Goal: Task Accomplishment & Management: Manage account settings

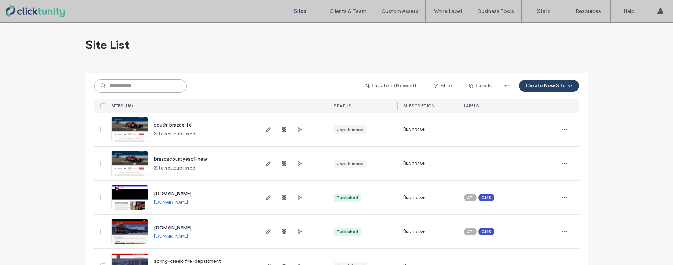
click at [145, 89] on input at bounding box center [140, 85] width 92 height 13
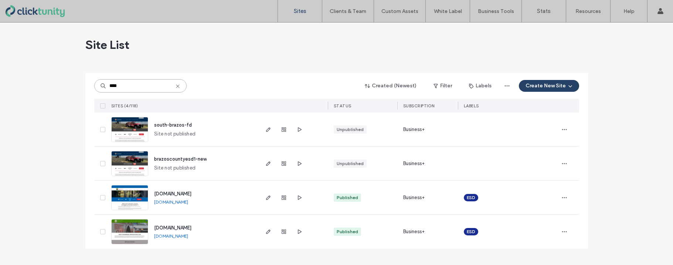
type input "****"
click at [177, 194] on span "www.brazoscountyesd1.org" at bounding box center [172, 194] width 37 height 6
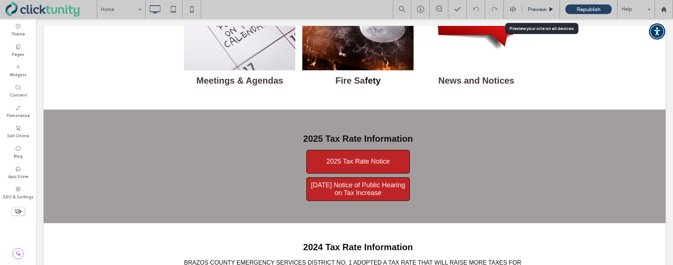
click at [535, 10] on span "Preview" at bounding box center [537, 9] width 18 height 6
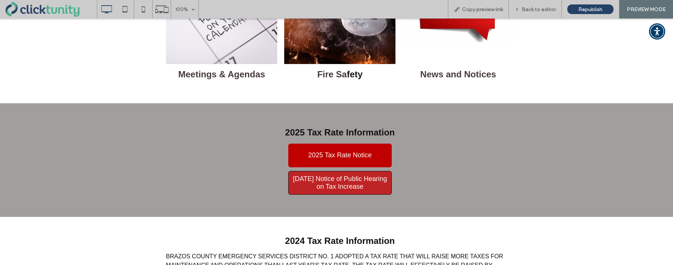
click at [346, 155] on span "2025 Tax Rate Notice" at bounding box center [340, 155] width 64 height 8
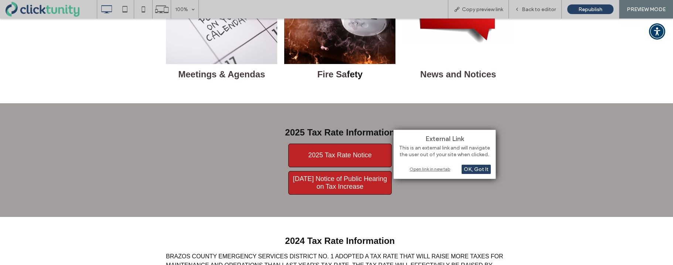
click at [420, 167] on div "Open link in new tab" at bounding box center [444, 169] width 92 height 8
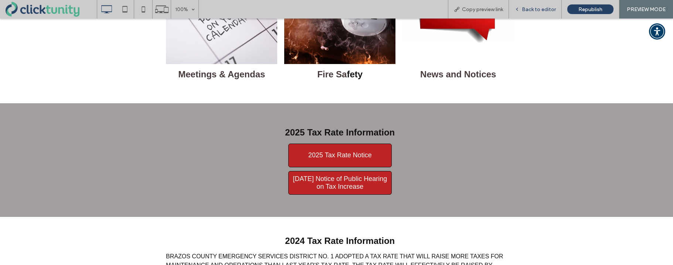
click at [544, 8] on span "Back to editor" at bounding box center [539, 9] width 34 height 6
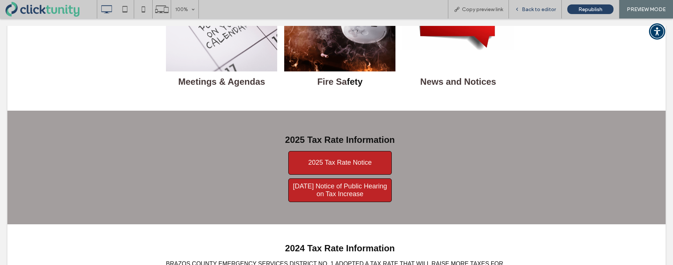
scroll to position [440, 0]
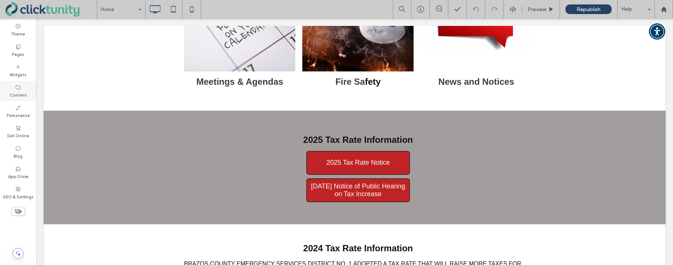
click at [25, 88] on div "Content" at bounding box center [18, 91] width 36 height 20
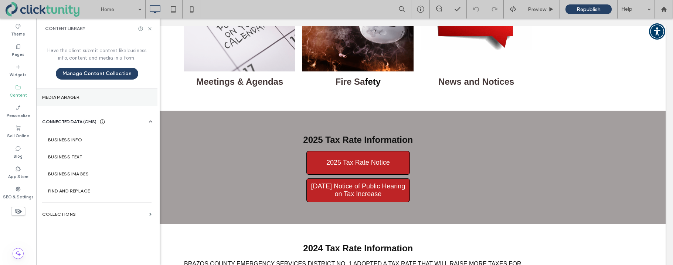
click at [80, 96] on label "Media Manager" at bounding box center [96, 97] width 109 height 5
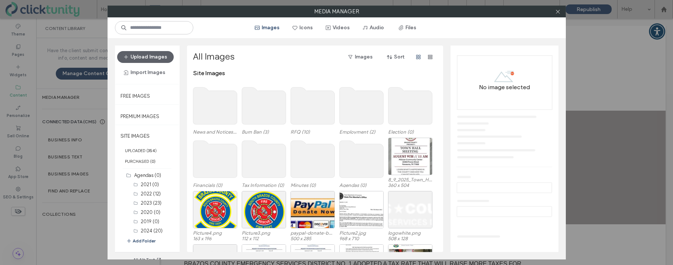
click at [408, 31] on button "Files" at bounding box center [407, 28] width 33 height 12
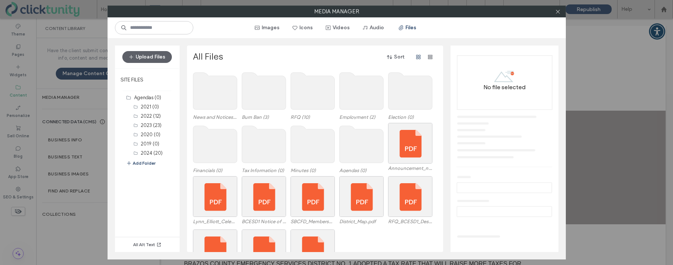
click at [246, 146] on use at bounding box center [264, 144] width 44 height 37
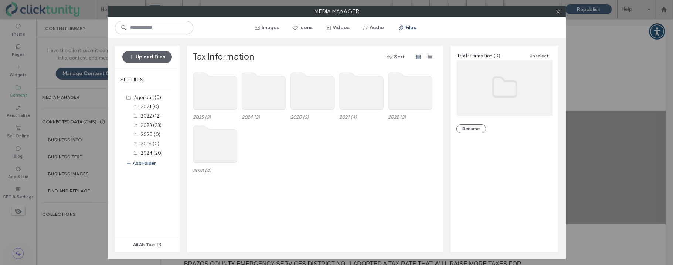
click at [206, 100] on use at bounding box center [215, 90] width 44 height 37
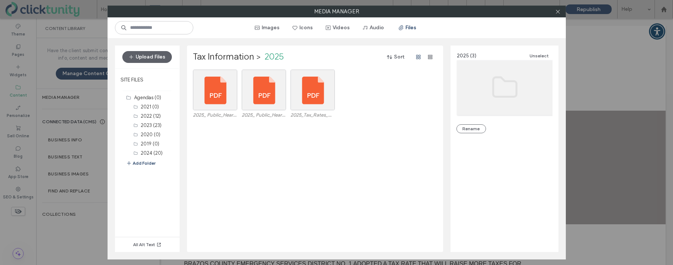
drag, startPoint x: 153, startPoint y: 59, endPoint x: 169, endPoint y: 68, distance: 18.5
click at [151, 59] on button "Upload Files" at bounding box center [147, 57] width 50 height 12
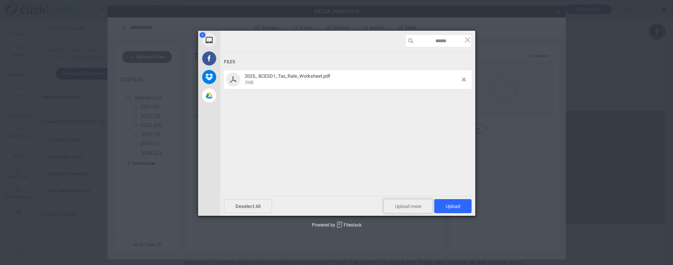
click at [413, 209] on span "Upload more" at bounding box center [407, 206] width 49 height 14
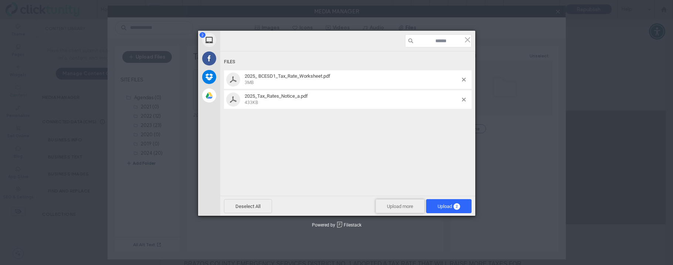
click at [393, 207] on span "Upload more" at bounding box center [399, 206] width 49 height 14
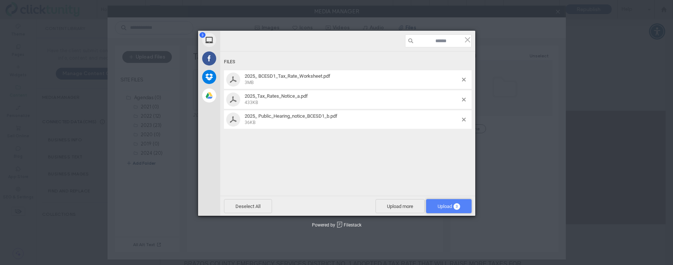
click at [438, 202] on span "Upload 3" at bounding box center [448, 206] width 45 height 14
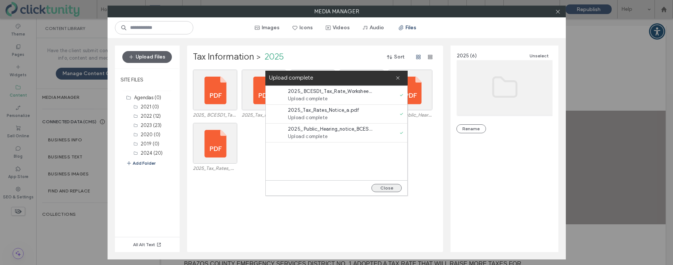
click at [391, 186] on button "Close" at bounding box center [386, 188] width 30 height 8
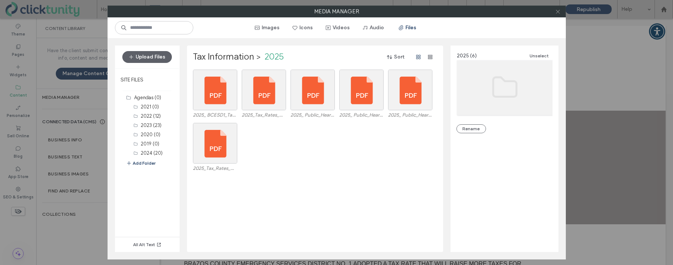
click at [558, 14] on span at bounding box center [558, 11] width 6 height 11
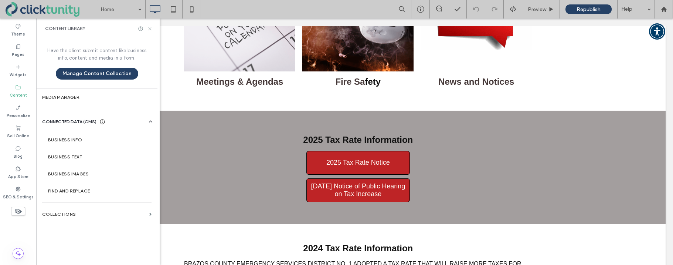
click at [152, 30] on icon at bounding box center [150, 29] width 6 height 6
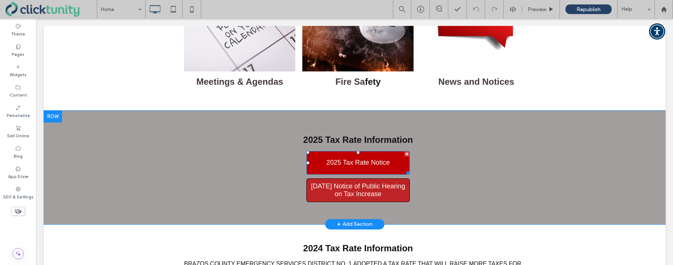
click at [330, 159] on span "2025 Tax Rate Notice" at bounding box center [358, 162] width 64 height 8
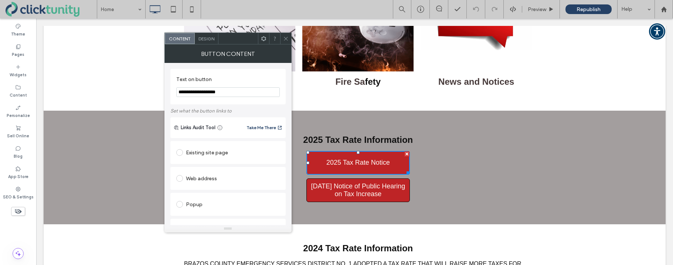
scroll to position [117, 0]
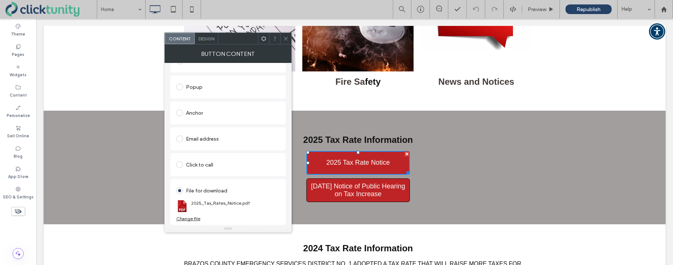
click at [193, 217] on div "Change file" at bounding box center [188, 218] width 24 height 6
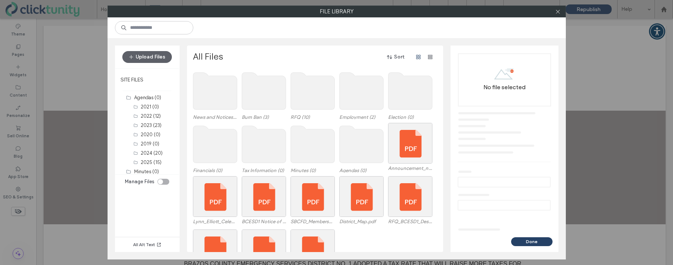
click at [270, 149] on use at bounding box center [264, 144] width 44 height 37
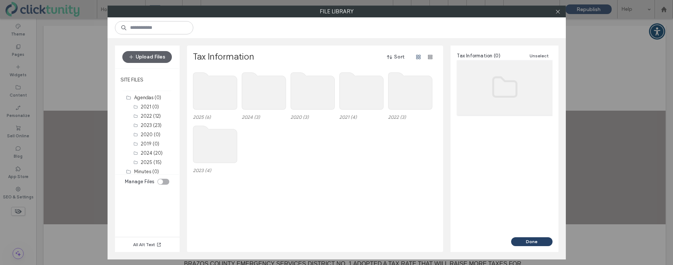
click at [230, 100] on use at bounding box center [215, 90] width 44 height 37
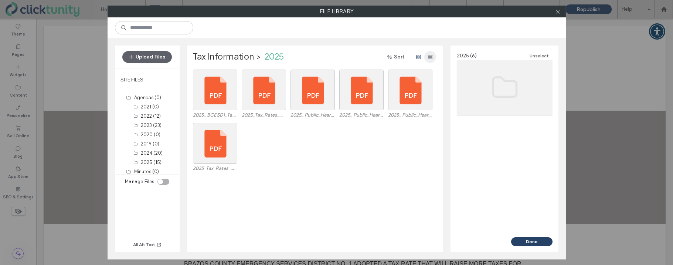
click at [429, 59] on icon "button" at bounding box center [430, 57] width 6 height 6
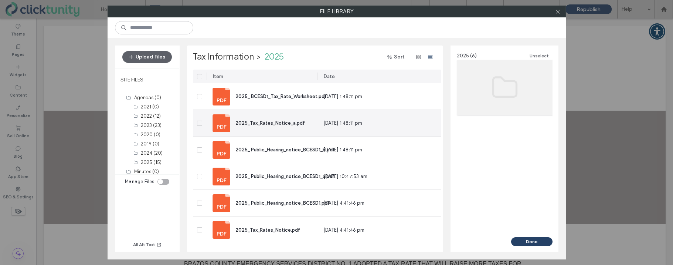
click at [249, 122] on span "2025_Tax_Rates_Notice_a.pdf" at bounding box center [269, 123] width 69 height 6
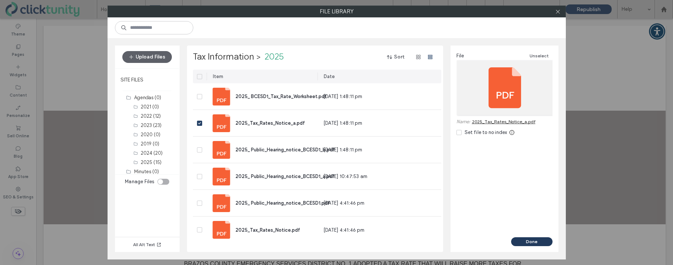
click at [519, 242] on button "Done" at bounding box center [531, 241] width 41 height 9
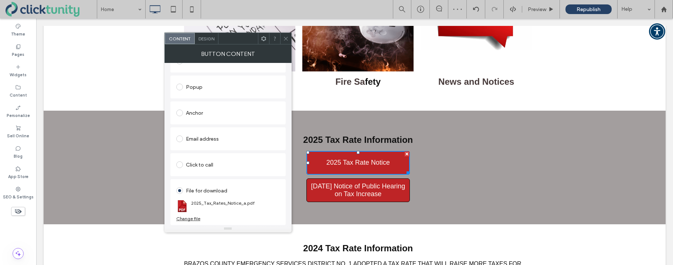
drag, startPoint x: 286, startPoint y: 39, endPoint x: 290, endPoint y: 44, distance: 6.8
click at [286, 39] on icon at bounding box center [286, 39] width 6 height 6
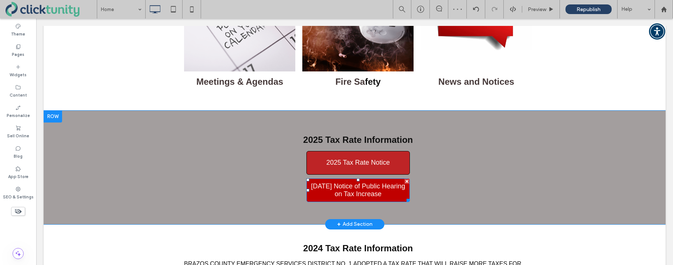
click at [341, 185] on span "2025 Aug. 20 Notice of Public Hearing on Tax Increase" at bounding box center [358, 190] width 98 height 16
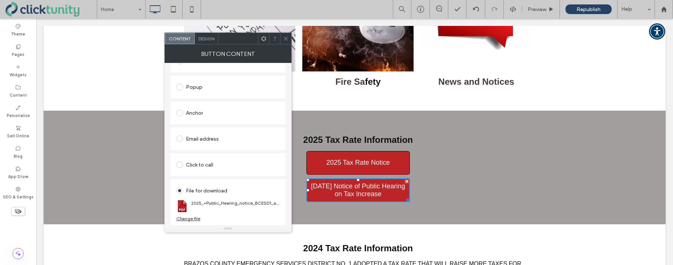
click at [191, 217] on div "Change file" at bounding box center [188, 218] width 24 height 6
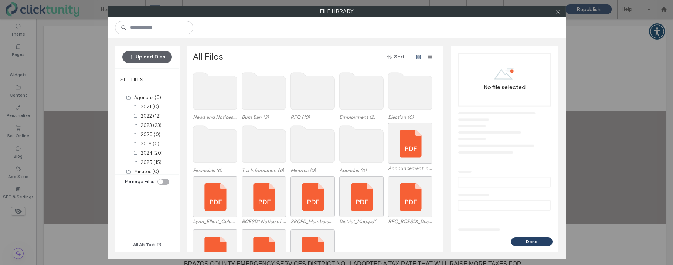
click at [269, 139] on use at bounding box center [264, 144] width 44 height 37
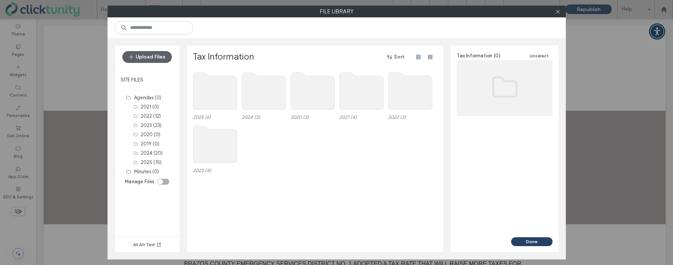
click at [214, 95] on use at bounding box center [215, 90] width 44 height 37
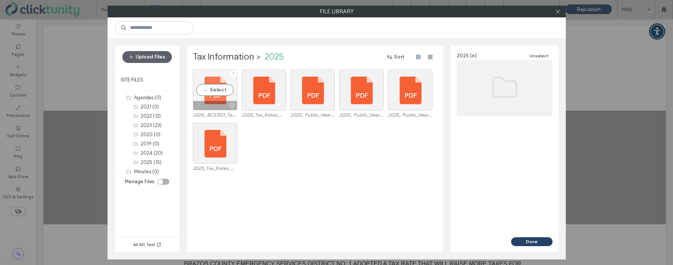
click at [211, 94] on div "Select" at bounding box center [215, 89] width 44 height 41
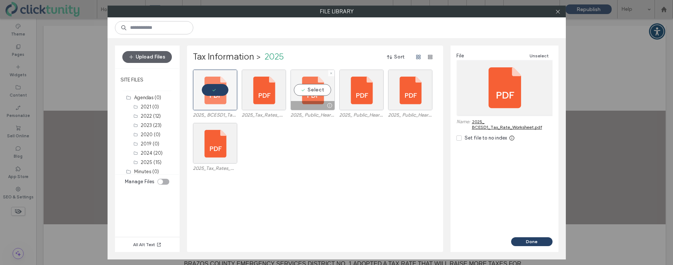
click at [303, 91] on div "Select" at bounding box center [312, 89] width 44 height 41
click at [527, 239] on button "Done" at bounding box center [531, 241] width 41 height 9
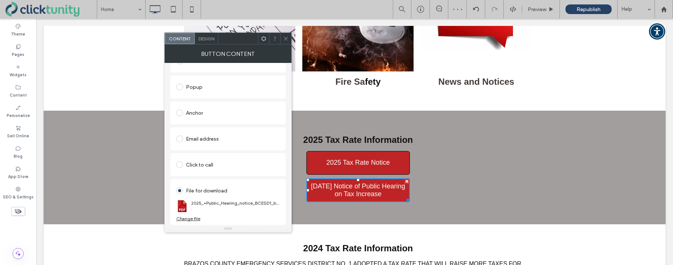
click at [285, 39] on icon at bounding box center [286, 39] width 6 height 6
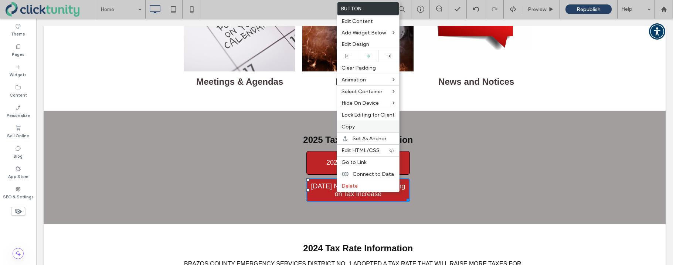
click at [345, 125] on span "Copy" at bounding box center [347, 126] width 13 height 6
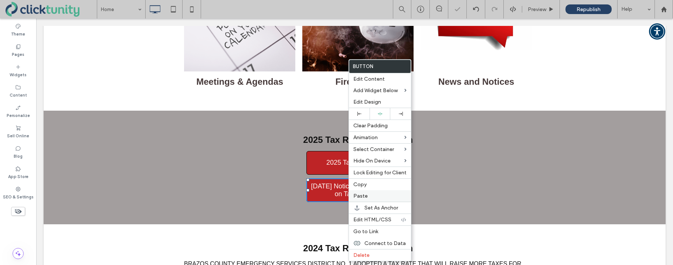
click at [355, 198] on span "Paste" at bounding box center [360, 195] width 14 height 6
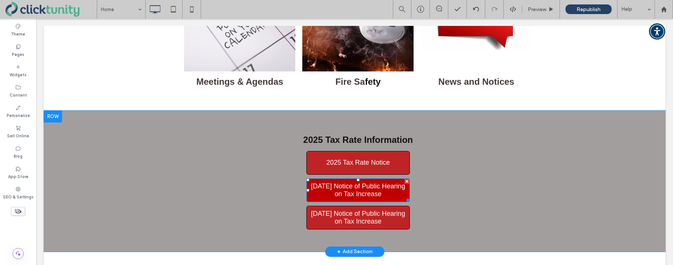
click at [360, 189] on span "2025 Aug. 20 Notice of Public Hearing on Tax Increase" at bounding box center [358, 190] width 98 height 16
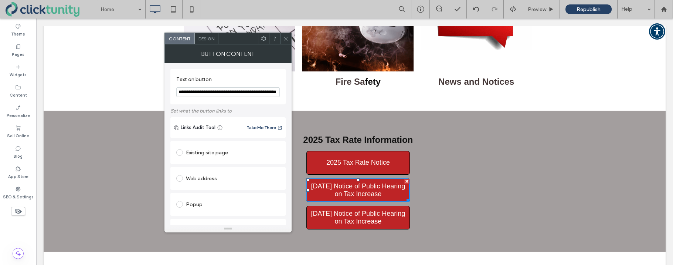
scroll to position [0, 20]
drag, startPoint x: 191, startPoint y: 92, endPoint x: 289, endPoint y: 94, distance: 97.9
click at [289, 94] on div "**********" at bounding box center [227, 144] width 127 height 162
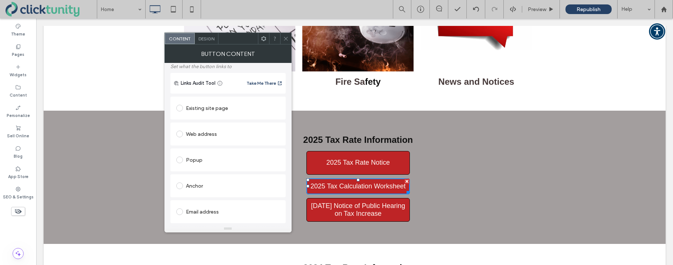
scroll to position [117, 0]
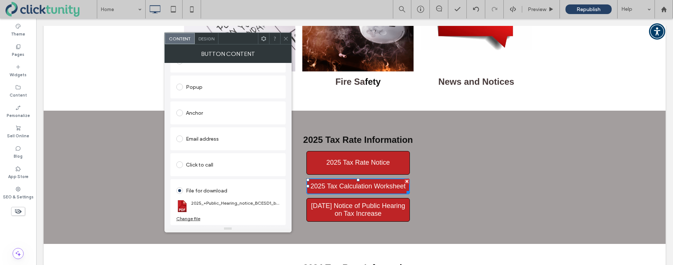
type input "**********"
click at [190, 217] on div "Change file" at bounding box center [188, 218] width 24 height 6
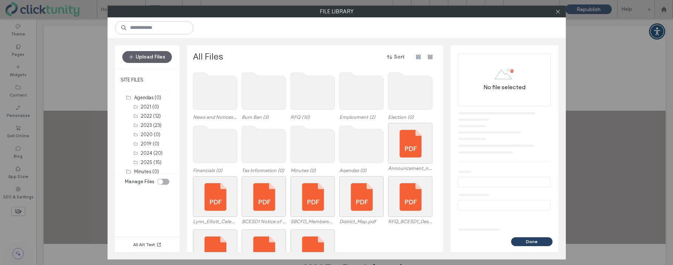
click at [272, 134] on use at bounding box center [264, 144] width 44 height 37
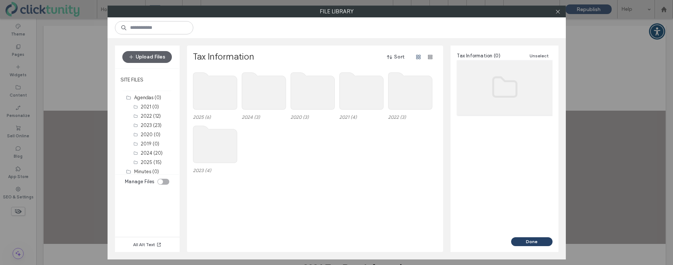
click at [217, 100] on use at bounding box center [215, 90] width 44 height 37
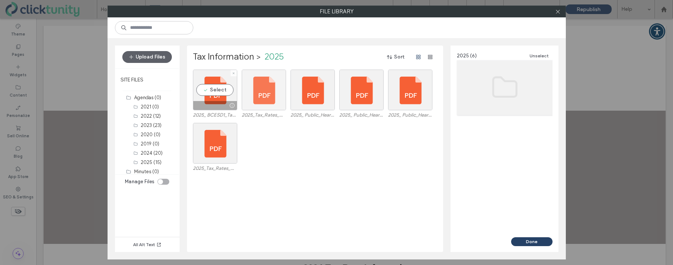
drag, startPoint x: 217, startPoint y: 91, endPoint x: 250, endPoint y: 99, distance: 34.1
click at [217, 91] on div "Select" at bounding box center [215, 89] width 44 height 41
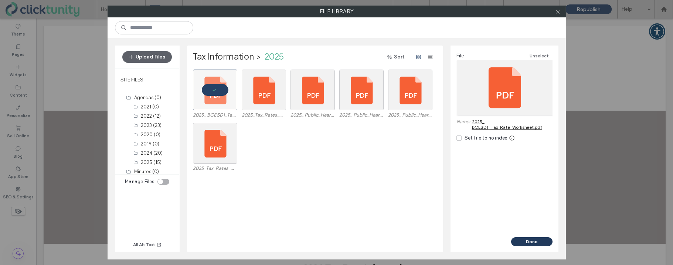
click at [527, 241] on button "Done" at bounding box center [531, 241] width 41 height 9
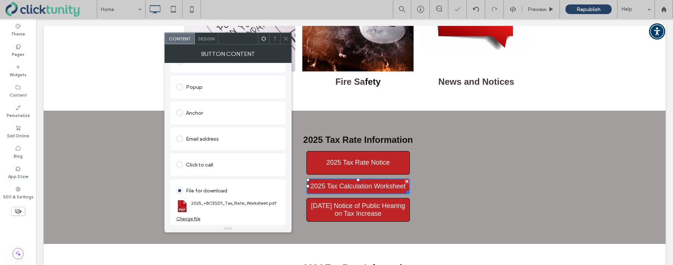
click at [286, 39] on icon at bounding box center [286, 39] width 6 height 6
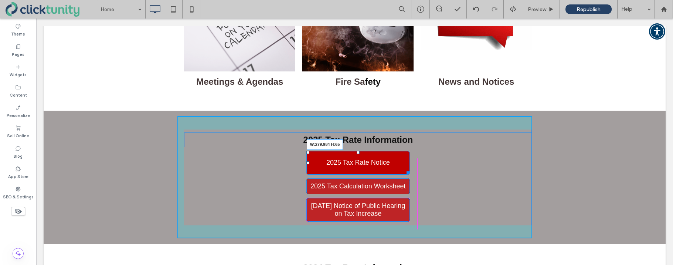
drag, startPoint x: 408, startPoint y: 173, endPoint x: 444, endPoint y: 193, distance: 41.8
click at [408, 174] on div at bounding box center [407, 171] width 6 height 6
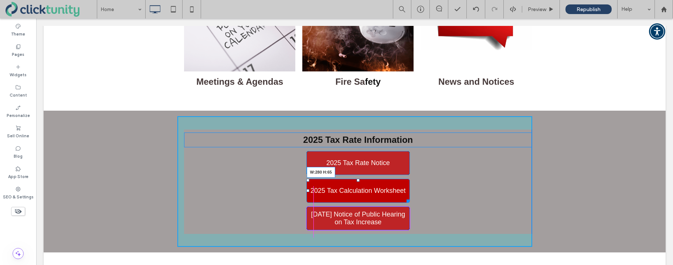
drag, startPoint x: 408, startPoint y: 192, endPoint x: 409, endPoint y: 200, distance: 8.7
click at [409, 200] on div "2025 Tax Rate Information 2025 Tax Rate Notice 2025 Tax Calculation Worksheet W…" at bounding box center [354, 181] width 355 height 130
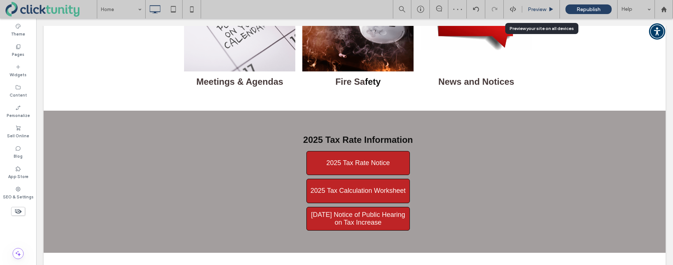
click at [532, 12] on span "Preview" at bounding box center [537, 9] width 18 height 6
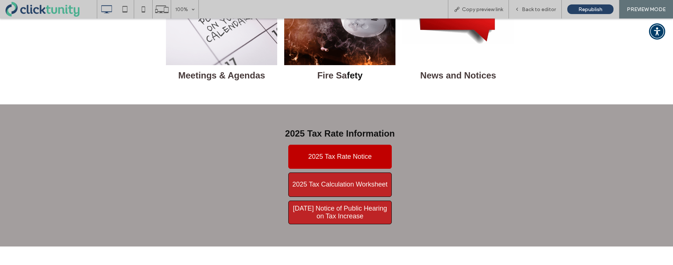
click at [345, 153] on span "2025 Tax Rate Notice" at bounding box center [340, 157] width 64 height 8
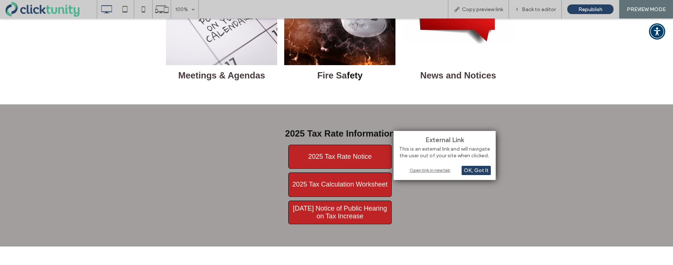
click at [411, 170] on div "Open link in new tab" at bounding box center [444, 170] width 92 height 8
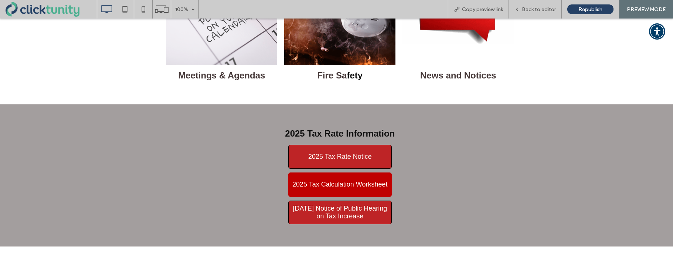
click at [323, 176] on link "2025 Tax Calculation Worksheet" at bounding box center [339, 184] width 103 height 24
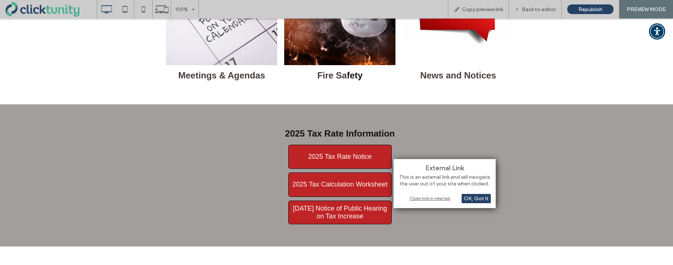
click at [420, 197] on div "Open link in new tab" at bounding box center [444, 198] width 92 height 8
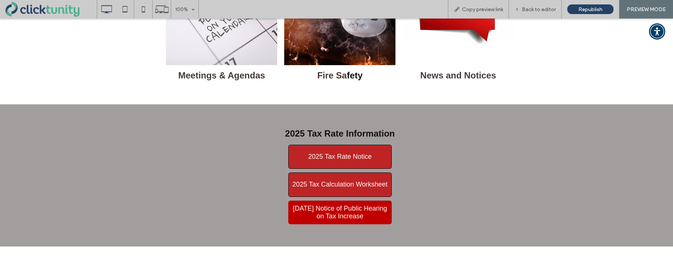
click at [326, 209] on span "2025 Aug. 20 Notice of Public Hearing on Tax Increase" at bounding box center [340, 212] width 98 height 16
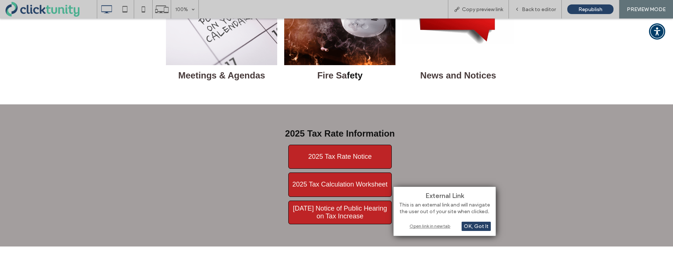
click at [417, 225] on div "Open link in new tab" at bounding box center [444, 226] width 92 height 8
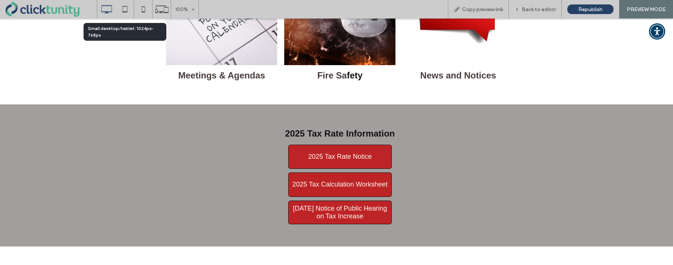
drag, startPoint x: 123, startPoint y: 7, endPoint x: 162, endPoint y: 33, distance: 46.2
click at [123, 7] on icon at bounding box center [124, 9] width 15 height 15
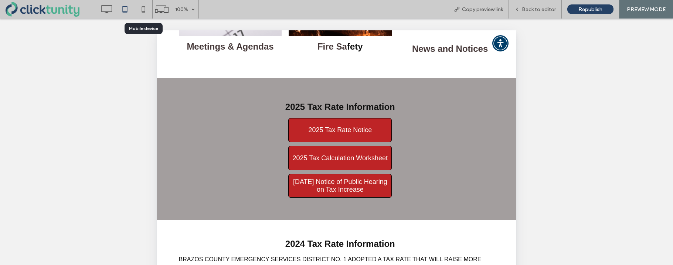
drag, startPoint x: 143, startPoint y: 11, endPoint x: 216, endPoint y: 47, distance: 80.8
click at [143, 11] on use at bounding box center [142, 9] width 3 height 6
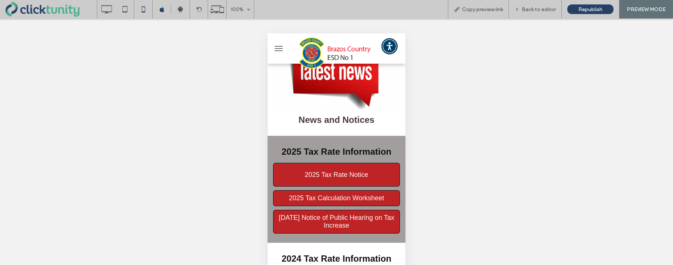
scroll to position [780, 0]
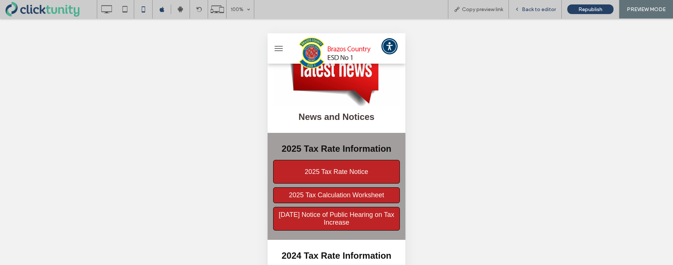
click at [533, 11] on span "Back to editor" at bounding box center [539, 9] width 34 height 6
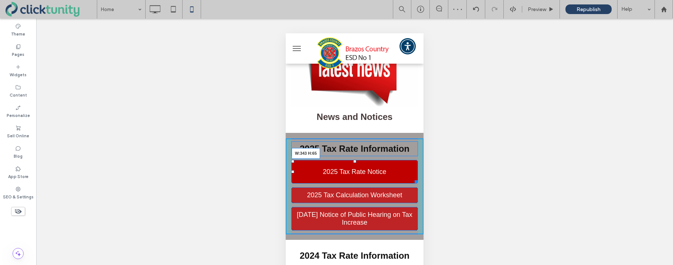
click at [416, 177] on div at bounding box center [415, 180] width 6 height 6
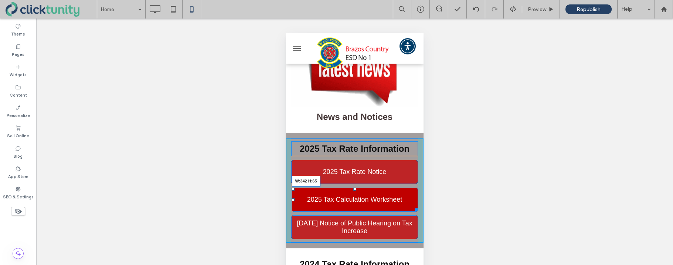
drag, startPoint x: 416, startPoint y: 192, endPoint x: 415, endPoint y: 200, distance: 8.2
click at [415, 205] on div at bounding box center [415, 208] width 6 height 6
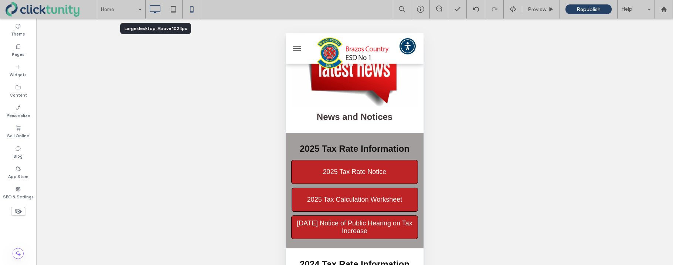
click at [155, 10] on icon at bounding box center [154, 9] width 15 height 15
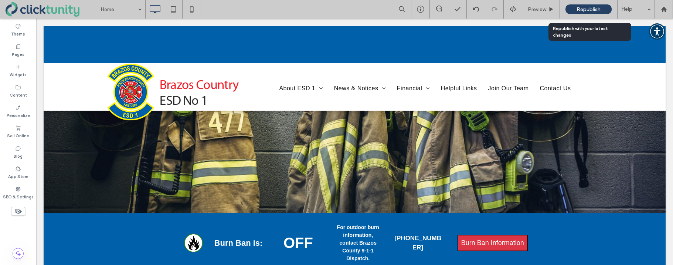
click at [586, 10] on span "Republish" at bounding box center [588, 9] width 24 height 6
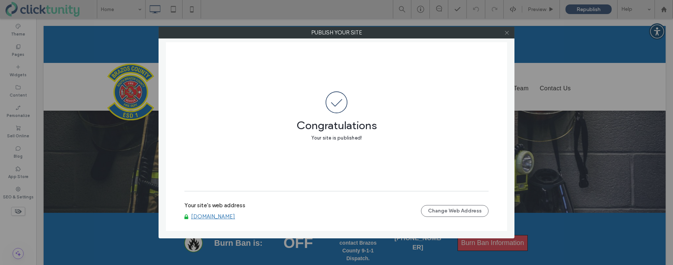
click at [507, 35] on icon at bounding box center [507, 33] width 6 height 6
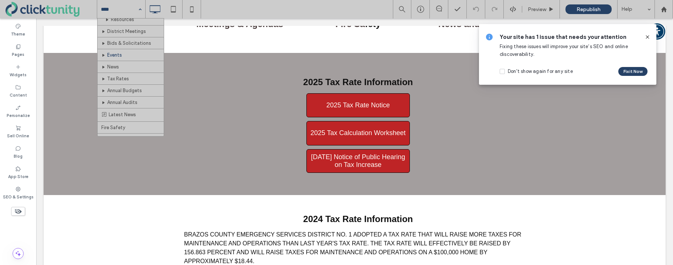
scroll to position [94, 0]
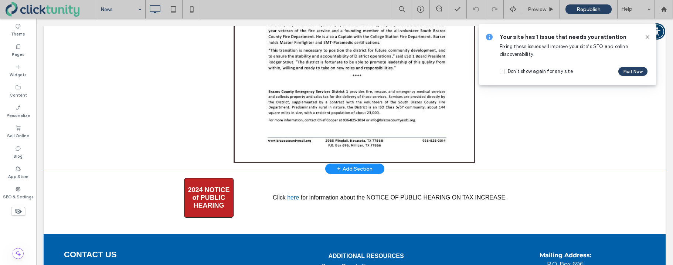
scroll to position [692, 0]
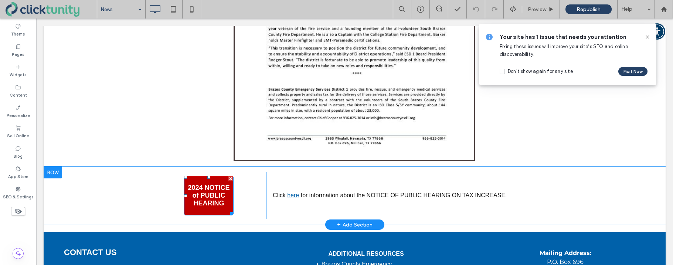
click at [207, 202] on span "2024 NOTICE of PUBLIC HEARING" at bounding box center [209, 195] width 44 height 23
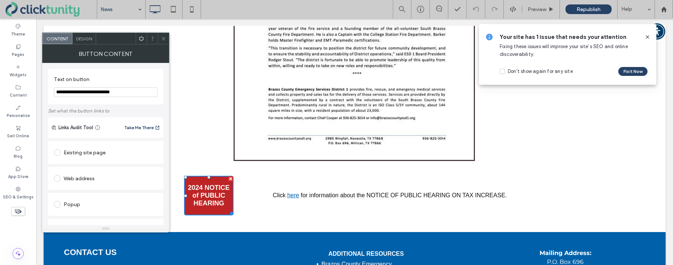
scroll to position [1, 0]
click at [67, 93] on input "**********" at bounding box center [105, 91] width 103 height 10
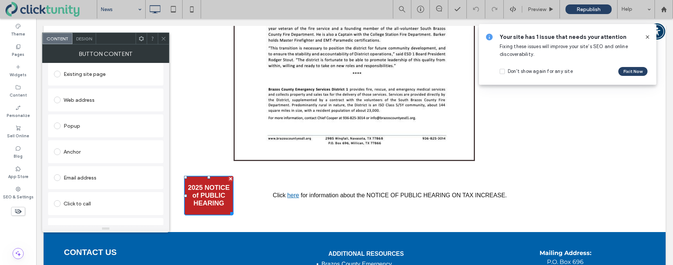
scroll to position [117, 0]
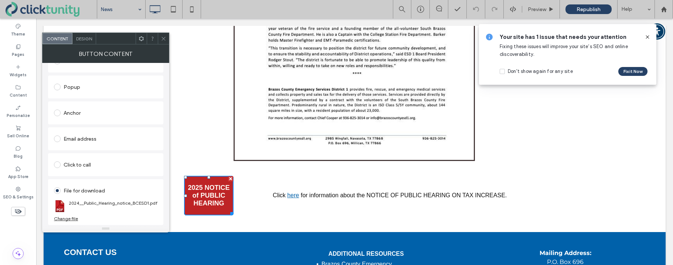
type input "**********"
click at [72, 216] on div "Change file" at bounding box center [66, 218] width 24 height 6
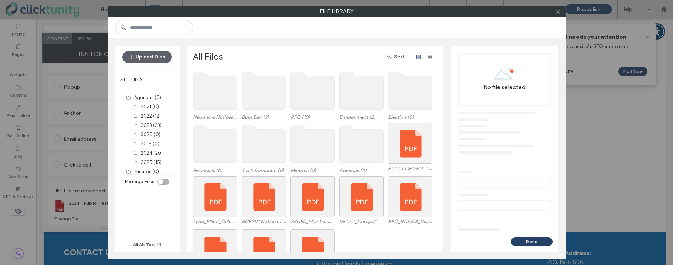
click at [261, 151] on use at bounding box center [264, 144] width 44 height 37
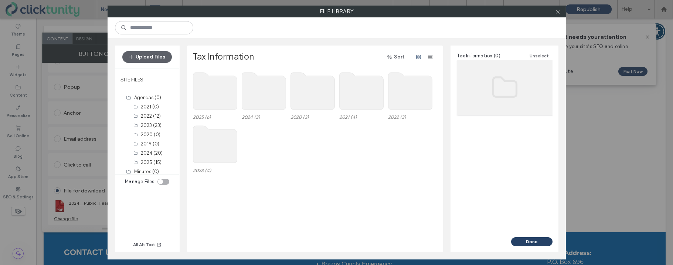
click at [221, 105] on use at bounding box center [215, 90] width 44 height 37
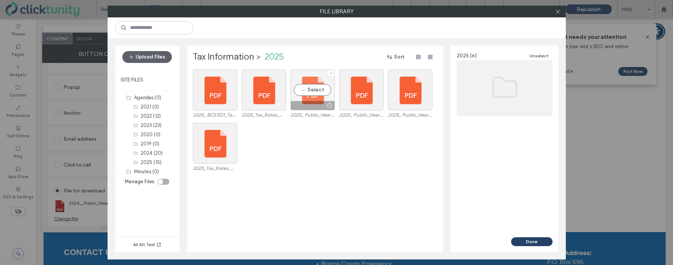
click at [300, 89] on div "Select" at bounding box center [312, 89] width 44 height 41
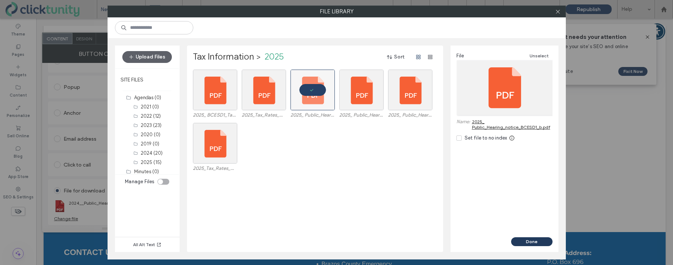
click at [518, 240] on button "Done" at bounding box center [531, 241] width 41 height 9
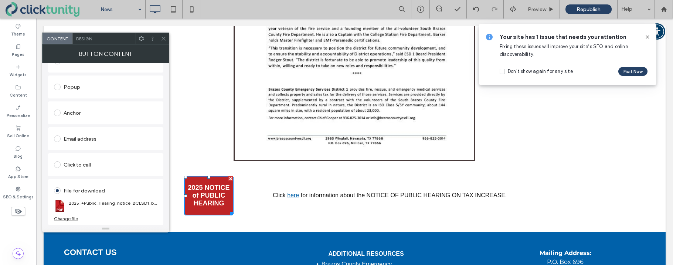
click at [164, 37] on use at bounding box center [163, 39] width 4 height 4
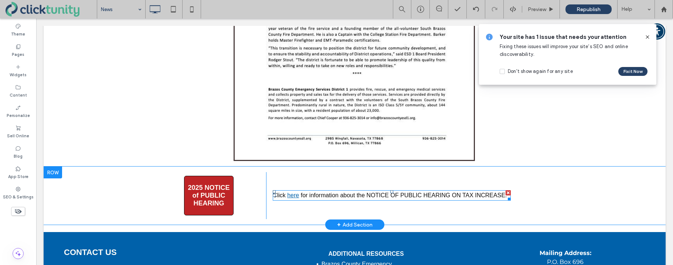
click at [293, 194] on link "here" at bounding box center [293, 195] width 12 height 6
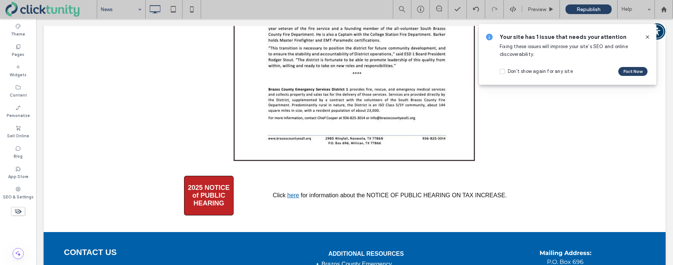
type input "*****"
type input "**"
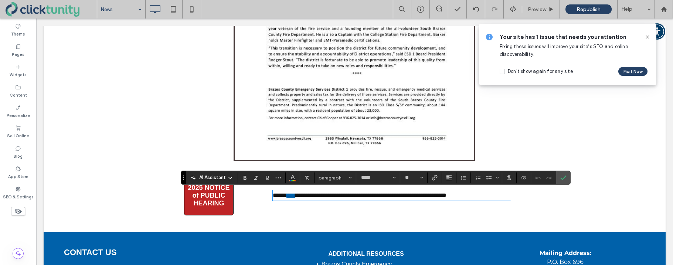
click at [290, 195] on link "****" at bounding box center [290, 195] width 9 height 6
drag, startPoint x: 288, startPoint y: 195, endPoint x: 300, endPoint y: 196, distance: 12.6
click at [299, 196] on p "**********" at bounding box center [392, 195] width 238 height 9
click at [433, 180] on use "Link" at bounding box center [435, 178] width 6 height 6
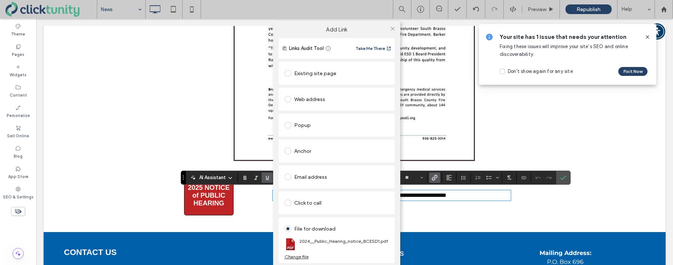
click at [302, 256] on div "Change file" at bounding box center [296, 256] width 24 height 6
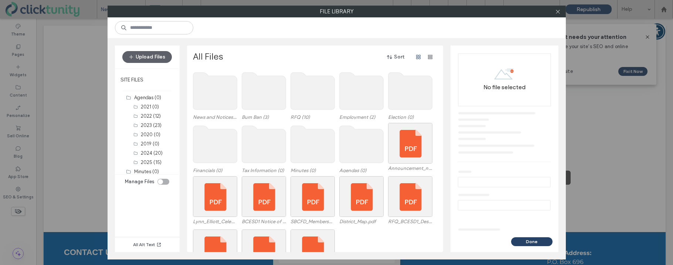
click at [276, 149] on use at bounding box center [264, 144] width 44 height 37
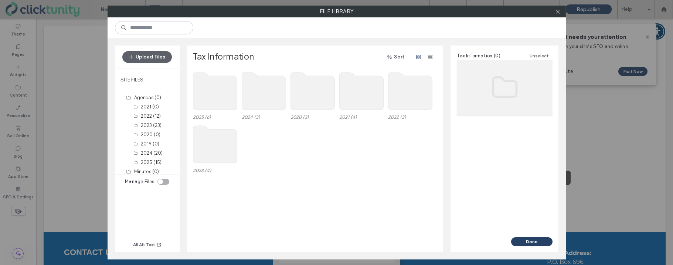
click at [219, 95] on use at bounding box center [215, 90] width 44 height 37
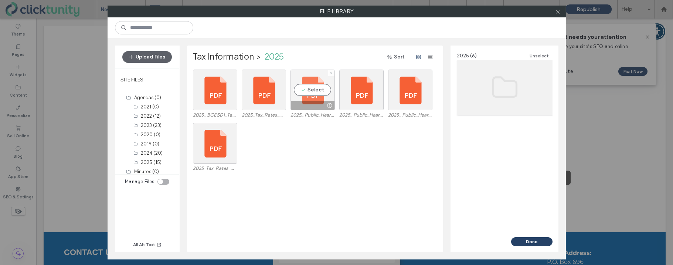
drag, startPoint x: 304, startPoint y: 91, endPoint x: 308, endPoint y: 93, distance: 4.6
click at [305, 91] on div "Select" at bounding box center [312, 89] width 44 height 41
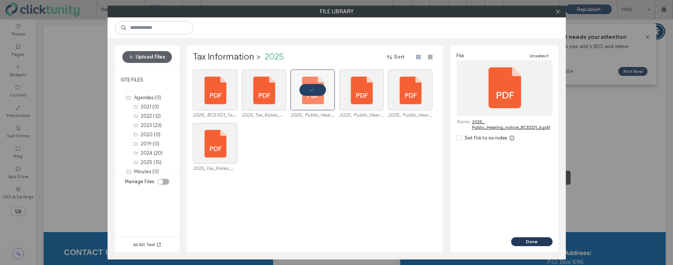
click at [538, 238] on button "Done" at bounding box center [531, 241] width 41 height 9
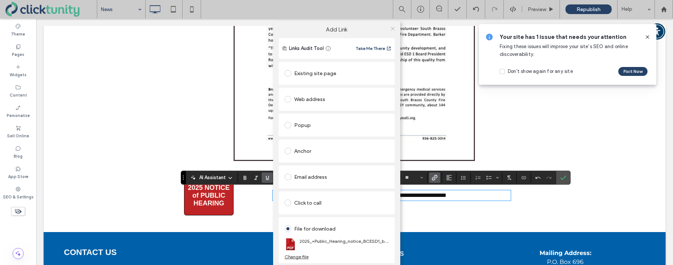
click at [391, 28] on icon at bounding box center [393, 29] width 6 height 6
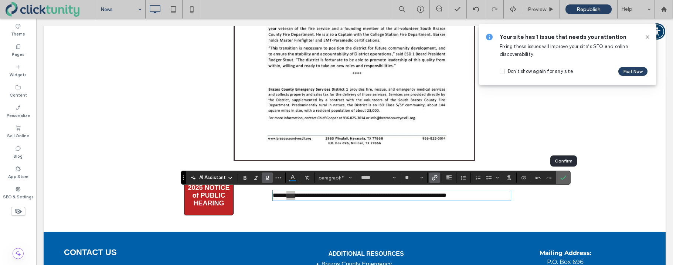
click at [565, 180] on icon "Confirm" at bounding box center [563, 177] width 6 height 6
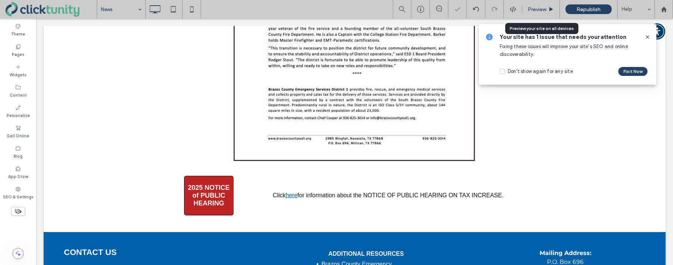
click at [535, 11] on span "Preview" at bounding box center [537, 9] width 18 height 6
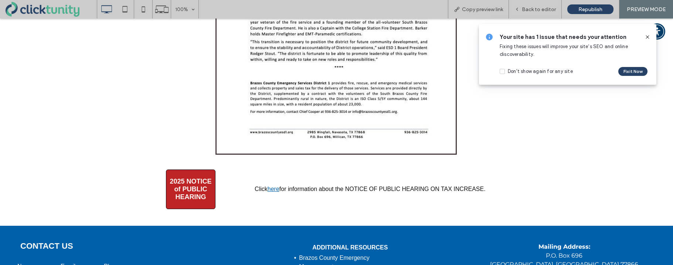
click at [278, 190] on link "here" at bounding box center [273, 188] width 12 height 6
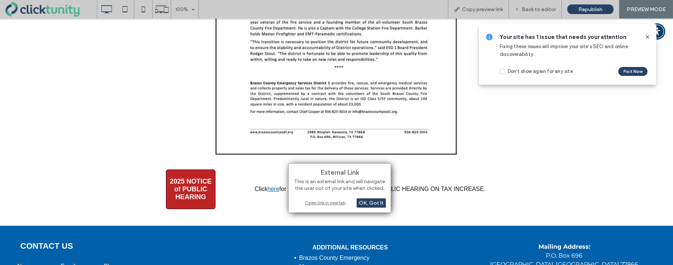
click at [310, 201] on div "Open link in new tab" at bounding box center [339, 202] width 92 height 8
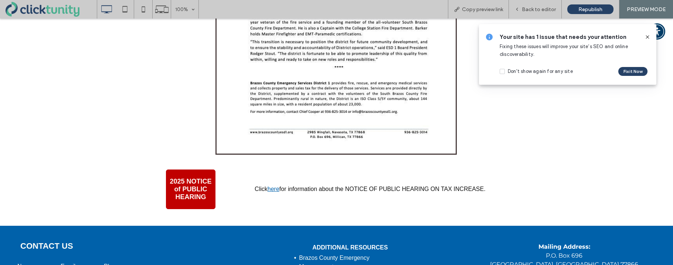
click at [207, 176] on link "2025 NOTICE of PUBLIC HEARING" at bounding box center [191, 189] width 50 height 40
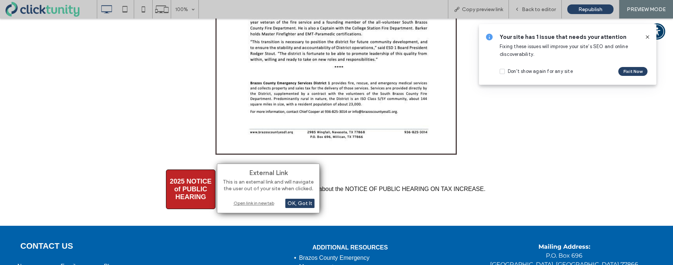
click at [236, 205] on div "Open link in new tab" at bounding box center [268, 203] width 92 height 8
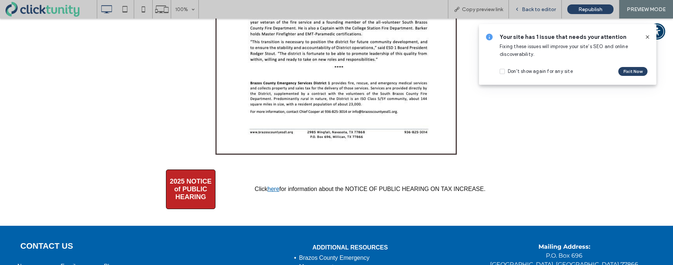
click at [529, 11] on span "Back to editor" at bounding box center [539, 9] width 34 height 6
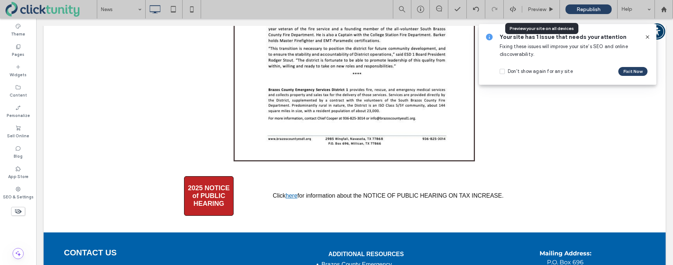
scroll to position [691, 0]
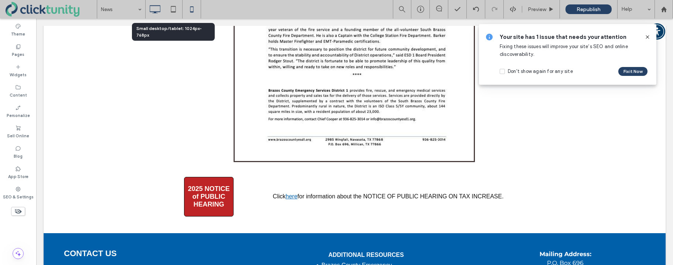
drag, startPoint x: 174, startPoint y: 11, endPoint x: 190, endPoint y: 11, distance: 15.9
click at [174, 11] on icon at bounding box center [173, 9] width 15 height 15
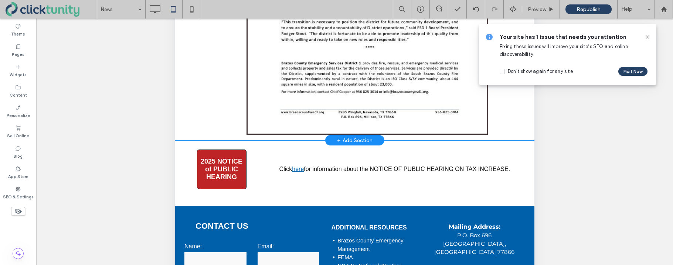
scroll to position [100, 0]
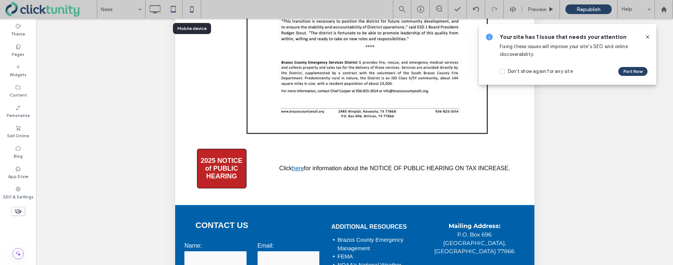
click at [191, 11] on icon at bounding box center [191, 9] width 15 height 15
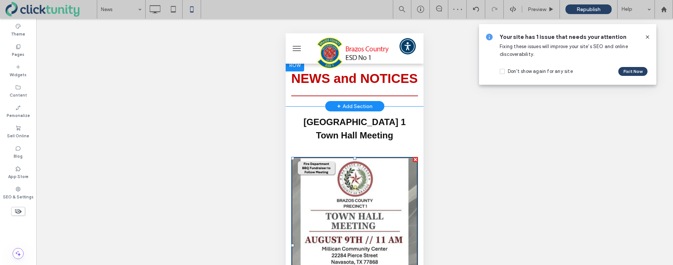
scroll to position [0, 0]
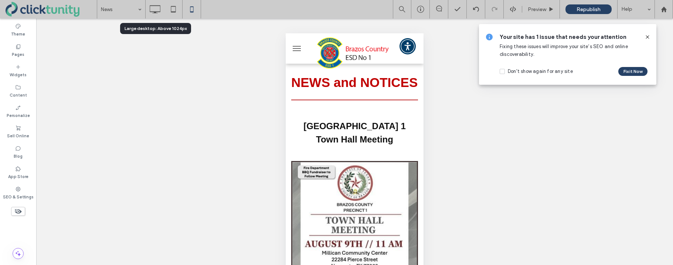
click at [155, 10] on icon at bounding box center [154, 9] width 15 height 15
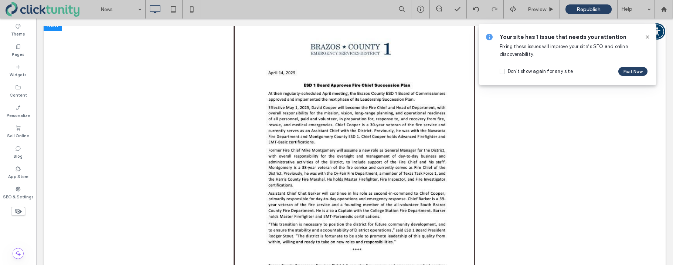
scroll to position [517, 0]
drag, startPoint x: 613, startPoint y: 17, endPoint x: 649, endPoint y: 36, distance: 40.6
click at [649, 36] on icon at bounding box center [647, 37] width 6 height 6
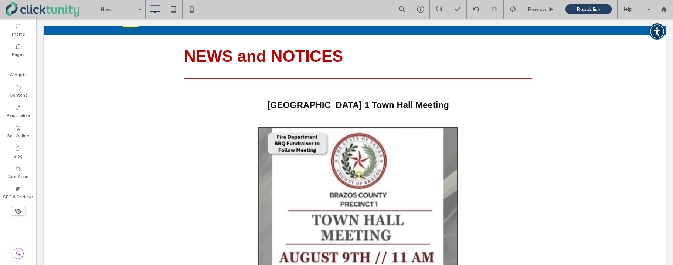
scroll to position [92, 0]
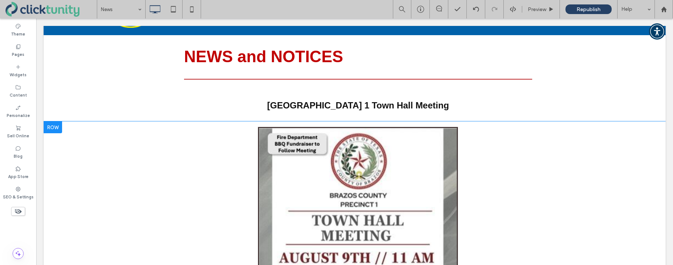
click at [58, 132] on div at bounding box center [53, 127] width 18 height 12
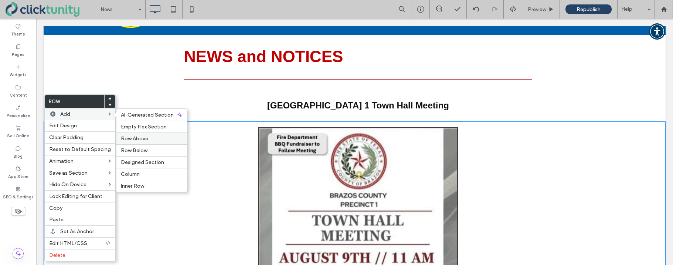
click at [129, 137] on span "Row Above" at bounding box center [134, 138] width 27 height 6
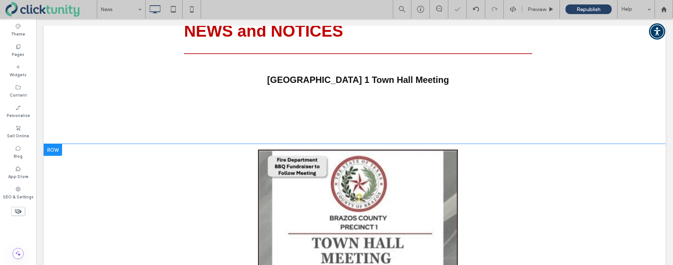
scroll to position [157, 0]
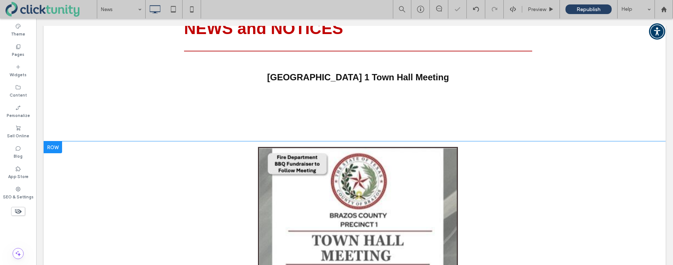
click at [54, 148] on div at bounding box center [53, 147] width 18 height 12
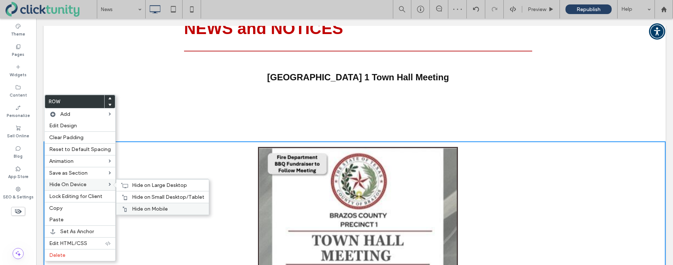
drag, startPoint x: 123, startPoint y: 209, endPoint x: 125, endPoint y: 206, distance: 4.3
click at [124, 208] on icon at bounding box center [125, 209] width 6 height 6
click at [125, 199] on div at bounding box center [124, 197] width 7 height 6
click at [127, 186] on div "Hide on Large Desktop" at bounding box center [162, 185] width 92 height 12
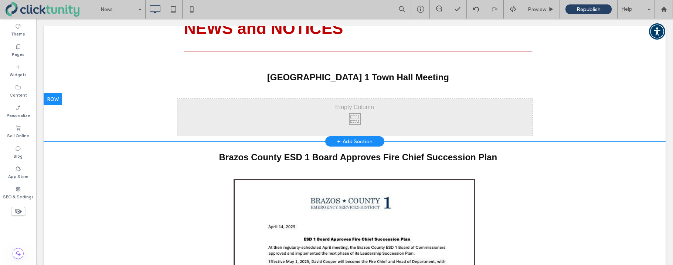
click at [58, 100] on div at bounding box center [53, 99] width 18 height 12
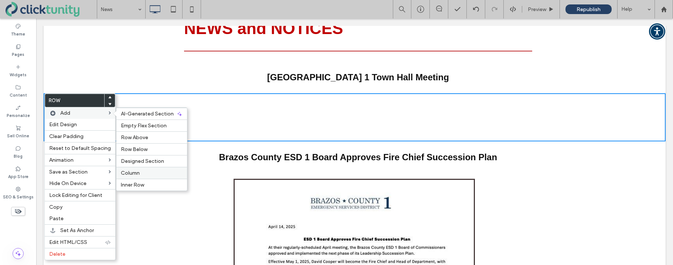
click at [135, 168] on div "Column" at bounding box center [151, 173] width 71 height 12
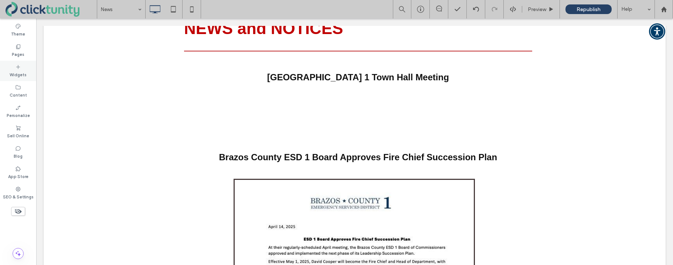
click at [20, 69] on icon at bounding box center [18, 67] width 6 height 6
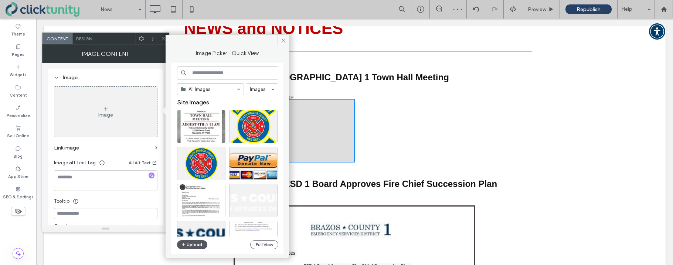
click at [191, 243] on button "Upload" at bounding box center [192, 244] width 30 height 9
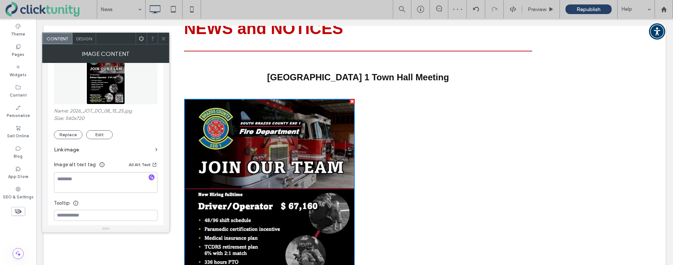
scroll to position [105, 0]
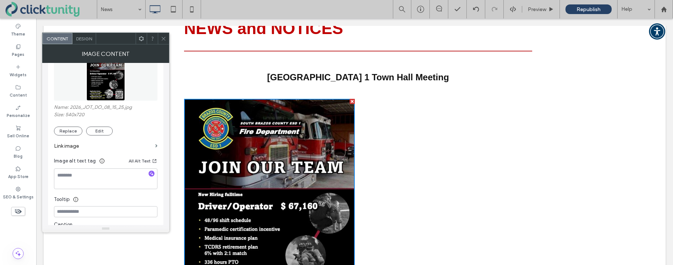
drag, startPoint x: 77, startPoint y: 146, endPoint x: 85, endPoint y: 147, distance: 8.2
click at [77, 146] on label "Link image" at bounding box center [103, 146] width 98 height 14
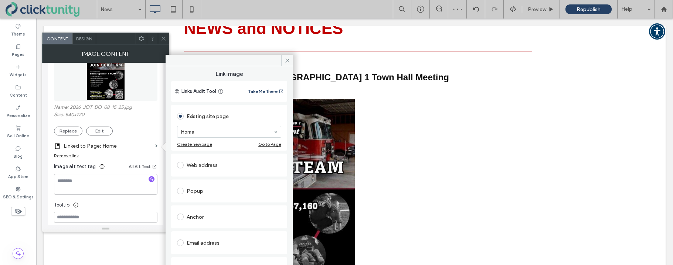
scroll to position [48, 0]
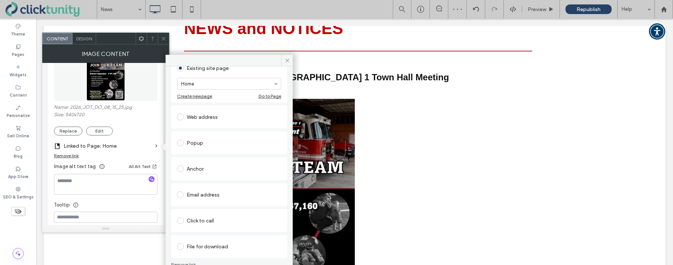
click at [180, 246] on span at bounding box center [180, 246] width 7 height 7
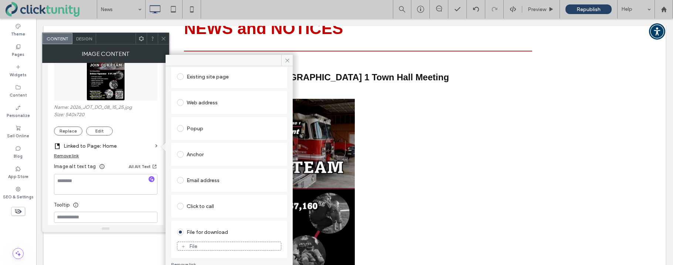
click at [189, 248] on div "File" at bounding box center [193, 246] width 8 height 6
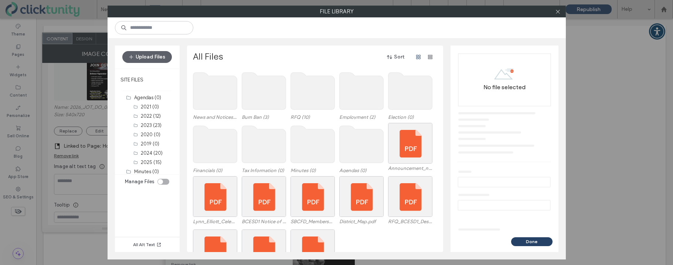
click at [347, 93] on use at bounding box center [361, 90] width 44 height 37
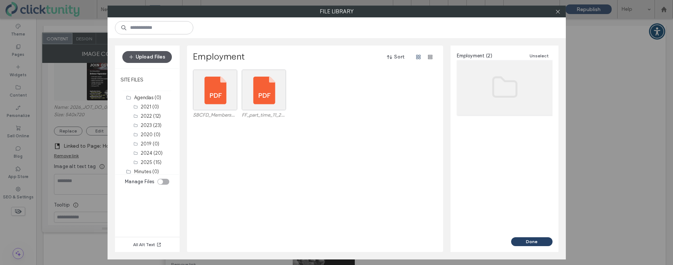
click at [153, 58] on button "Upload Files" at bounding box center [147, 57] width 50 height 12
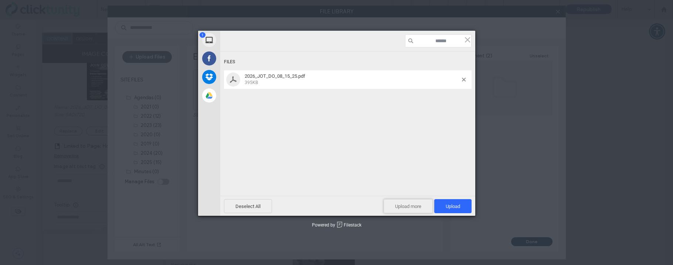
click at [391, 205] on span "Upload more" at bounding box center [407, 206] width 49 height 14
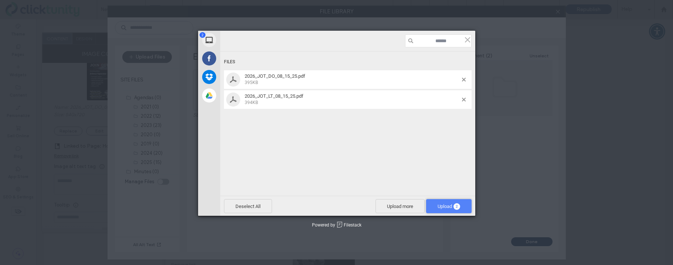
click at [435, 203] on span "Upload 2" at bounding box center [448, 206] width 45 height 14
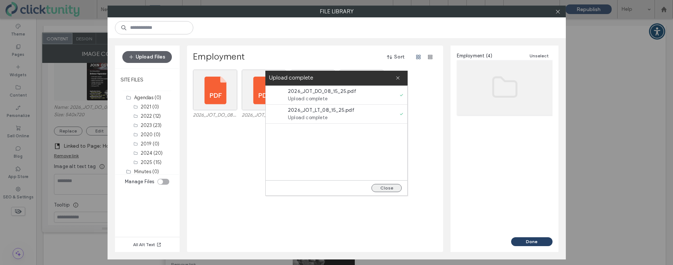
click at [392, 187] on button "Close" at bounding box center [386, 188] width 30 height 8
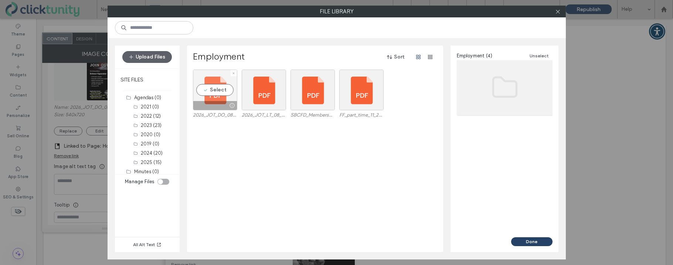
click at [213, 92] on div "Select" at bounding box center [215, 89] width 44 height 41
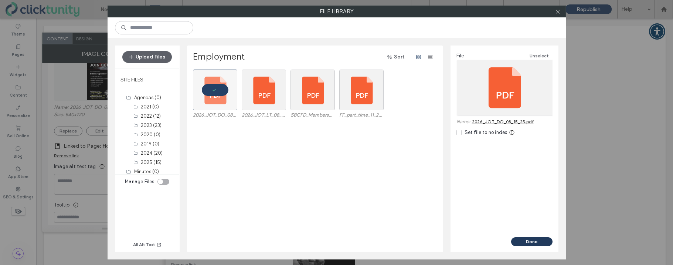
drag, startPoint x: 499, startPoint y: 222, endPoint x: 536, endPoint y: 241, distance: 41.8
click at [539, 242] on button "Done" at bounding box center [531, 241] width 41 height 9
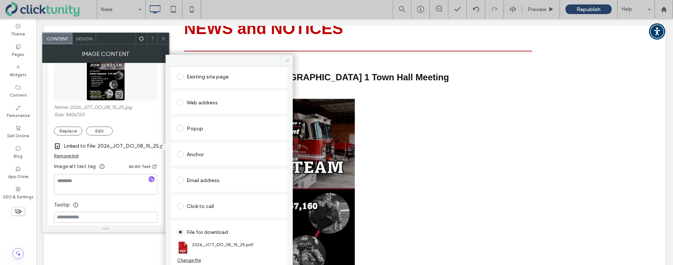
drag, startPoint x: 288, startPoint y: 62, endPoint x: 249, endPoint y: 43, distance: 43.0
click at [288, 62] on icon at bounding box center [287, 61] width 6 height 6
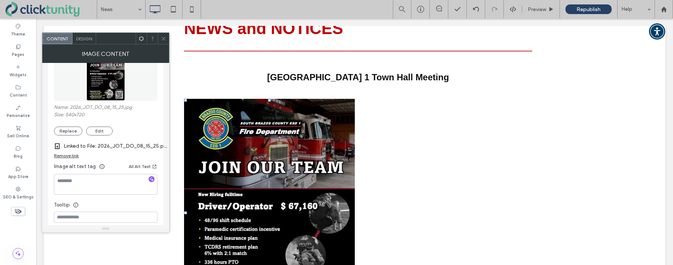
drag, startPoint x: 165, startPoint y: 38, endPoint x: 134, endPoint y: 24, distance: 33.9
click at [165, 38] on icon at bounding box center [164, 39] width 6 height 6
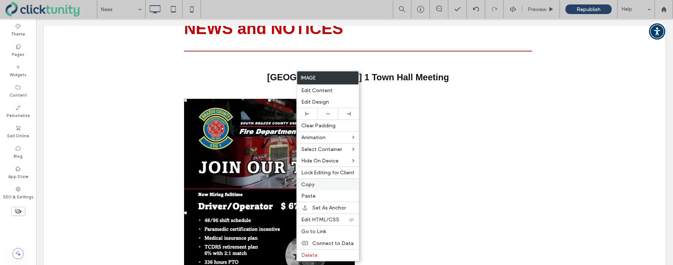
click at [308, 183] on span "Copy" at bounding box center [307, 184] width 13 height 6
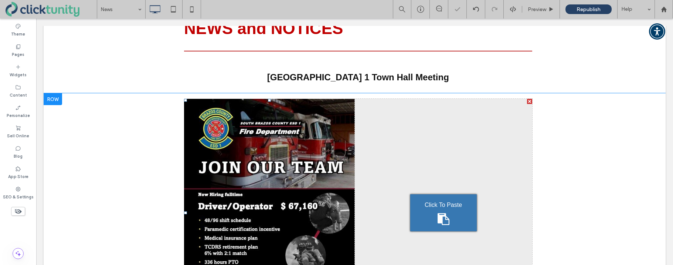
click at [430, 197] on div "Click To Paste" at bounding box center [443, 212] width 67 height 37
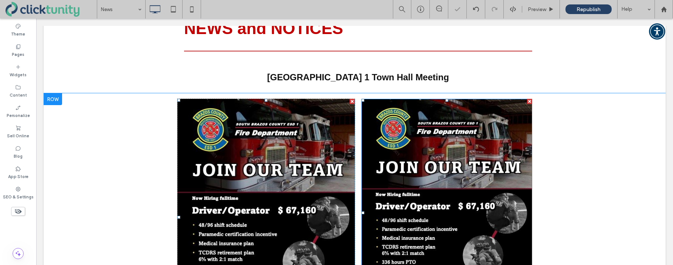
click at [427, 190] on img at bounding box center [446, 212] width 170 height 227
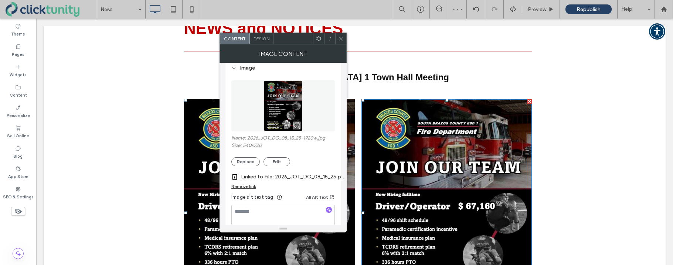
scroll to position [77, 0]
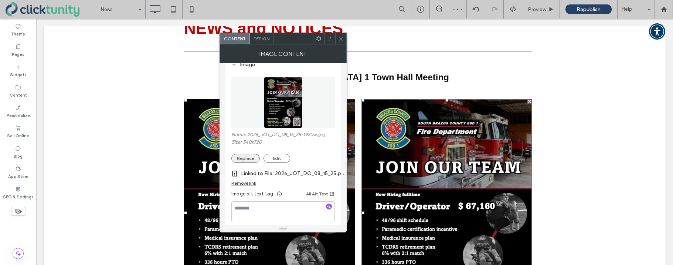
click at [246, 158] on button "Replace" at bounding box center [245, 158] width 28 height 9
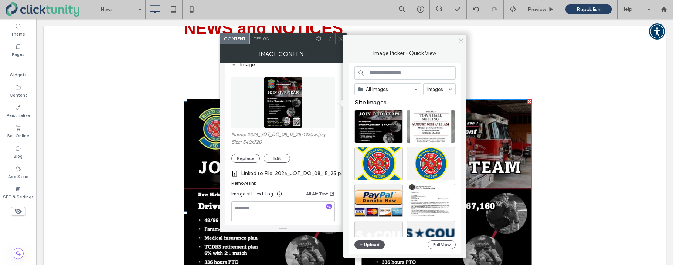
click at [369, 243] on button "Upload" at bounding box center [369, 244] width 30 height 9
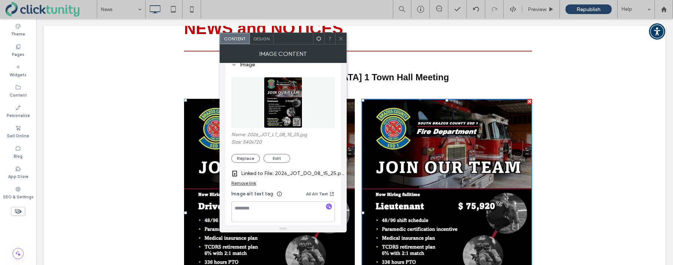
click at [242, 183] on div "Remove link" at bounding box center [243, 183] width 25 height 6
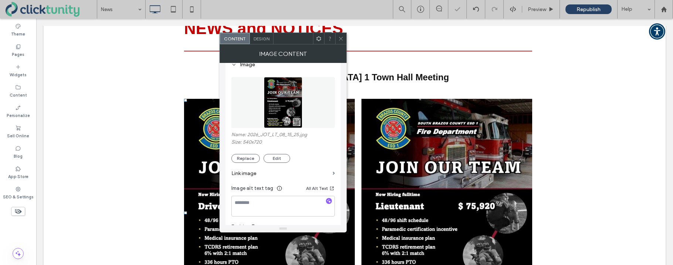
click at [244, 175] on label "Link image" at bounding box center [280, 173] width 98 height 14
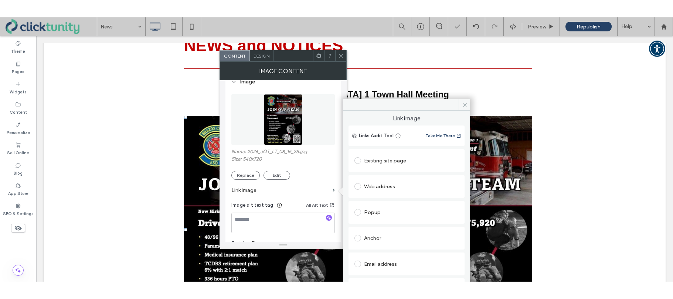
scroll to position [12, 0]
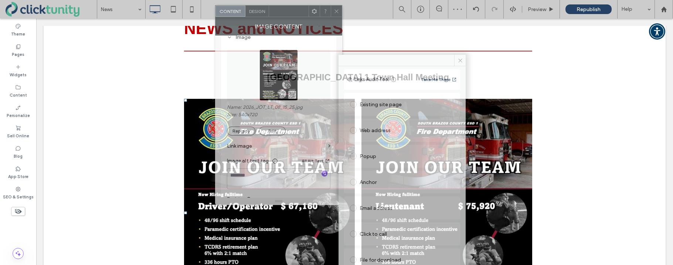
drag, startPoint x: 298, startPoint y: 40, endPoint x: 297, endPoint y: 23, distance: 17.8
click at [294, 15] on div at bounding box center [289, 11] width 40 height 11
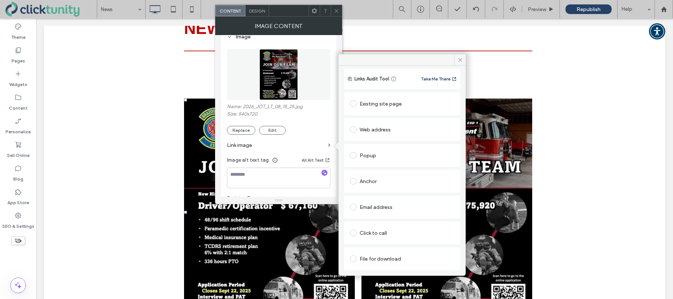
click at [355, 260] on span at bounding box center [353, 259] width 7 height 7
click at [358, 264] on div "File" at bounding box center [401, 273] width 103 height 7
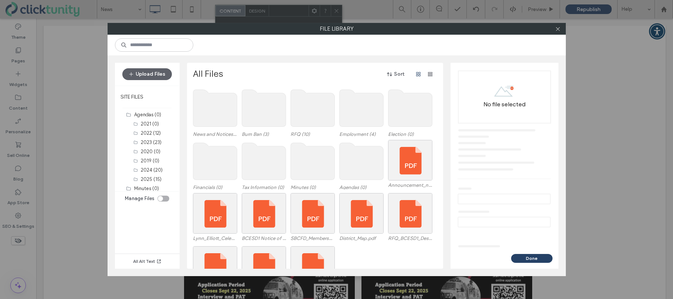
click at [358, 119] on use at bounding box center [361, 108] width 44 height 37
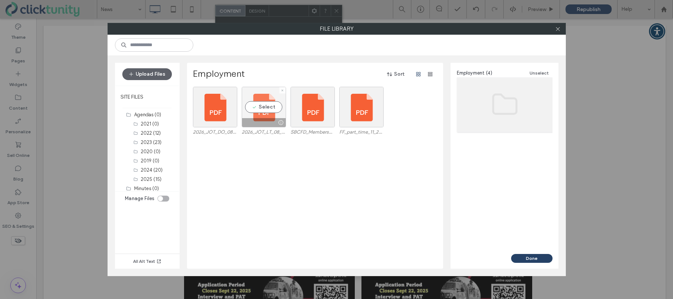
click at [263, 109] on div "Select" at bounding box center [264, 107] width 44 height 41
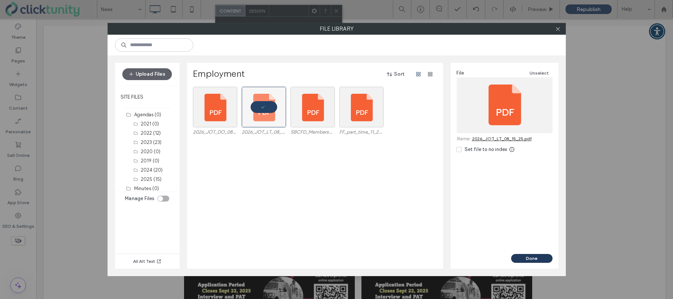
drag, startPoint x: 495, startPoint y: 239, endPoint x: 531, endPoint y: 258, distance: 40.8
click at [531, 258] on button "Done" at bounding box center [531, 258] width 41 height 9
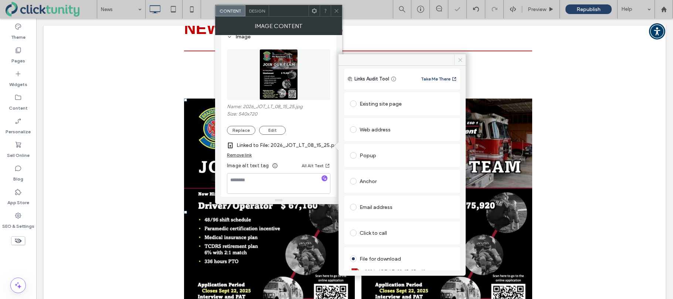
click at [463, 57] on span at bounding box center [459, 59] width 11 height 11
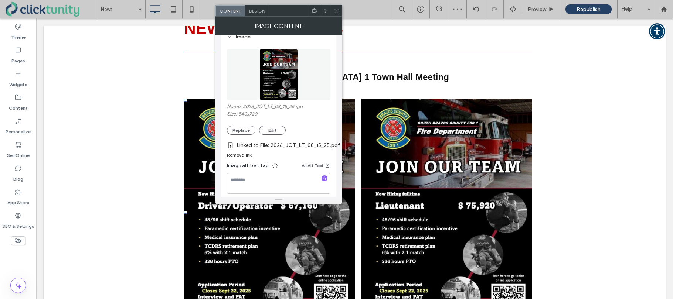
click at [337, 12] on icon at bounding box center [337, 11] width 6 height 6
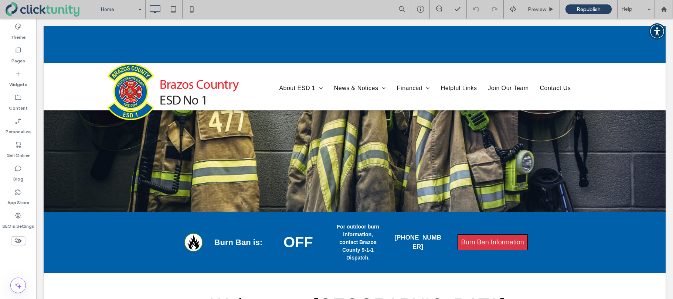
click at [139, 11] on div "Home" at bounding box center [121, 9] width 48 height 18
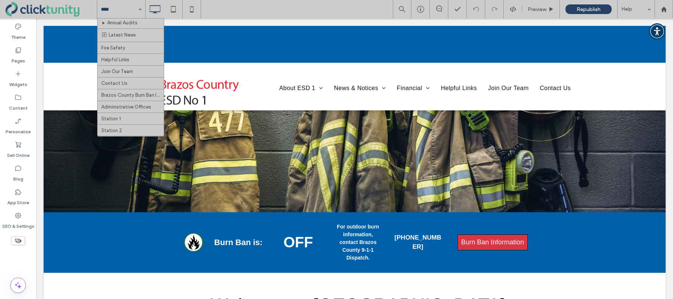
scroll to position [179, 0]
drag, startPoint x: 127, startPoint y: 66, endPoint x: 133, endPoint y: 67, distance: 5.7
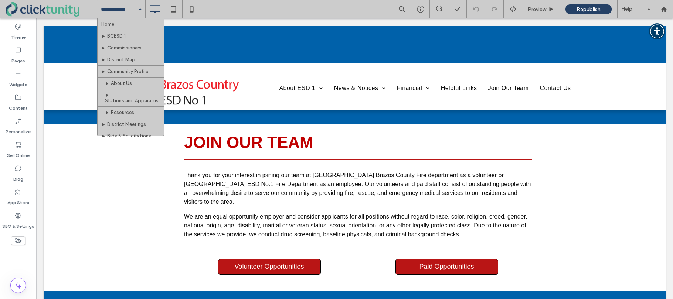
click at [125, 10] on input at bounding box center [119, 9] width 37 height 18
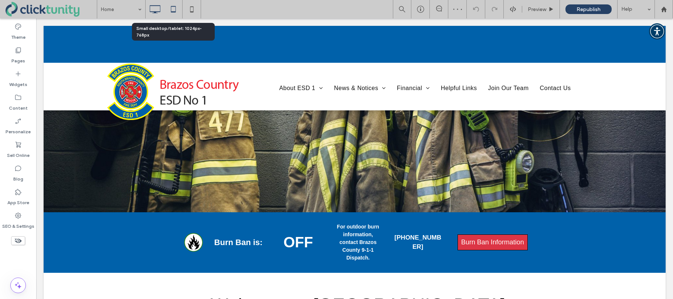
click at [173, 11] on icon at bounding box center [173, 9] width 15 height 15
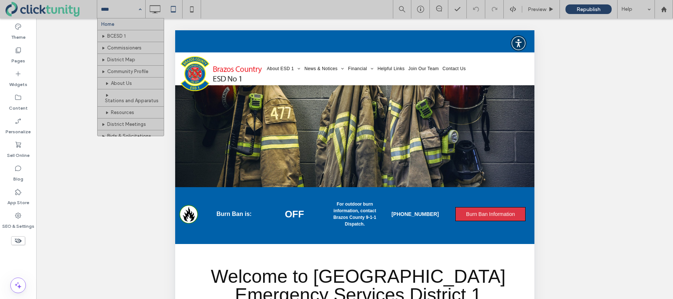
drag, startPoint x: 103, startPoint y: 10, endPoint x: 115, endPoint y: 18, distance: 14.3
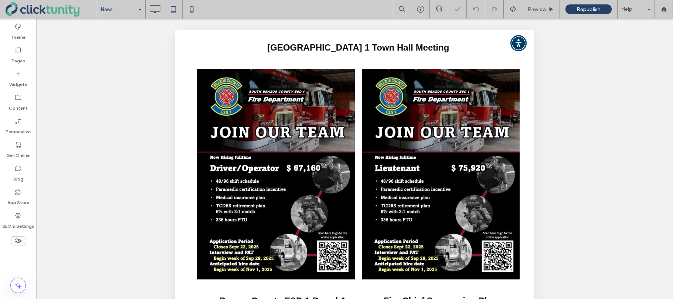
scroll to position [150, 0]
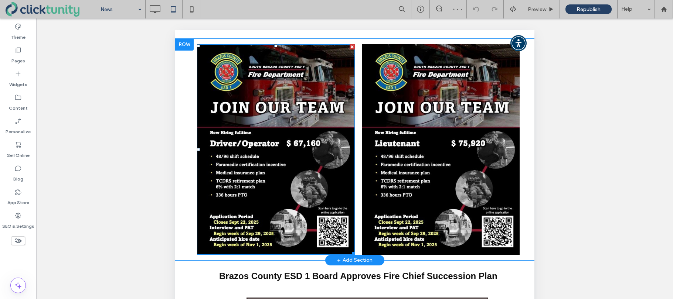
click at [261, 88] on img at bounding box center [276, 149] width 158 height 211
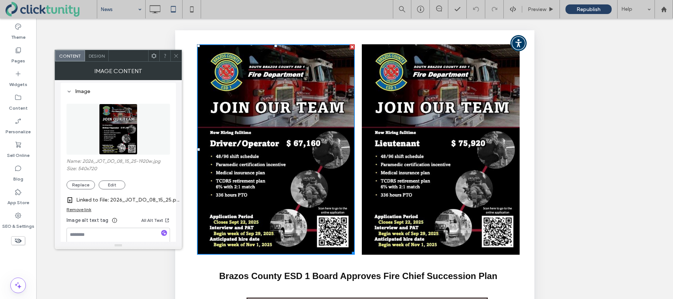
scroll to position [68, 0]
click at [177, 57] on use at bounding box center [176, 56] width 4 height 4
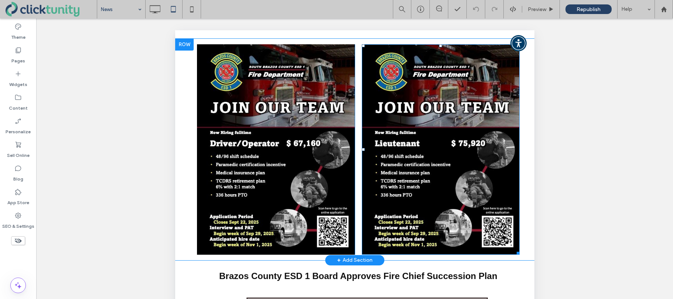
click at [391, 109] on img at bounding box center [440, 149] width 158 height 211
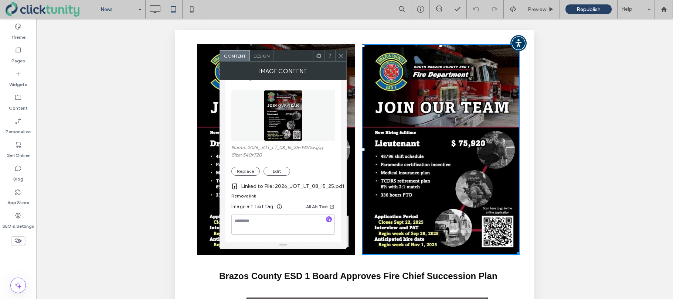
scroll to position [82, 0]
click at [341, 58] on icon at bounding box center [341, 56] width 6 height 6
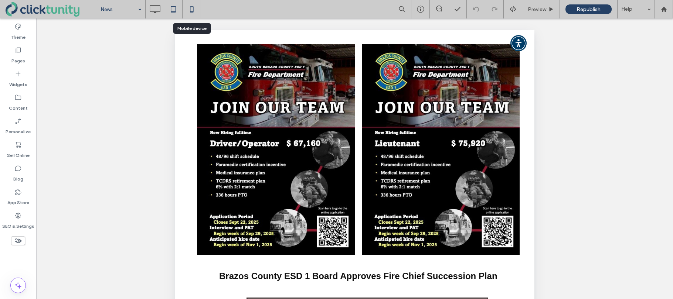
click at [197, 9] on icon at bounding box center [191, 9] width 15 height 15
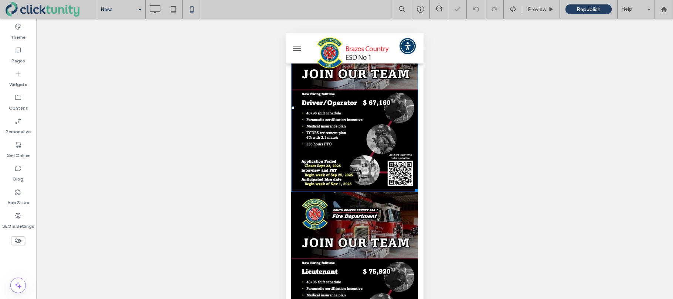
scroll to position [138, 0]
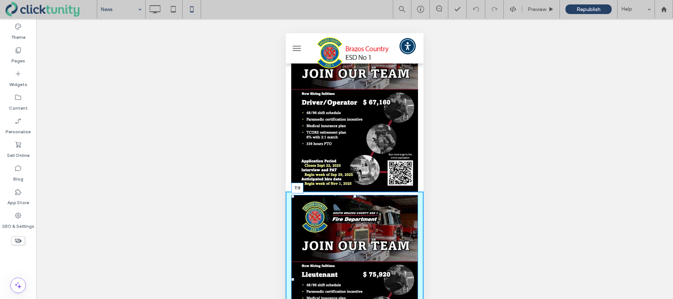
click at [354, 197] on div at bounding box center [354, 196] width 3 height 3
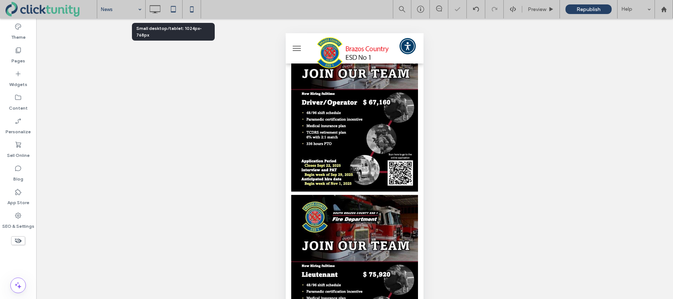
click at [175, 9] on use at bounding box center [173, 9] width 5 height 6
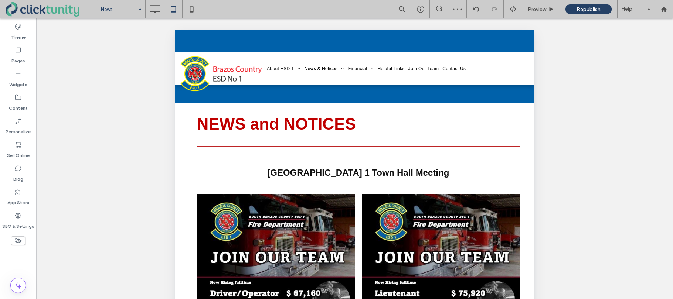
scroll to position [0, 0]
drag, startPoint x: 151, startPoint y: 12, endPoint x: 158, endPoint y: 17, distance: 7.9
click at [151, 12] on use at bounding box center [155, 9] width 11 height 8
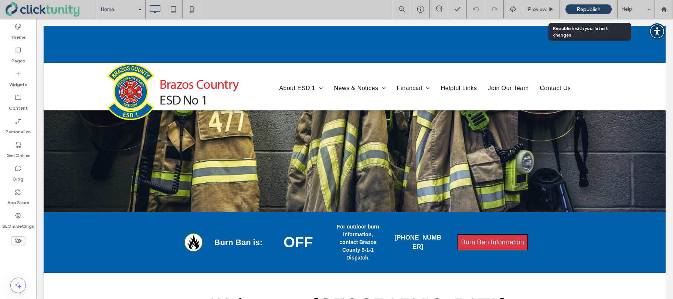
click at [581, 12] on span "Republish" at bounding box center [588, 9] width 24 height 6
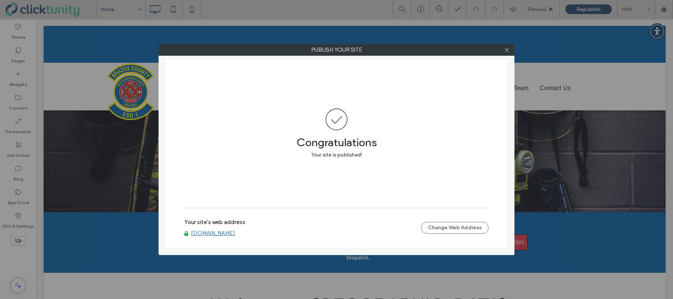
click at [214, 232] on link "[DOMAIN_NAME]" at bounding box center [213, 233] width 44 height 7
click at [506, 49] on icon at bounding box center [507, 50] width 6 height 6
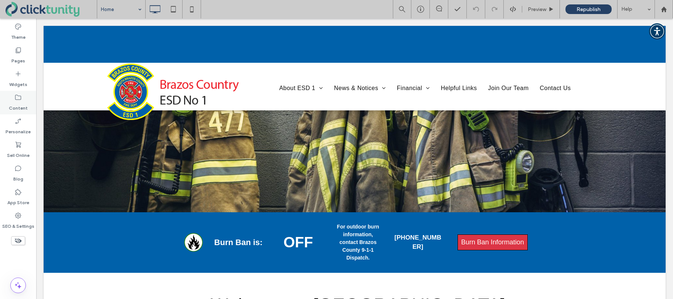
click at [14, 100] on div "Content" at bounding box center [18, 103] width 36 height 24
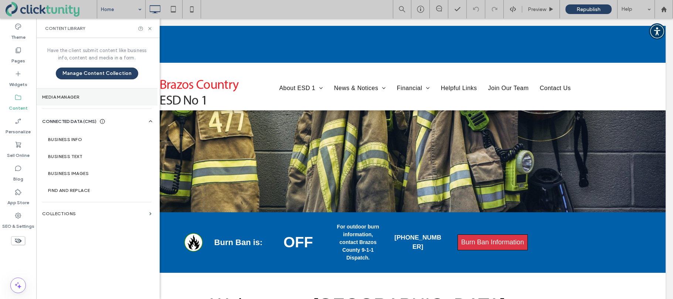
click at [86, 92] on section "Media Manager" at bounding box center [96, 97] width 121 height 17
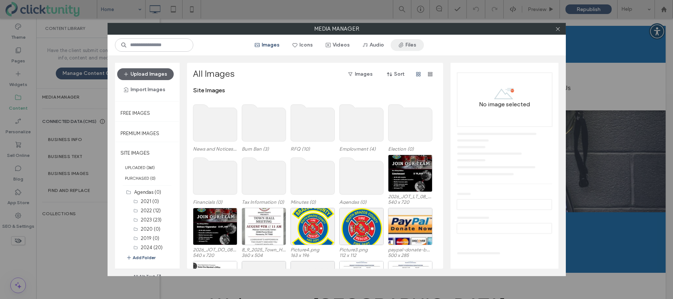
click at [403, 47] on button "Files" at bounding box center [407, 45] width 33 height 12
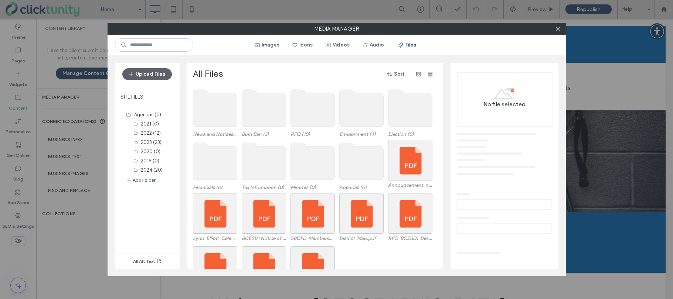
click at [253, 151] on use at bounding box center [264, 161] width 44 height 37
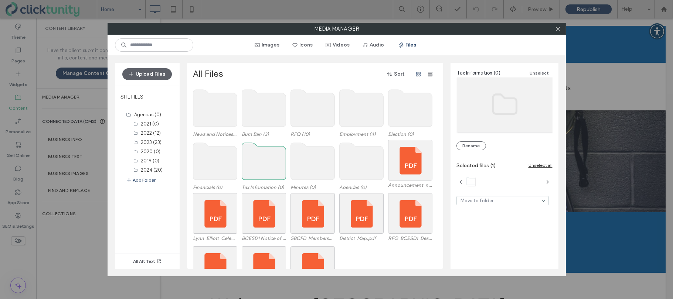
click at [215, 159] on use at bounding box center [215, 161] width 44 height 37
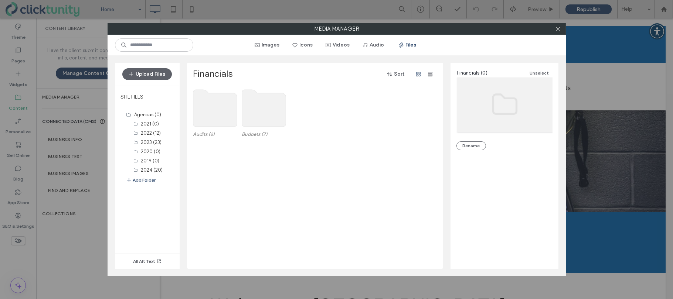
click at [216, 118] on use at bounding box center [215, 108] width 44 height 37
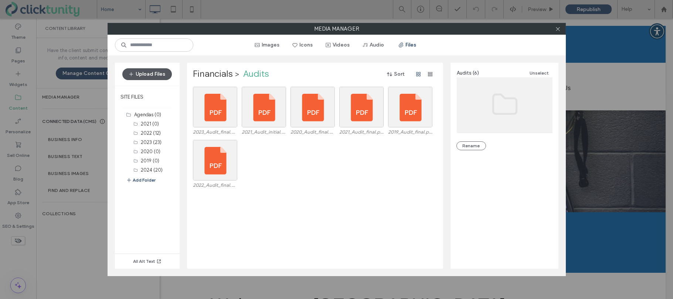
click at [156, 76] on button "Upload Files" at bounding box center [147, 74] width 50 height 12
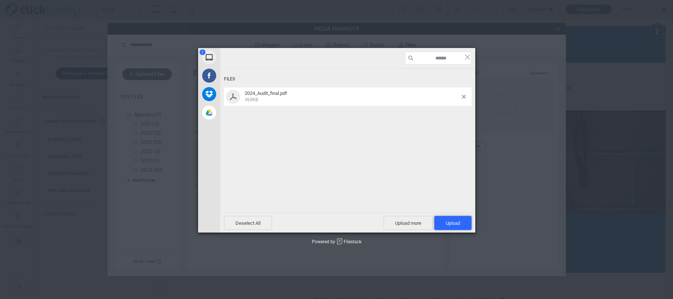
drag, startPoint x: 439, startPoint y: 222, endPoint x: 428, endPoint y: 218, distance: 12.1
click at [439, 222] on span "Upload 1" at bounding box center [452, 223] width 37 height 14
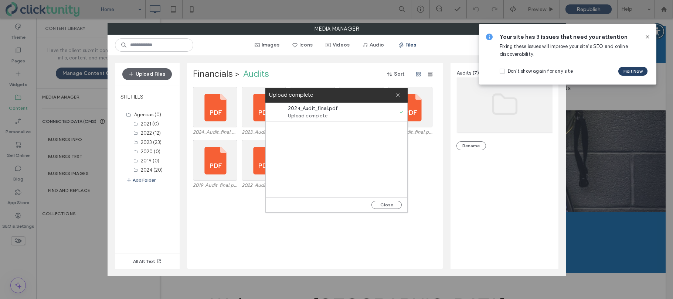
click at [647, 38] on icon at bounding box center [647, 37] width 6 height 6
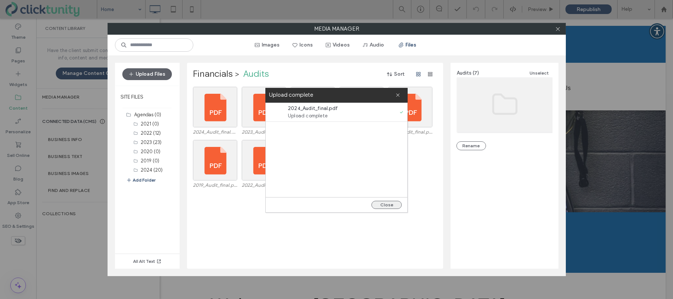
click at [384, 205] on button "Close" at bounding box center [386, 205] width 30 height 8
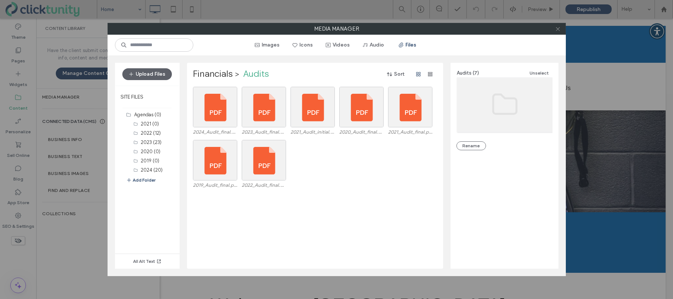
click at [557, 31] on icon at bounding box center [558, 29] width 6 height 6
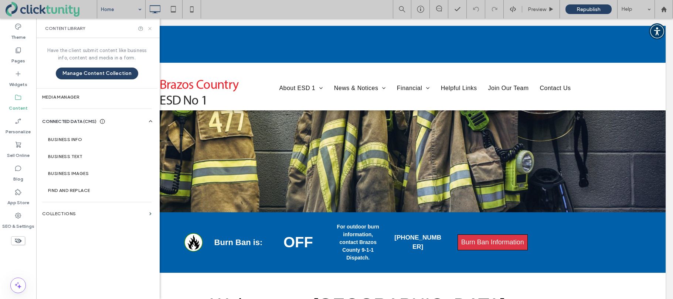
click at [149, 30] on icon at bounding box center [150, 29] width 6 height 6
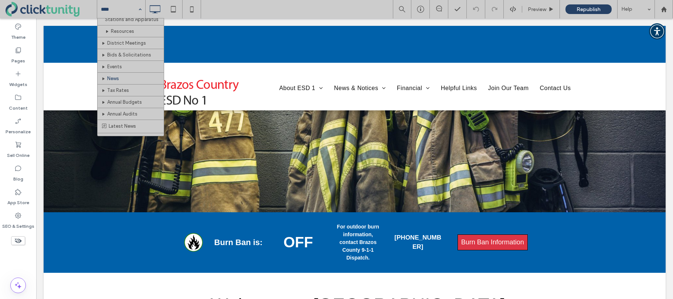
scroll to position [82, 0]
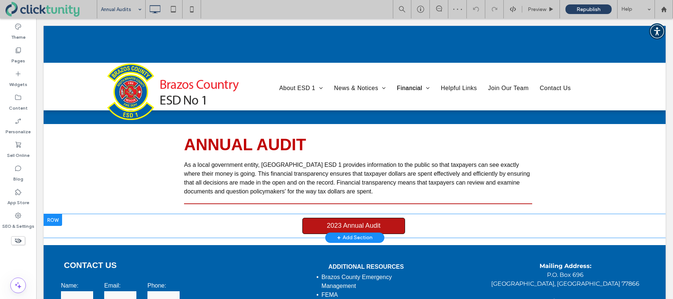
click at [55, 220] on div at bounding box center [53, 220] width 18 height 12
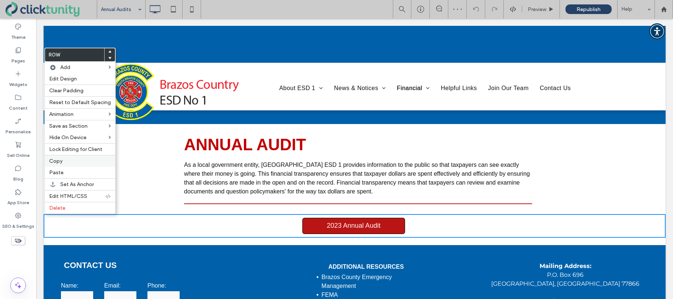
click at [63, 159] on label "Copy" at bounding box center [80, 161] width 62 height 6
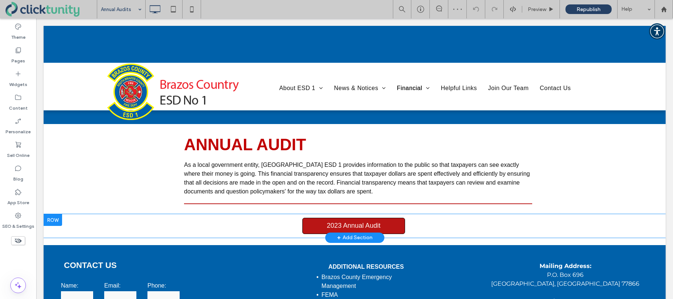
click at [57, 220] on div at bounding box center [53, 220] width 18 height 12
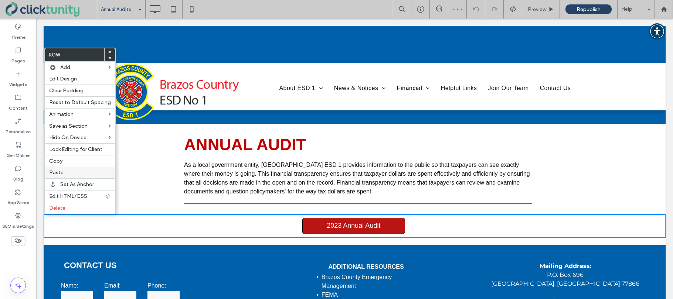
click at [60, 174] on span "Paste" at bounding box center [56, 173] width 14 height 6
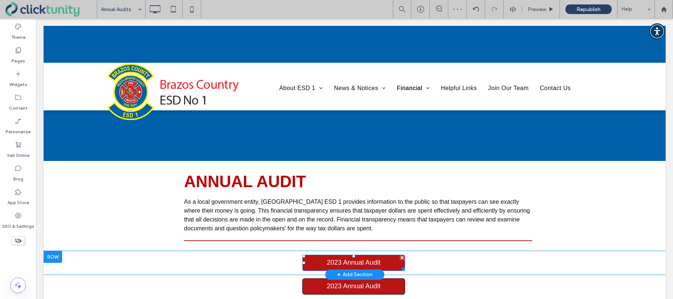
click at [318, 264] on link "2023 Annual Audit" at bounding box center [353, 263] width 103 height 16
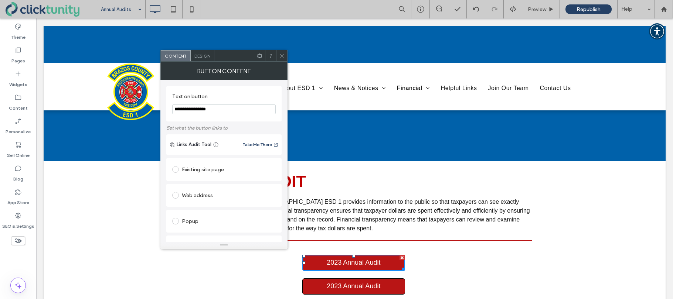
click at [185, 109] on input "**********" at bounding box center [223, 110] width 103 height 10
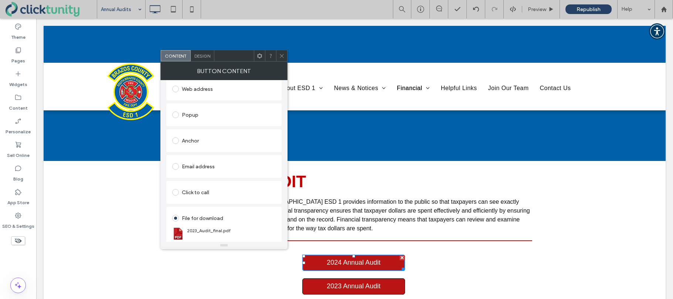
scroll to position [117, 0]
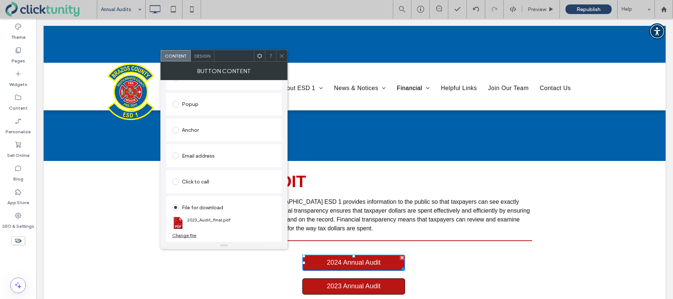
type input "**********"
click at [192, 235] on div "Change file" at bounding box center [184, 236] width 24 height 6
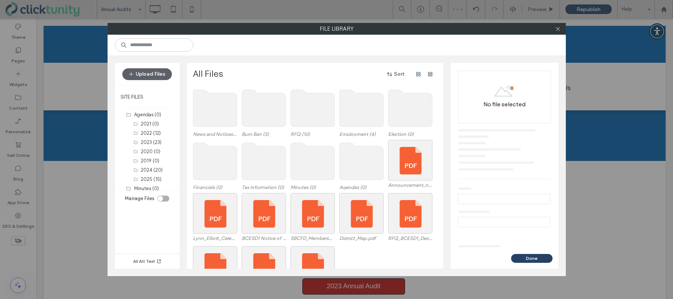
click at [226, 158] on use at bounding box center [215, 161] width 44 height 37
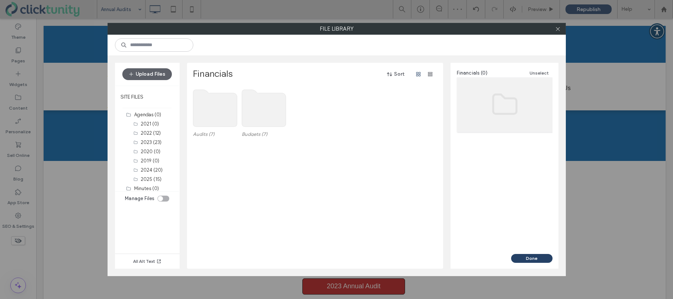
click at [220, 112] on use at bounding box center [215, 108] width 44 height 37
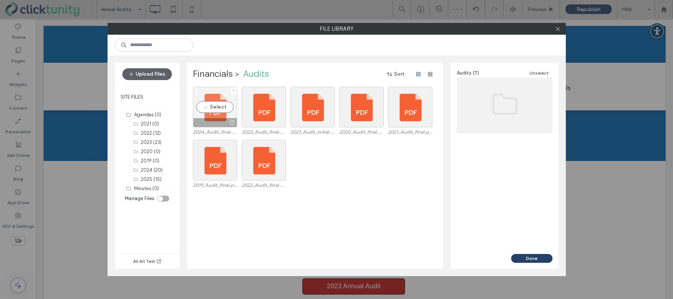
drag, startPoint x: 216, startPoint y: 105, endPoint x: 219, endPoint y: 109, distance: 4.7
click at [216, 106] on div "Select" at bounding box center [215, 107] width 44 height 41
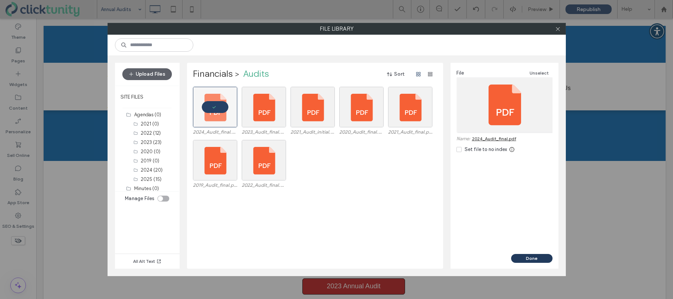
click at [522, 259] on button "Done" at bounding box center [531, 258] width 41 height 9
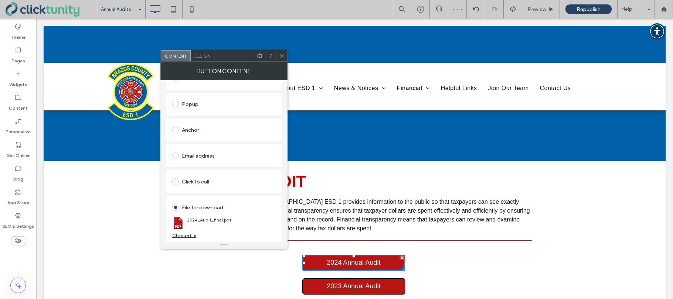
click at [281, 58] on icon at bounding box center [282, 56] width 6 height 6
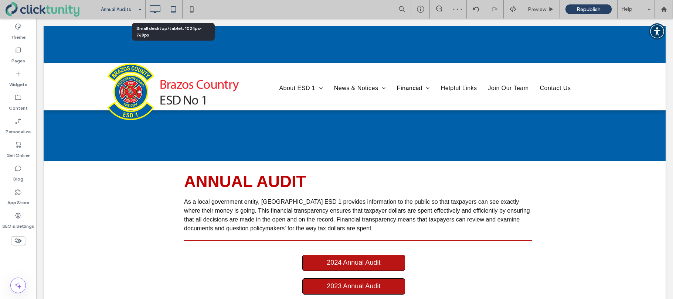
click at [173, 13] on icon at bounding box center [173, 9] width 15 height 15
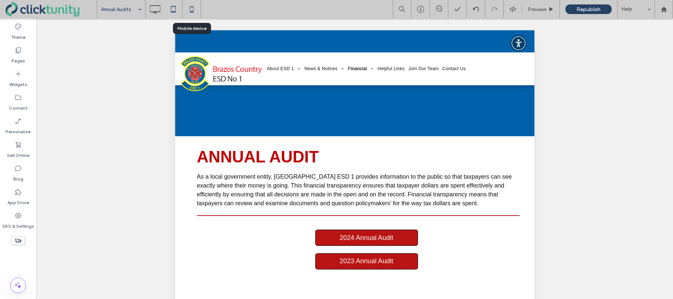
click at [191, 8] on icon at bounding box center [191, 9] width 15 height 15
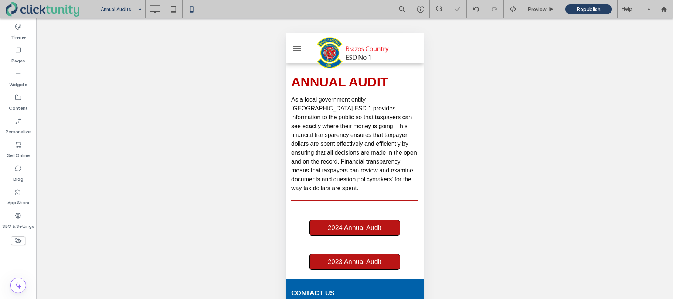
scroll to position [0, 0]
click at [157, 14] on icon at bounding box center [154, 9] width 15 height 15
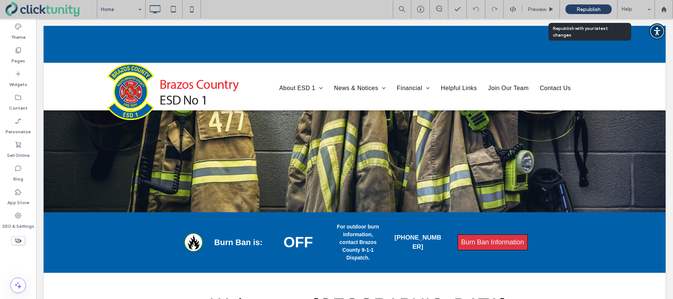
click at [584, 11] on span "Republish" at bounding box center [588, 9] width 24 height 6
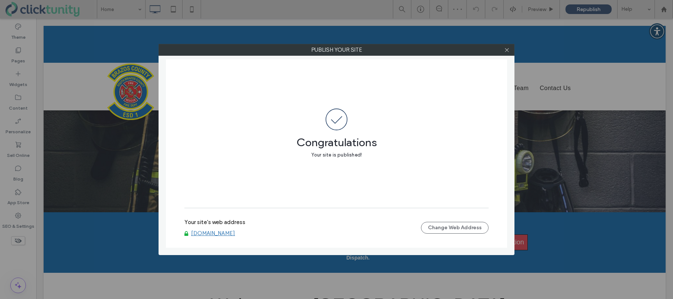
click at [235, 234] on link "www.brazoscountyesd1.org" at bounding box center [213, 233] width 44 height 7
click at [504, 51] on icon at bounding box center [507, 50] width 6 height 6
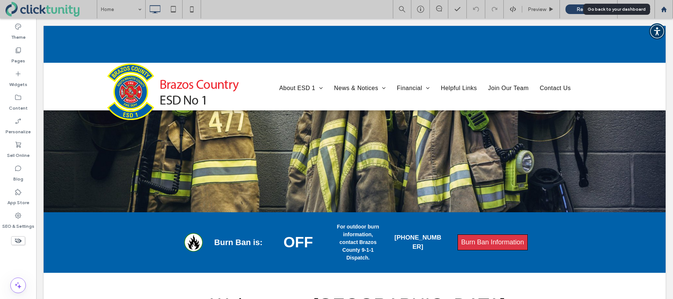
click at [663, 10] on icon at bounding box center [664, 9] width 6 height 6
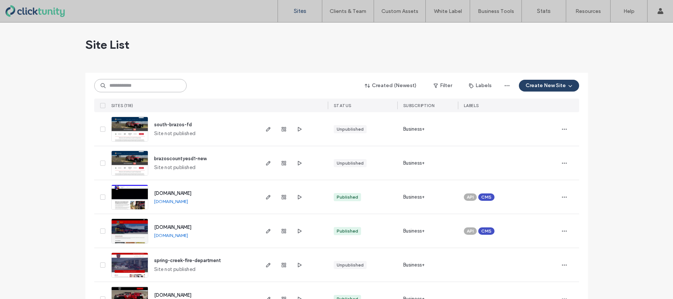
click at [146, 88] on input at bounding box center [140, 85] width 92 height 13
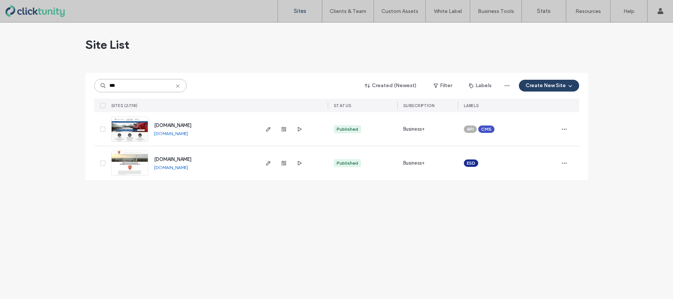
type input "***"
click at [166, 157] on span "www.llanocountyesd5.org" at bounding box center [172, 160] width 37 height 6
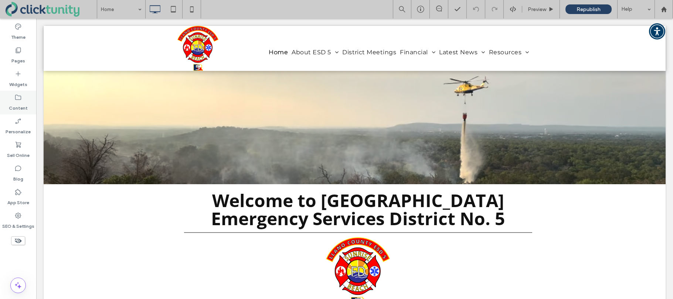
click at [21, 101] on div "Content" at bounding box center [18, 103] width 36 height 24
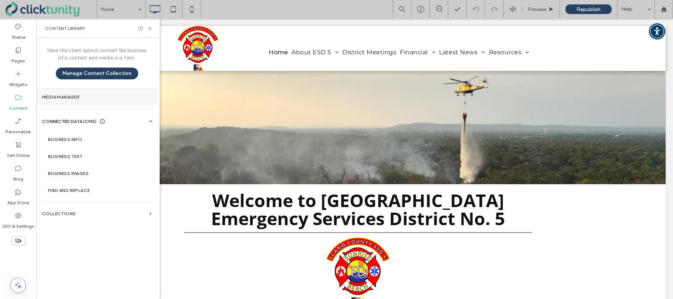
click at [46, 101] on section "Media Manager" at bounding box center [96, 97] width 121 height 17
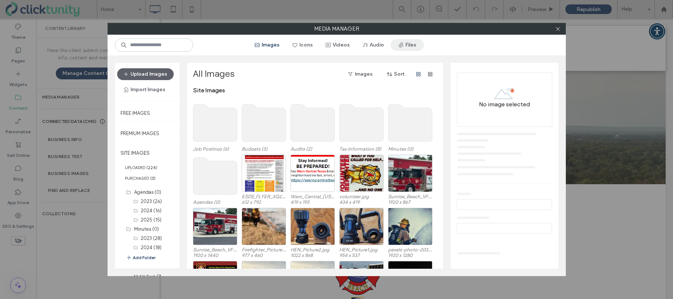
click at [402, 48] on span "button" at bounding box center [401, 45] width 7 height 11
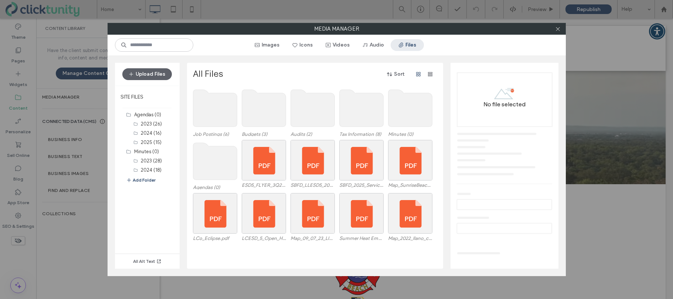
click at [408, 45] on button "Files" at bounding box center [407, 45] width 33 height 12
drag, startPoint x: 268, startPoint y: 48, endPoint x: 267, endPoint y: 83, distance: 35.5
click at [268, 48] on button "Images" at bounding box center [267, 45] width 38 height 12
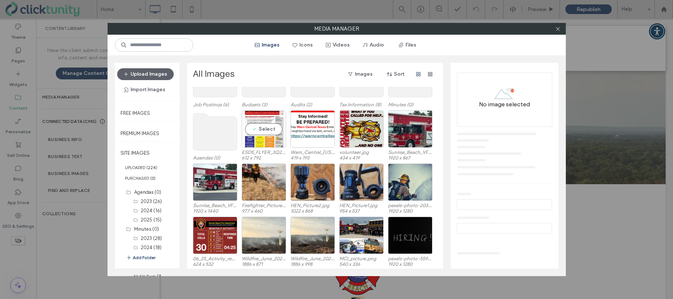
scroll to position [43, 0]
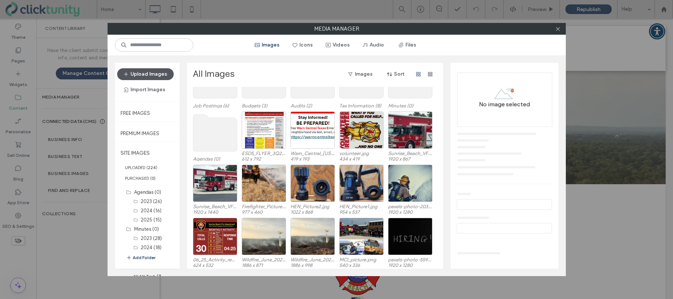
click at [162, 72] on button "Upload Images" at bounding box center [145, 74] width 57 height 12
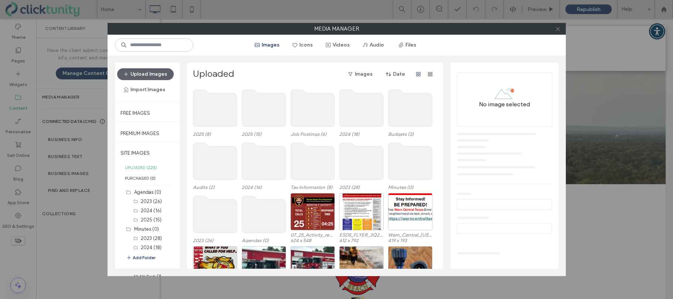
click at [559, 30] on icon at bounding box center [558, 29] width 6 height 6
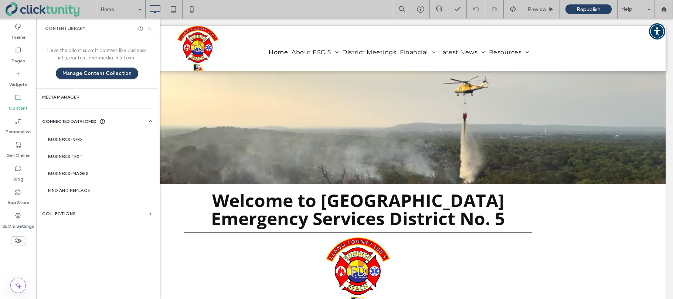
click at [147, 30] on icon at bounding box center [150, 29] width 6 height 6
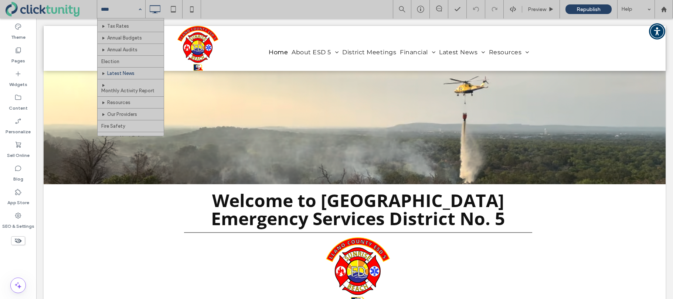
scroll to position [92, 0]
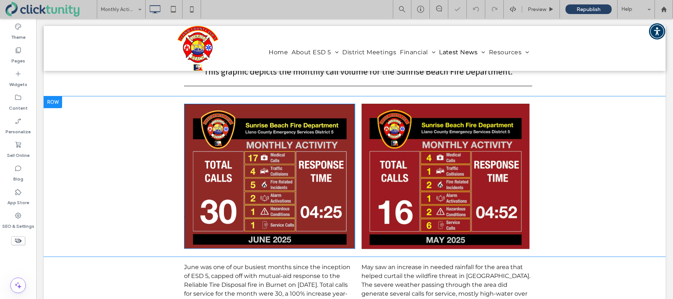
scroll to position [100, 0]
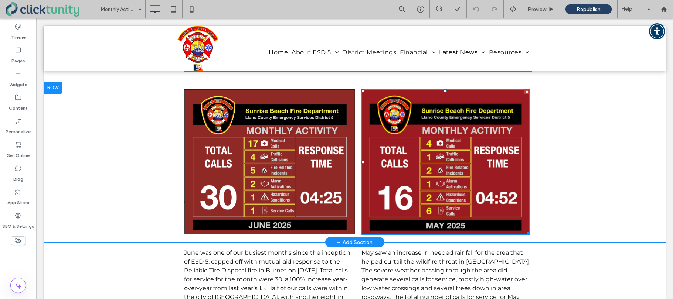
click at [481, 116] on img at bounding box center [445, 162] width 168 height 146
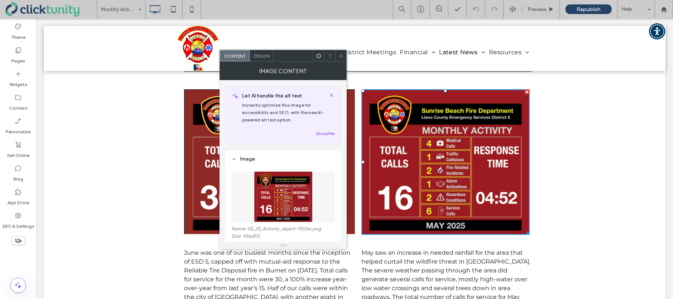
drag, startPoint x: 341, startPoint y: 58, endPoint x: 346, endPoint y: 59, distance: 5.8
click at [342, 58] on icon at bounding box center [341, 56] width 6 height 6
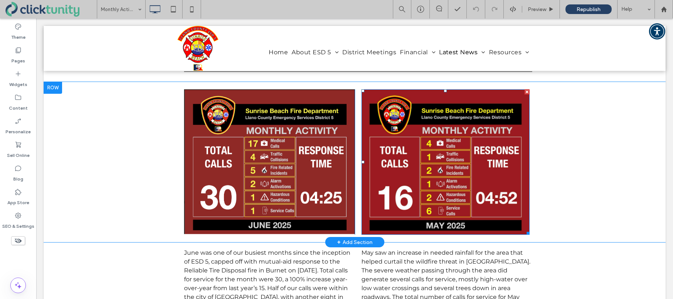
click at [527, 93] on div at bounding box center [526, 91] width 5 height 5
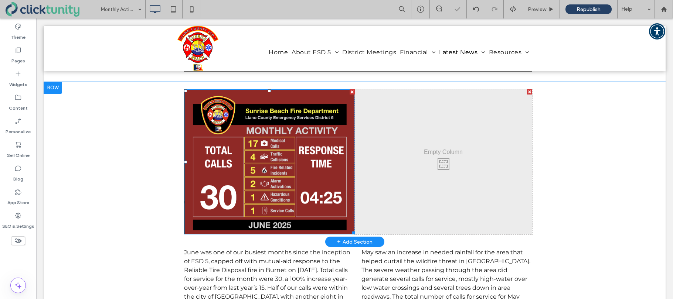
click at [308, 141] on img at bounding box center [269, 161] width 170 height 145
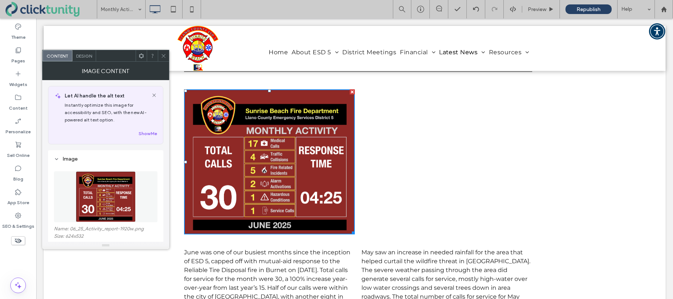
drag, startPoint x: 164, startPoint y: 57, endPoint x: 167, endPoint y: 61, distance: 5.0
click at [164, 57] on icon at bounding box center [164, 56] width 6 height 6
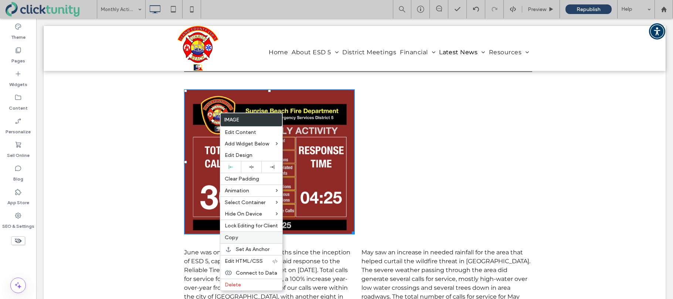
click at [236, 235] on span "Copy" at bounding box center [231, 238] width 13 height 6
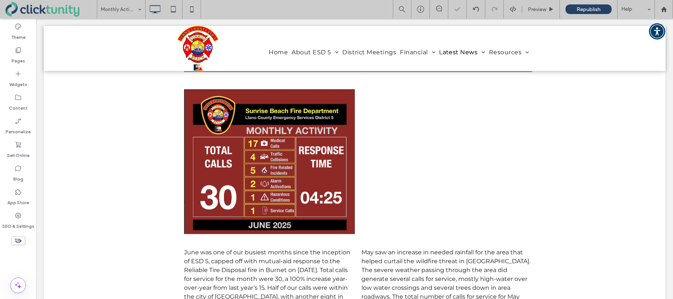
click at [463, 155] on span "Click To Paste" at bounding box center [443, 154] width 40 height 9
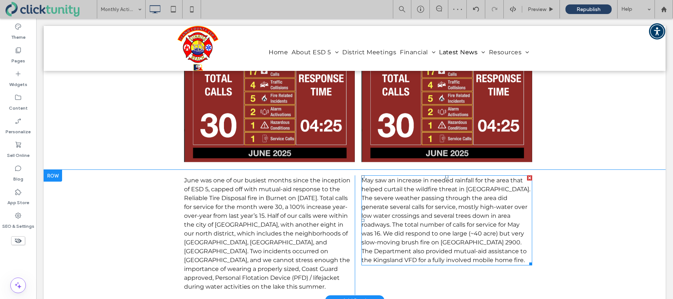
scroll to position [181, 0]
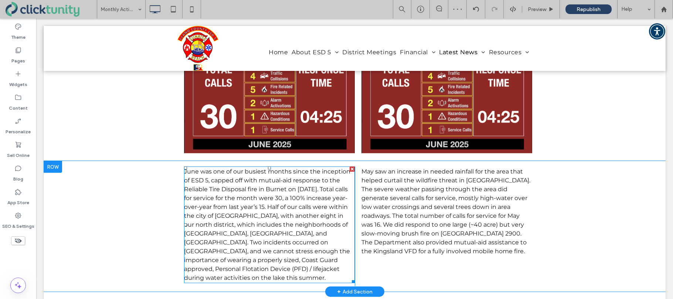
click at [338, 190] on span "June was one of our busiest months since the inception of ESD 5, capped off wit…" at bounding box center [267, 224] width 166 height 113
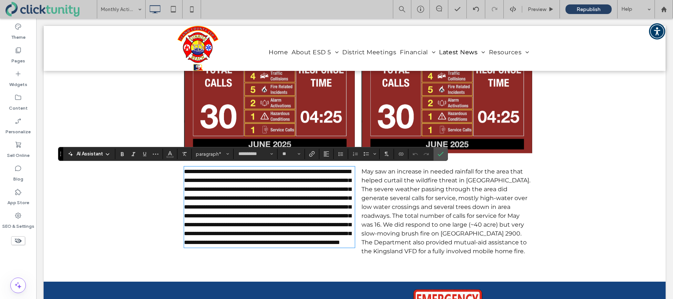
click at [383, 187] on span "May saw an increase in needed rainfall for the area that helped curtail the wil…" at bounding box center [445, 211] width 169 height 87
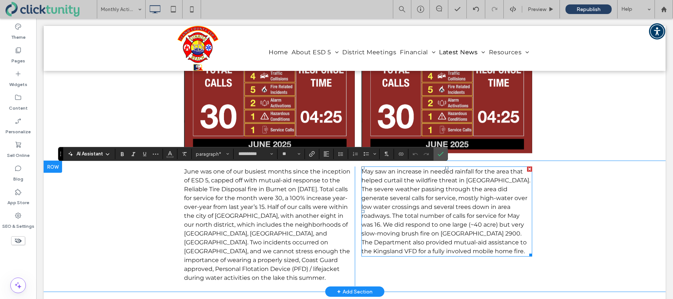
scroll to position [180, 0]
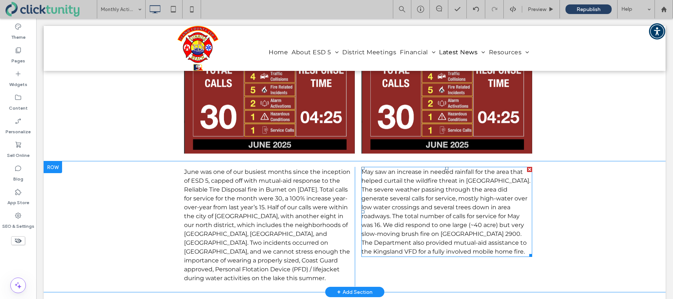
click at [369, 174] on span "May saw an increase in needed rainfall for the area that helped curtail the wil…" at bounding box center [445, 211] width 169 height 87
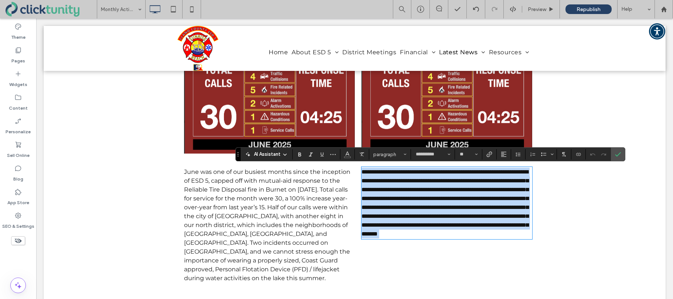
click at [369, 174] on span "**********" at bounding box center [444, 203] width 167 height 68
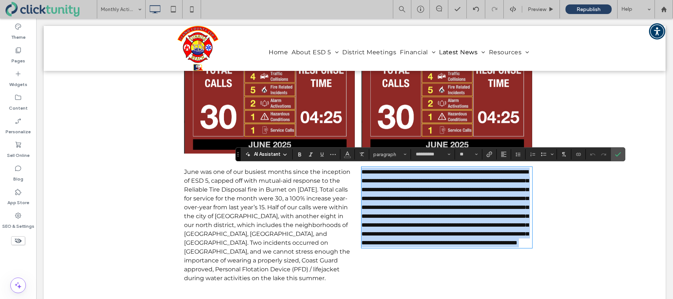
scroll to position [0, 0]
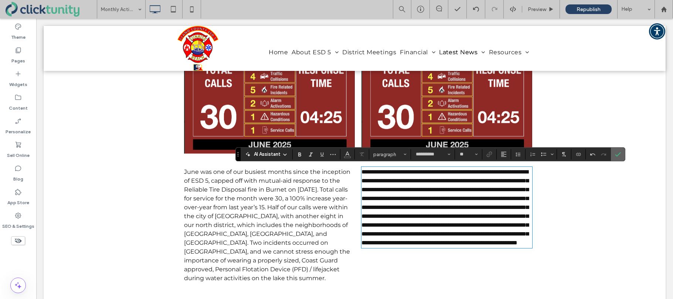
click at [621, 157] on label "Confirm" at bounding box center [617, 154] width 11 height 13
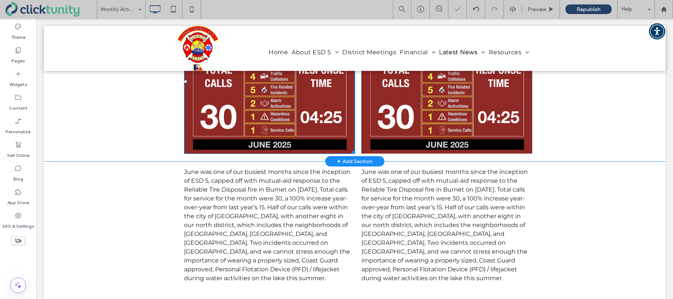
click at [293, 117] on img at bounding box center [269, 81] width 170 height 145
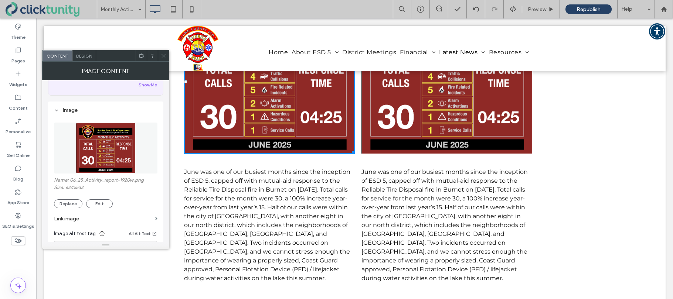
scroll to position [51, 0]
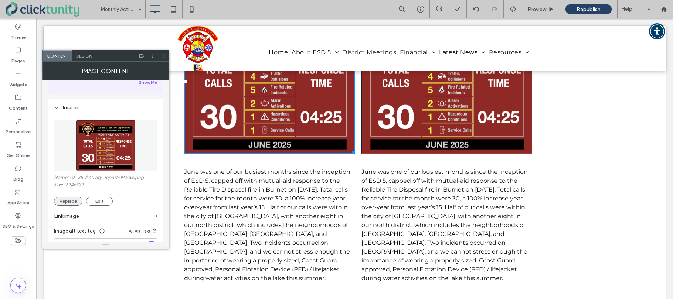
click at [75, 198] on button "Replace" at bounding box center [68, 201] width 28 height 9
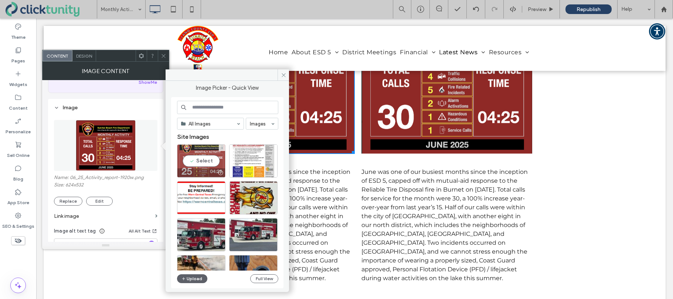
click at [201, 164] on div "Select" at bounding box center [201, 160] width 48 height 33
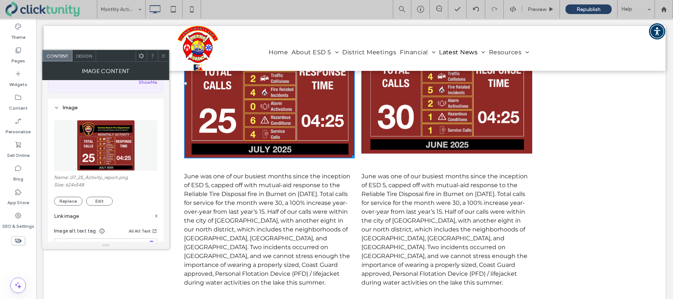
click at [163, 58] on icon at bounding box center [164, 56] width 6 height 6
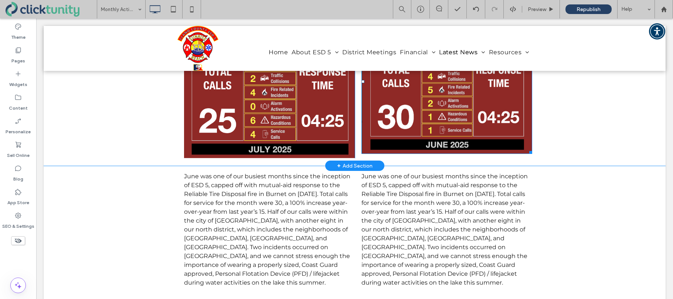
click at [409, 113] on img at bounding box center [446, 81] width 170 height 145
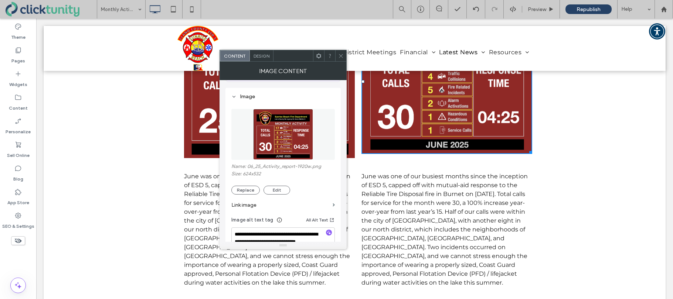
scroll to position [73, 0]
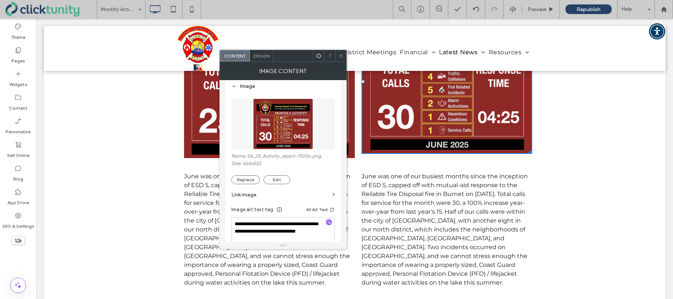
click at [342, 59] on span at bounding box center [341, 55] width 6 height 11
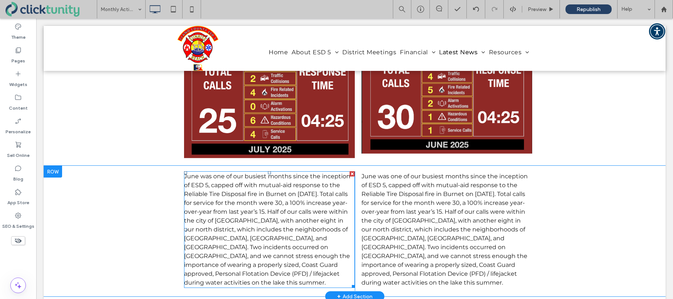
click at [239, 197] on span "June was one of our busiest months since the inception of ESD 5, capped off wit…" at bounding box center [267, 229] width 166 height 113
type input "**********"
type input "**"
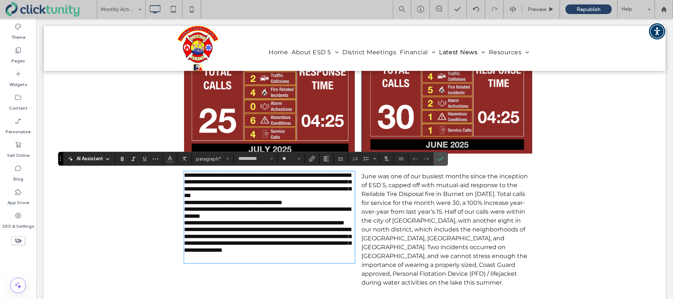
scroll to position [0, 0]
click at [246, 200] on p "**********" at bounding box center [269, 185] width 170 height 27
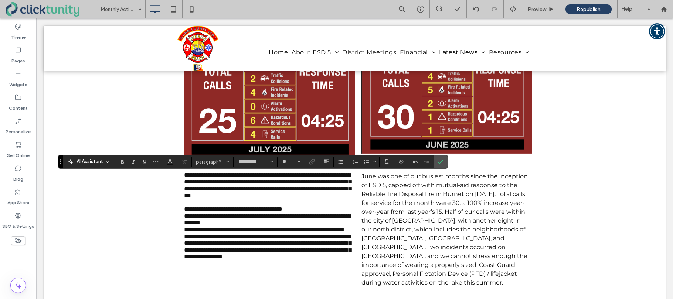
scroll to position [177, 0]
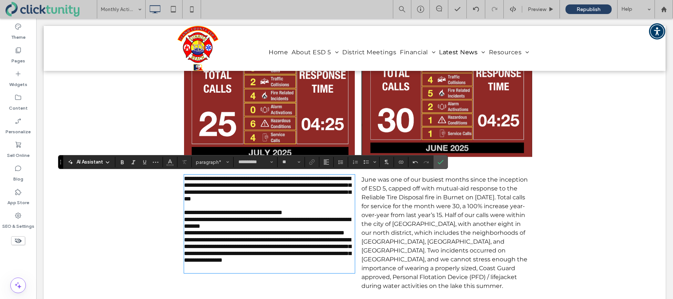
click at [186, 229] on span "**********" at bounding box center [267, 223] width 167 height 12
click at [323, 228] on p "**********" at bounding box center [269, 223] width 170 height 14
click at [194, 215] on span "**********" at bounding box center [233, 212] width 98 height 6
click at [193, 223] on span "**********" at bounding box center [267, 222] width 167 height 12
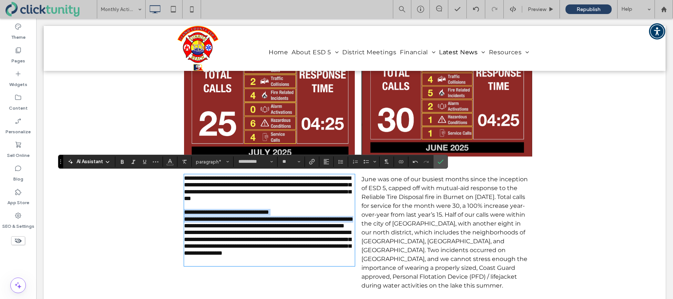
drag, startPoint x: 191, startPoint y: 221, endPoint x: 249, endPoint y: 231, distance: 58.8
click at [246, 231] on div "**********" at bounding box center [269, 220] width 170 height 91
click at [366, 163] on icon "Bulleted List" at bounding box center [366, 162] width 6 height 6
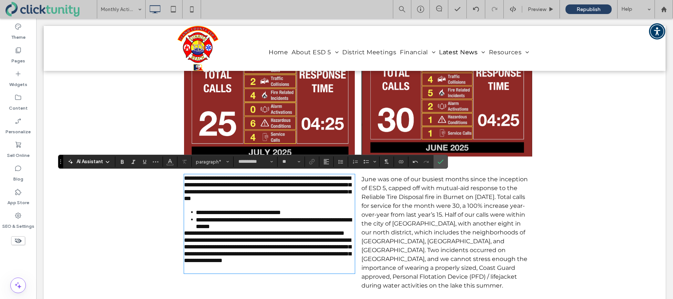
click at [185, 236] on span "**********" at bounding box center [264, 234] width 160 height 6
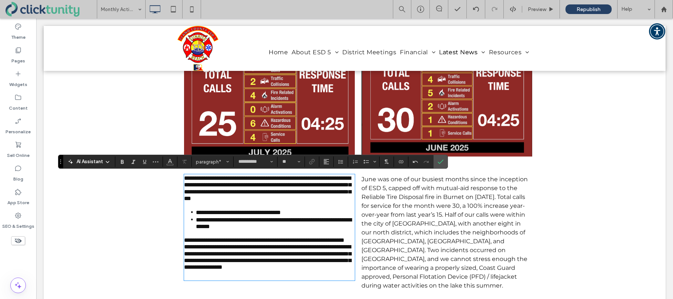
click at [184, 261] on span "**********" at bounding box center [267, 257] width 167 height 26
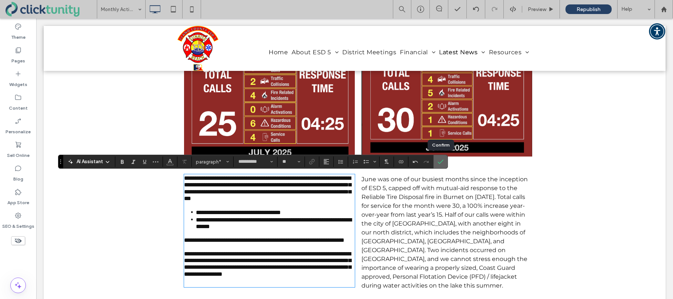
click at [443, 161] on icon "Confirm" at bounding box center [440, 162] width 6 height 6
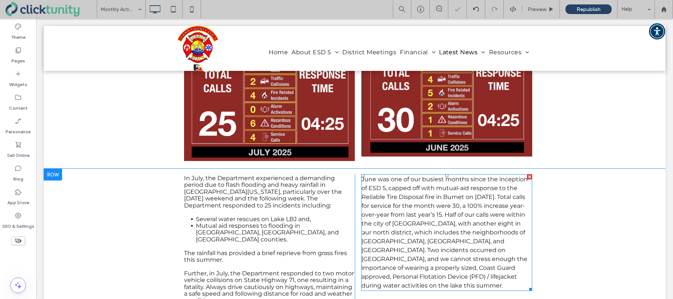
click at [399, 194] on span "June was one of our busiest months since the inception of ESD 5, capped off wit…" at bounding box center [444, 232] width 166 height 113
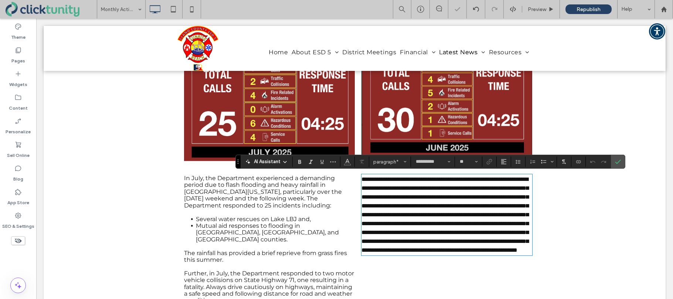
click at [399, 192] on p "**********" at bounding box center [446, 215] width 170 height 80
click at [618, 161] on icon "Confirm" at bounding box center [618, 162] width 6 height 6
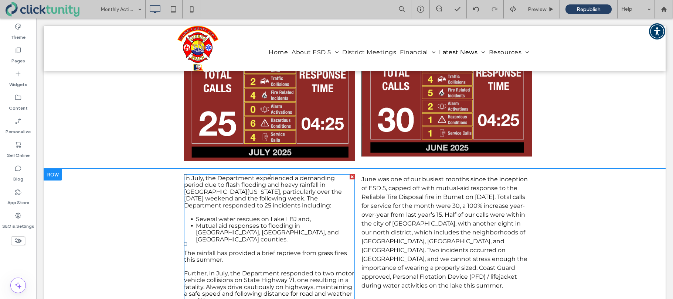
click at [271, 191] on span "In July, the Department experienced a demanding period due to flash flooding an…" at bounding box center [263, 192] width 158 height 34
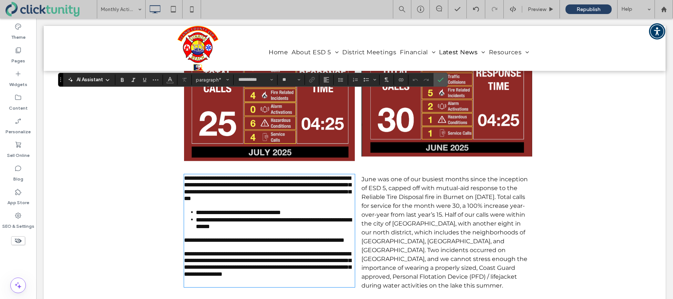
scroll to position [259, 0]
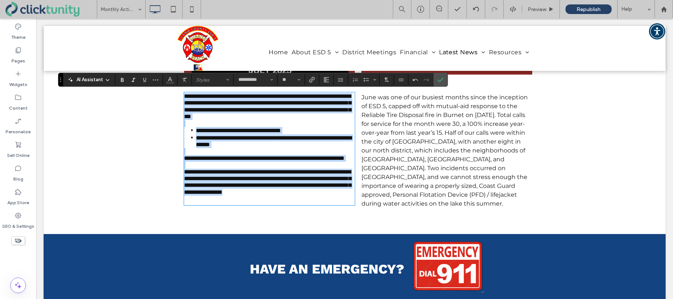
drag, startPoint x: 184, startPoint y: 96, endPoint x: 235, endPoint y: 210, distance: 124.4
click at [236, 205] on div "**********" at bounding box center [269, 149] width 170 height 112
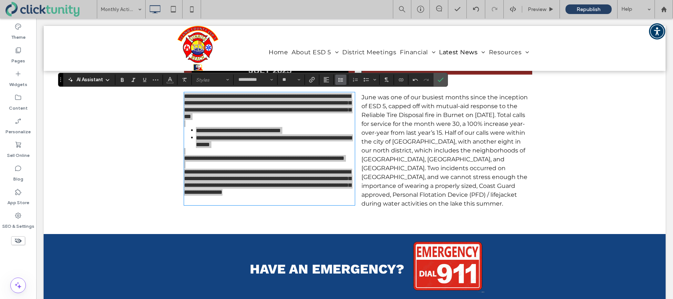
click at [343, 81] on icon "Line Height" at bounding box center [341, 80] width 6 height 6
click at [342, 89] on label "Auto" at bounding box center [356, 91] width 43 height 10
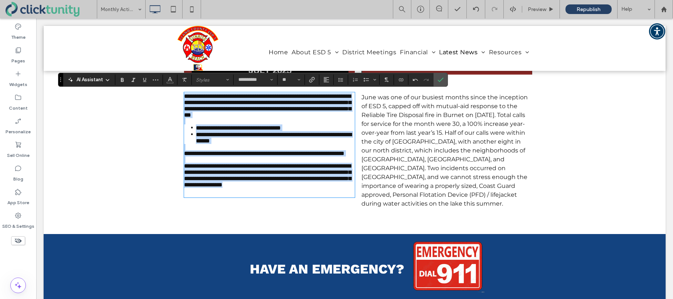
click at [233, 188] on p "**********" at bounding box center [269, 175] width 170 height 25
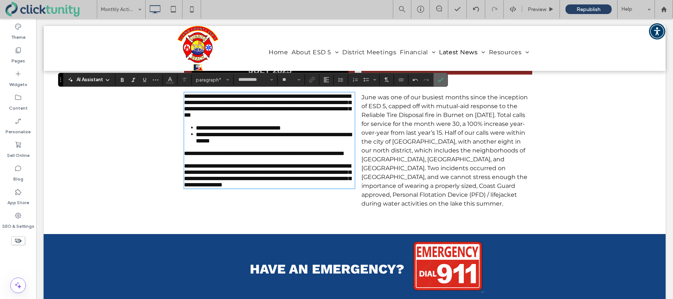
click at [441, 82] on icon "Confirm" at bounding box center [440, 80] width 6 height 6
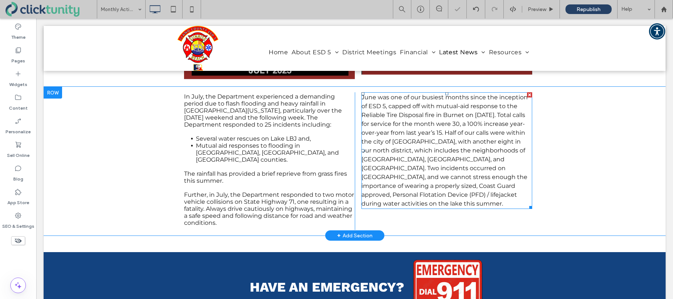
click at [427, 136] on span "June was one of our busiest months since the inception of ESD 5, capped off wit…" at bounding box center [444, 150] width 166 height 113
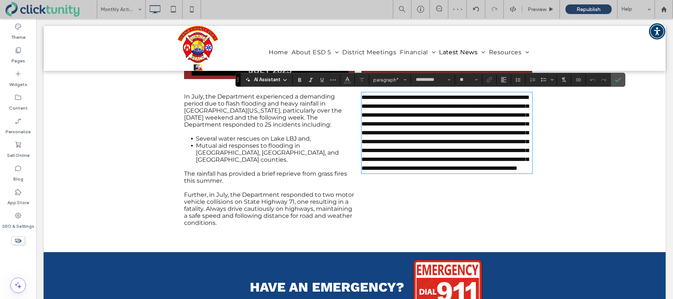
click at [423, 135] on span "**********" at bounding box center [444, 133] width 167 height 76
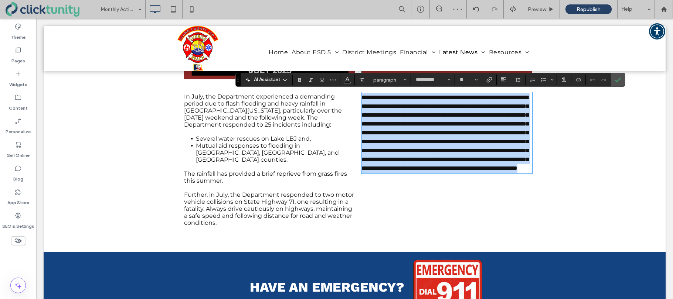
click at [423, 135] on span "**********" at bounding box center [444, 133] width 167 height 76
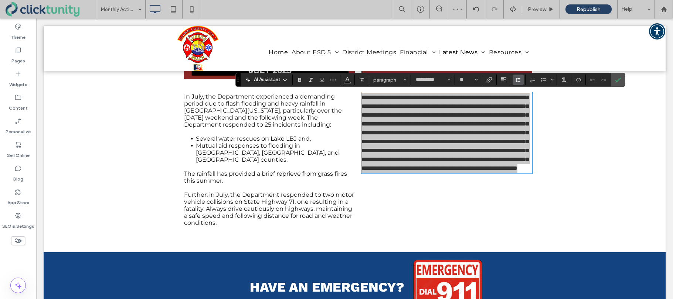
click at [517, 82] on icon "Line Height" at bounding box center [518, 80] width 6 height 6
click at [620, 82] on icon "Confirm" at bounding box center [618, 80] width 6 height 6
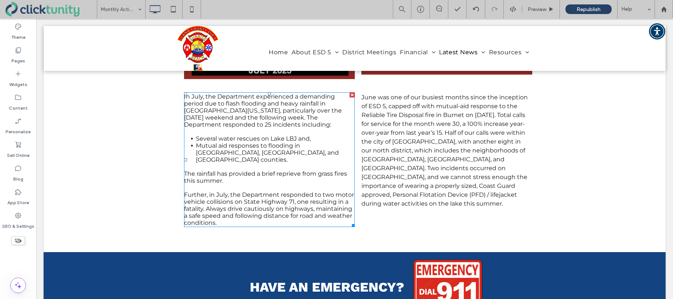
click at [313, 122] on p "In July, the Department experienced a demanding period due to flash flooding an…" at bounding box center [269, 110] width 170 height 35
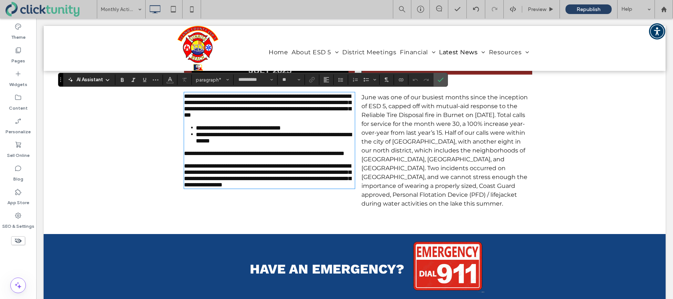
click at [312, 115] on span "**********" at bounding box center [267, 105] width 167 height 24
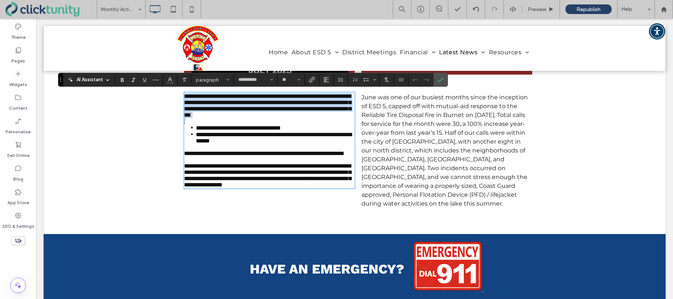
click at [312, 115] on span "**********" at bounding box center [267, 105] width 167 height 24
click at [186, 100] on span "**********" at bounding box center [267, 105] width 167 height 24
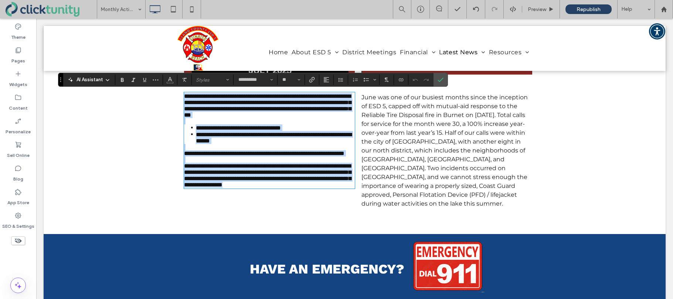
drag, startPoint x: 184, startPoint y: 97, endPoint x: 246, endPoint y: 213, distance: 131.4
click at [246, 188] on div "**********" at bounding box center [269, 140] width 170 height 95
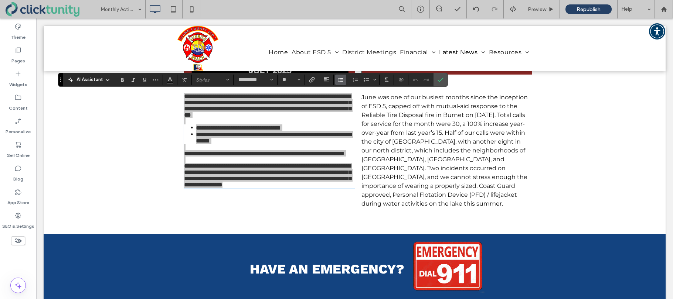
click at [345, 79] on button "Line Height" at bounding box center [340, 80] width 11 height 10
click at [345, 109] on label "1.5" at bounding box center [356, 112] width 43 height 10
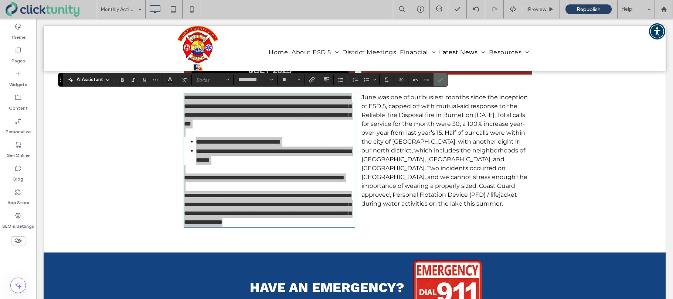
drag, startPoint x: 441, startPoint y: 83, endPoint x: 386, endPoint y: 84, distance: 54.7
click at [441, 83] on span "Confirm" at bounding box center [438, 79] width 3 height 13
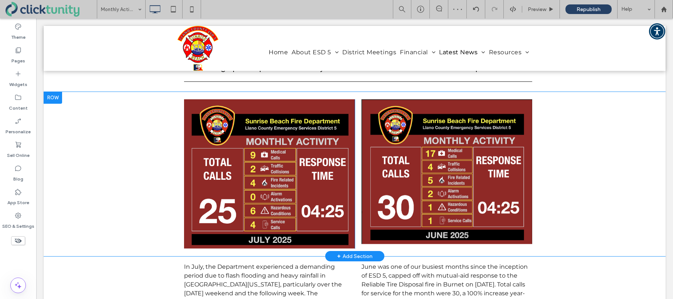
scroll to position [78, 0]
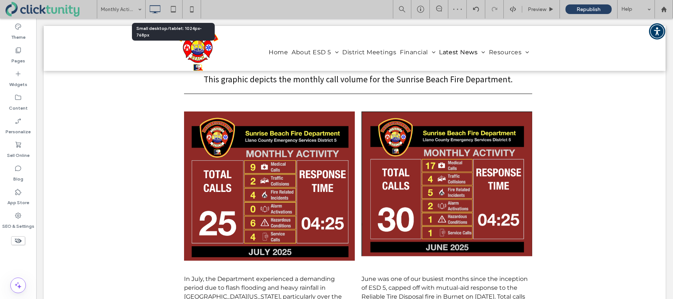
drag, startPoint x: 173, startPoint y: 13, endPoint x: 201, endPoint y: 33, distance: 34.1
click at [173, 13] on icon at bounding box center [173, 9] width 15 height 15
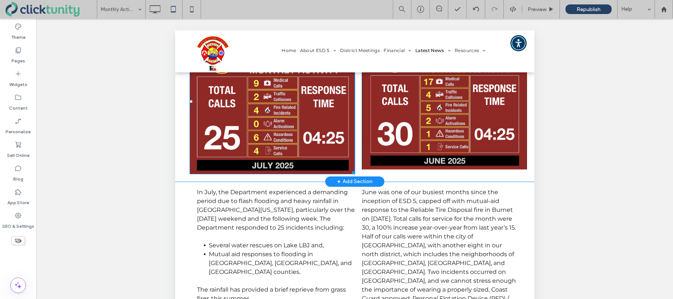
scroll to position [163, 0]
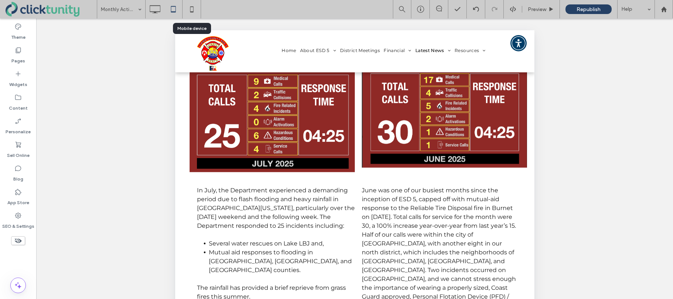
drag, startPoint x: 189, startPoint y: 8, endPoint x: 216, endPoint y: 38, distance: 40.8
click at [189, 8] on icon at bounding box center [191, 9] width 15 height 15
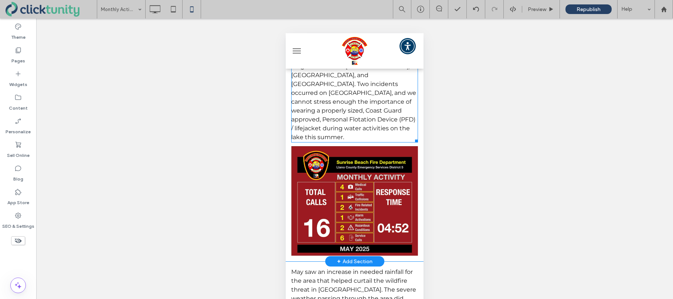
scroll to position [355, 0]
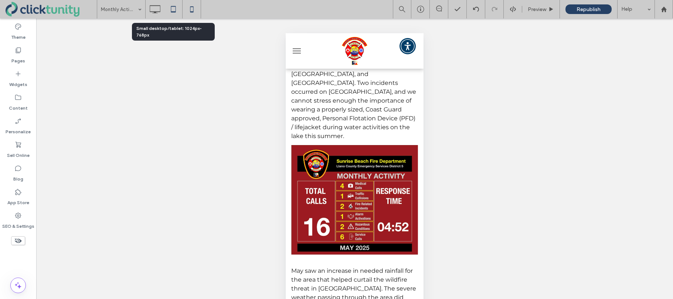
click at [175, 10] on use at bounding box center [173, 9] width 5 height 6
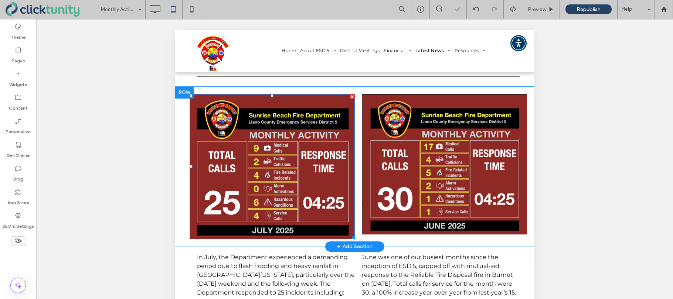
scroll to position [107, 0]
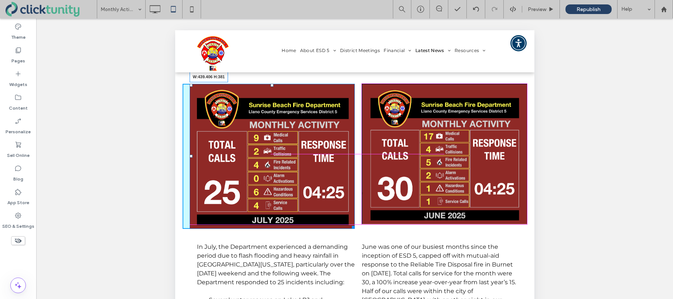
drag, startPoint x: 349, startPoint y: 227, endPoint x: 347, endPoint y: 224, distance: 3.9
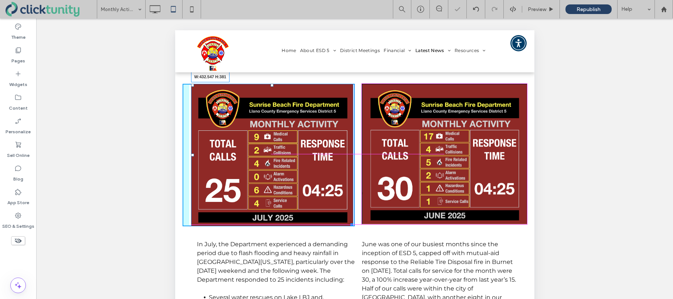
click at [350, 223] on div "W:432.547 H:381 Click To Paste" at bounding box center [268, 155] width 172 height 143
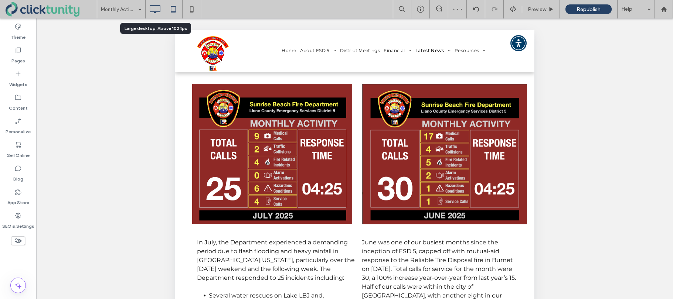
drag, startPoint x: 155, startPoint y: 14, endPoint x: 153, endPoint y: 26, distance: 12.8
click at [155, 14] on icon at bounding box center [154, 9] width 15 height 15
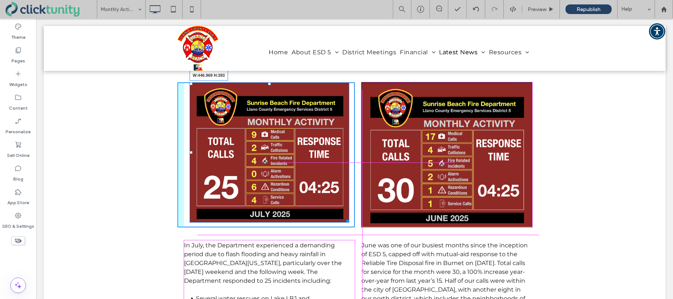
drag, startPoint x: 348, startPoint y: 222, endPoint x: 385, endPoint y: 243, distance: 43.2
click at [349, 223] on div at bounding box center [347, 220] width 6 height 6
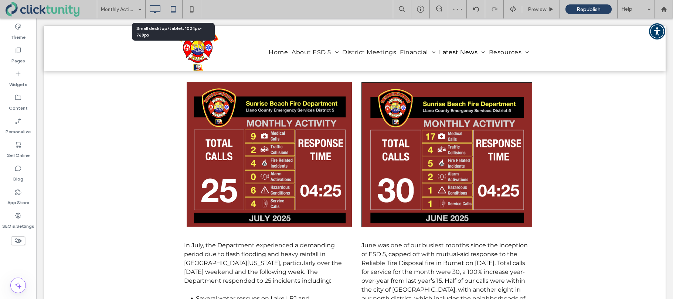
click at [174, 10] on icon at bounding box center [173, 9] width 15 height 15
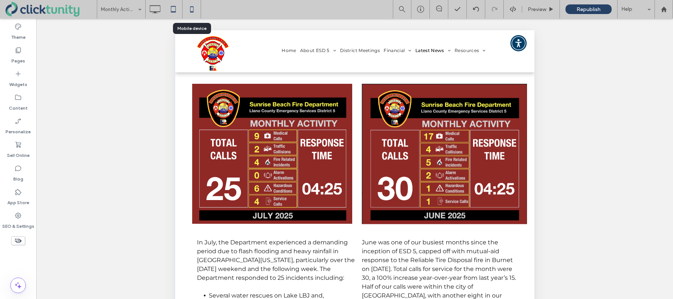
click at [189, 11] on icon at bounding box center [191, 9] width 15 height 15
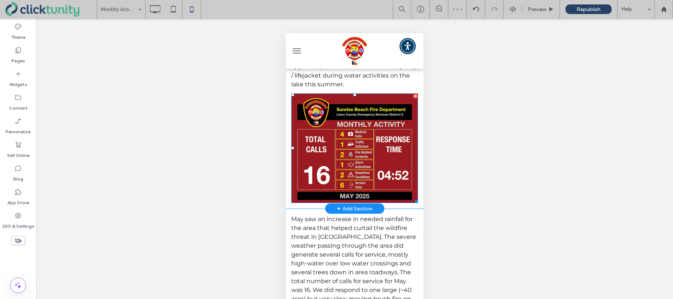
scroll to position [408, 0]
click at [415, 93] on div at bounding box center [415, 95] width 5 height 5
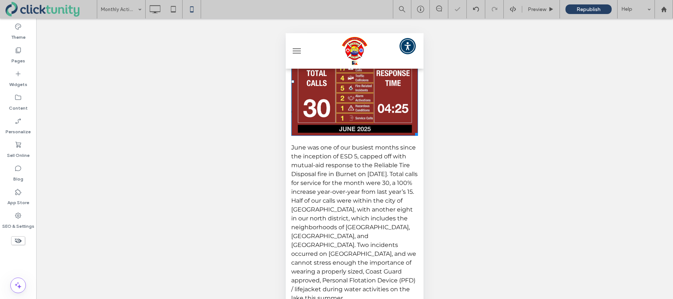
scroll to position [193, 0]
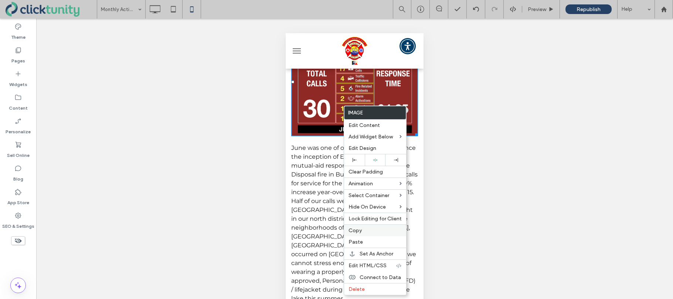
click at [351, 232] on span "Copy" at bounding box center [354, 231] width 13 height 6
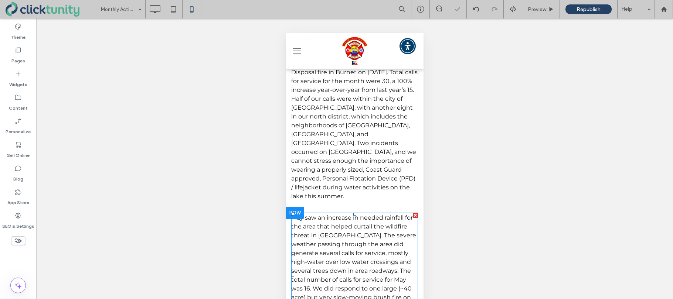
scroll to position [296, 0]
click at [480, 65] on div "Unhide? Yes Unhide? Yes Unhide? Yes Unhide? Yes Unhide? Yes Unhide? Yes Unhide?…" at bounding box center [354, 167] width 637 height 299
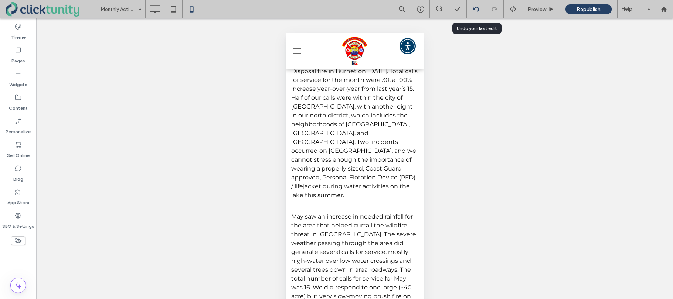
click at [475, 10] on use at bounding box center [476, 9] width 6 height 5
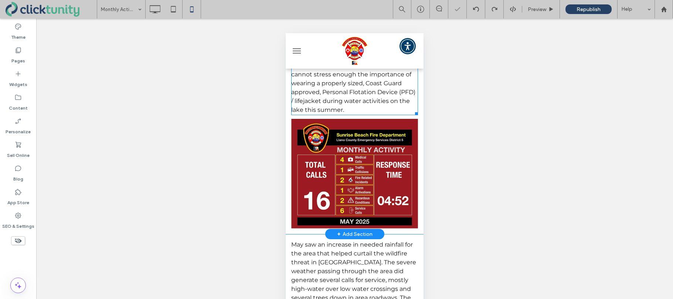
scroll to position [401, 0]
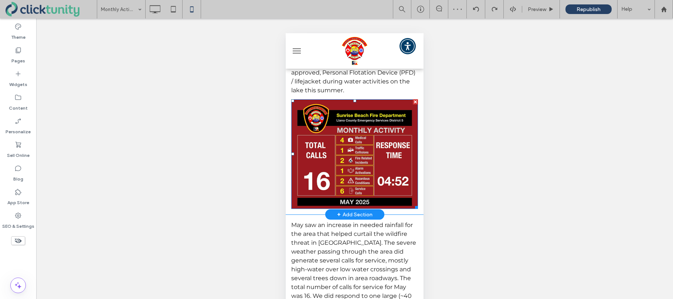
click at [347, 147] on img at bounding box center [354, 154] width 127 height 110
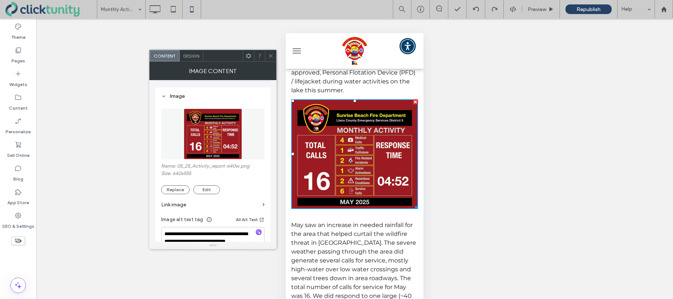
scroll to position [68, 0]
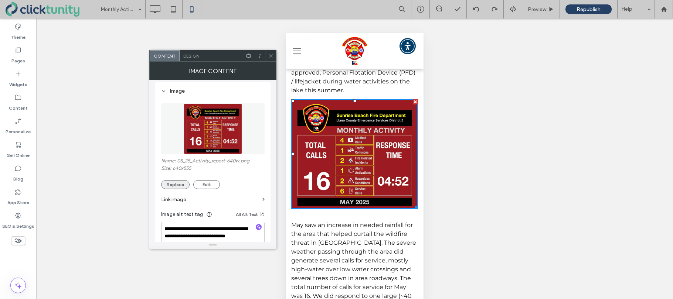
click at [180, 185] on button "Replace" at bounding box center [175, 184] width 28 height 9
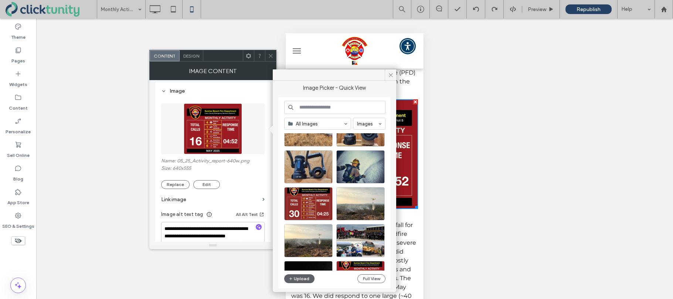
scroll to position [143, 0]
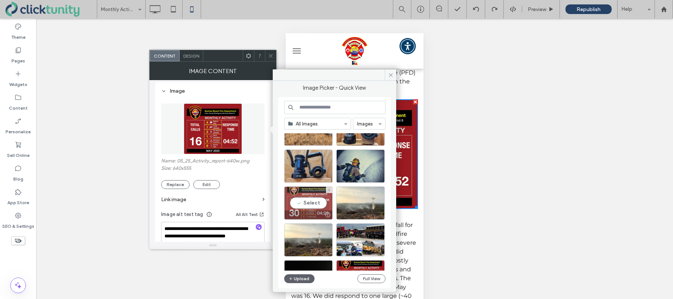
click at [307, 203] on div "Select" at bounding box center [308, 203] width 48 height 33
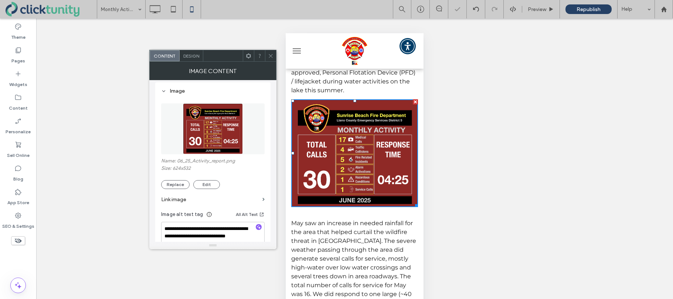
click at [270, 58] on icon at bounding box center [271, 56] width 6 height 6
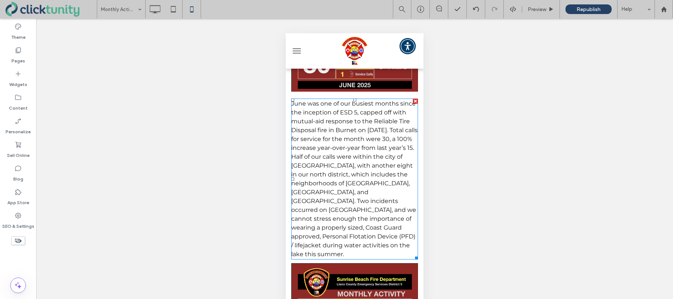
scroll to position [231, 0]
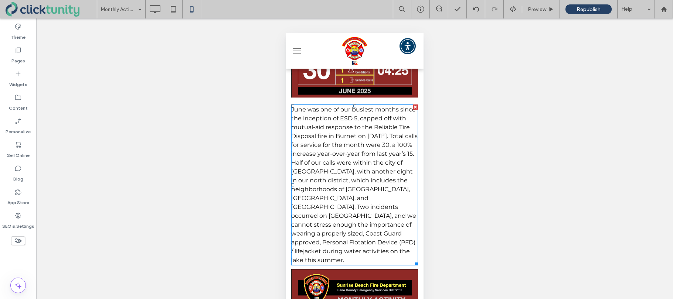
click at [313, 122] on span "June was one of our busiest months since the inception of ESD 5, capped off wit…" at bounding box center [354, 185] width 126 height 158
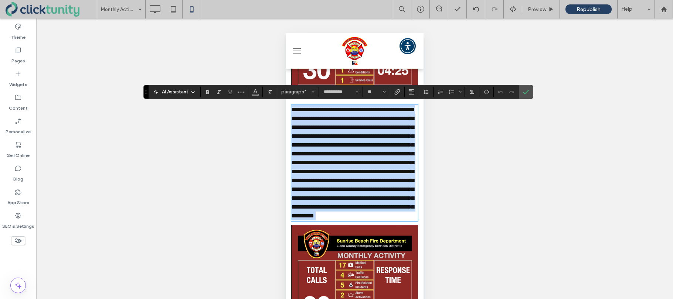
copy span "**********"
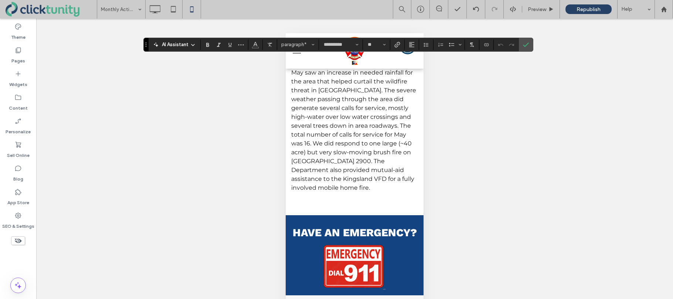
scroll to position [523, 0]
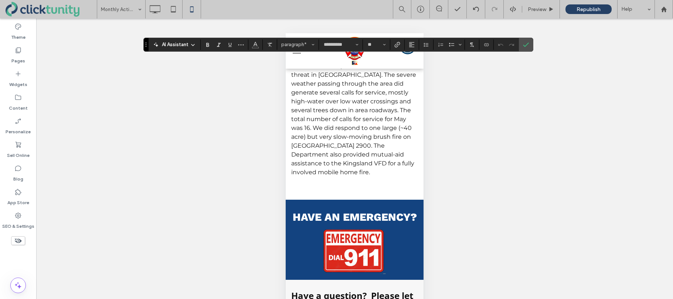
click at [314, 139] on span "May saw an increase in needed rainfall for the area that helped curtail the wil…" at bounding box center [353, 115] width 125 height 122
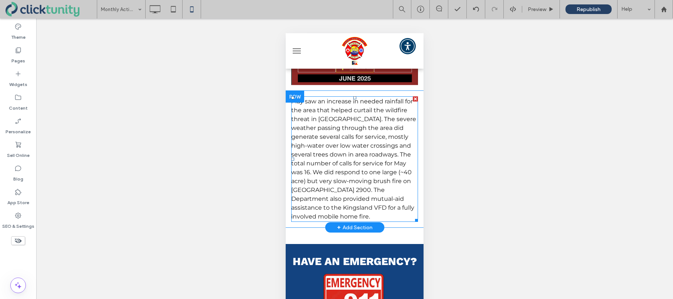
click at [314, 136] on span "May saw an increase in needed rainfall for the area that helped curtail the wil…" at bounding box center [353, 159] width 125 height 122
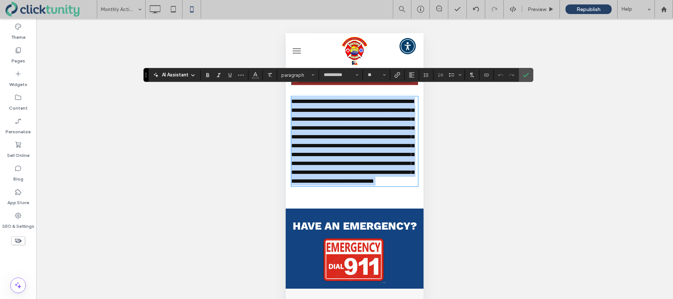
click at [314, 136] on span "**********" at bounding box center [352, 141] width 123 height 85
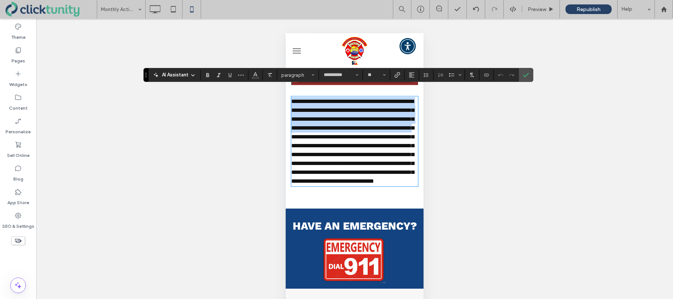
click at [304, 101] on span "**********" at bounding box center [352, 141] width 123 height 85
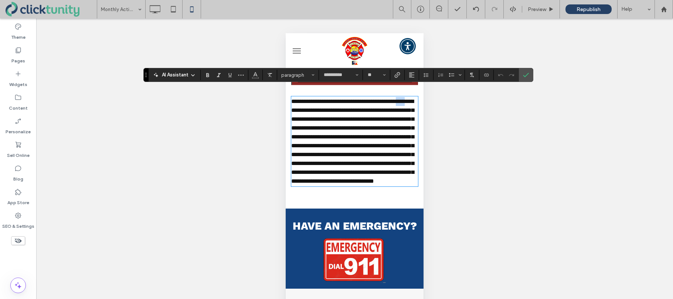
click at [304, 101] on span "**********" at bounding box center [352, 141] width 123 height 85
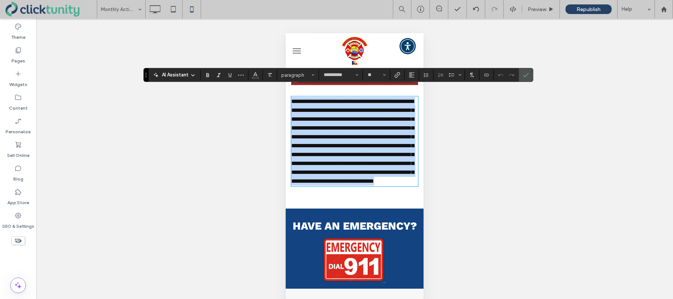
click at [304, 101] on span "**********" at bounding box center [352, 141] width 123 height 85
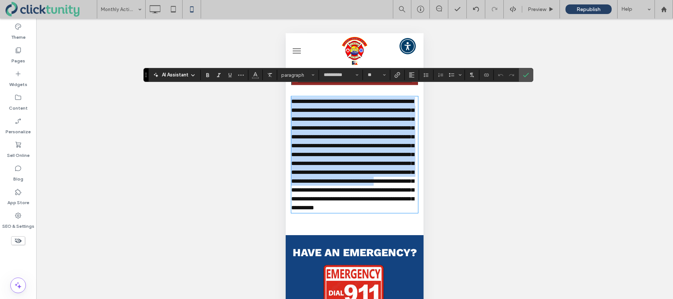
scroll to position [0, 0]
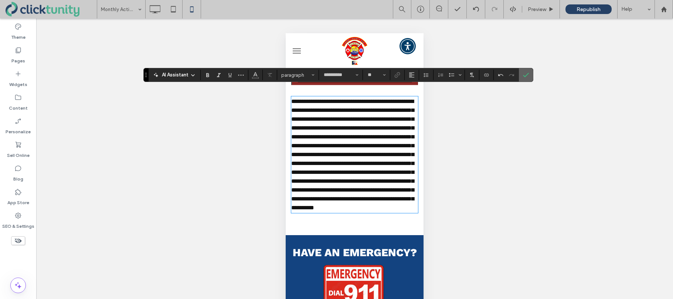
click at [526, 76] on icon "Confirm" at bounding box center [526, 75] width 6 height 6
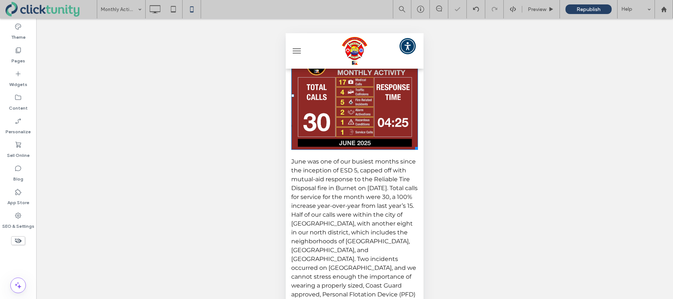
scroll to position [164, 0]
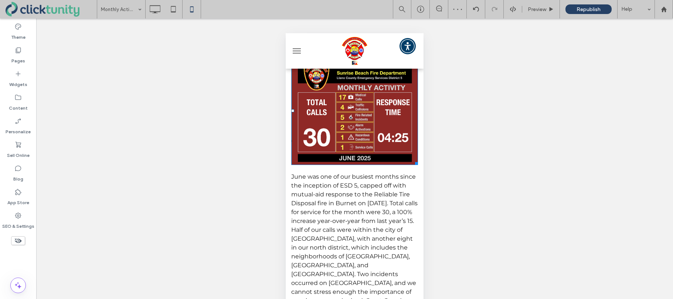
click at [372, 121] on img at bounding box center [354, 111] width 127 height 108
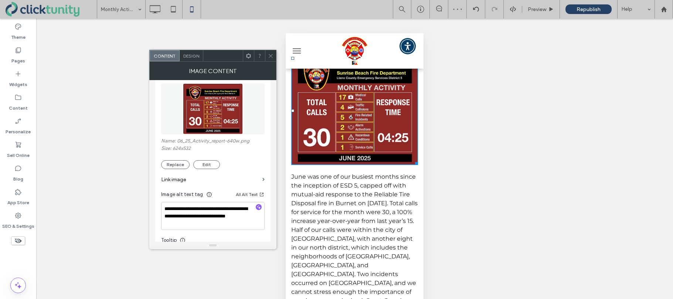
scroll to position [89, 0]
click at [176, 161] on button "Replace" at bounding box center [175, 164] width 28 height 9
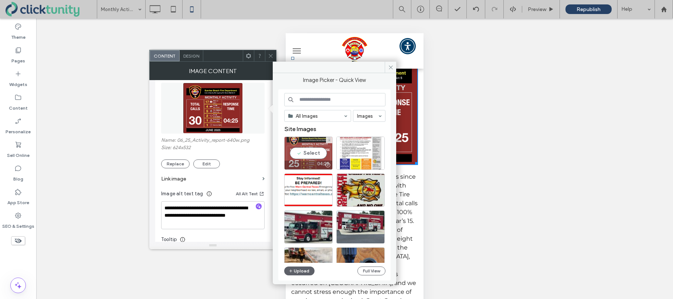
click at [297, 149] on div "Select" at bounding box center [308, 153] width 48 height 33
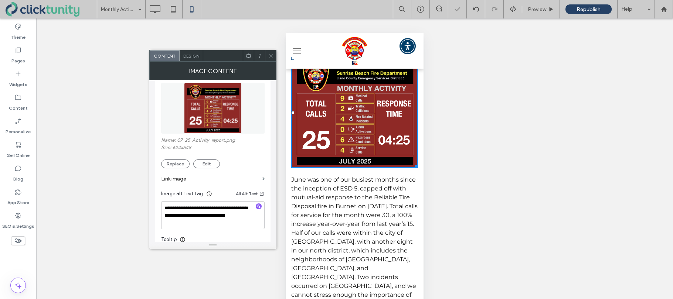
click at [270, 59] on span at bounding box center [271, 55] width 6 height 11
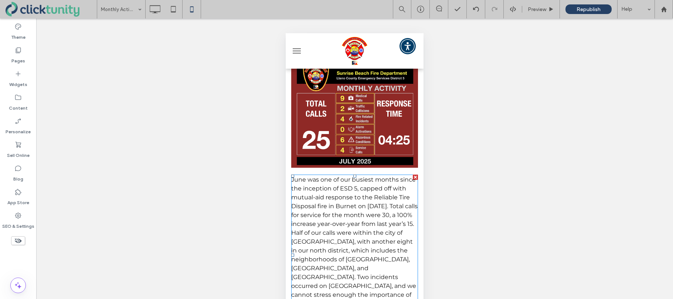
click at [328, 196] on span "June was one of our busiest months since the inception of ESD 5, capped off wit…" at bounding box center [354, 255] width 126 height 158
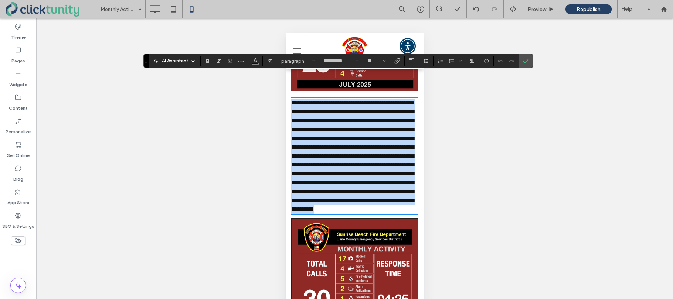
scroll to position [6, 0]
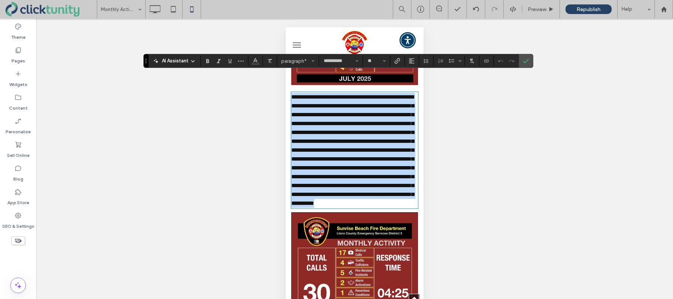
paste div
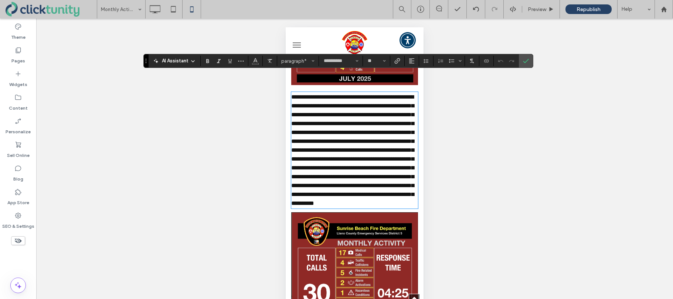
scroll to position [0, 0]
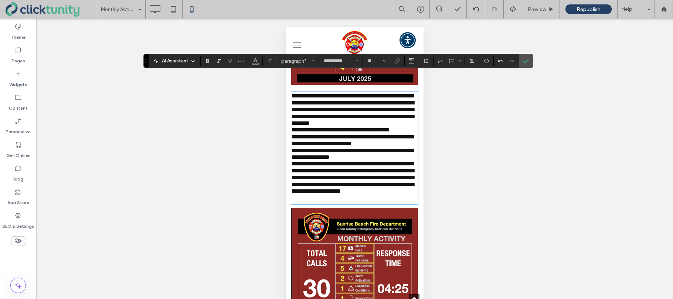
click at [402, 127] on p "**********" at bounding box center [354, 110] width 127 height 34
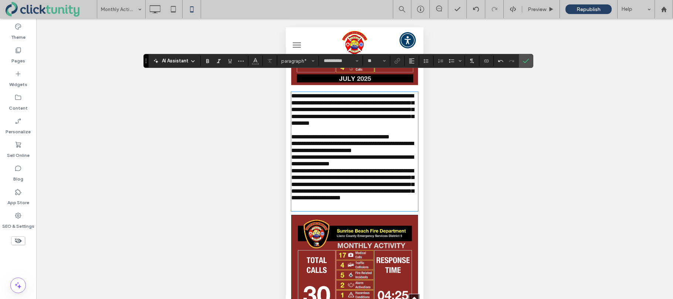
click at [301, 140] on span "**********" at bounding box center [340, 137] width 98 height 6
click at [301, 150] on span "**********" at bounding box center [352, 147] width 122 height 12
click at [292, 164] on span "**********" at bounding box center [352, 160] width 122 height 12
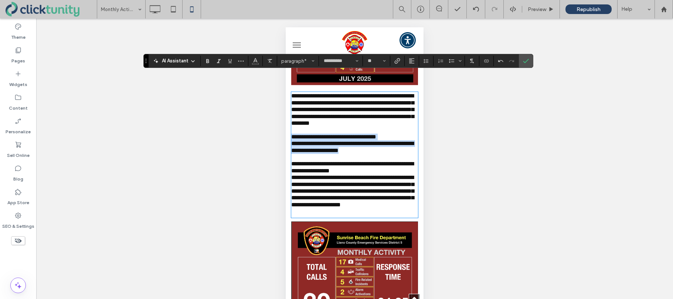
drag, startPoint x: 292, startPoint y: 144, endPoint x: 413, endPoint y: 155, distance: 121.3
click at [413, 155] on div "**********" at bounding box center [354, 155] width 127 height 125
click at [450, 65] on span "Bulleted List" at bounding box center [450, 61] width 3 height 10
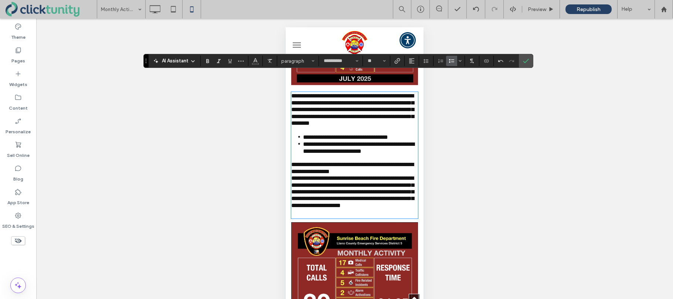
click at [382, 175] on p "**********" at bounding box center [354, 168] width 127 height 14
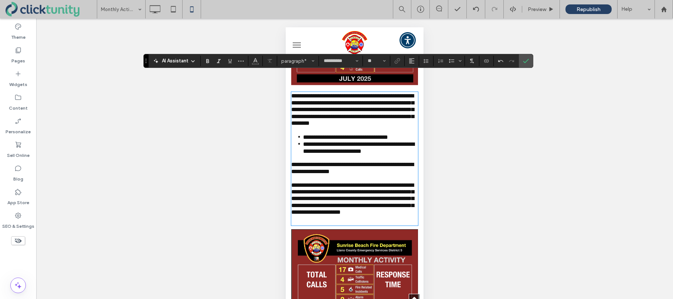
click at [344, 216] on p "**********" at bounding box center [354, 199] width 127 height 34
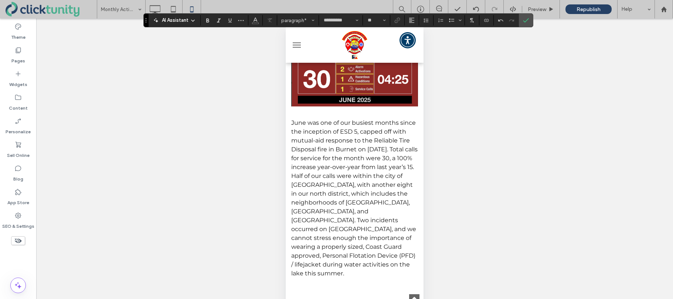
scroll to position [458, 0]
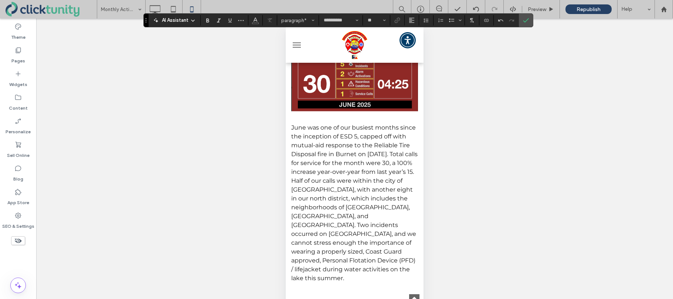
click at [336, 234] on span "June was one of our busiest months since the inception of ESD 5, capped off wit…" at bounding box center [354, 203] width 126 height 158
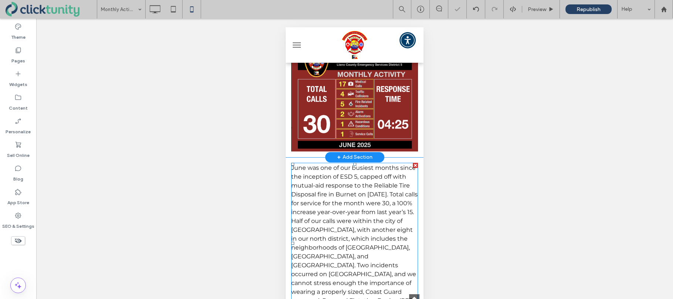
click at [336, 234] on span "June was one of our busiest months since the inception of ESD 5, capped off wit…" at bounding box center [354, 243] width 126 height 158
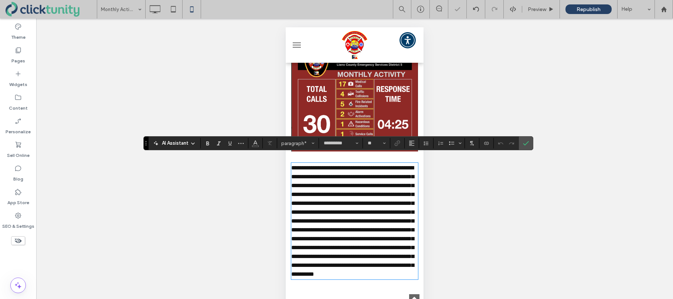
click at [336, 234] on span "**********" at bounding box center [352, 221] width 123 height 112
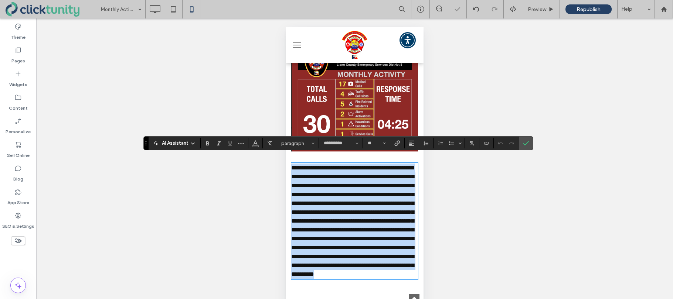
click at [336, 234] on span "**********" at bounding box center [352, 221] width 123 height 112
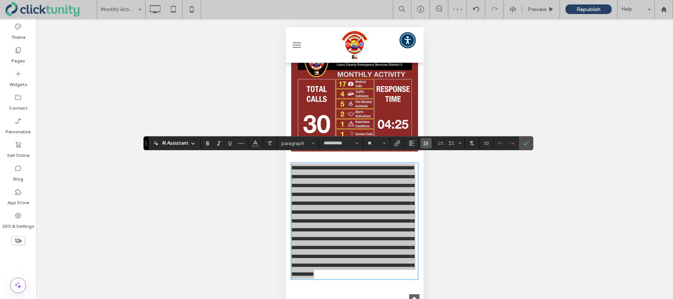
click at [427, 144] on icon "Line Height" at bounding box center [426, 143] width 6 height 6
click at [527, 146] on icon "Confirm" at bounding box center [526, 143] width 6 height 6
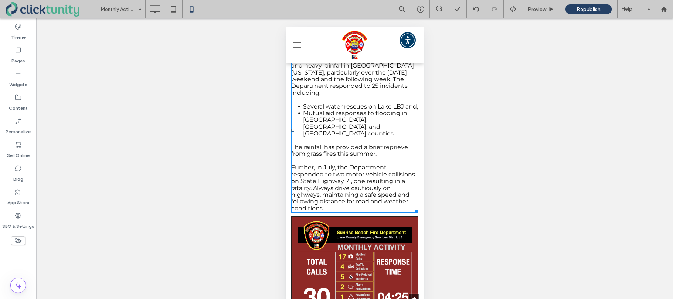
click at [349, 164] on span "Further, in July, the Department responded to two motor vehicle collisions on S…" at bounding box center [353, 188] width 124 height 48
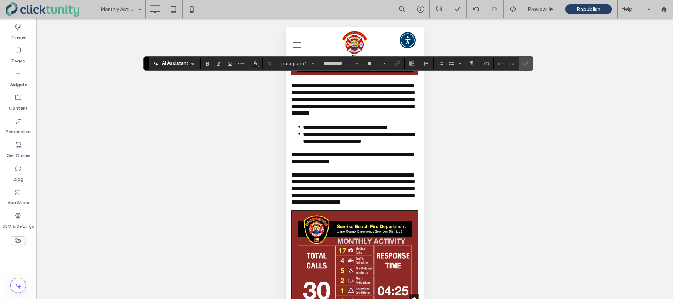
scroll to position [246, 0]
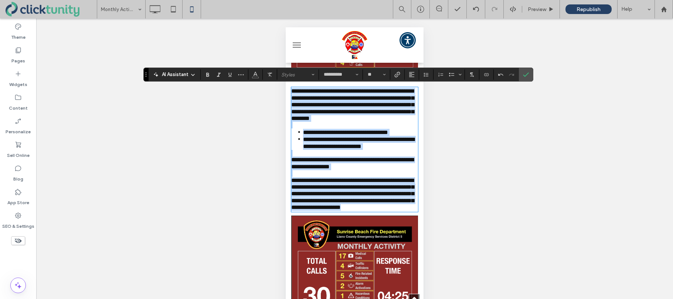
drag, startPoint x: 292, startPoint y: 91, endPoint x: 366, endPoint y: 240, distance: 166.0
click at [366, 211] on div "**********" at bounding box center [354, 149] width 127 height 123
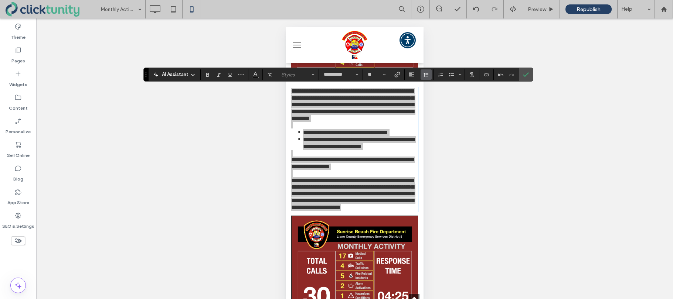
click at [429, 77] on icon "Line Height" at bounding box center [426, 75] width 6 height 6
drag, startPoint x: 426, startPoint y: 105, endPoint x: 424, endPoint y: 102, distance: 3.9
click at [426, 105] on label "1.5" at bounding box center [441, 107] width 43 height 10
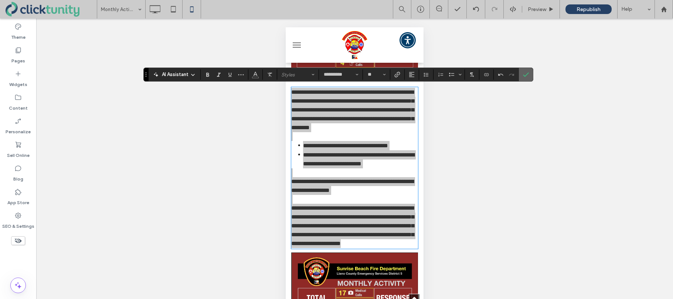
click at [527, 77] on icon "Confirm" at bounding box center [526, 75] width 6 height 6
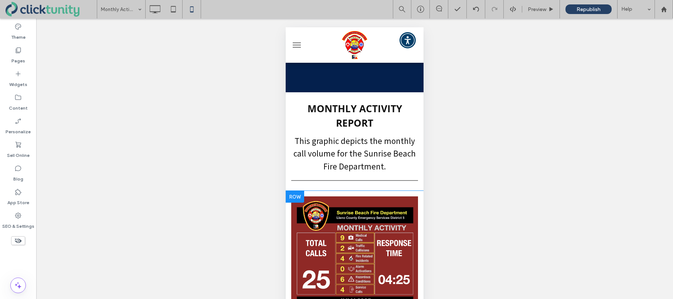
scroll to position [0, 0]
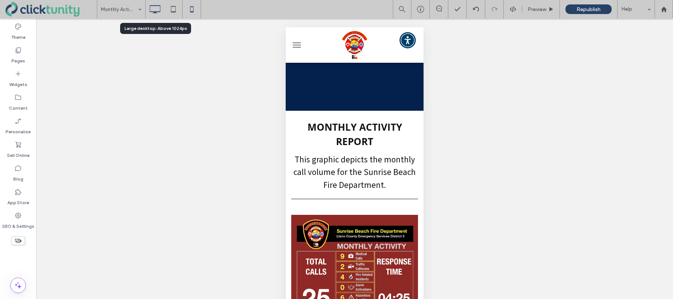
click at [155, 13] on icon at bounding box center [154, 9] width 15 height 15
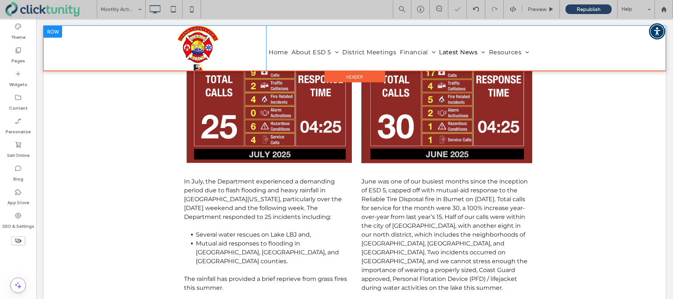
scroll to position [209, 0]
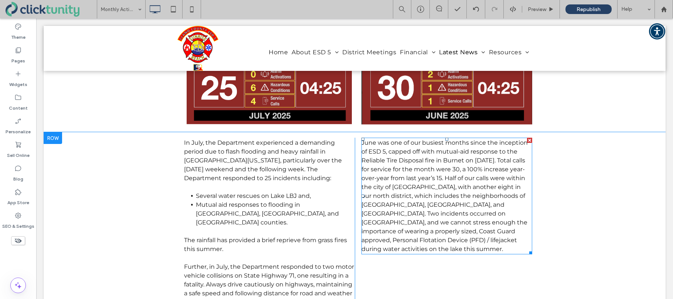
click at [406, 167] on span "June was one of our busiest months since the inception of ESD 5, capped off wit…" at bounding box center [444, 195] width 166 height 113
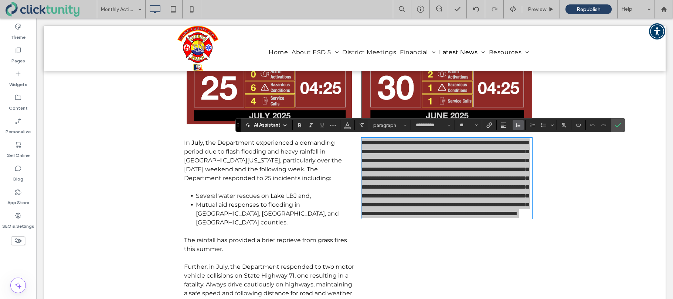
click at [519, 128] on span "Line Height" at bounding box center [518, 125] width 6 height 10
drag, startPoint x: 622, startPoint y: 130, endPoint x: 556, endPoint y: 112, distance: 68.8
click at [622, 130] on label "Confirm" at bounding box center [617, 125] width 11 height 13
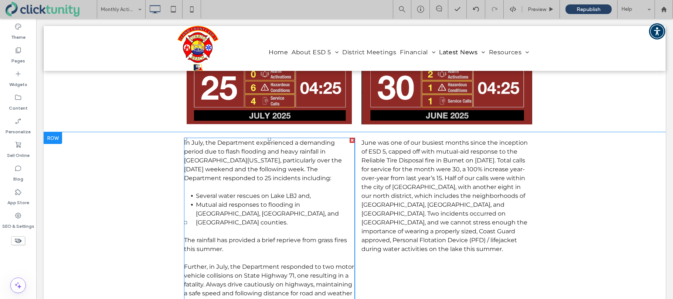
click at [291, 164] on span "In July, the Department experienced a demanding period due to flash flooding an…" at bounding box center [263, 160] width 158 height 42
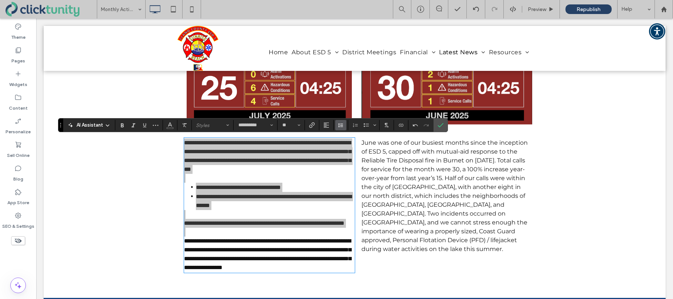
click at [341, 127] on icon "Line Height" at bounding box center [341, 125] width 6 height 6
click at [444, 127] on label "Confirm" at bounding box center [440, 125] width 11 height 13
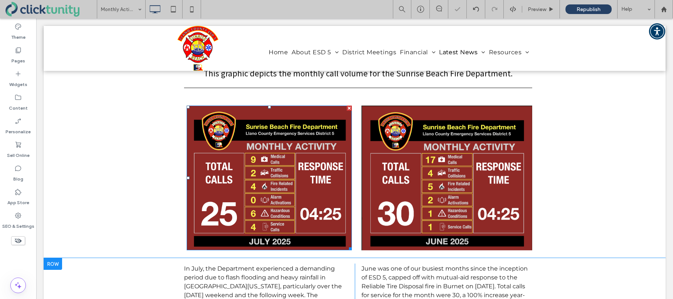
scroll to position [0, 0]
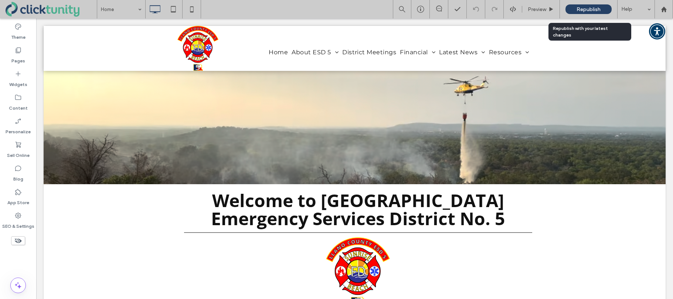
click at [584, 11] on span "Republish" at bounding box center [588, 9] width 24 height 6
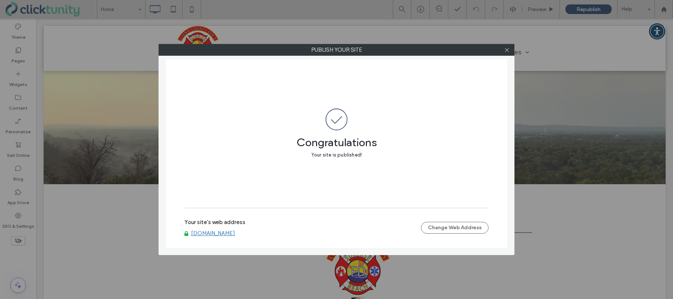
click at [224, 233] on link "www.llanocountyesd5.org" at bounding box center [213, 233] width 44 height 7
drag, startPoint x: 506, startPoint y: 51, endPoint x: 494, endPoint y: 50, distance: 12.6
click at [504, 50] on icon at bounding box center [507, 50] width 6 height 6
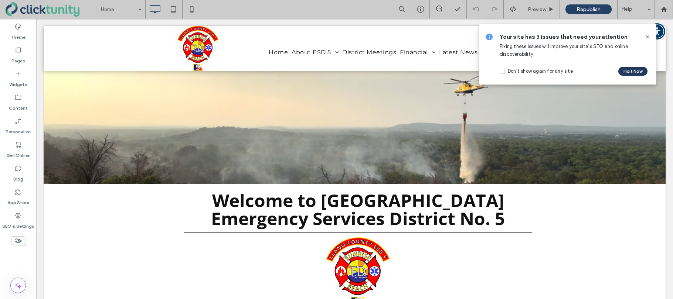
click at [627, 71] on button "Fix it Now" at bounding box center [632, 71] width 29 height 9
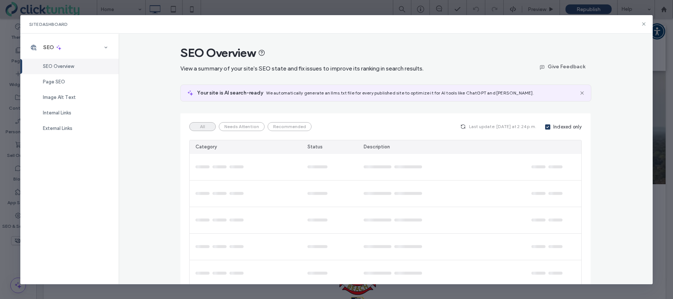
scroll to position [38, 0]
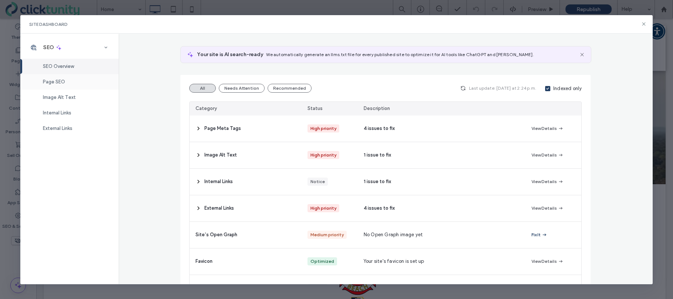
click at [92, 78] on div "Page SEO" at bounding box center [69, 82] width 98 height 16
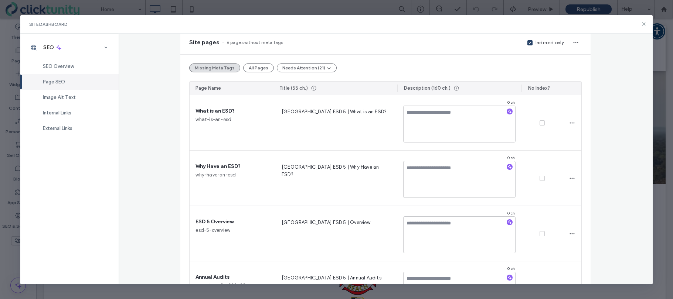
scroll to position [0, 0]
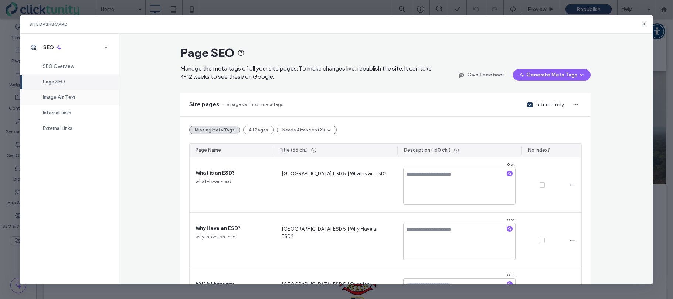
click at [80, 97] on div "Image Alt Text" at bounding box center [69, 98] width 98 height 16
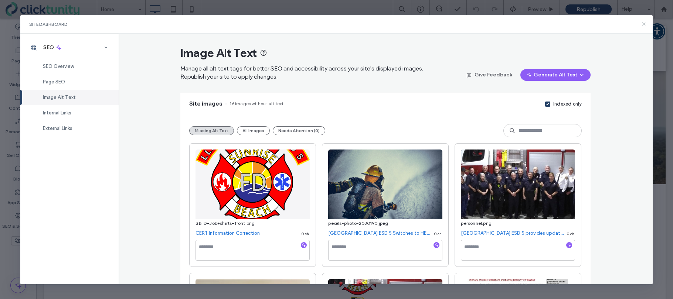
click at [644, 24] on use at bounding box center [643, 23] width 3 height 3
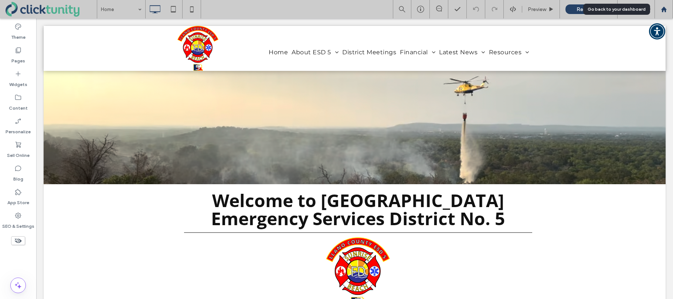
click at [665, 11] on use at bounding box center [664, 9] width 6 height 6
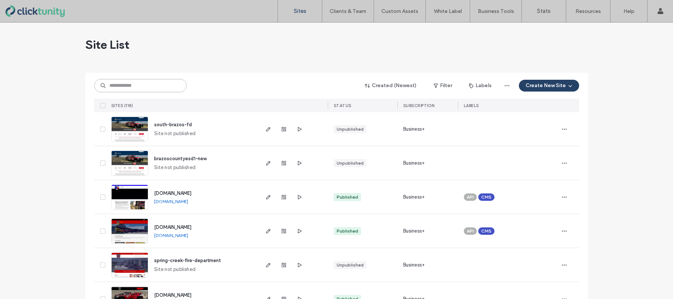
click at [147, 86] on input at bounding box center [140, 85] width 92 height 13
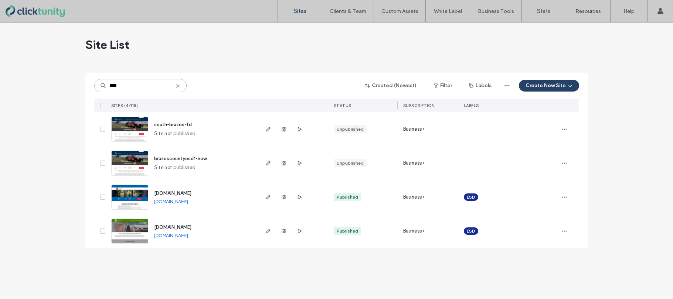
type input "****"
click at [173, 193] on span "[DOMAIN_NAME]" at bounding box center [172, 194] width 37 height 6
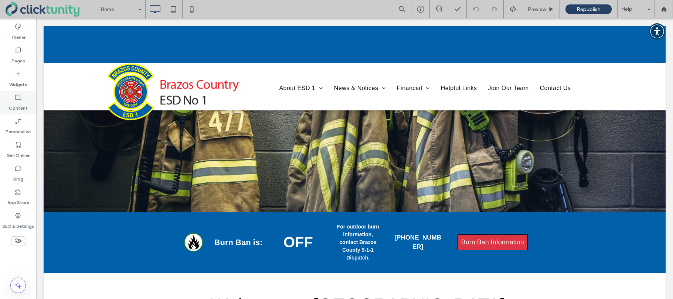
click at [27, 102] on div "Content" at bounding box center [18, 103] width 36 height 24
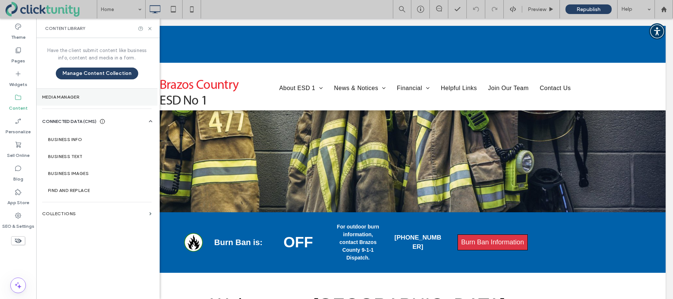
click at [51, 99] on label "Media Manager" at bounding box center [96, 97] width 109 height 5
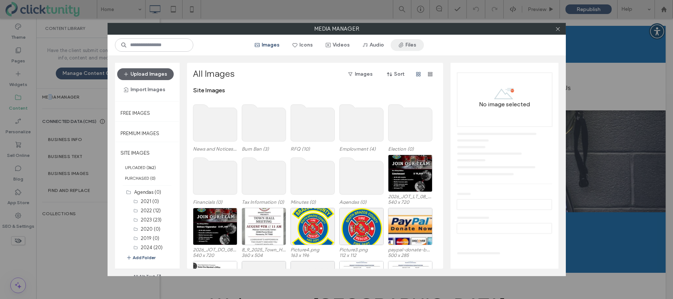
click at [402, 48] on span "button" at bounding box center [401, 45] width 7 height 11
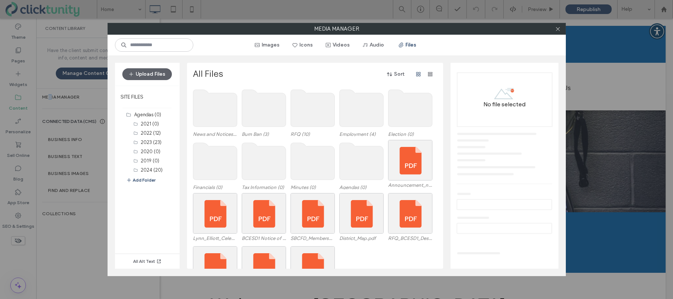
click at [349, 153] on use at bounding box center [361, 161] width 44 height 37
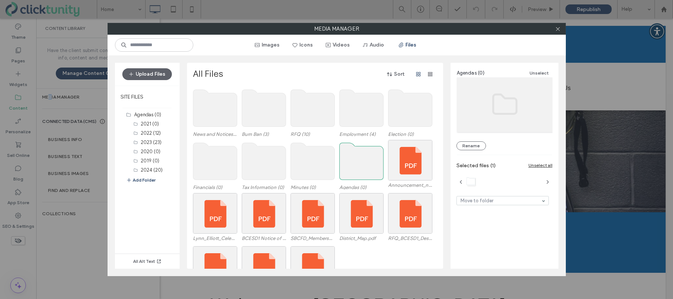
click at [349, 153] on use at bounding box center [361, 161] width 44 height 37
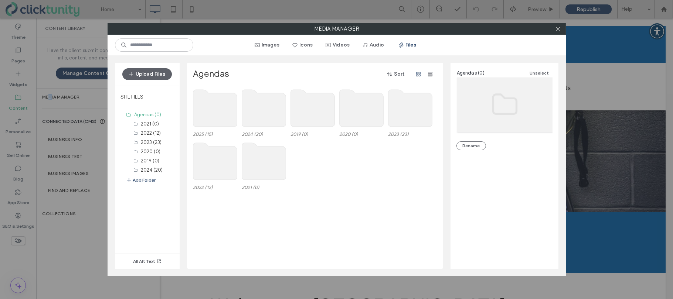
click at [219, 113] on use at bounding box center [215, 108] width 44 height 37
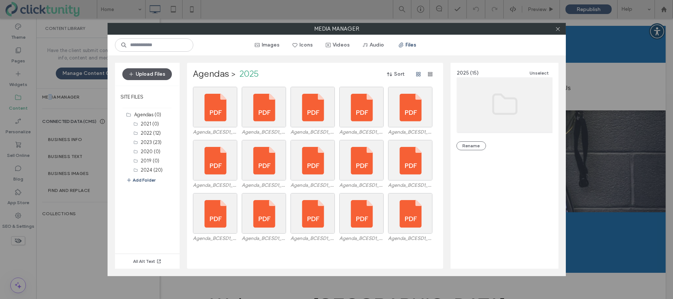
click at [156, 77] on button "Upload Files" at bounding box center [147, 74] width 50 height 12
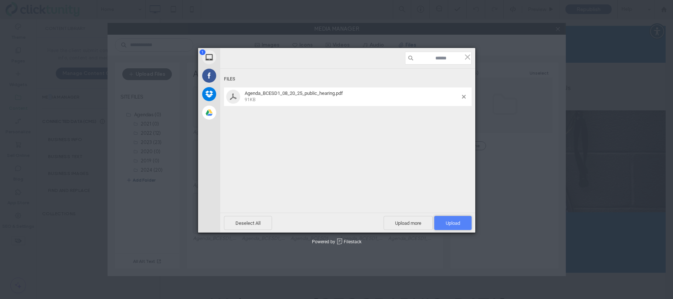
click at [446, 218] on span "Upload 1" at bounding box center [452, 223] width 37 height 14
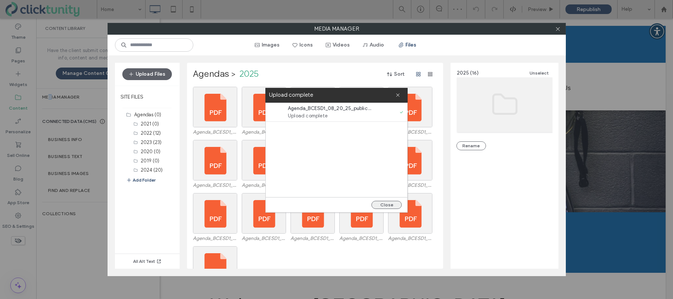
click at [386, 207] on button "Close" at bounding box center [386, 205] width 30 height 8
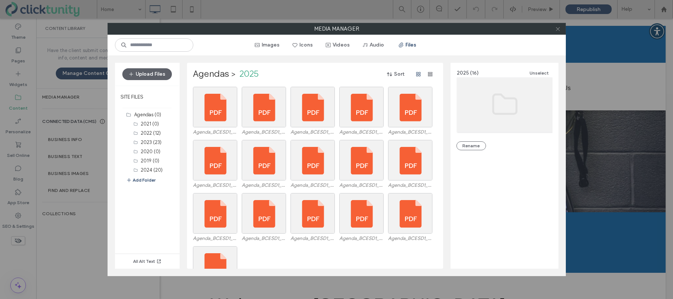
click at [558, 30] on icon at bounding box center [558, 29] width 6 height 6
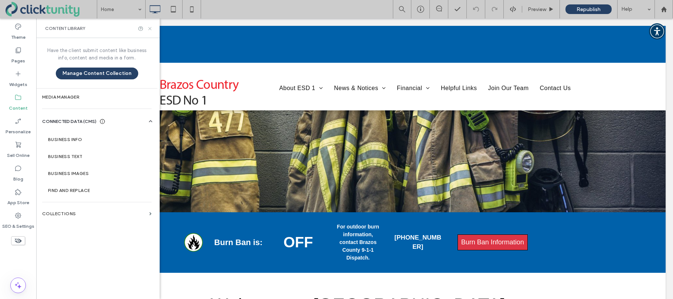
click at [150, 28] on icon at bounding box center [150, 29] width 6 height 6
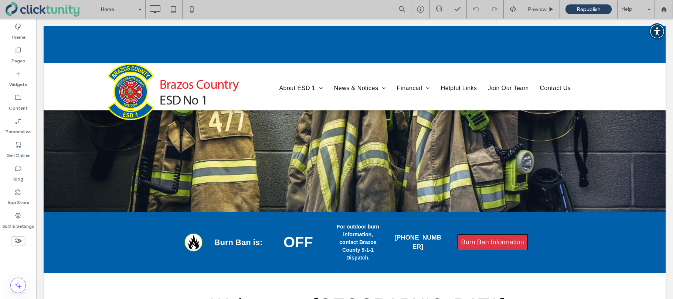
drag, startPoint x: 113, startPoint y: 7, endPoint x: 115, endPoint y: 16, distance: 9.2
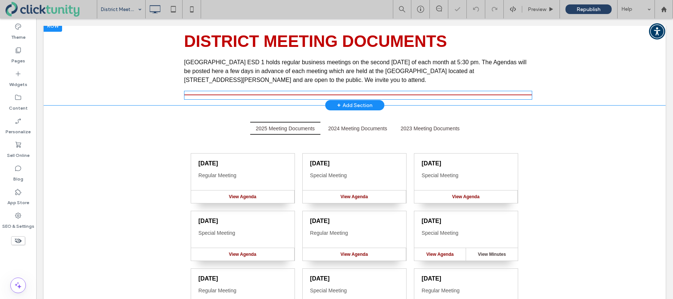
scroll to position [114, 0]
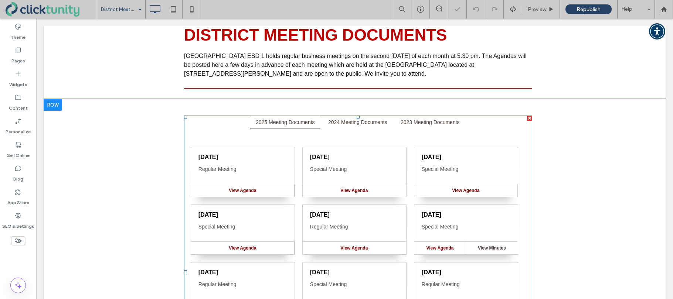
click at [295, 157] on span at bounding box center [358, 272] width 348 height 312
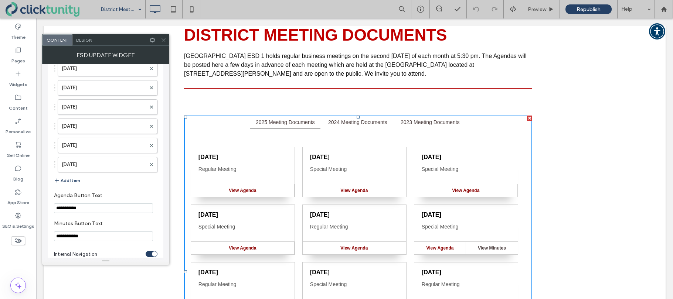
scroll to position [1241, 0]
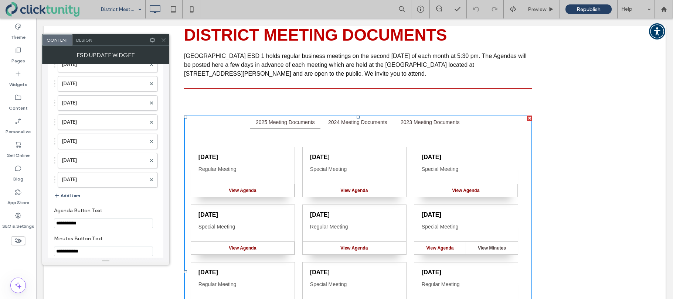
click at [75, 194] on button "Add Item" at bounding box center [67, 195] width 26 height 9
click at [93, 198] on label at bounding box center [104, 197] width 84 height 7
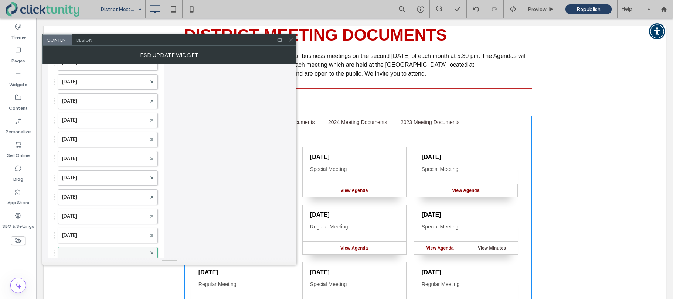
scroll to position [1186, 0]
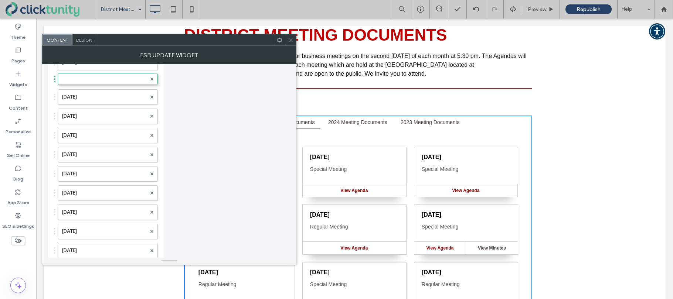
drag, startPoint x: 101, startPoint y: 255, endPoint x: 120, endPoint y: 77, distance: 178.7
click at [101, 245] on label at bounding box center [104, 247] width 85 height 7
drag, startPoint x: 100, startPoint y: 246, endPoint x: 107, endPoint y: 79, distance: 166.8
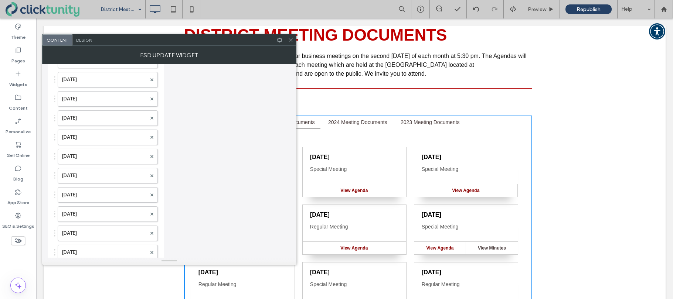
click at [290, 39] on use at bounding box center [291, 40] width 4 height 4
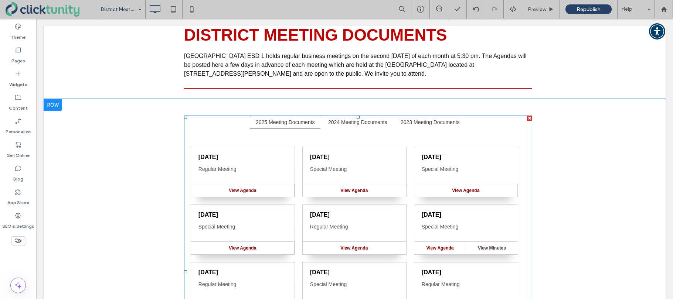
click at [299, 156] on span at bounding box center [358, 272] width 348 height 312
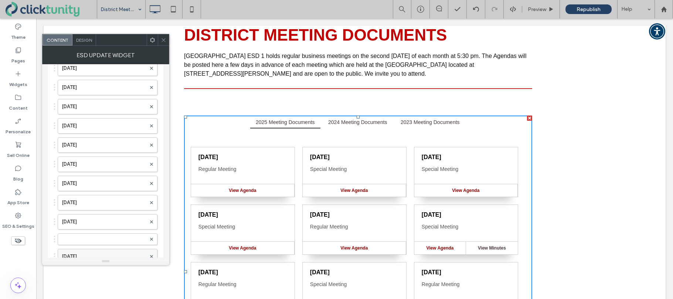
scroll to position [1025, 0]
click at [97, 238] on label at bounding box center [104, 239] width 84 height 7
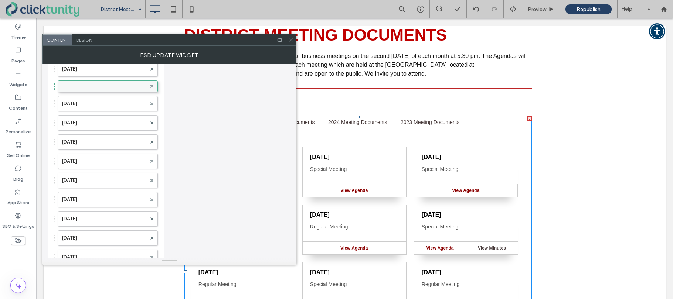
drag, startPoint x: 104, startPoint y: 239, endPoint x: 124, endPoint y: 82, distance: 158.6
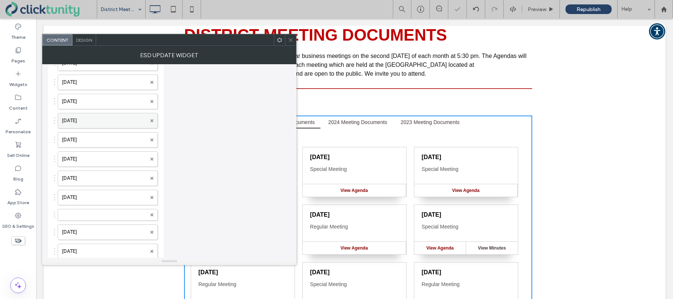
scroll to position [880, 0]
click at [95, 231] on label at bounding box center [104, 231] width 85 height 7
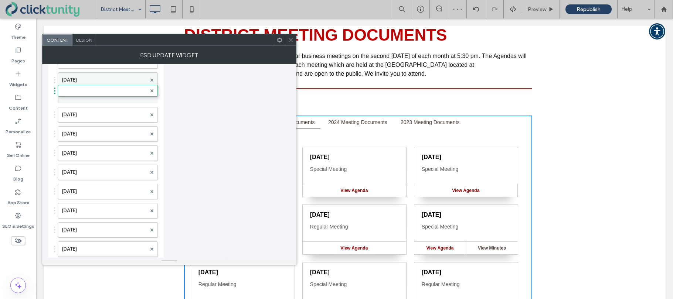
drag, startPoint x: 96, startPoint y: 232, endPoint x: 112, endPoint y: 87, distance: 145.7
click at [107, 95] on label at bounding box center [104, 98] width 85 height 7
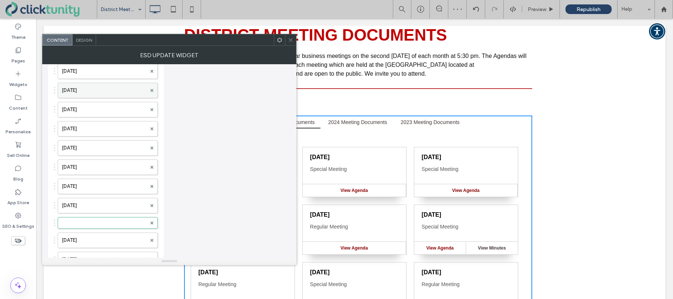
scroll to position [735, 0]
drag, startPoint x: 95, startPoint y: 242, endPoint x: 103, endPoint y: 79, distance: 162.4
click at [91, 241] on div at bounding box center [108, 245] width 100 height 12
click at [90, 243] on label at bounding box center [104, 245] width 85 height 7
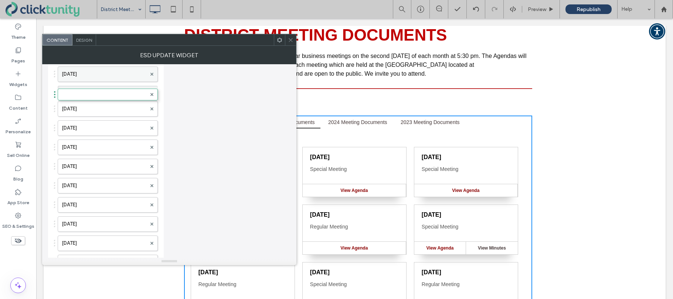
drag, startPoint x: 90, startPoint y: 243, endPoint x: 114, endPoint y: 74, distance: 170.5
click at [103, 89] on label at bounding box center [104, 91] width 85 height 7
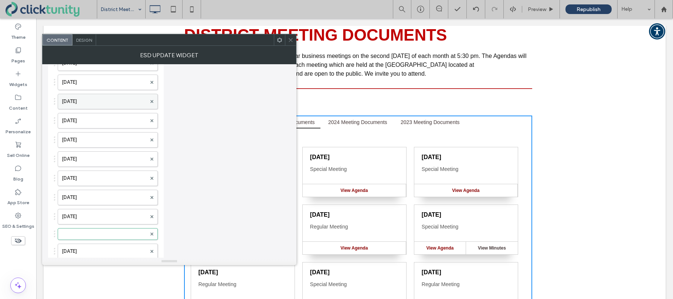
scroll to position [425, 0]
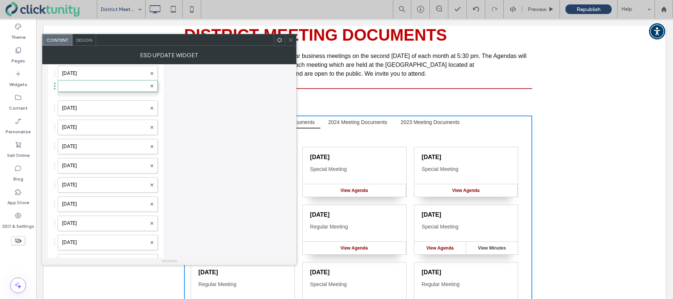
drag, startPoint x: 99, startPoint y: 243, endPoint x: 97, endPoint y: 83, distance: 160.0
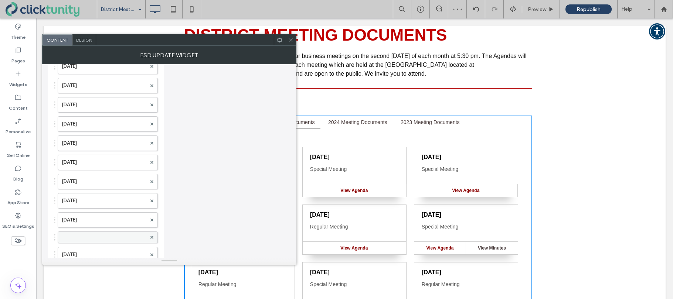
click at [76, 237] on label at bounding box center [104, 237] width 85 height 7
drag, startPoint x: 78, startPoint y: 237, endPoint x: 90, endPoint y: 71, distance: 166.7
click at [89, 83] on label at bounding box center [104, 84] width 85 height 7
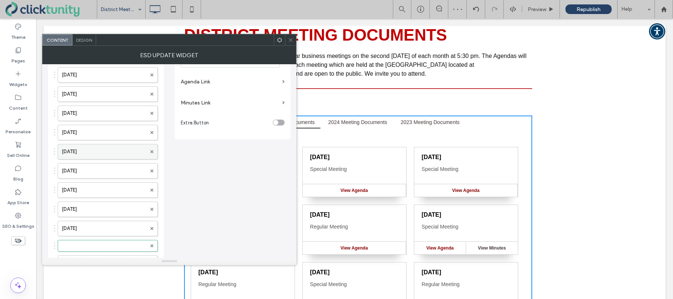
scroll to position [116, 0]
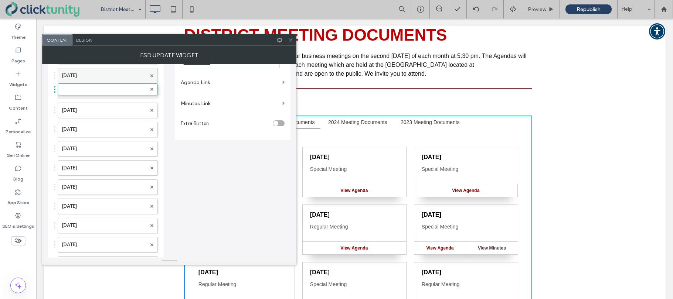
drag, startPoint x: 92, startPoint y: 248, endPoint x: 91, endPoint y: 82, distance: 165.5
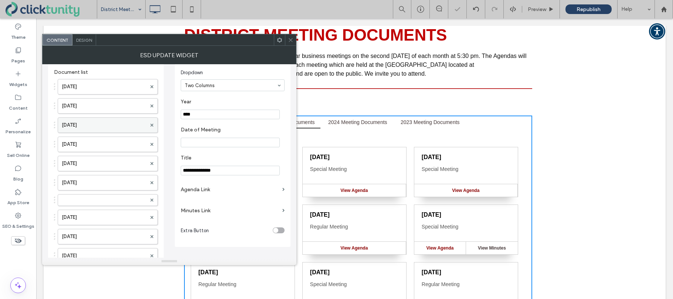
scroll to position [0, 0]
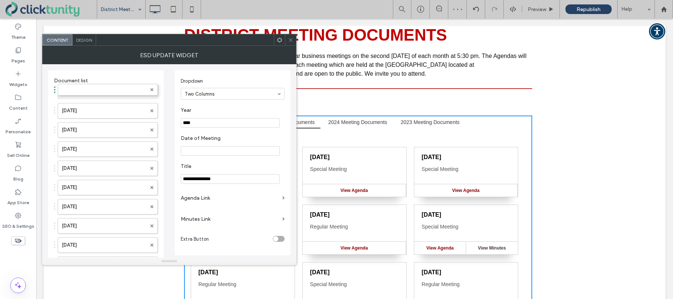
drag, startPoint x: 83, startPoint y: 207, endPoint x: 88, endPoint y: 83, distance: 123.5
click at [86, 88] on div at bounding box center [108, 94] width 100 height 12
drag, startPoint x: 191, startPoint y: 124, endPoint x: 198, endPoint y: 123, distance: 6.7
click at [198, 123] on input "****" at bounding box center [230, 123] width 99 height 10
type input "****"
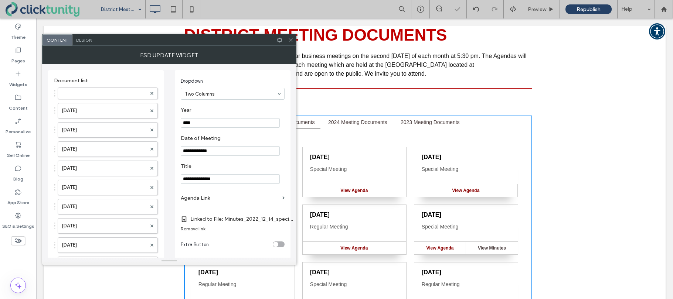
click at [221, 151] on input "**********" at bounding box center [230, 151] width 99 height 10
click at [117, 92] on label at bounding box center [104, 93] width 85 height 7
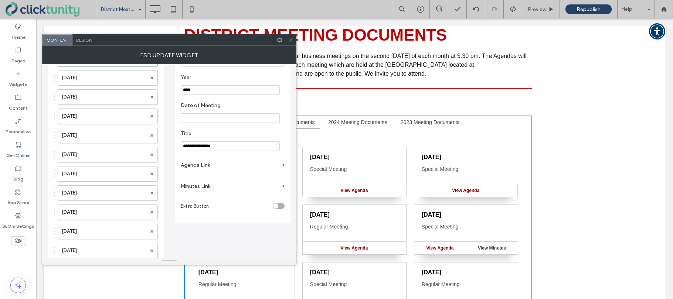
scroll to position [32, 0]
drag, startPoint x: 192, startPoint y: 93, endPoint x: 205, endPoint y: 92, distance: 13.0
click at [205, 92] on input "****" at bounding box center [230, 91] width 99 height 10
type input "****"
click at [205, 119] on input "Date of Meeting" at bounding box center [230, 120] width 99 height 10
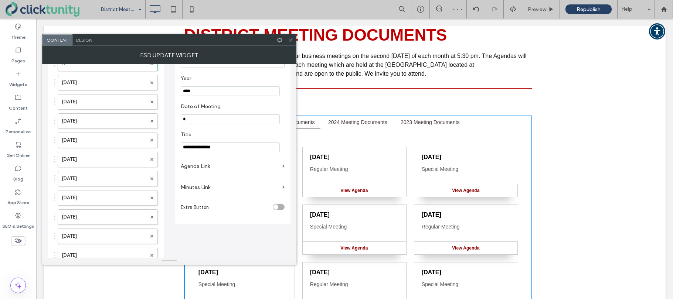
scroll to position [30, 0]
type input "**********"
drag, startPoint x: 218, startPoint y: 149, endPoint x: 168, endPoint y: 145, distance: 50.4
type input "**********"
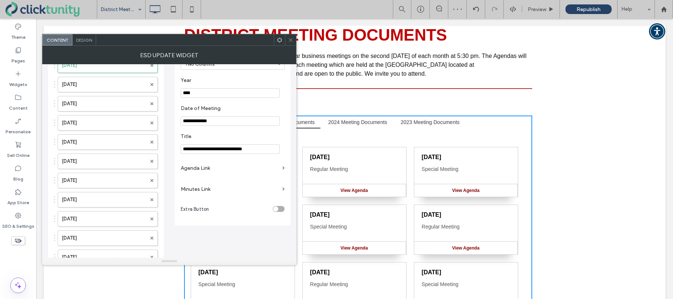
click at [206, 169] on label "Agenda Link" at bounding box center [230, 168] width 99 height 14
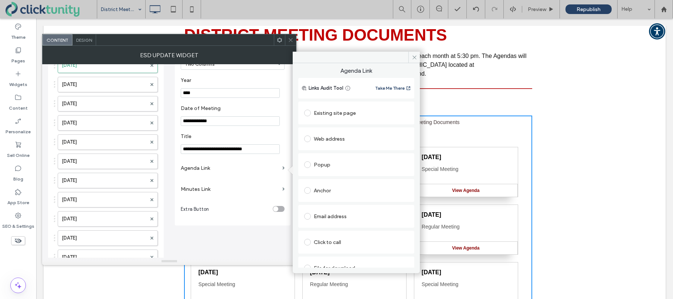
scroll to position [12, 0]
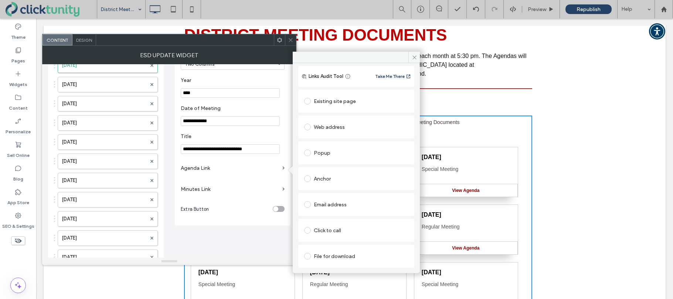
drag, startPoint x: 307, startPoint y: 256, endPoint x: 315, endPoint y: 251, distance: 9.3
click at [308, 256] on span at bounding box center [307, 256] width 7 height 7
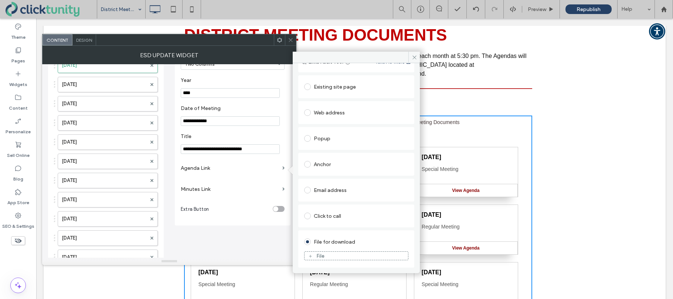
click at [318, 253] on div "File" at bounding box center [320, 256] width 8 height 6
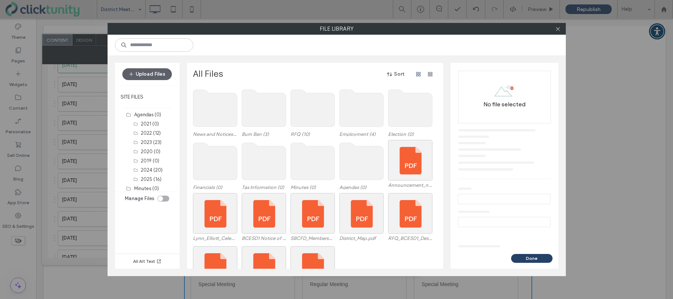
click at [344, 158] on use at bounding box center [361, 161] width 44 height 37
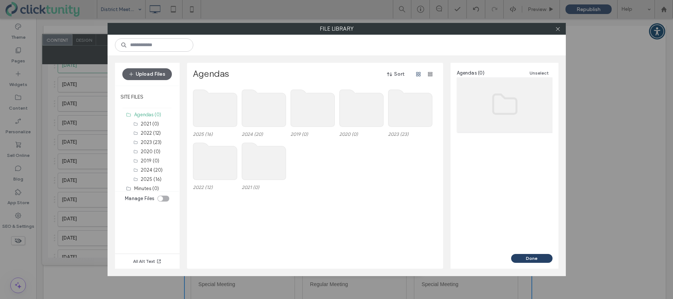
click at [216, 120] on use at bounding box center [215, 108] width 44 height 37
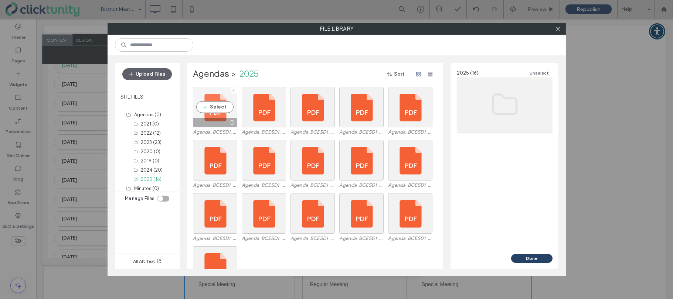
click at [214, 110] on div "Select" at bounding box center [215, 107] width 44 height 41
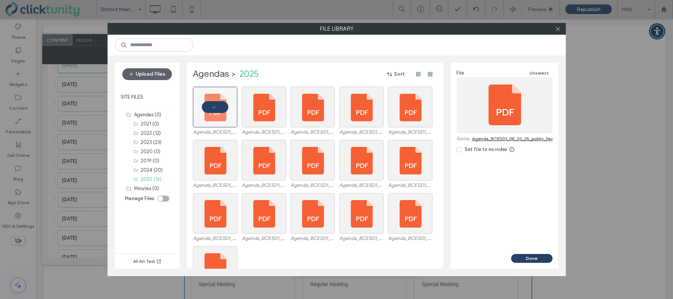
drag, startPoint x: 530, startPoint y: 255, endPoint x: 526, endPoint y: 250, distance: 6.9
click at [530, 255] on button "Done" at bounding box center [531, 258] width 41 height 9
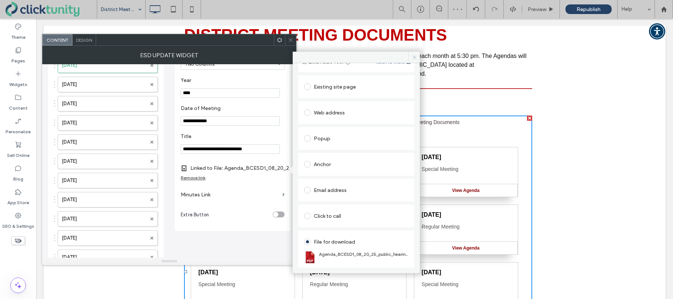
click at [412, 55] on icon at bounding box center [415, 58] width 6 height 6
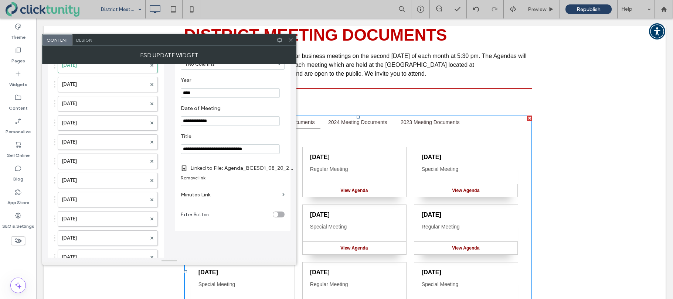
click at [291, 41] on icon at bounding box center [291, 40] width 6 height 6
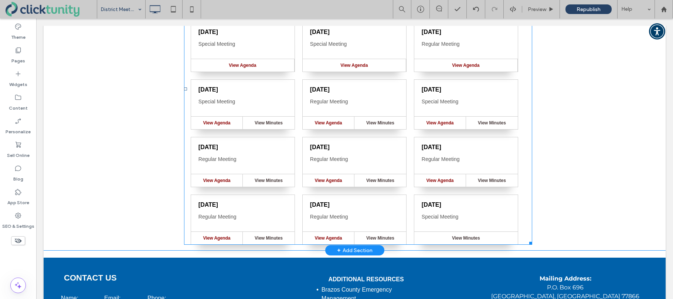
scroll to position [318, 0]
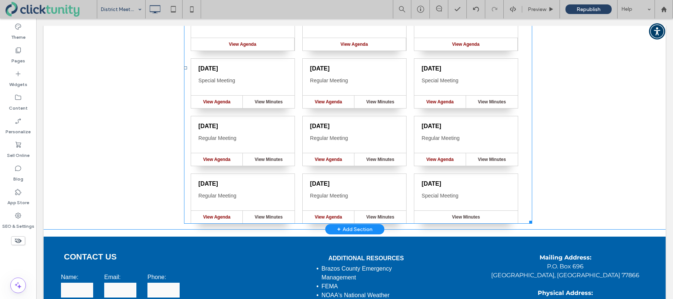
click at [423, 195] on span at bounding box center [358, 68] width 348 height 312
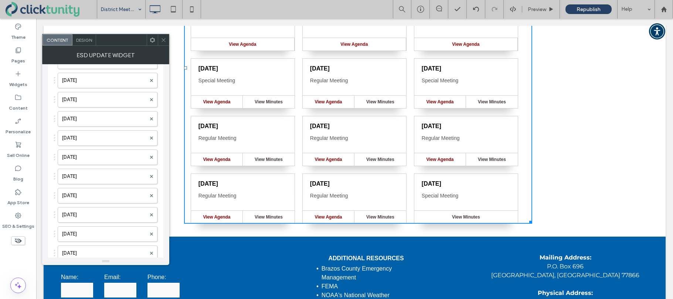
scroll to position [214, 0]
click at [107, 147] on label "[DATE]" at bounding box center [104, 150] width 84 height 15
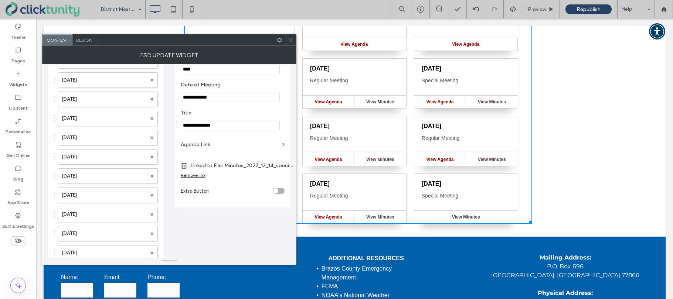
scroll to position [0, 0]
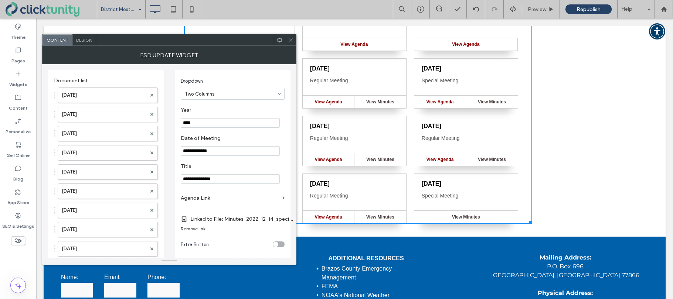
drag, startPoint x: 191, startPoint y: 123, endPoint x: 197, endPoint y: 123, distance: 5.9
click at [197, 123] on input "****" at bounding box center [230, 123] width 99 height 10
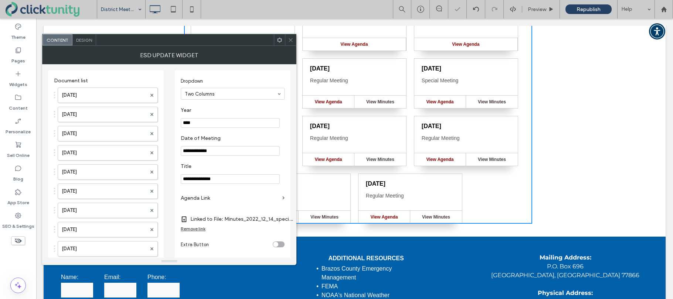
type input "****"
click at [254, 107] on label "Year" at bounding box center [231, 111] width 101 height 8
click at [291, 41] on icon at bounding box center [291, 40] width 6 height 6
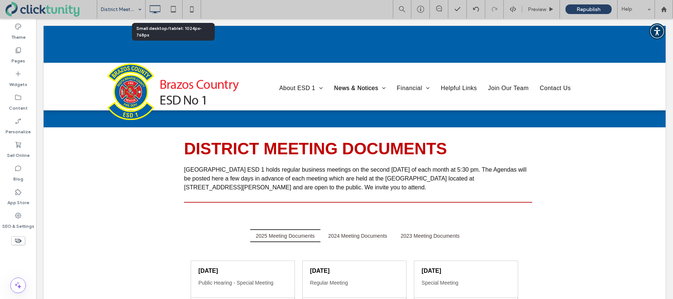
drag, startPoint x: 174, startPoint y: 9, endPoint x: 184, endPoint y: 38, distance: 30.4
click at [174, 9] on icon at bounding box center [173, 9] width 15 height 15
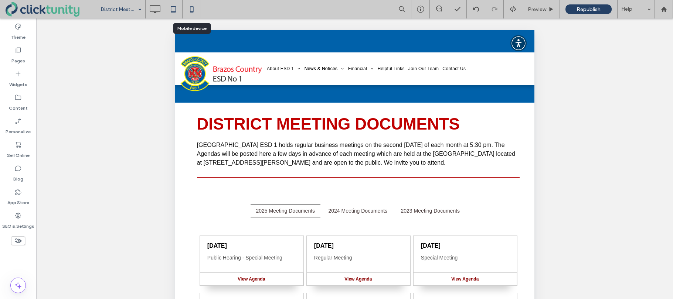
drag, startPoint x: 194, startPoint y: 10, endPoint x: 197, endPoint y: 14, distance: 4.7
click at [194, 10] on icon at bounding box center [191, 9] width 15 height 15
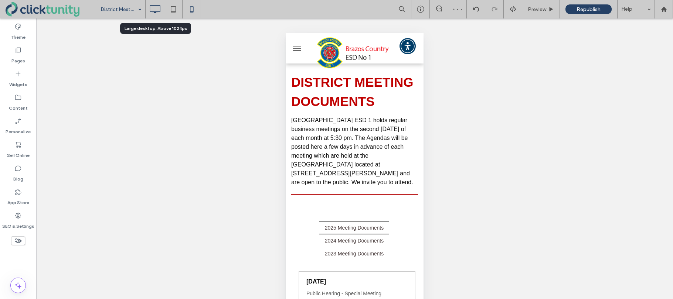
click at [156, 12] on use at bounding box center [155, 9] width 11 height 8
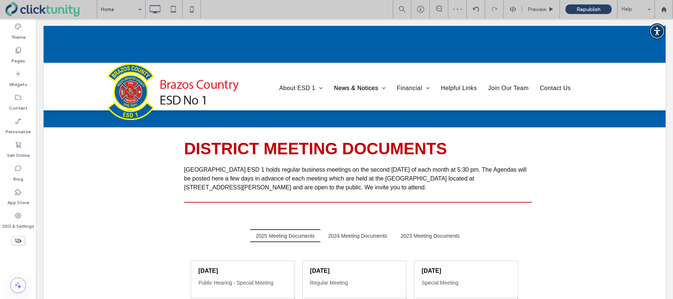
drag, startPoint x: 136, startPoint y: 21, endPoint x: 216, endPoint y: 24, distance: 80.2
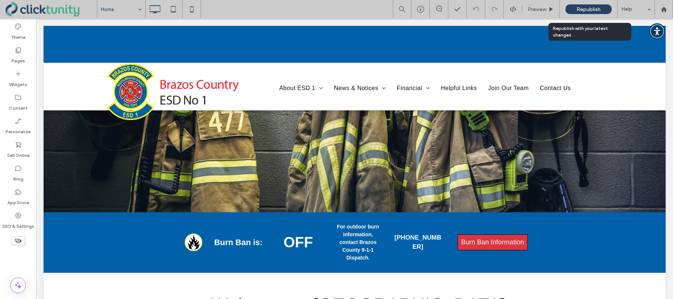
click at [584, 10] on span "Republish" at bounding box center [588, 9] width 24 height 6
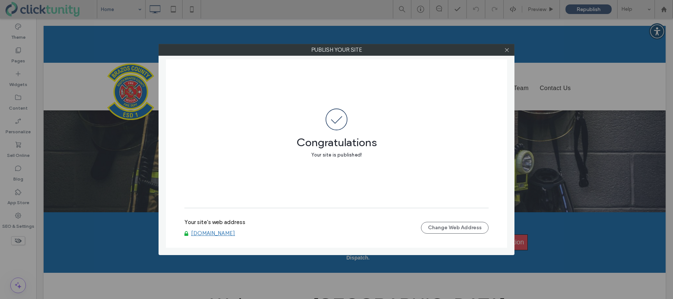
click at [217, 232] on link "www.brazoscountyesd1.org" at bounding box center [213, 233] width 44 height 7
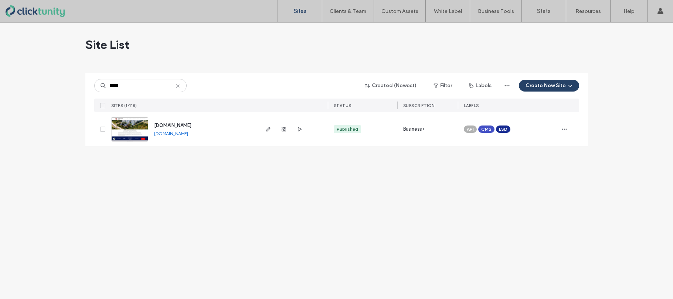
type input "*****"
click at [166, 125] on span "[DOMAIN_NAME]" at bounding box center [172, 126] width 37 height 6
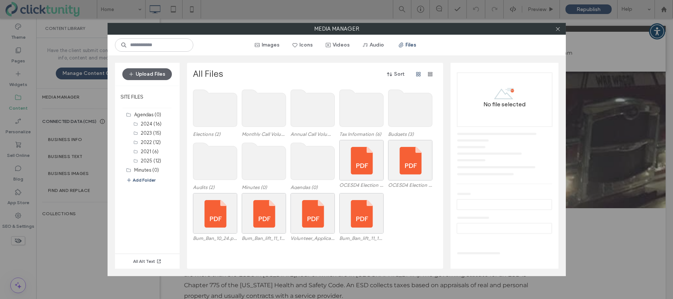
click at [254, 167] on use at bounding box center [264, 161] width 44 height 37
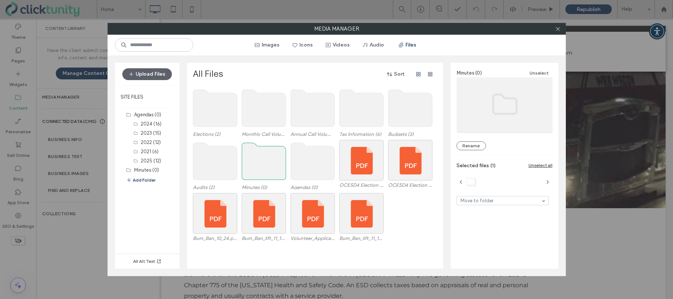
click at [254, 167] on use at bounding box center [264, 161] width 44 height 37
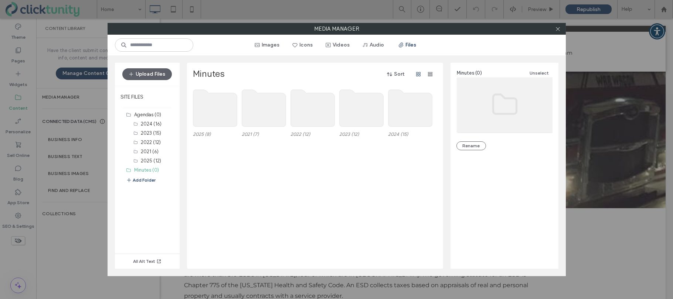
click at [203, 114] on use at bounding box center [215, 108] width 44 height 37
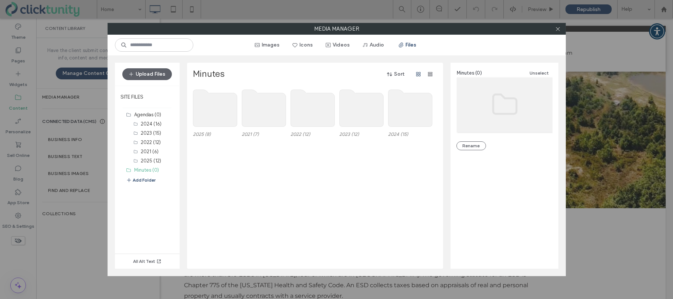
click at [204, 105] on use at bounding box center [215, 108] width 44 height 37
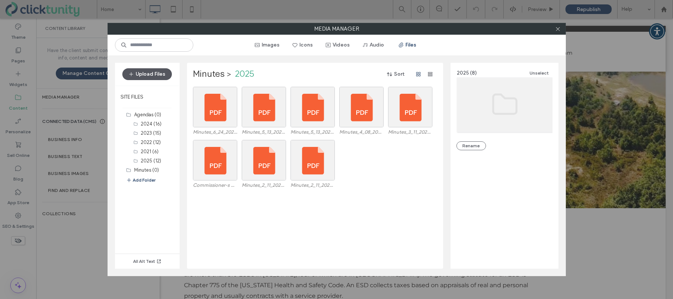
click at [154, 77] on button "Upload Files" at bounding box center [147, 74] width 50 height 12
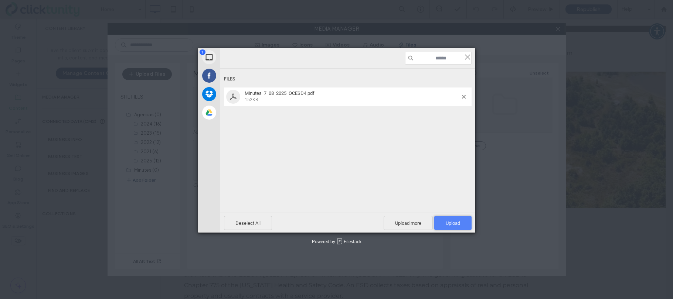
click at [446, 224] on span "Upload 1" at bounding box center [453, 224] width 14 height 6
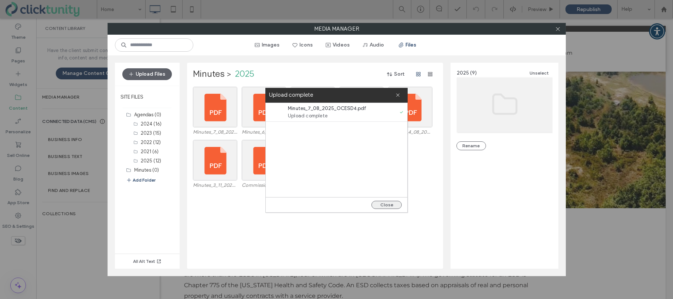
click at [392, 208] on button "Close" at bounding box center [386, 205] width 30 height 8
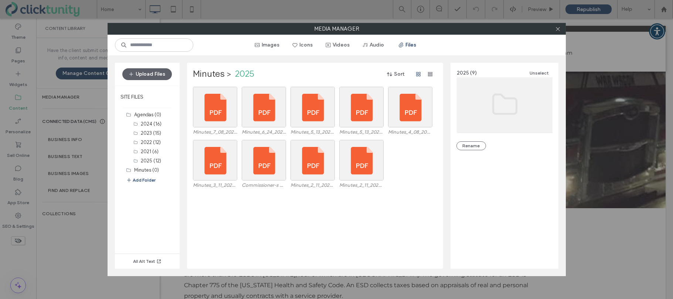
drag, startPoint x: 560, startPoint y: 31, endPoint x: 549, endPoint y: 31, distance: 11.1
click at [560, 31] on icon at bounding box center [558, 29] width 6 height 6
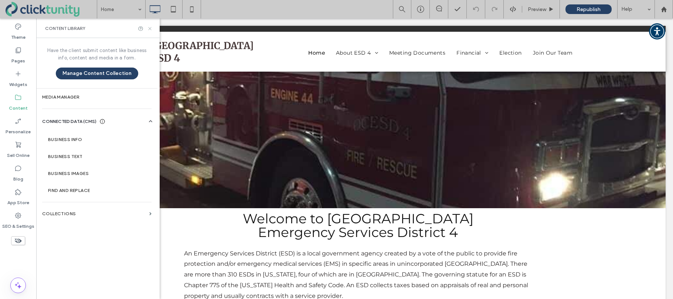
click at [153, 29] on div "Content Library" at bounding box center [97, 28] width 123 height 20
click at [150, 29] on use at bounding box center [149, 28] width 3 height 3
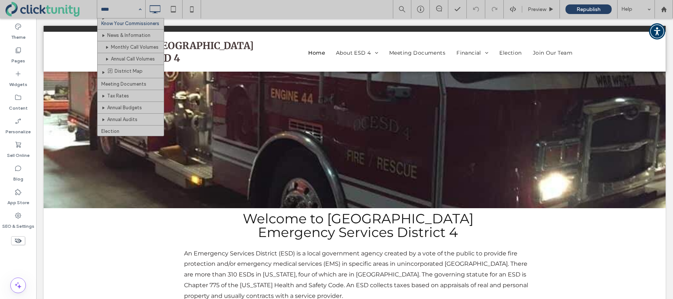
scroll to position [68, 0]
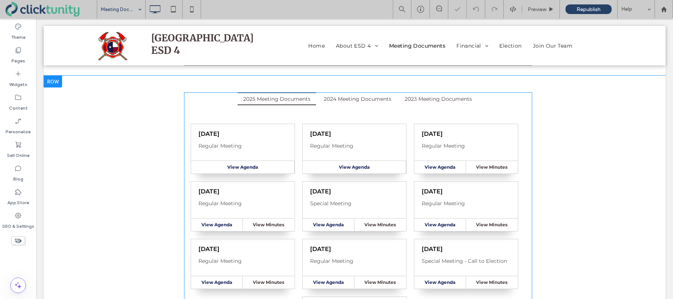
scroll to position [77, 0]
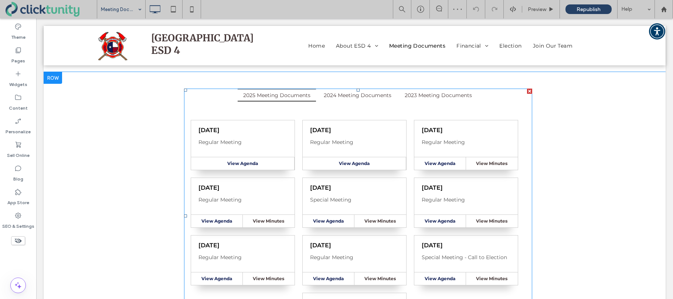
click at [266, 127] on span at bounding box center [358, 216] width 348 height 255
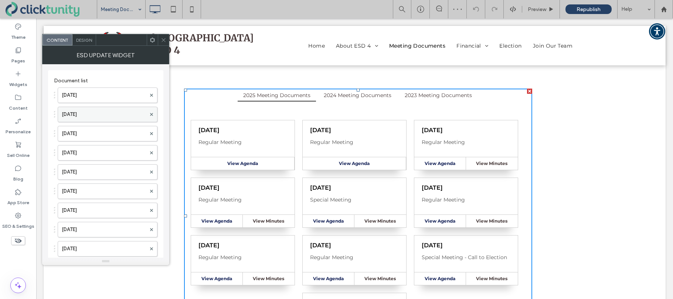
click at [133, 115] on label "Jul. 8, 2025" at bounding box center [104, 114] width 84 height 15
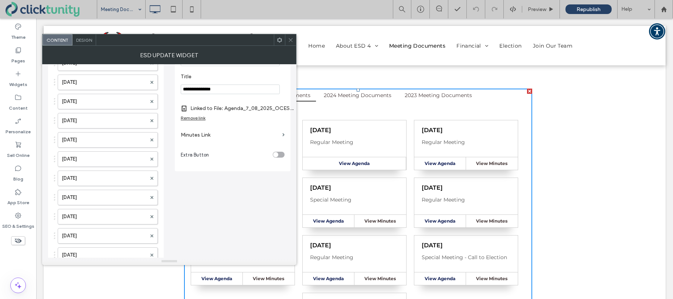
scroll to position [93, 0]
click at [192, 136] on label "Minutes Link" at bounding box center [230, 132] width 99 height 14
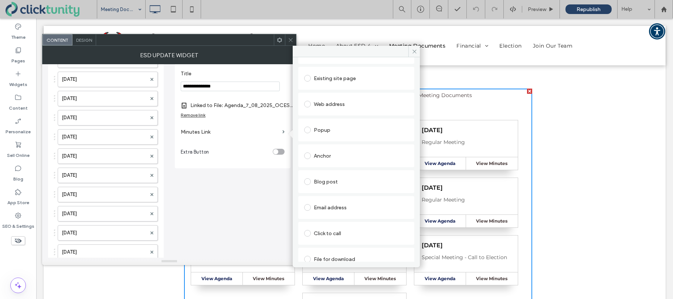
scroll to position [38, 0]
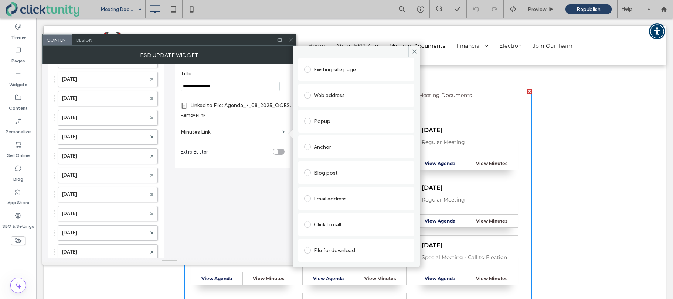
click at [309, 249] on span at bounding box center [307, 250] width 7 height 7
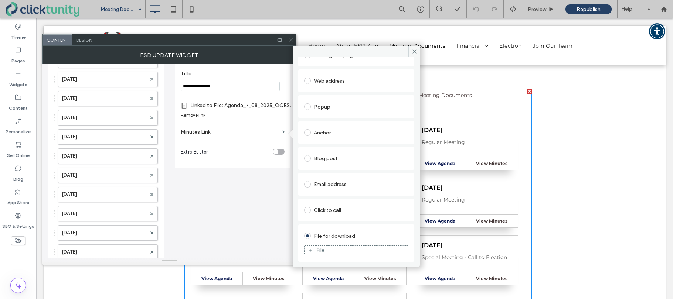
click at [310, 251] on icon at bounding box center [310, 250] width 4 height 4
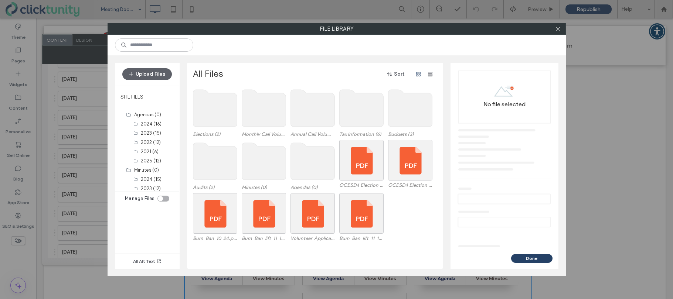
click at [282, 151] on use at bounding box center [264, 161] width 44 height 37
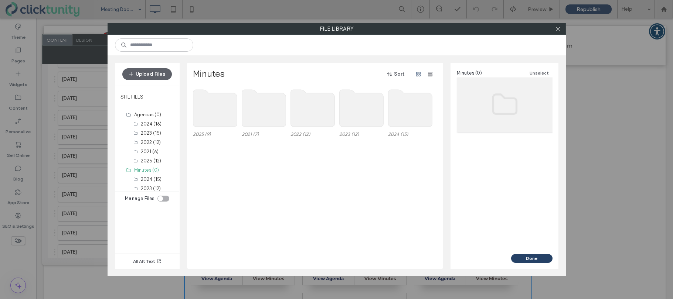
click at [215, 109] on use at bounding box center [215, 108] width 44 height 37
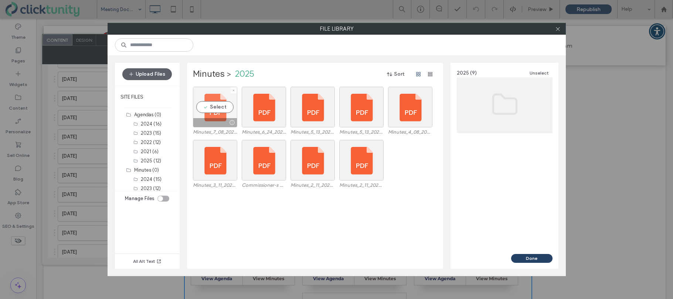
click at [215, 108] on div "Select" at bounding box center [215, 107] width 44 height 41
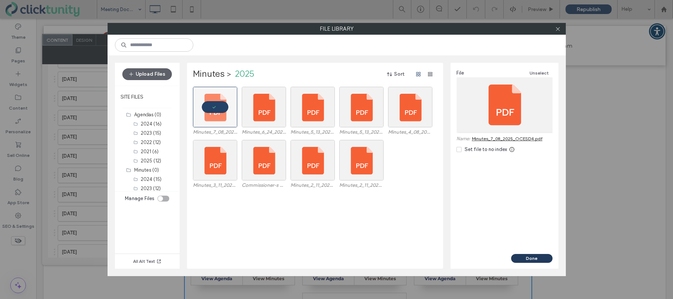
click at [528, 257] on button "Done" at bounding box center [531, 258] width 41 height 9
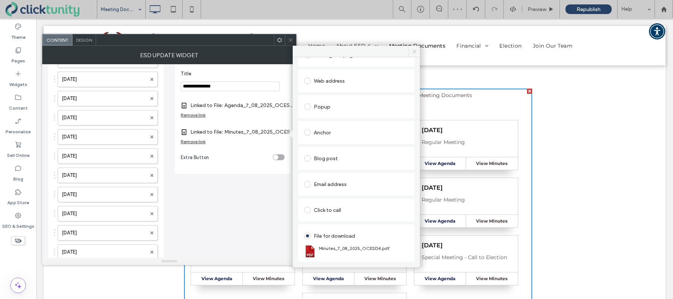
click at [414, 53] on icon at bounding box center [415, 52] width 6 height 6
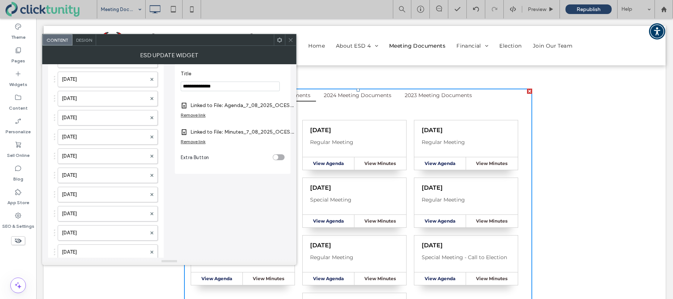
click at [290, 41] on icon at bounding box center [291, 40] width 6 height 6
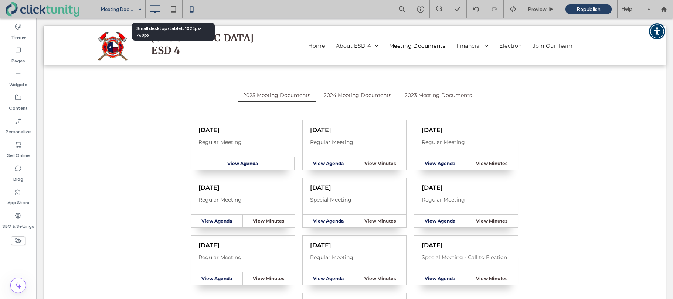
drag, startPoint x: 175, startPoint y: 11, endPoint x: 196, endPoint y: 13, distance: 21.5
click at [175, 11] on icon at bounding box center [173, 9] width 15 height 15
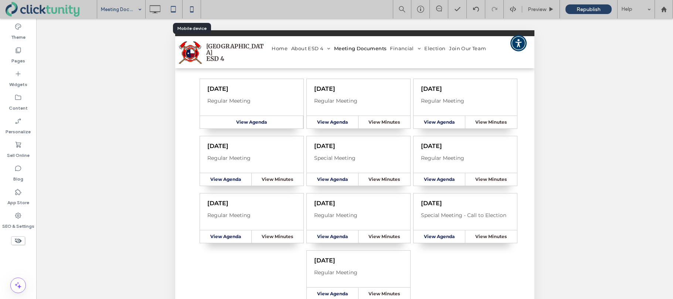
click at [195, 12] on icon at bounding box center [191, 9] width 15 height 15
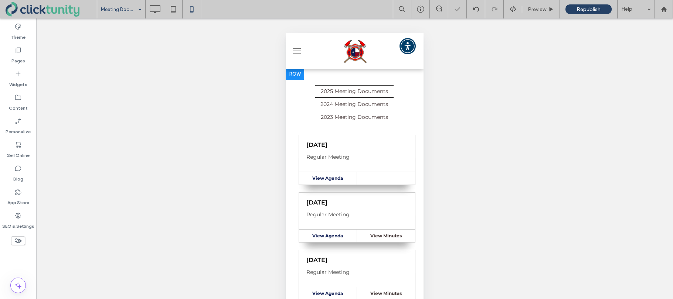
scroll to position [81, 0]
click at [157, 9] on icon at bounding box center [154, 9] width 15 height 15
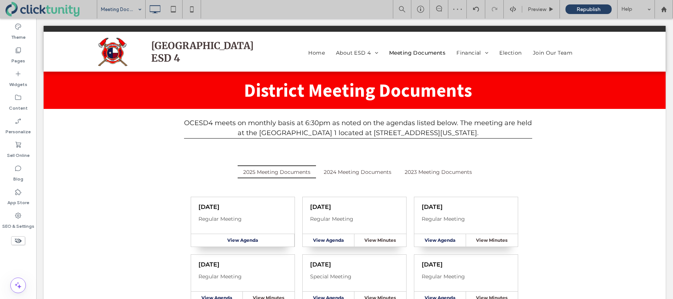
scroll to position [0, 0]
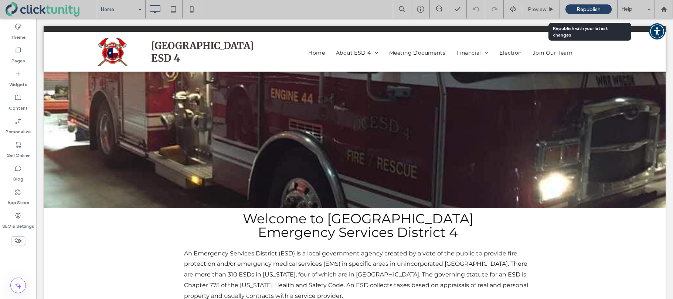
click at [591, 10] on span "Republish" at bounding box center [588, 9] width 24 height 6
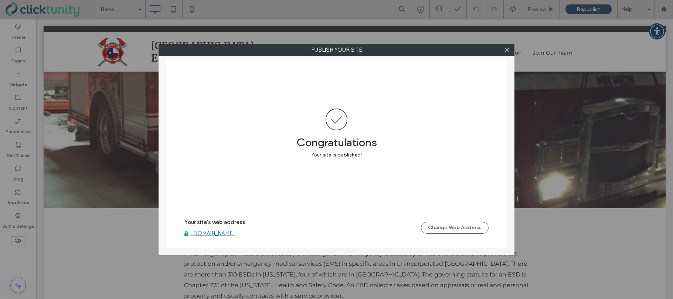
click at [208, 236] on link "www.ocesd4.com" at bounding box center [213, 233] width 44 height 7
drag, startPoint x: 505, startPoint y: 51, endPoint x: 499, endPoint y: 51, distance: 5.9
click at [504, 51] on icon at bounding box center [507, 50] width 6 height 6
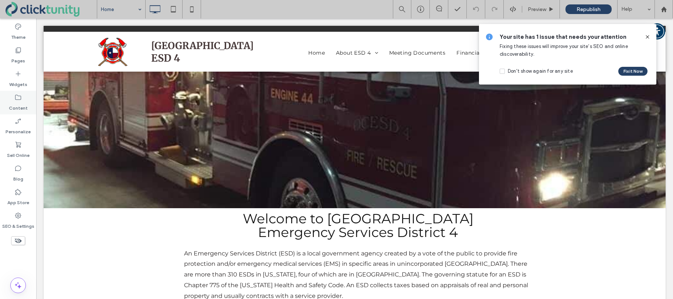
click at [21, 98] on icon at bounding box center [17, 97] width 7 height 7
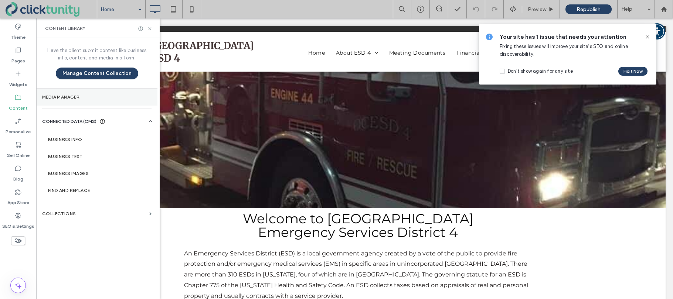
click at [71, 101] on section "Media Manager" at bounding box center [96, 97] width 121 height 17
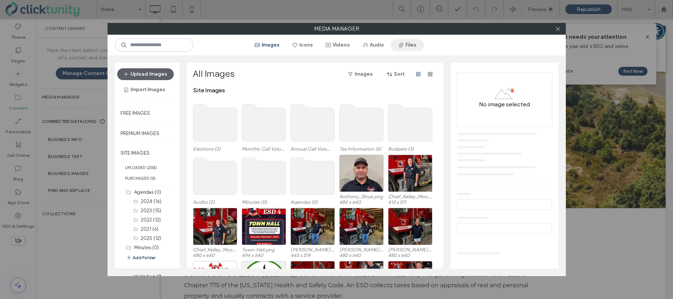
click at [414, 46] on button "Files" at bounding box center [407, 45] width 33 height 12
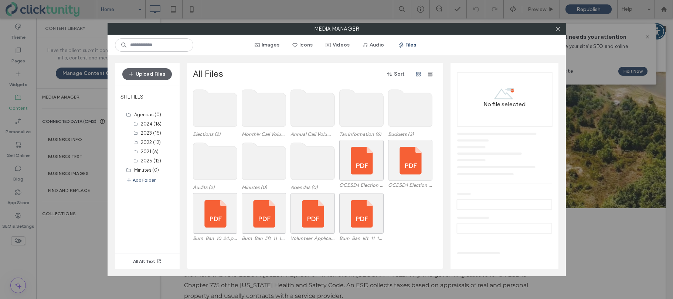
click at [316, 161] on use at bounding box center [312, 161] width 44 height 37
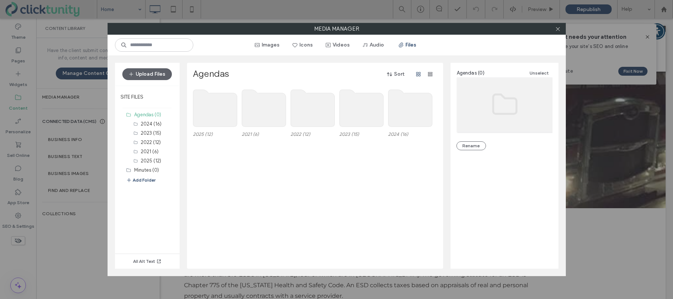
click at [207, 106] on use at bounding box center [215, 108] width 44 height 37
click at [206, 106] on use at bounding box center [215, 108] width 44 height 37
click at [212, 102] on use at bounding box center [215, 108] width 44 height 37
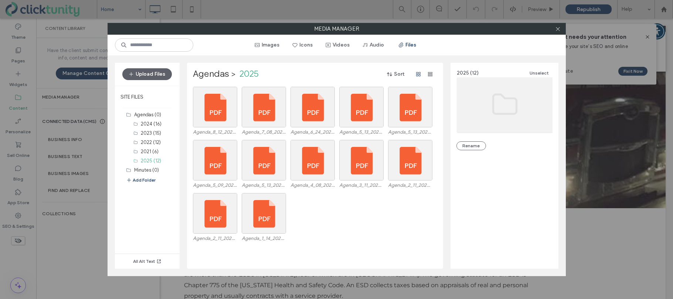
drag, startPoint x: 156, startPoint y: 77, endPoint x: 173, endPoint y: 85, distance: 18.3
click at [156, 77] on button "Upload Files" at bounding box center [147, 74] width 50 height 12
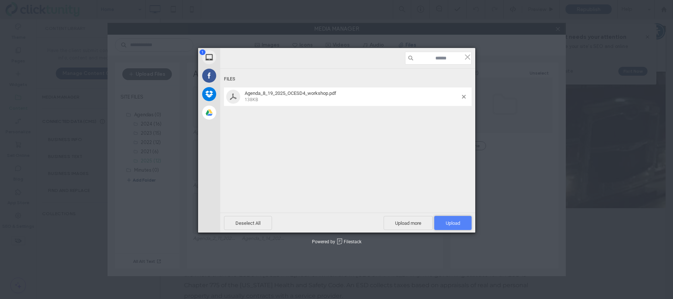
click at [447, 221] on span "Upload 1" at bounding box center [453, 224] width 14 height 6
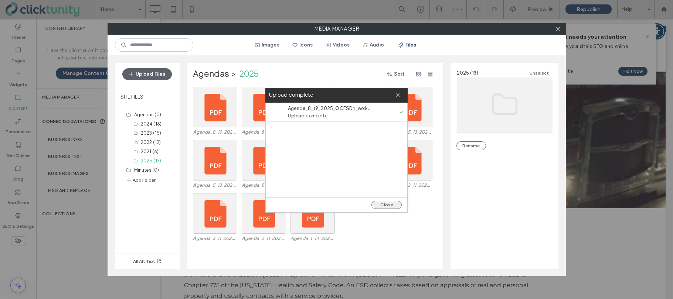
click at [385, 205] on button "Close" at bounding box center [386, 205] width 30 height 8
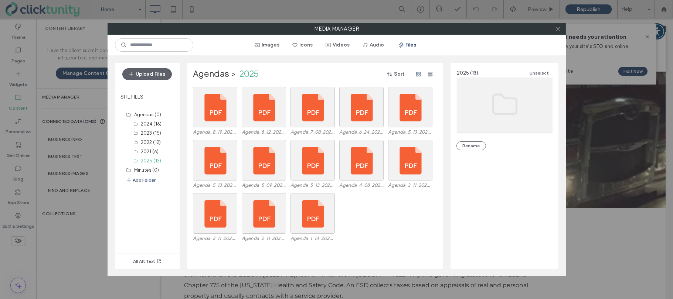
click at [559, 30] on use at bounding box center [558, 29] width 4 height 4
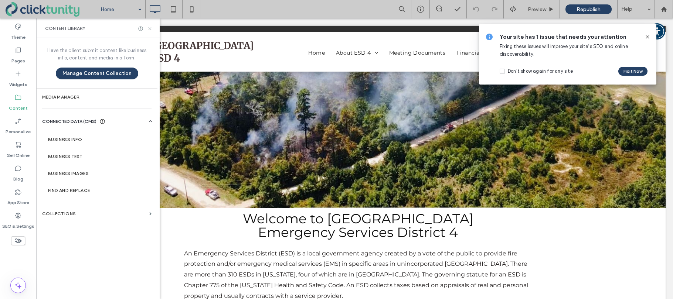
click at [149, 29] on icon at bounding box center [150, 29] width 6 height 6
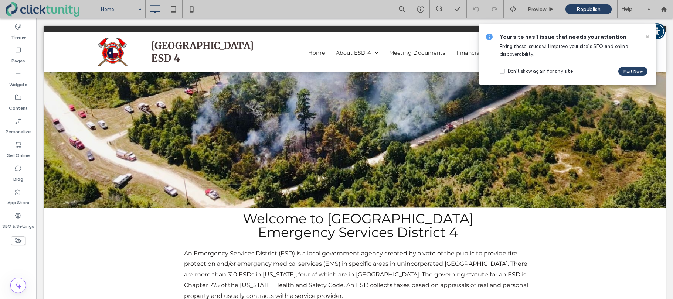
click at [649, 37] on icon at bounding box center [647, 37] width 6 height 6
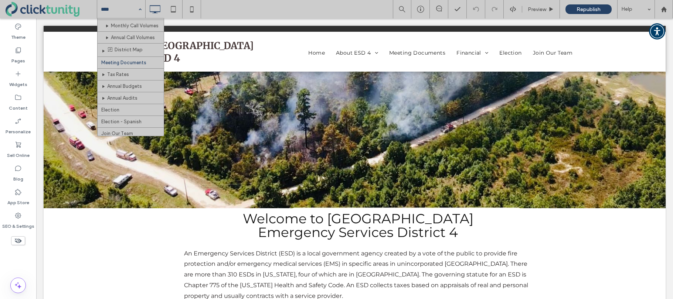
scroll to position [89, 0]
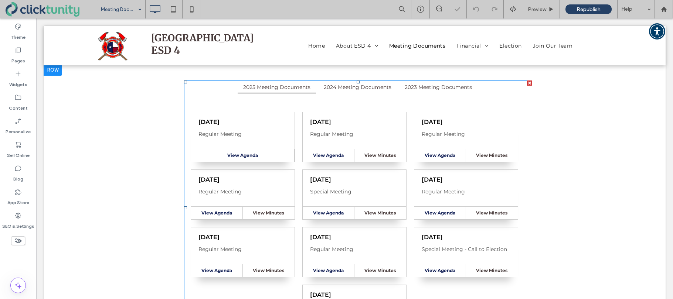
scroll to position [85, 0]
click at [268, 117] on span at bounding box center [358, 207] width 348 height 255
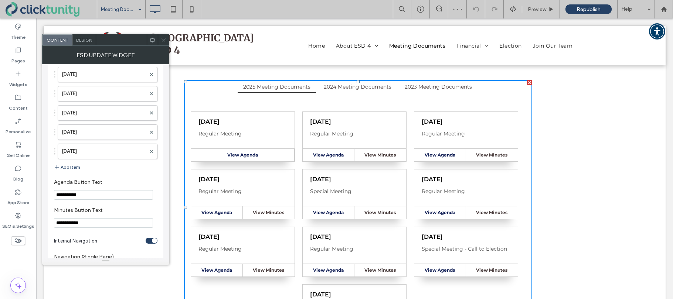
scroll to position [942, 0]
click at [76, 166] on button "Add Item" at bounding box center [67, 167] width 26 height 9
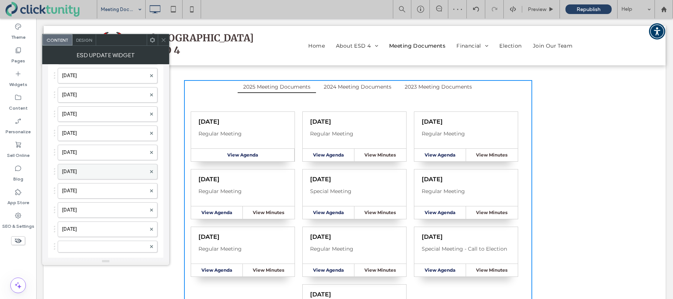
scroll to position [863, 0]
click at [103, 244] on div at bounding box center [108, 249] width 100 height 12
drag, startPoint x: 102, startPoint y: 248, endPoint x: 121, endPoint y: 54, distance: 194.9
click at [99, 92] on label at bounding box center [104, 93] width 84 height 7
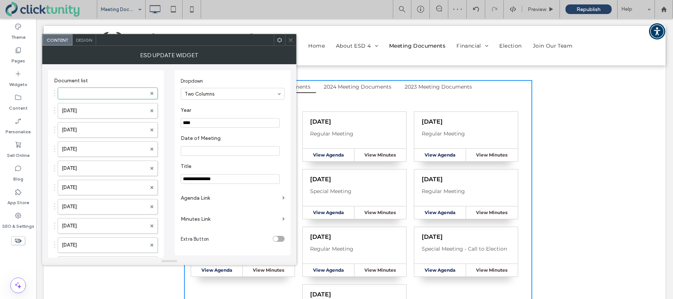
click at [195, 125] on input "****" at bounding box center [230, 123] width 99 height 10
type input "****"
click at [201, 149] on input "Date of Meeting" at bounding box center [230, 151] width 99 height 10
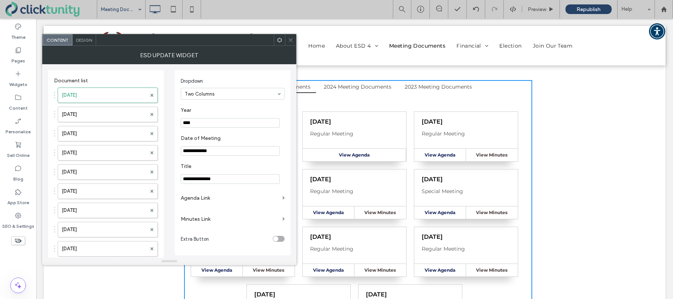
type input "**********"
drag, startPoint x: 200, startPoint y: 181, endPoint x: 171, endPoint y: 179, distance: 28.2
type input "**********"
drag, startPoint x: 209, startPoint y: 199, endPoint x: 218, endPoint y: 199, distance: 8.9
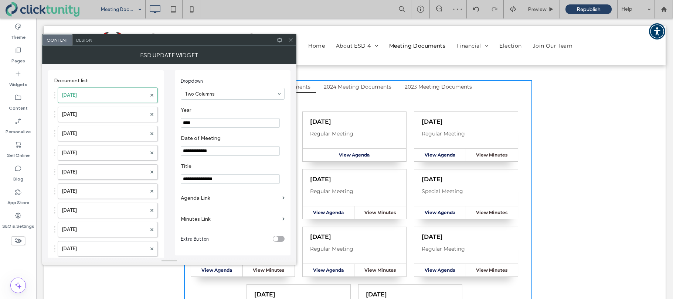
click at [209, 199] on label "Agenda Link" at bounding box center [230, 198] width 99 height 14
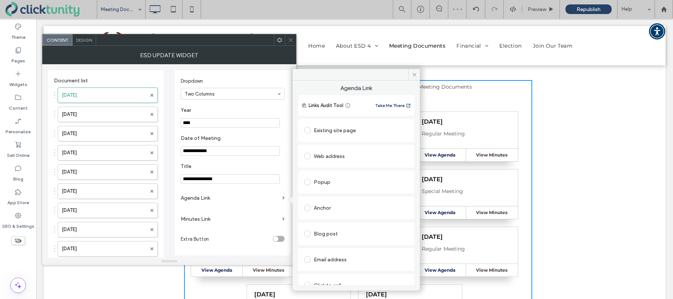
scroll to position [38, 0]
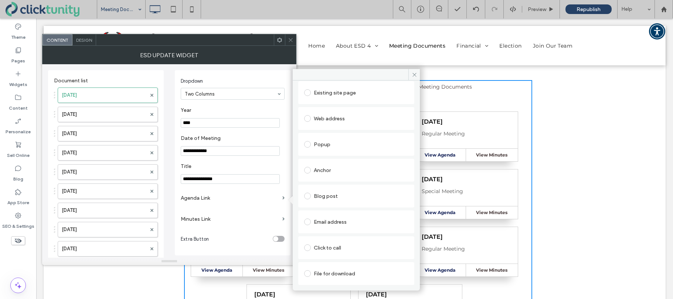
drag, startPoint x: 307, startPoint y: 275, endPoint x: 315, endPoint y: 266, distance: 11.5
click at [307, 274] on span at bounding box center [307, 273] width 7 height 7
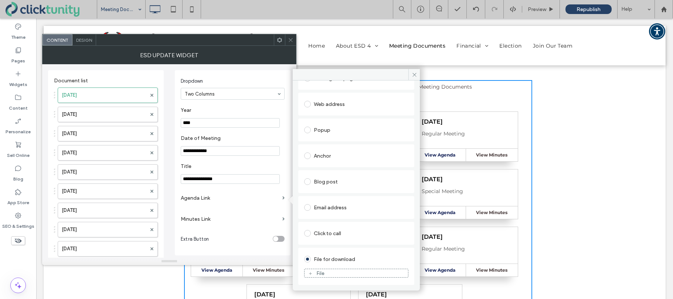
click at [319, 271] on div "File" at bounding box center [320, 273] width 8 height 6
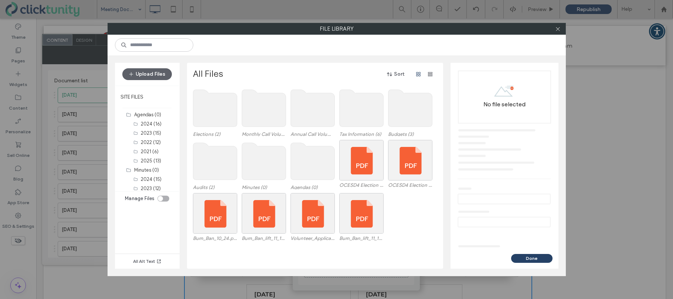
click at [300, 170] on use at bounding box center [312, 161] width 44 height 37
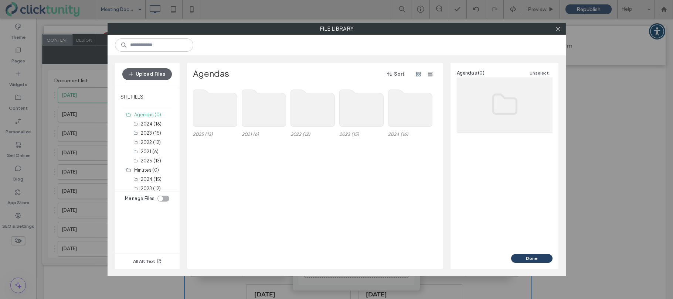
click at [209, 121] on use at bounding box center [215, 108] width 44 height 37
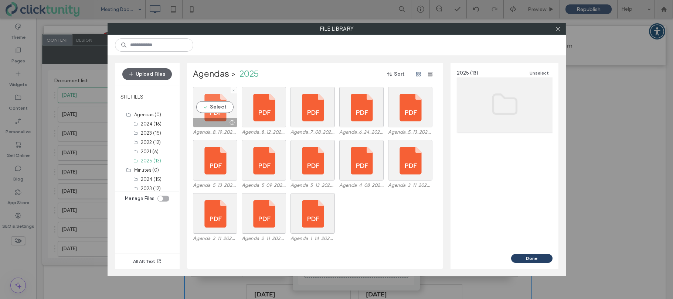
click at [211, 110] on div "Select" at bounding box center [215, 107] width 44 height 41
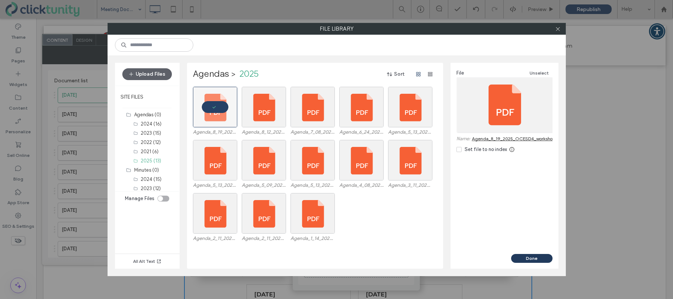
click at [516, 256] on button "Done" at bounding box center [531, 258] width 41 height 9
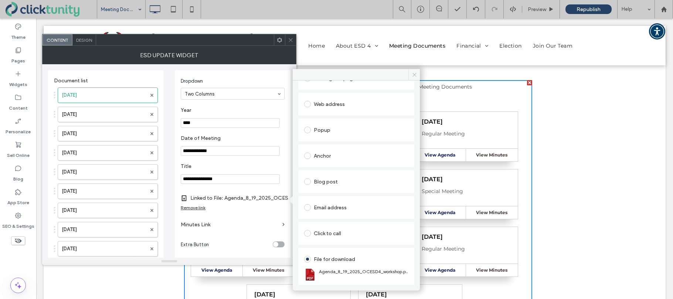
click at [414, 76] on icon at bounding box center [415, 75] width 6 height 6
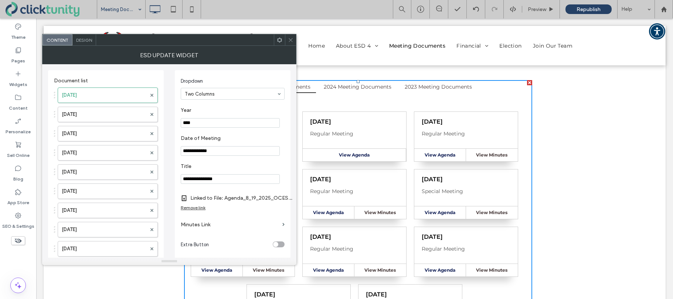
click at [290, 42] on span at bounding box center [291, 39] width 6 height 11
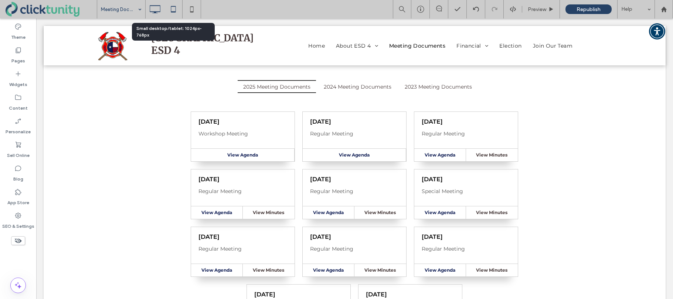
click at [175, 13] on icon at bounding box center [173, 9] width 15 height 15
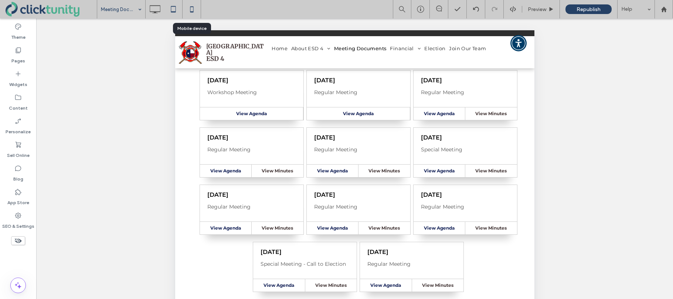
click at [191, 12] on use at bounding box center [191, 9] width 3 height 6
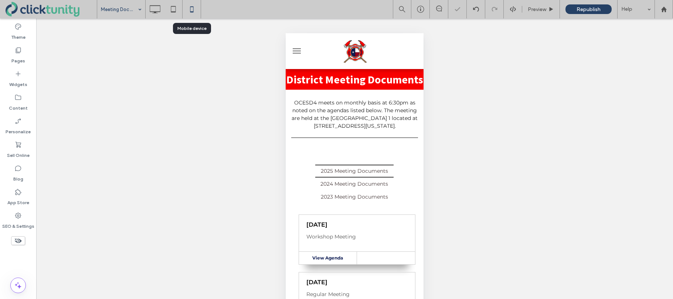
scroll to position [0, 0]
click at [154, 12] on use at bounding box center [155, 9] width 11 height 8
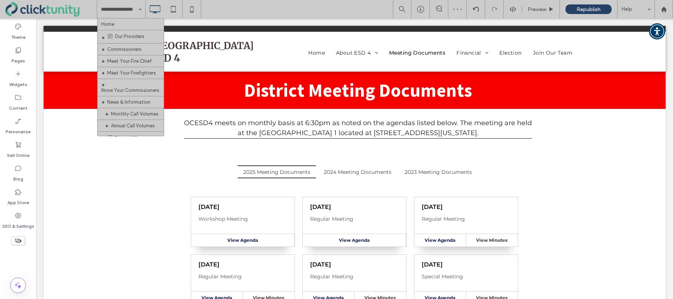
drag, startPoint x: 129, startPoint y: 20, endPoint x: 137, endPoint y: 21, distance: 7.9
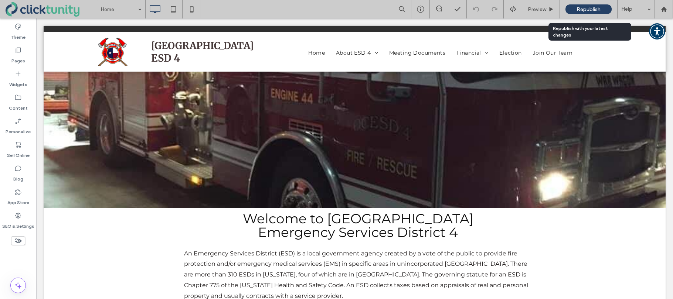
click at [599, 9] on span "Republish" at bounding box center [588, 9] width 24 height 6
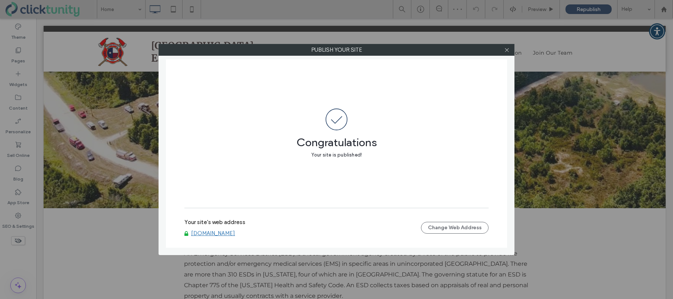
click at [212, 236] on link "[DOMAIN_NAME]" at bounding box center [213, 233] width 44 height 7
click at [506, 51] on icon at bounding box center [507, 50] width 6 height 6
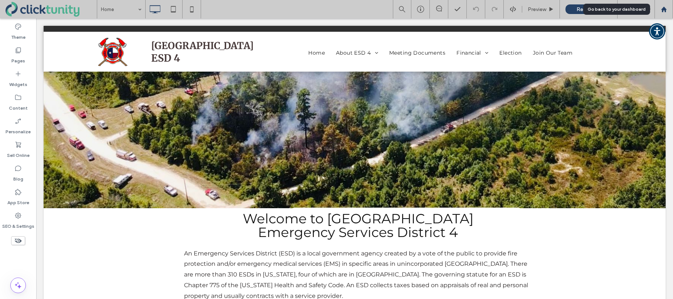
click at [663, 12] on icon at bounding box center [664, 9] width 6 height 6
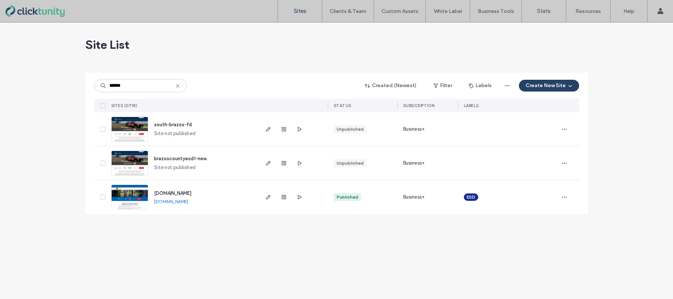
type input "******"
click at [184, 193] on span "[DOMAIN_NAME]" at bounding box center [172, 194] width 37 height 6
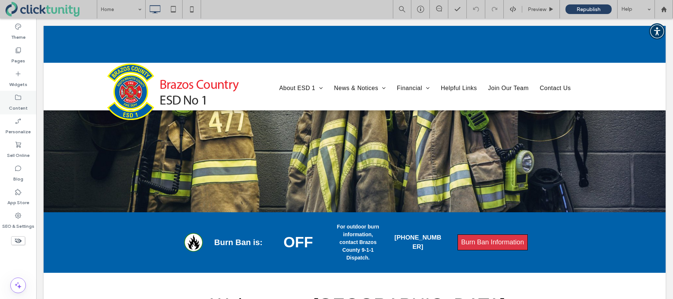
drag, startPoint x: 19, startPoint y: 100, endPoint x: 27, endPoint y: 101, distance: 7.5
click at [21, 100] on icon at bounding box center [17, 97] width 7 height 7
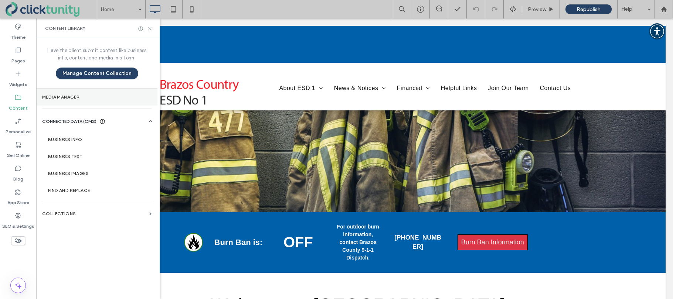
click at [46, 102] on section "Media Manager" at bounding box center [96, 97] width 121 height 17
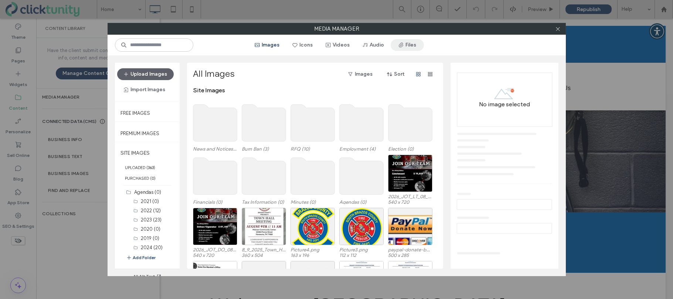
click at [405, 48] on button "Files" at bounding box center [407, 45] width 33 height 12
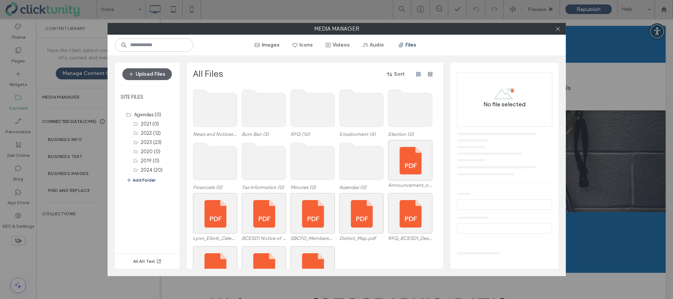
click at [352, 164] on use at bounding box center [361, 161] width 44 height 37
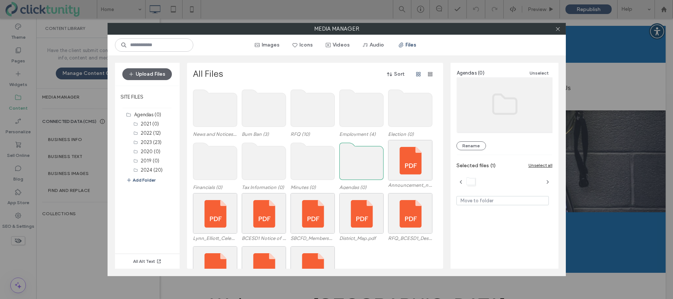
click at [352, 164] on use at bounding box center [361, 161] width 44 height 37
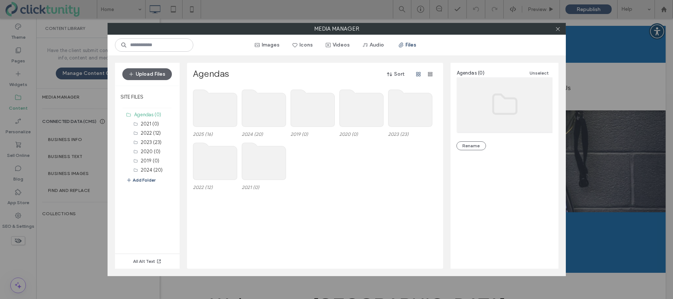
click at [216, 117] on use at bounding box center [215, 108] width 44 height 37
click at [202, 110] on use at bounding box center [215, 108] width 44 height 37
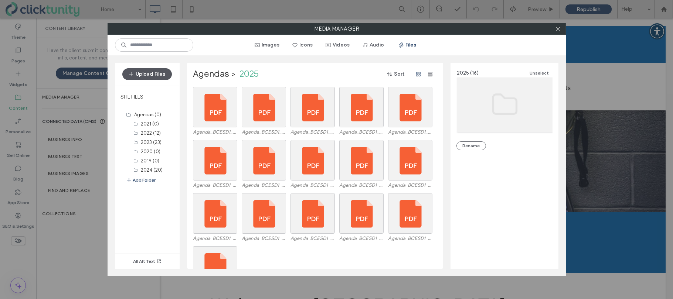
click at [153, 78] on button "Upload Files" at bounding box center [147, 74] width 50 height 12
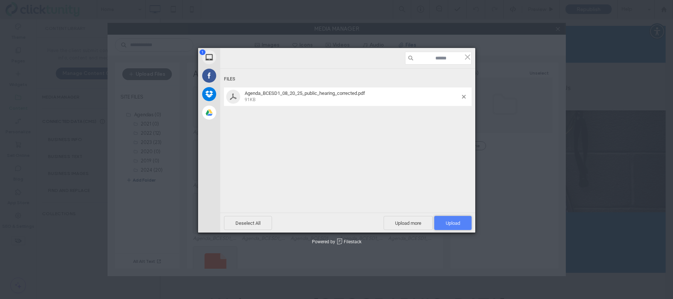
click at [452, 221] on span "Upload 1" at bounding box center [453, 224] width 14 height 6
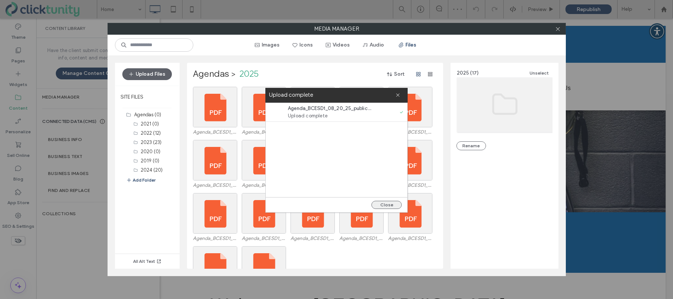
click at [386, 202] on button "Close" at bounding box center [386, 205] width 30 height 8
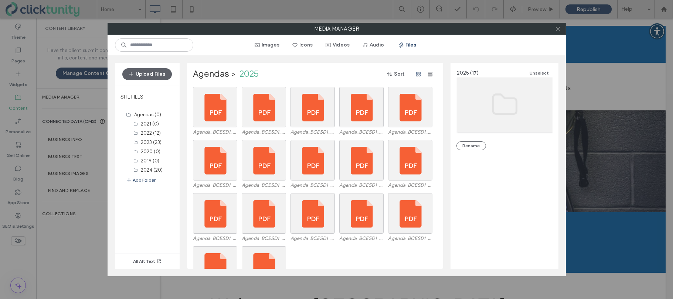
click at [557, 32] on span at bounding box center [558, 28] width 6 height 11
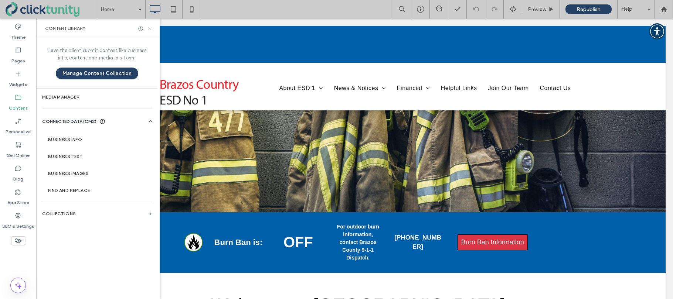
click at [151, 29] on icon at bounding box center [150, 29] width 6 height 6
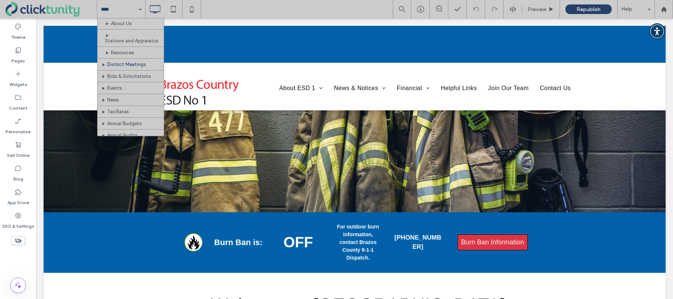
scroll to position [58, 0]
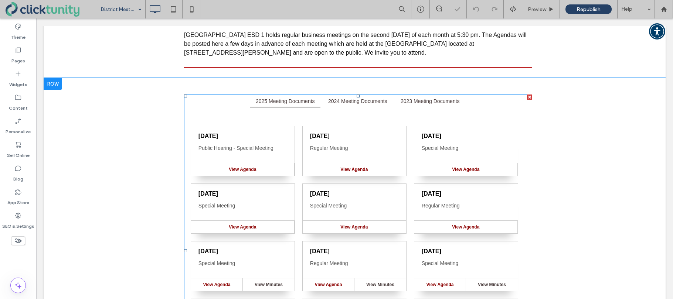
scroll to position [155, 0]
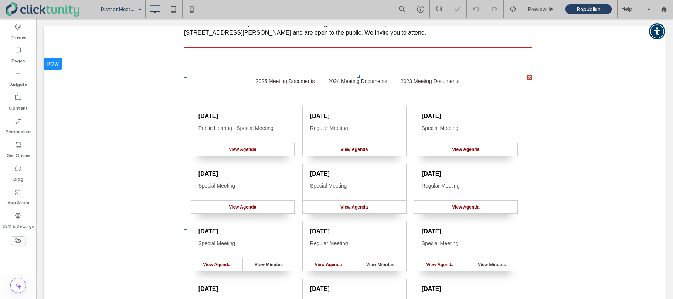
click at [265, 110] on span at bounding box center [358, 231] width 348 height 312
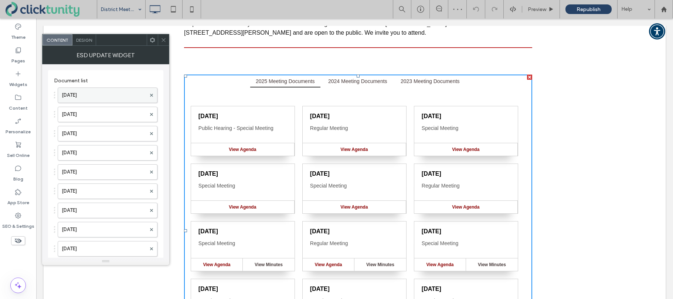
click at [91, 96] on label "[DATE]" at bounding box center [104, 95] width 84 height 15
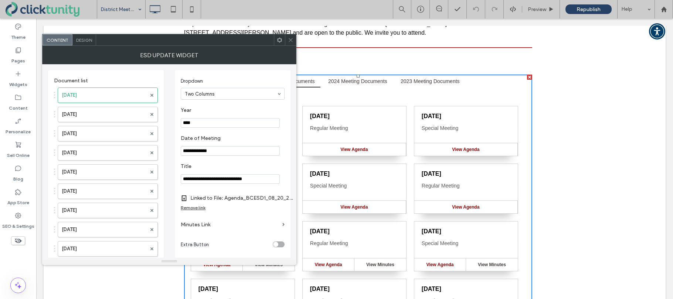
click at [197, 207] on div "Remove link" at bounding box center [193, 208] width 25 height 6
click at [197, 198] on label "Agenda Link" at bounding box center [230, 198] width 99 height 14
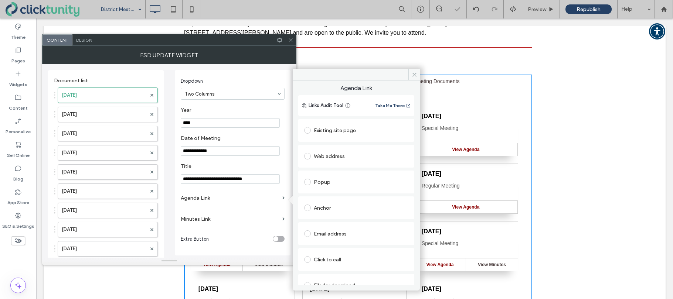
scroll to position [12, 0]
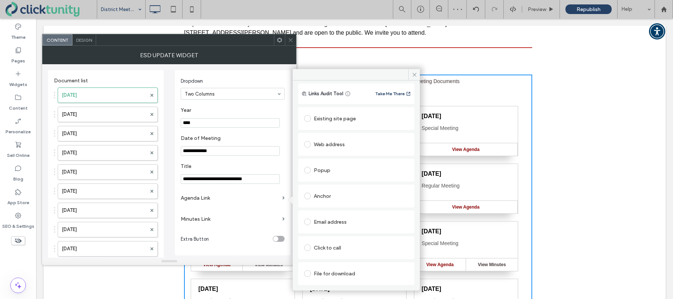
click at [310, 274] on span at bounding box center [307, 273] width 7 height 7
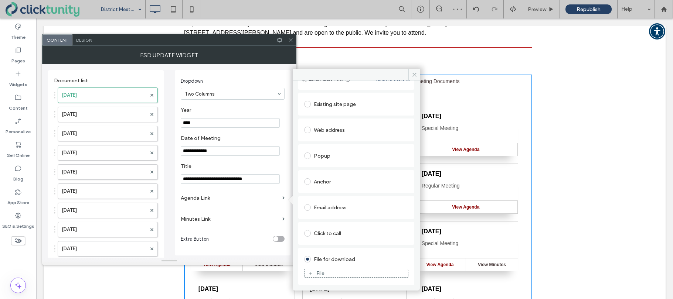
click at [319, 272] on div "File" at bounding box center [320, 273] width 8 height 6
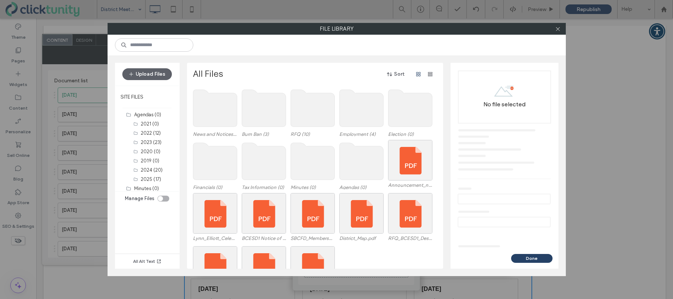
click at [352, 156] on use at bounding box center [361, 161] width 44 height 37
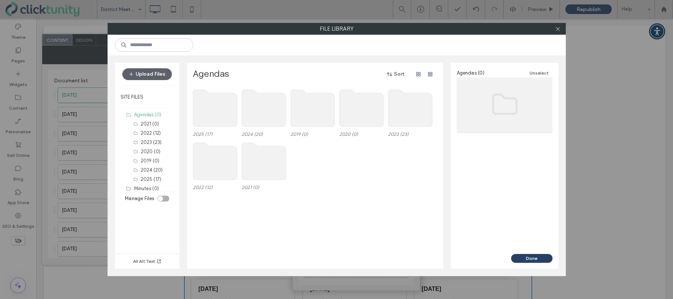
click at [217, 120] on use at bounding box center [215, 108] width 44 height 37
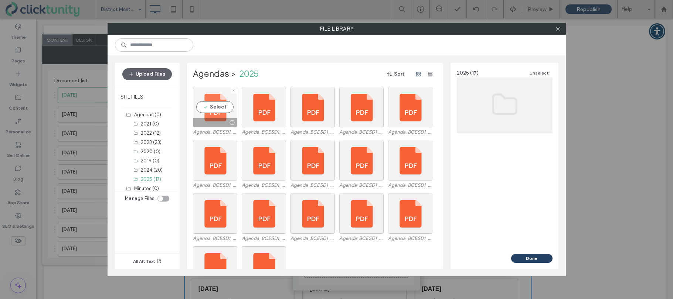
click at [215, 106] on div "Select" at bounding box center [215, 107] width 44 height 41
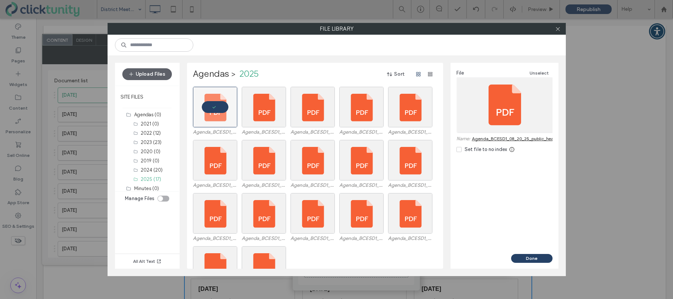
drag, startPoint x: 522, startPoint y: 256, endPoint x: 521, endPoint y: 252, distance: 4.0
click at [522, 256] on button "Done" at bounding box center [531, 258] width 41 height 9
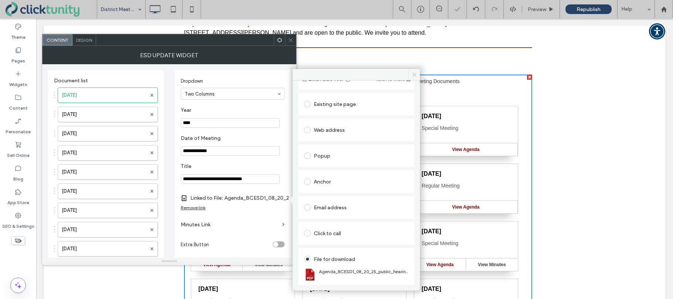
click at [415, 75] on icon at bounding box center [415, 75] width 6 height 6
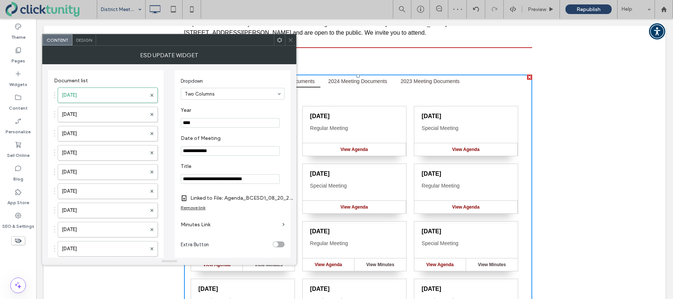
drag, startPoint x: 320, startPoint y: 28, endPoint x: 290, endPoint y: 38, distance: 31.1
click at [290, 38] on icon at bounding box center [291, 40] width 6 height 6
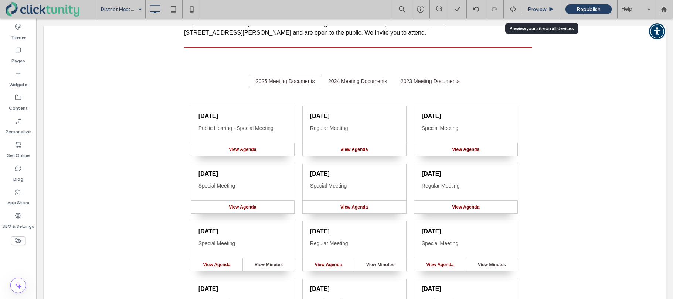
click at [534, 12] on span "Preview" at bounding box center [537, 9] width 18 height 6
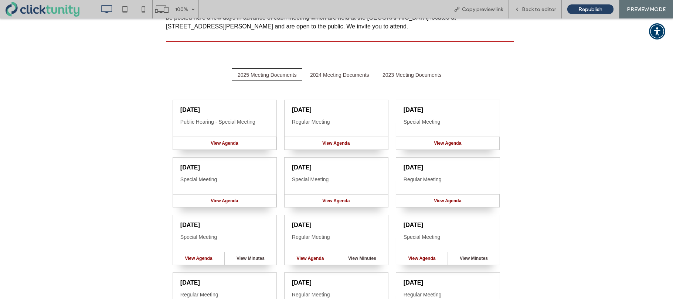
click at [228, 144] on span "View Agenda" at bounding box center [224, 143] width 27 height 5
click at [233, 144] on span "View Agenda" at bounding box center [224, 143] width 27 height 5
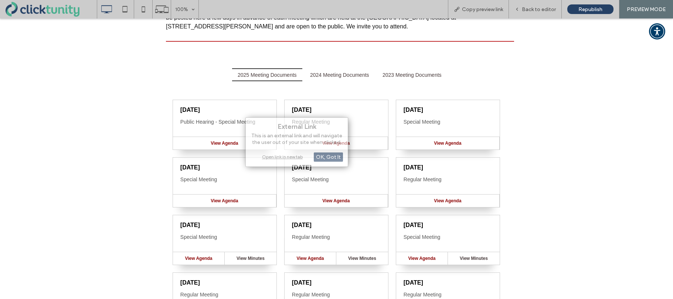
click at [269, 159] on div "Open link in new tab" at bounding box center [296, 157] width 92 height 8
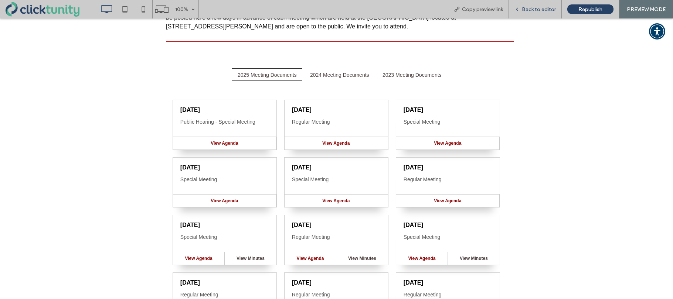
click at [541, 11] on span "Back to editor" at bounding box center [539, 9] width 34 height 6
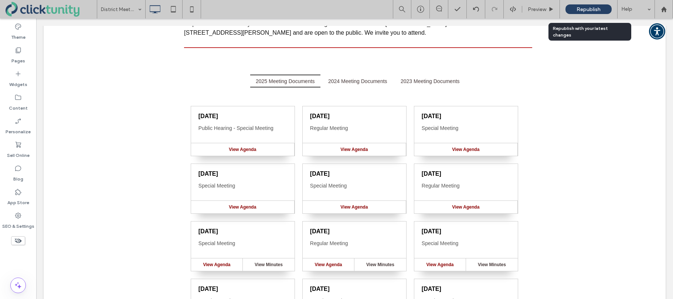
click at [573, 11] on div "Republish" at bounding box center [588, 9] width 46 height 10
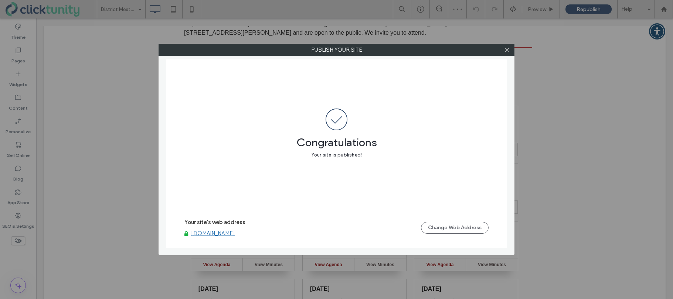
click at [218, 233] on link "[DOMAIN_NAME]" at bounding box center [213, 233] width 44 height 7
click at [506, 51] on use at bounding box center [507, 50] width 4 height 4
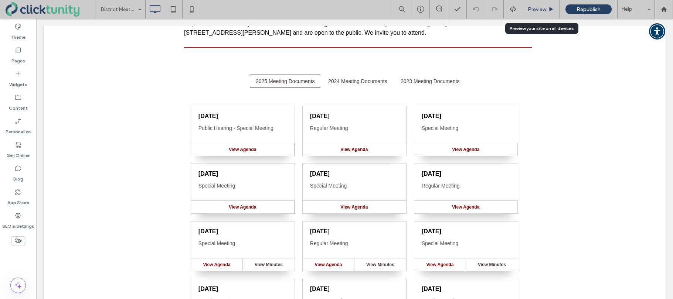
click at [532, 8] on span "Preview" at bounding box center [537, 9] width 18 height 6
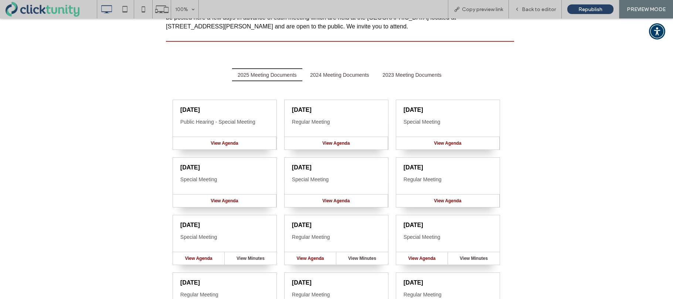
drag, startPoint x: 227, startPoint y: 143, endPoint x: 233, endPoint y: 143, distance: 6.3
click at [227, 143] on span "View Agenda" at bounding box center [224, 143] width 27 height 5
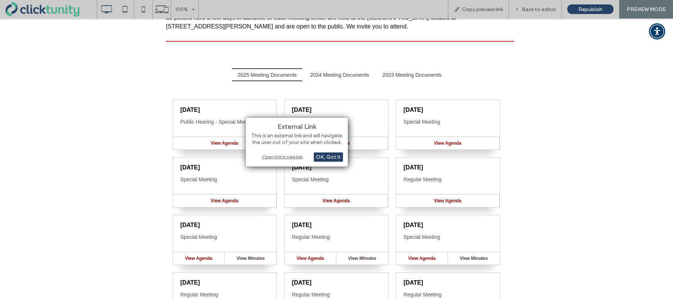
click at [269, 156] on div "Open link in new tab" at bounding box center [296, 157] width 92 height 8
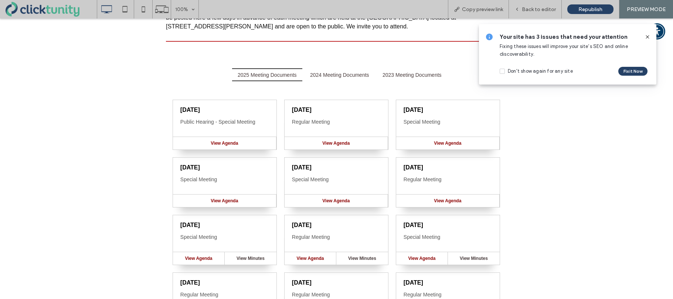
click at [648, 37] on icon at bounding box center [647, 37] width 6 height 6
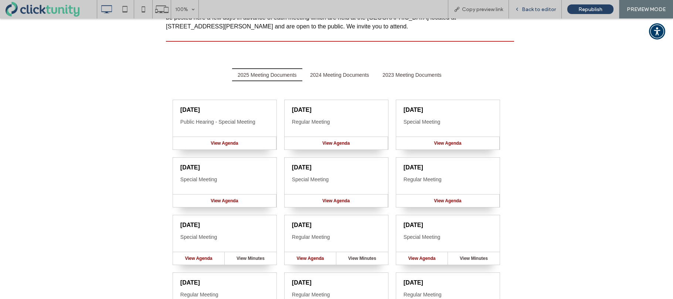
click at [536, 12] on span "Back to editor" at bounding box center [539, 9] width 34 height 6
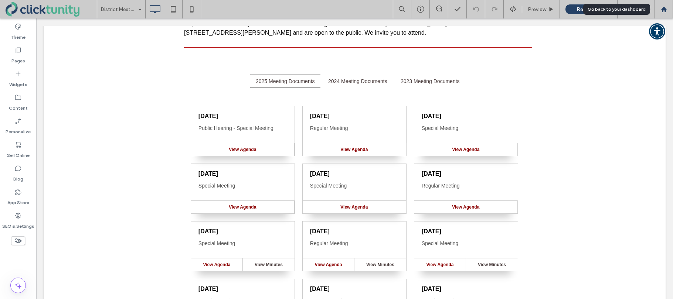
click at [661, 13] on div at bounding box center [663, 9] width 18 height 18
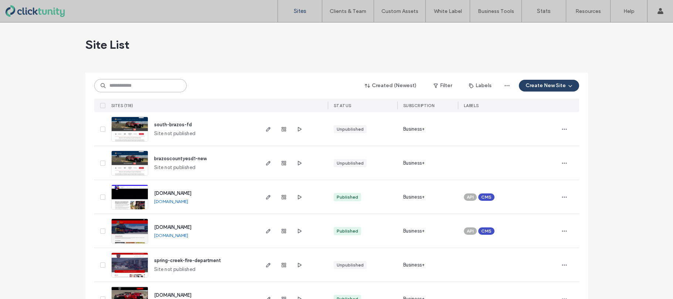
click at [143, 85] on input at bounding box center [140, 85] width 92 height 13
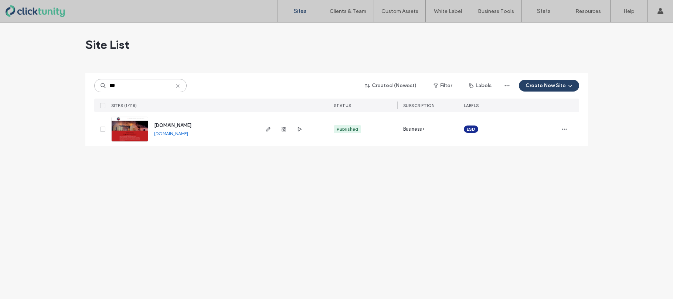
type input "***"
click at [170, 125] on span "[DOMAIN_NAME]" at bounding box center [172, 126] width 37 height 6
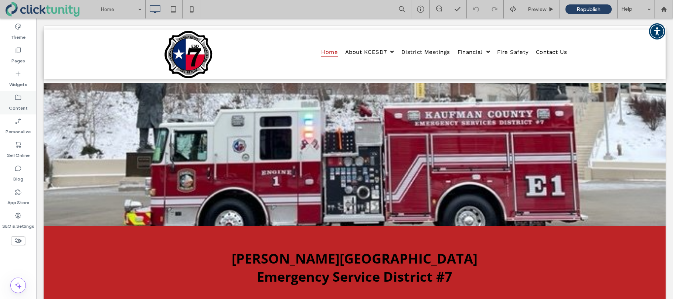
drag, startPoint x: 23, startPoint y: 104, endPoint x: 31, endPoint y: 107, distance: 9.2
click at [23, 104] on label "Content" at bounding box center [18, 106] width 19 height 10
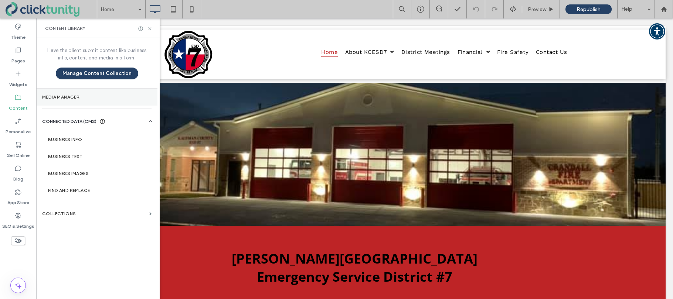
click at [58, 103] on section "Media Manager" at bounding box center [96, 97] width 121 height 17
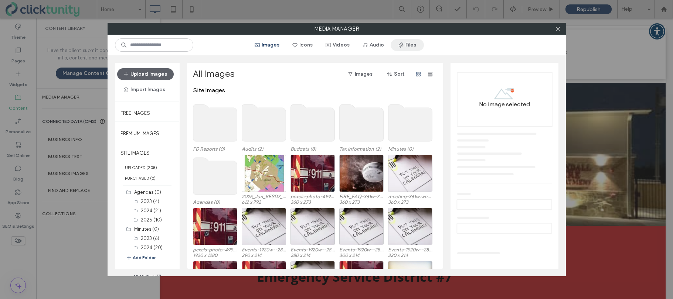
click at [401, 46] on icon "button" at bounding box center [401, 45] width 6 height 6
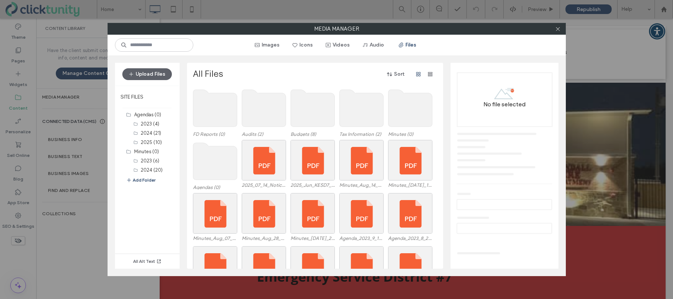
click at [210, 156] on use at bounding box center [215, 161] width 44 height 37
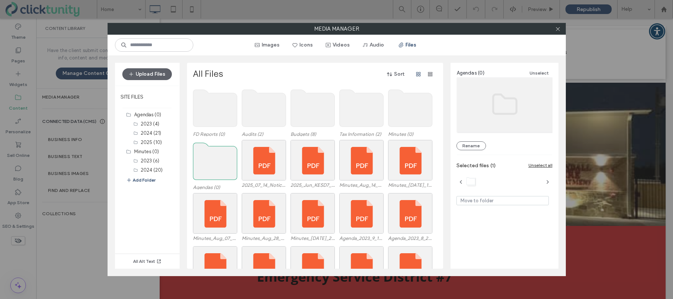
click at [210, 156] on use at bounding box center [215, 161] width 44 height 37
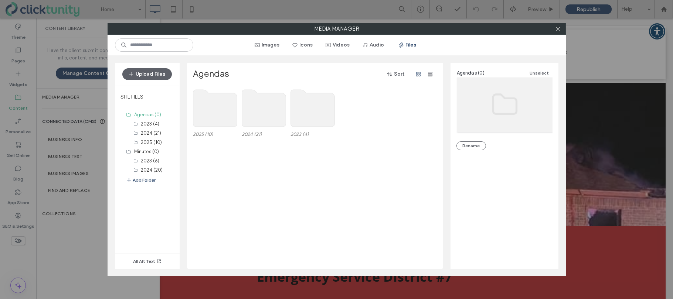
click at [213, 113] on use at bounding box center [215, 108] width 44 height 37
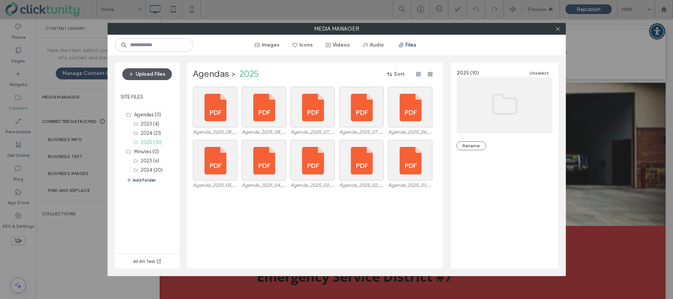
click at [158, 78] on button "Upload Files" at bounding box center [147, 74] width 50 height 12
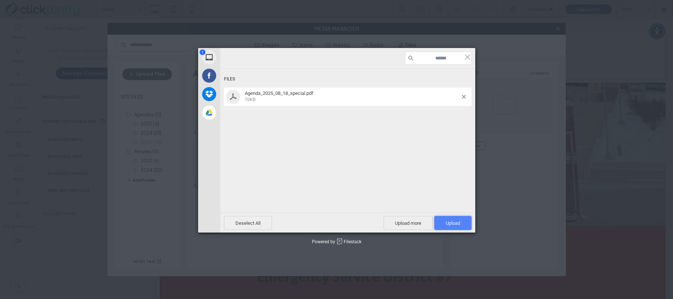
click at [451, 222] on span "Upload 1" at bounding box center [453, 224] width 14 height 6
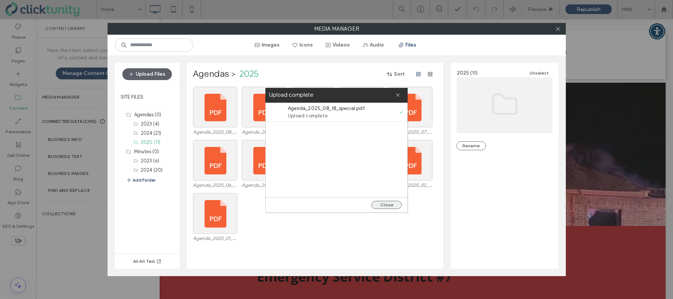
click at [391, 206] on button "Close" at bounding box center [386, 205] width 30 height 8
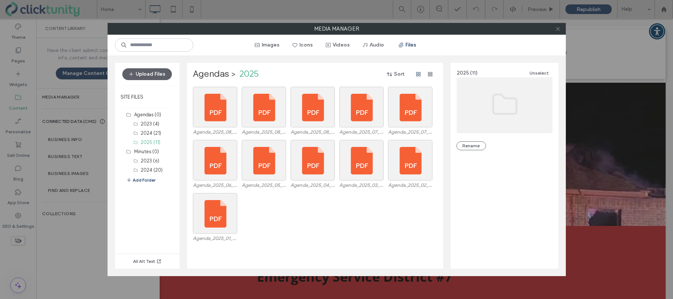
click at [558, 31] on icon at bounding box center [558, 29] width 6 height 6
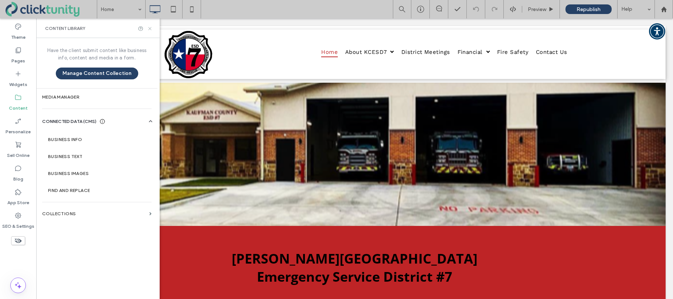
click at [149, 30] on icon at bounding box center [150, 29] width 6 height 6
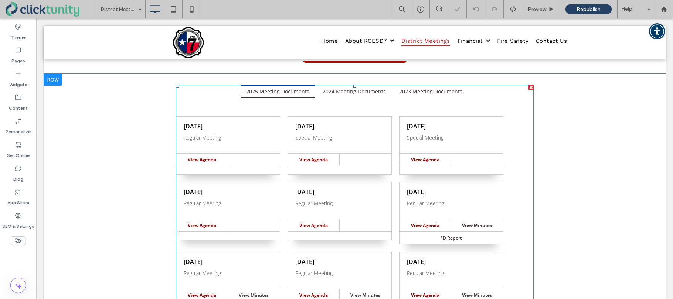
scroll to position [158, 0]
click at [287, 137] on span at bounding box center [355, 231] width 358 height 295
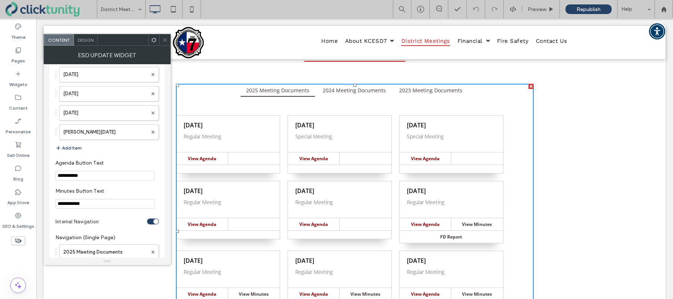
scroll to position [1324, 0]
click at [76, 149] on button "Add Item" at bounding box center [68, 151] width 26 height 9
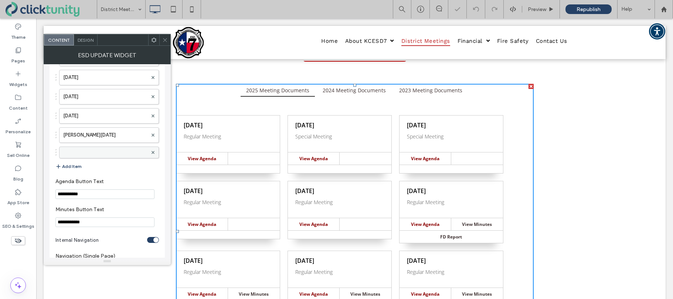
click at [82, 151] on label at bounding box center [105, 152] width 84 height 7
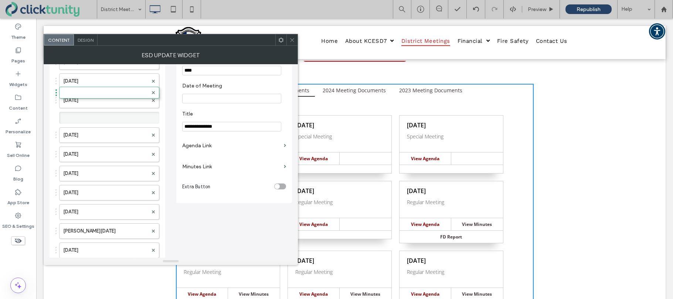
scroll to position [14, 0]
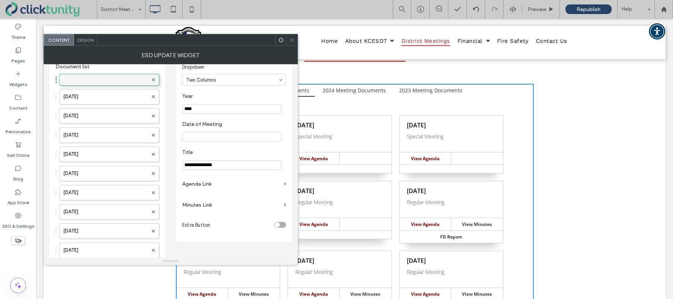
drag, startPoint x: 79, startPoint y: 253, endPoint x: 108, endPoint y: 76, distance: 179.3
click at [108, 77] on label at bounding box center [105, 79] width 85 height 7
click at [197, 110] on input "****" at bounding box center [231, 109] width 99 height 10
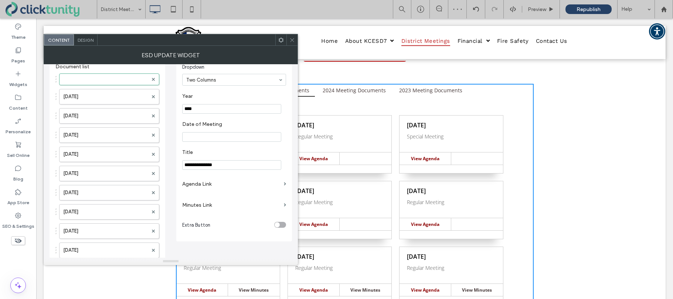
type input "****"
click at [198, 136] on input "Date of Meeting" at bounding box center [231, 137] width 99 height 10
type input "**********"
drag, startPoint x: 202, startPoint y: 168, endPoint x: 176, endPoint y: 164, distance: 26.8
click at [176, 164] on div "**********" at bounding box center [234, 148] width 116 height 185
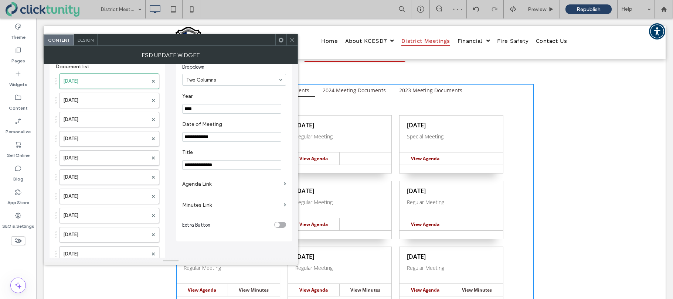
type input "**********"
click at [195, 187] on label "Agenda Link" at bounding box center [231, 184] width 99 height 14
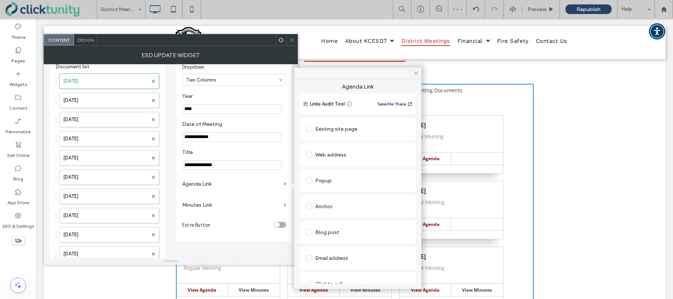
scroll to position [38, 0]
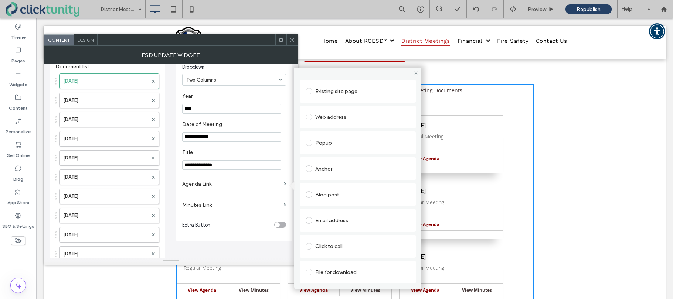
click at [311, 270] on span at bounding box center [309, 272] width 7 height 7
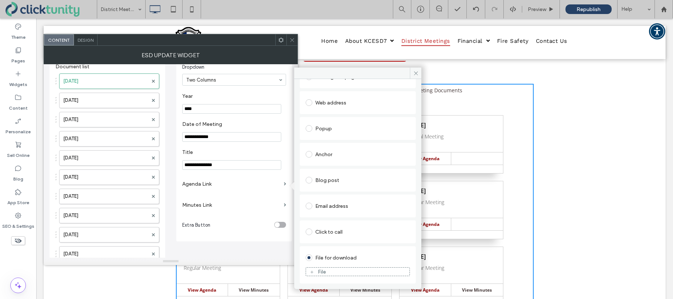
click at [316, 271] on div "File" at bounding box center [357, 272] width 103 height 7
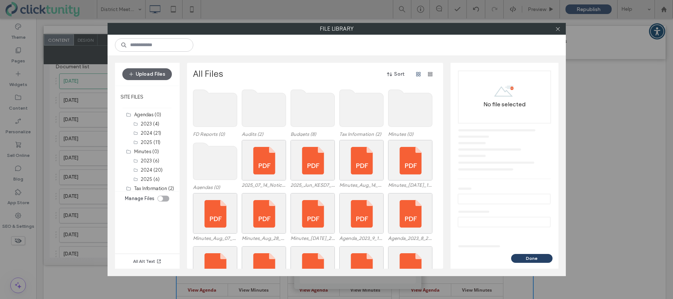
click at [237, 167] on div "Agendas (0) 2025_07_14_Notice_of_Hearing_Petition_for_Annexation_FINAL.pdf 2025…" at bounding box center [317, 166] width 248 height 53
click at [210, 161] on use at bounding box center [215, 161] width 44 height 37
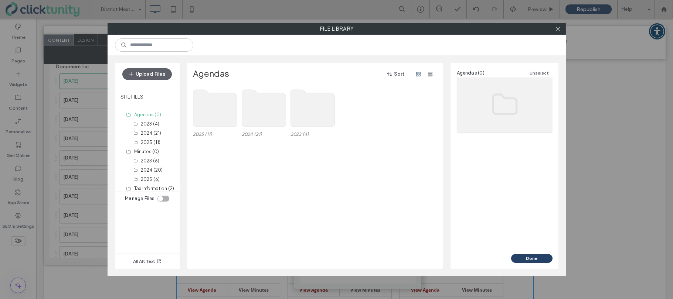
click at [209, 121] on use at bounding box center [215, 108] width 44 height 37
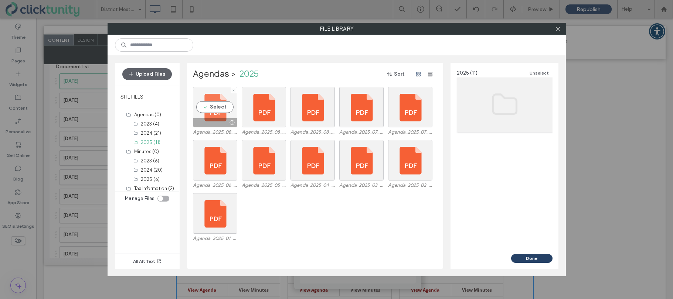
drag, startPoint x: 215, startPoint y: 109, endPoint x: 224, endPoint y: 110, distance: 8.9
click at [215, 109] on div "Select" at bounding box center [215, 107] width 44 height 41
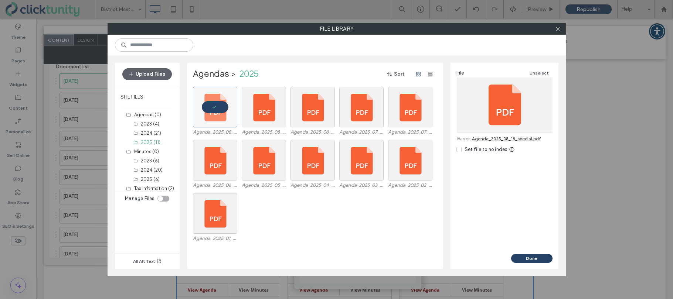
drag, startPoint x: 525, startPoint y: 257, endPoint x: 514, endPoint y: 248, distance: 14.1
click at [524, 257] on button "Done" at bounding box center [531, 258] width 41 height 9
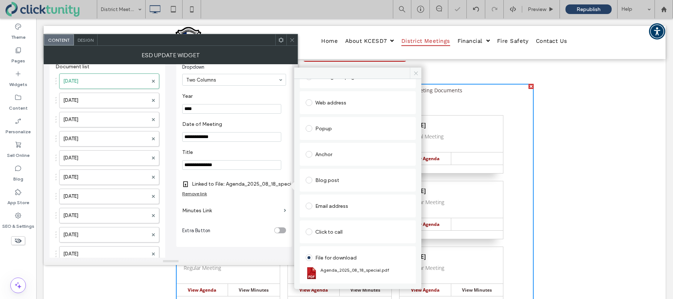
click at [417, 74] on icon at bounding box center [416, 74] width 6 height 6
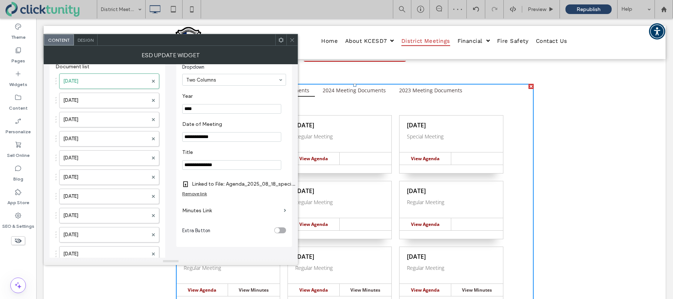
click at [291, 41] on icon at bounding box center [292, 40] width 6 height 6
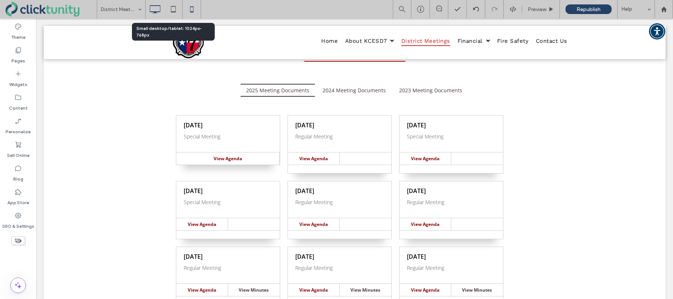
drag, startPoint x: 173, startPoint y: 11, endPoint x: 188, endPoint y: 10, distance: 14.9
click at [174, 11] on use at bounding box center [173, 9] width 5 height 6
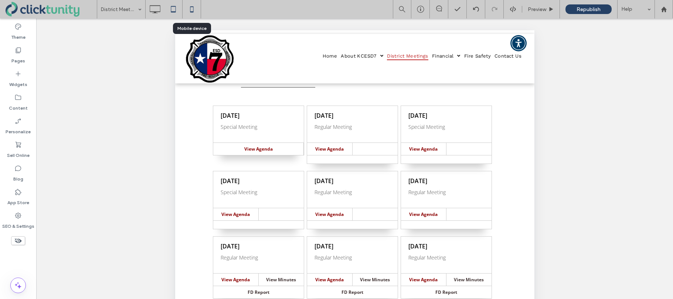
click at [192, 10] on icon at bounding box center [191, 9] width 15 height 15
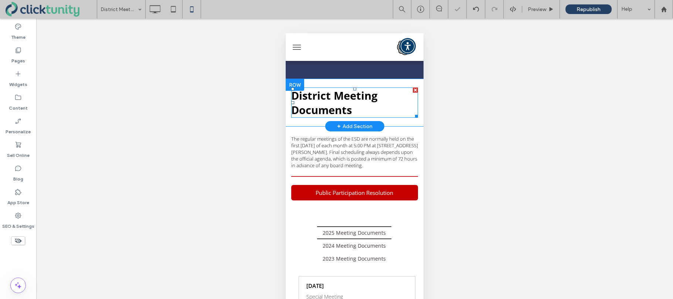
scroll to position [0, 0]
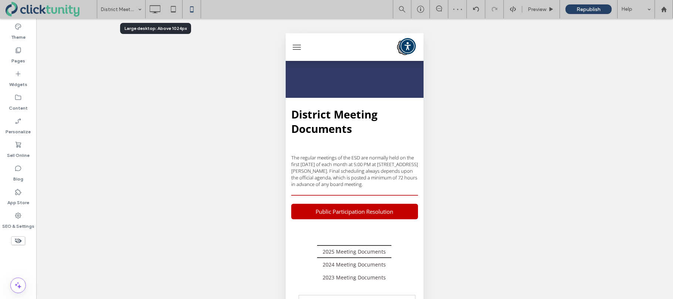
click at [159, 12] on icon at bounding box center [154, 9] width 15 height 15
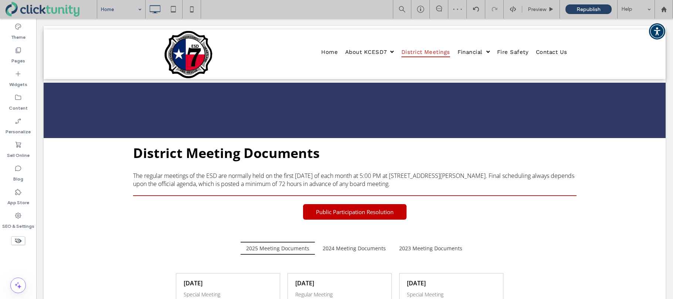
drag, startPoint x: 132, startPoint y: 20, endPoint x: 180, endPoint y: 24, distance: 48.2
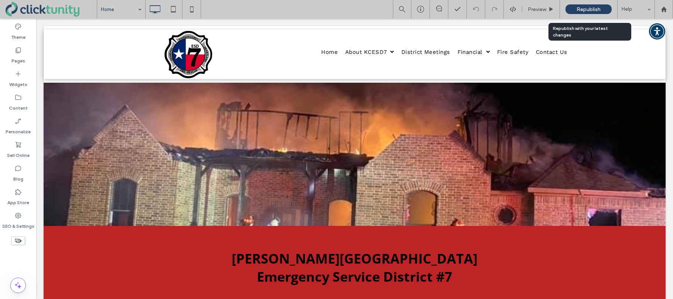
click at [572, 11] on div "Republish" at bounding box center [588, 9] width 46 height 10
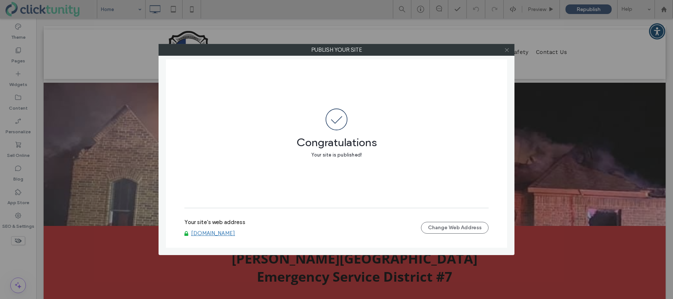
click at [505, 50] on icon at bounding box center [507, 50] width 6 height 6
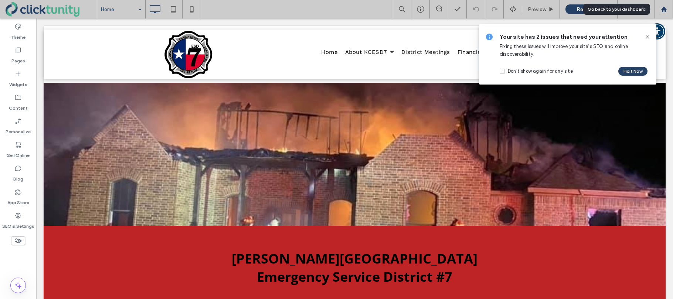
click at [661, 12] on icon at bounding box center [664, 9] width 6 height 6
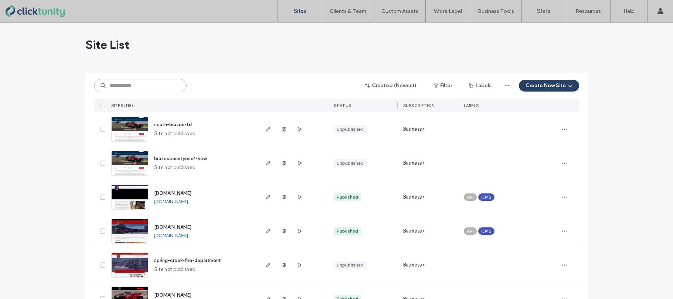
click at [143, 88] on input at bounding box center [140, 85] width 92 height 13
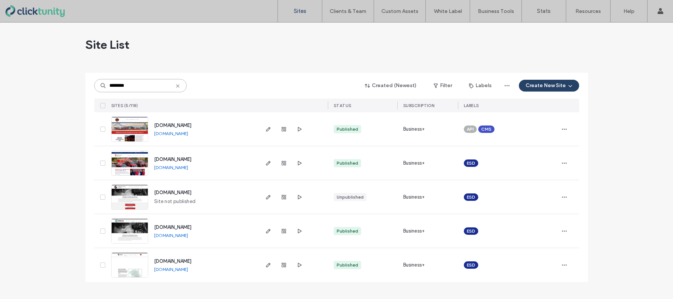
type input "********"
click at [164, 226] on span "[DOMAIN_NAME]" at bounding box center [172, 228] width 37 height 6
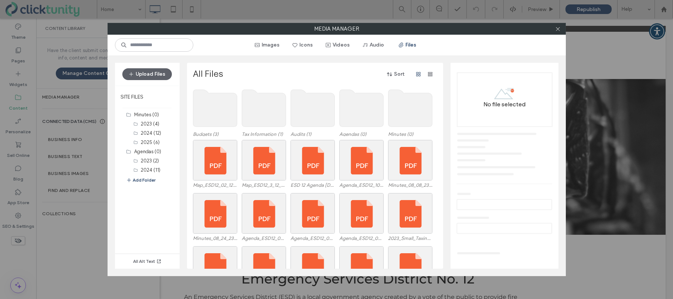
click at [263, 112] on use at bounding box center [264, 108] width 44 height 37
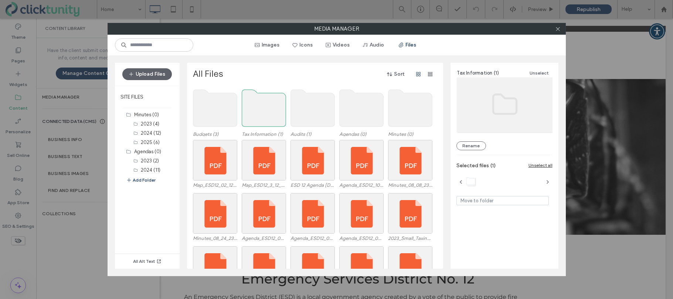
click at [263, 112] on use at bounding box center [264, 108] width 44 height 37
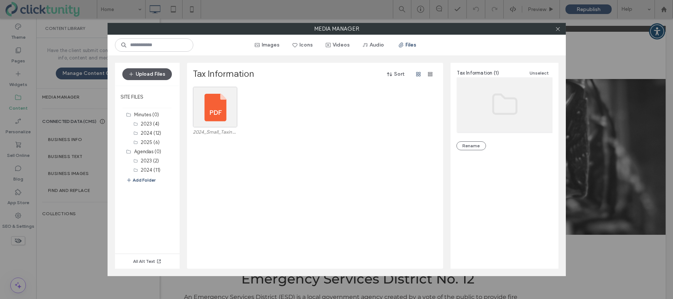
click at [157, 78] on button "Upload Files" at bounding box center [147, 74] width 50 height 12
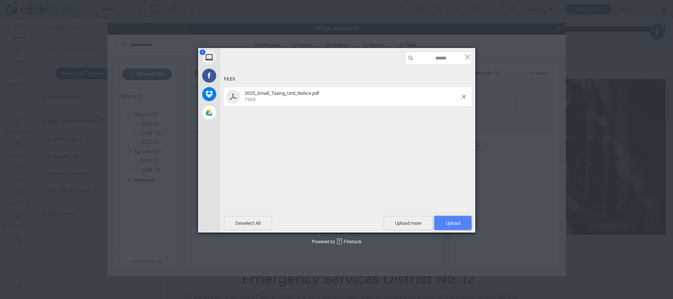
click at [449, 222] on span "Upload 1" at bounding box center [453, 224] width 14 height 6
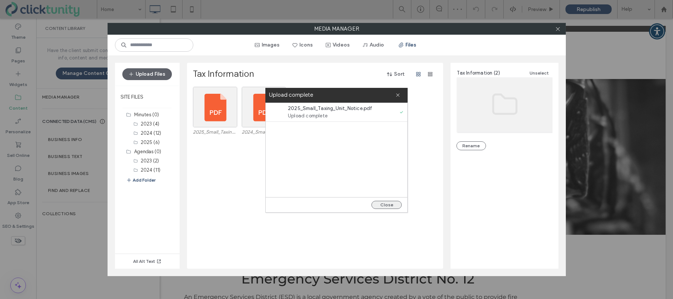
click at [387, 204] on button "Close" at bounding box center [386, 205] width 30 height 8
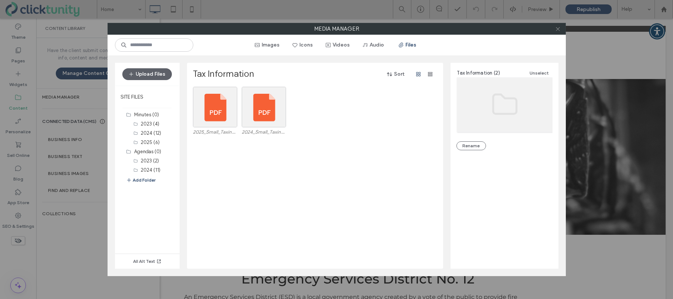
click at [558, 31] on icon at bounding box center [558, 29] width 6 height 6
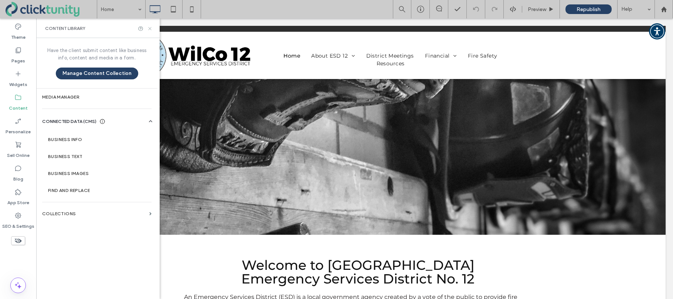
click at [150, 30] on icon at bounding box center [150, 29] width 6 height 6
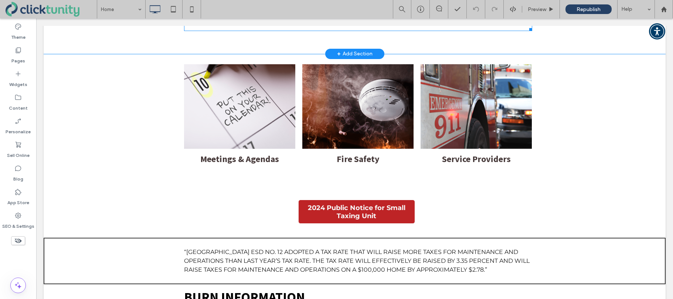
scroll to position [358, 0]
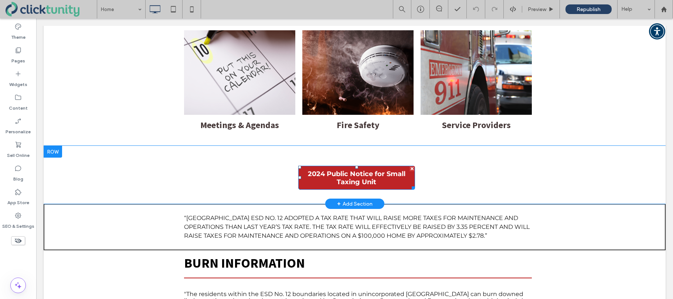
click at [330, 174] on span "2024 Public Notice for Small Taxing Unit" at bounding box center [357, 178] width 114 height 24
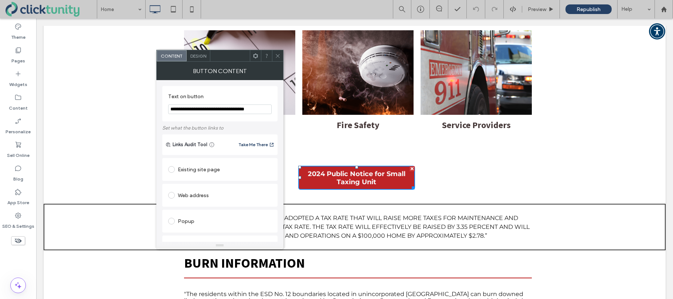
drag, startPoint x: 180, startPoint y: 110, endPoint x: 180, endPoint y: 114, distance: 3.7
click at [180, 110] on input "**********" at bounding box center [219, 110] width 103 height 10
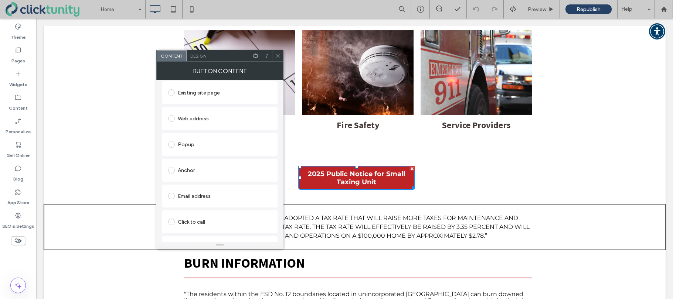
scroll to position [117, 0]
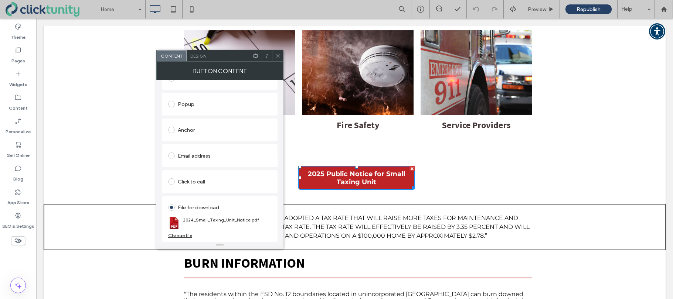
type input "**********"
click at [182, 235] on div "Change file" at bounding box center [180, 236] width 24 height 6
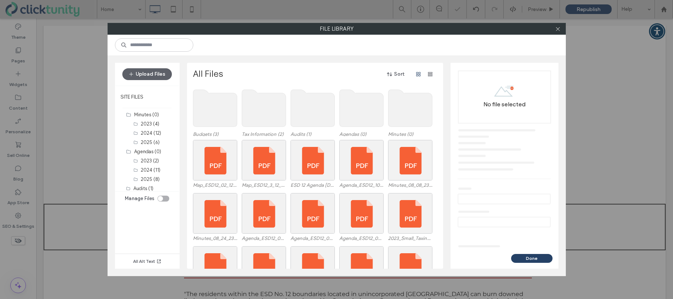
click at [258, 118] on use at bounding box center [264, 108] width 44 height 37
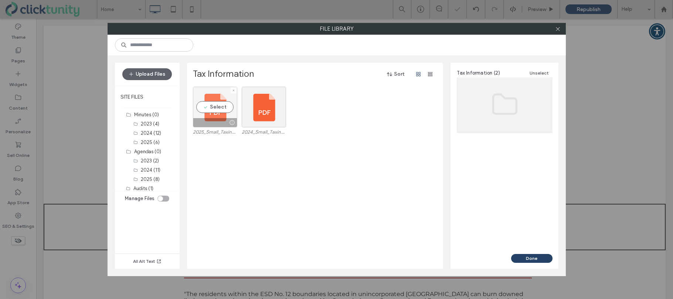
drag, startPoint x: 212, startPoint y: 110, endPoint x: 224, endPoint y: 117, distance: 13.1
click at [212, 110] on div "Select" at bounding box center [215, 107] width 44 height 41
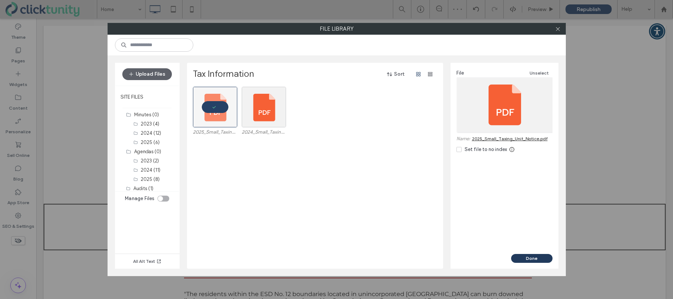
click at [523, 260] on button "Done" at bounding box center [531, 258] width 41 height 9
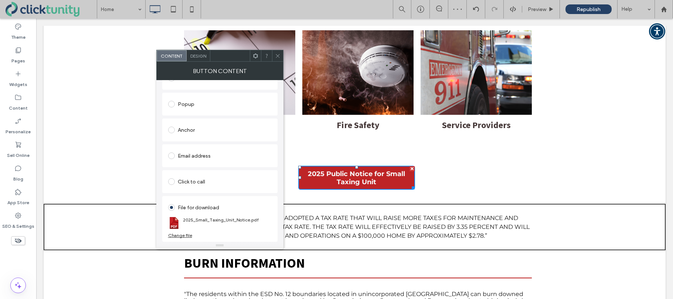
drag, startPoint x: 277, startPoint y: 56, endPoint x: 272, endPoint y: 54, distance: 6.5
click at [277, 55] on icon at bounding box center [278, 56] width 6 height 6
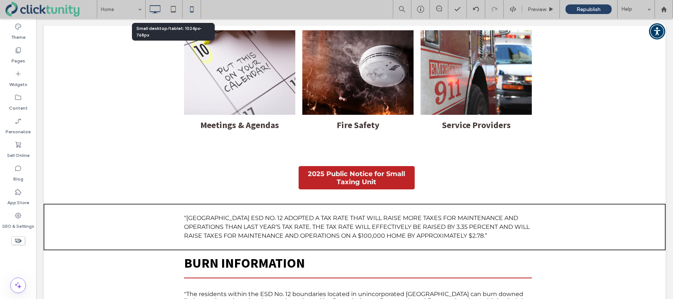
drag, startPoint x: 174, startPoint y: 11, endPoint x: 196, endPoint y: 11, distance: 21.4
click at [174, 11] on use at bounding box center [173, 9] width 5 height 6
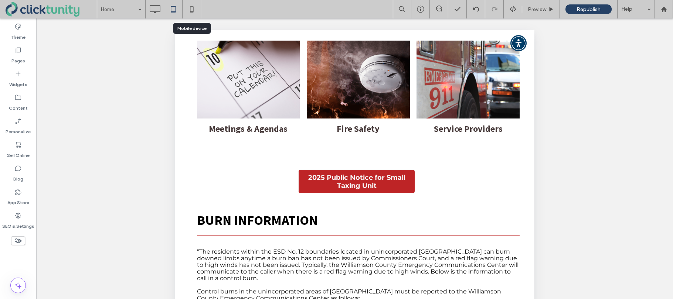
click at [196, 11] on icon at bounding box center [191, 9] width 15 height 15
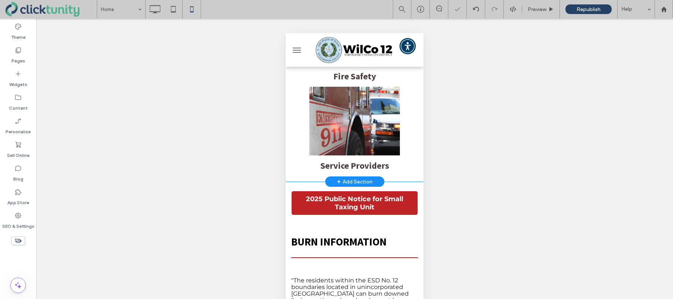
scroll to position [488, 0]
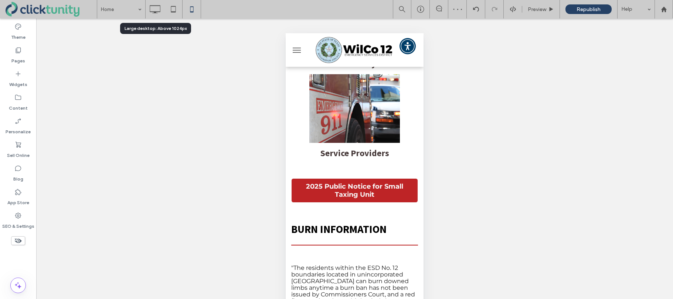
drag, startPoint x: 153, startPoint y: 12, endPoint x: 165, endPoint y: 17, distance: 13.4
click at [153, 12] on use at bounding box center [155, 9] width 11 height 8
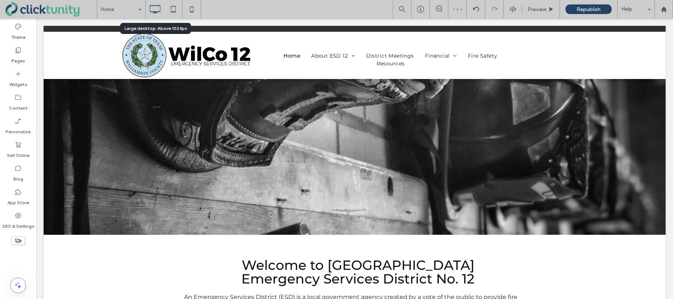
scroll to position [0, 0]
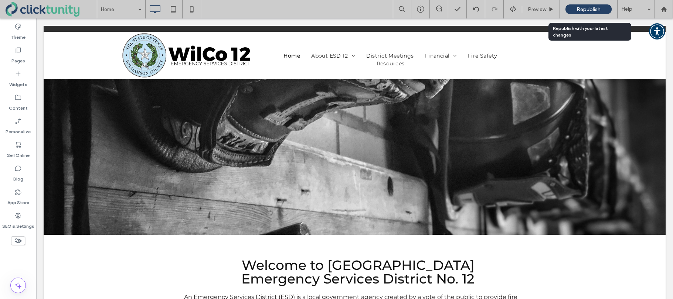
click at [590, 11] on span "Republish" at bounding box center [588, 9] width 24 height 6
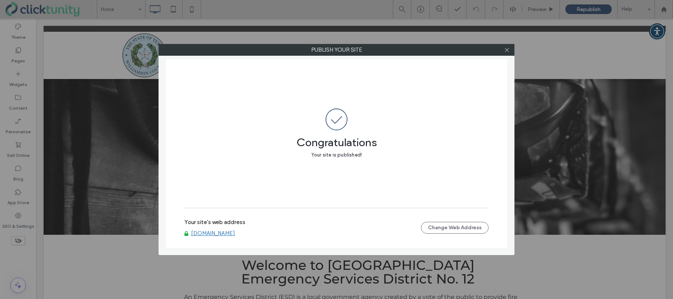
click at [224, 234] on link "www.wilcoesd12.org" at bounding box center [213, 233] width 44 height 7
click at [507, 50] on icon at bounding box center [507, 50] width 6 height 6
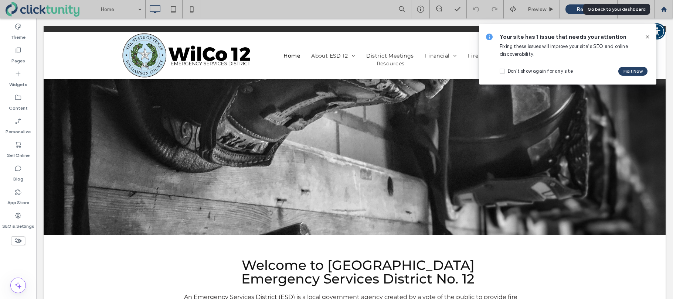
click at [662, 10] on use at bounding box center [664, 9] width 6 height 6
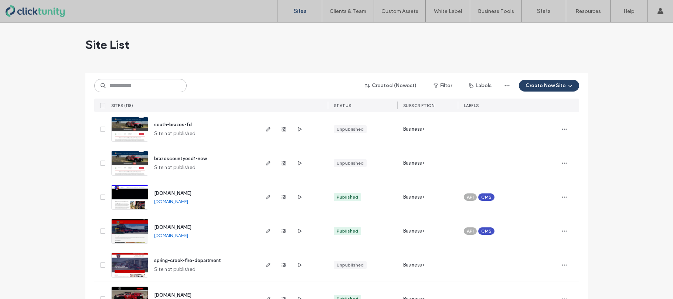
click at [134, 88] on input at bounding box center [140, 85] width 92 height 13
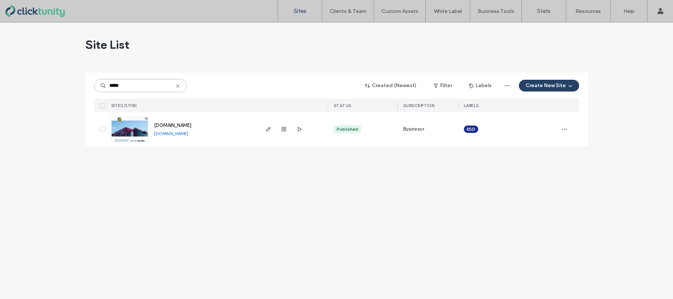
type input "*****"
click at [160, 125] on span "[DOMAIN_NAME]" at bounding box center [172, 126] width 37 height 6
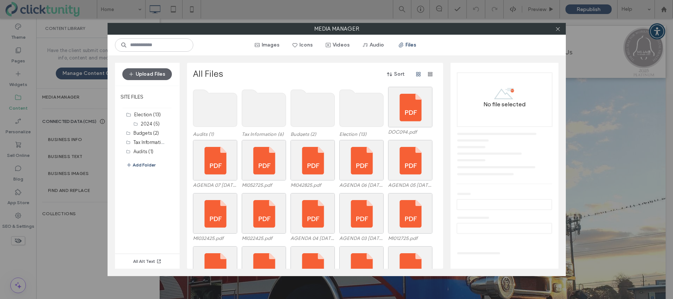
click at [257, 120] on use at bounding box center [264, 108] width 44 height 37
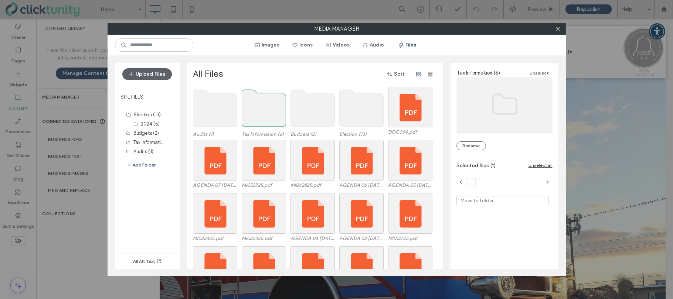
click at [257, 120] on use at bounding box center [264, 108] width 44 height 37
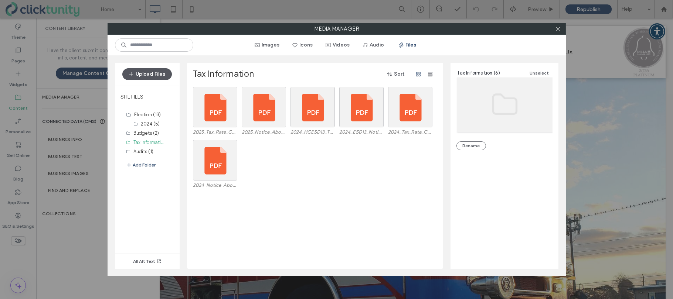
click at [161, 77] on button "Upload Files" at bounding box center [147, 74] width 50 height 12
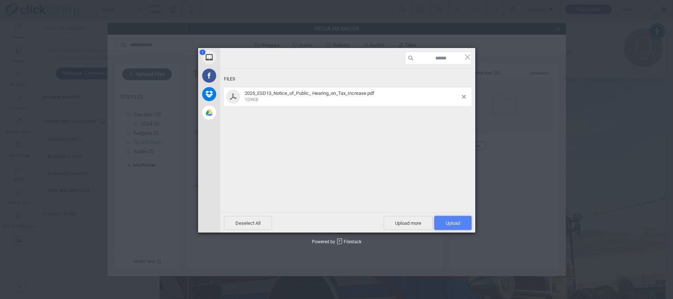
click at [441, 218] on span "Upload 1" at bounding box center [452, 223] width 37 height 14
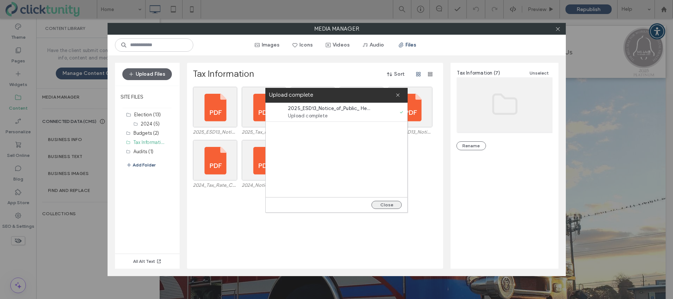
click at [392, 207] on button "Close" at bounding box center [386, 205] width 30 height 8
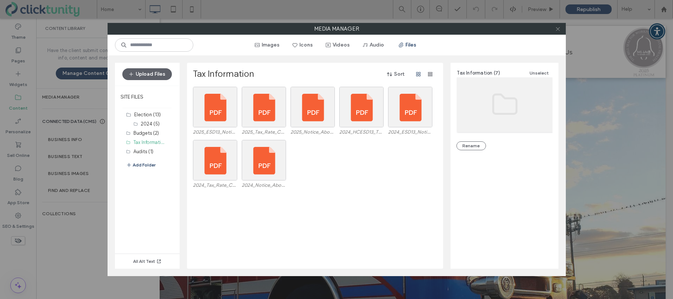
click at [557, 31] on icon at bounding box center [558, 29] width 6 height 6
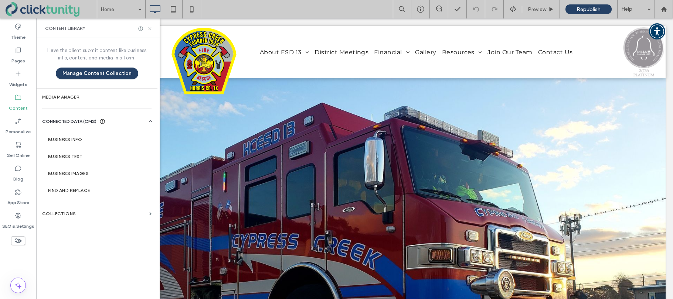
click at [151, 29] on icon at bounding box center [150, 29] width 6 height 6
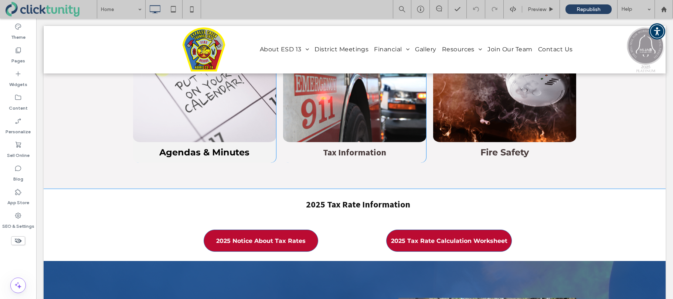
scroll to position [556, 0]
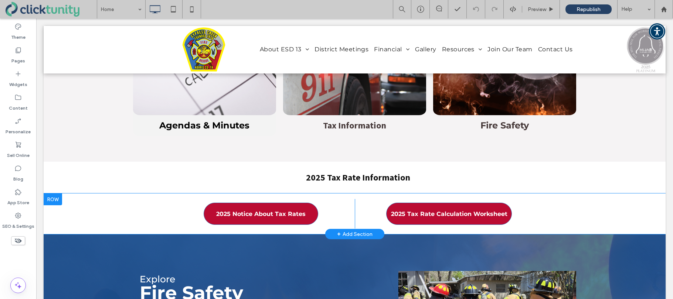
click at [49, 194] on div at bounding box center [53, 200] width 18 height 12
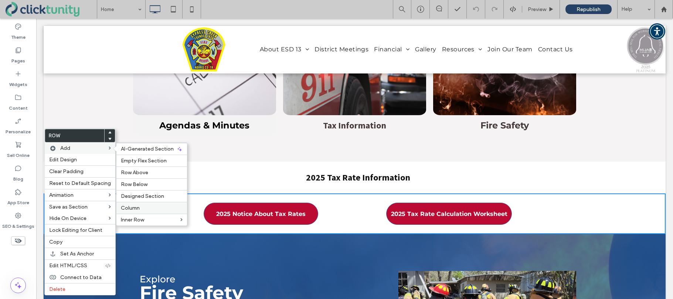
click at [126, 208] on span "Column" at bounding box center [130, 208] width 19 height 6
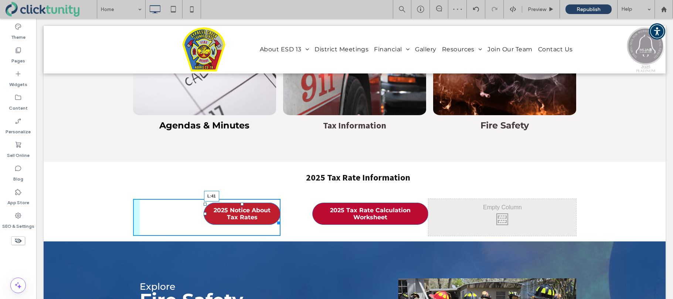
drag, startPoint x: 204, startPoint y: 187, endPoint x: 156, endPoint y: 187, distance: 48.8
click at [204, 212] on div "2024 Notice About Tax Rates (opens in a new tab)" at bounding box center [205, 213] width 3 height 3
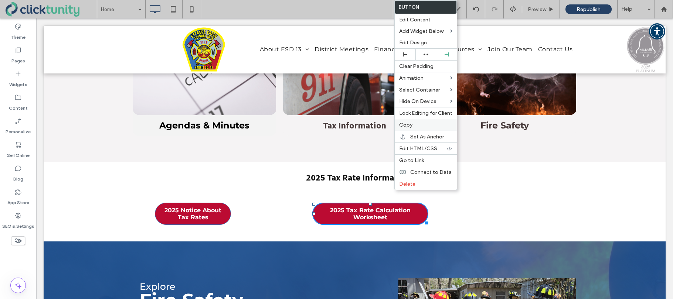
click at [409, 126] on span "Copy" at bounding box center [405, 125] width 13 height 6
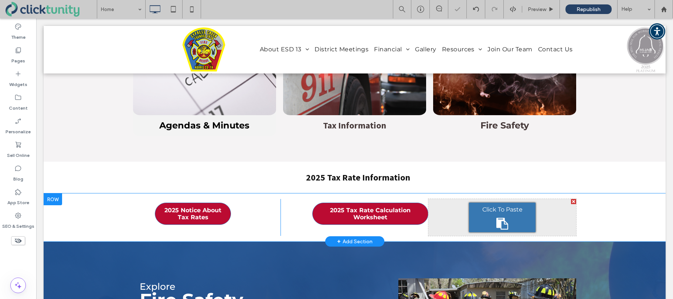
click at [495, 205] on span "Click To Paste" at bounding box center [502, 209] width 40 height 9
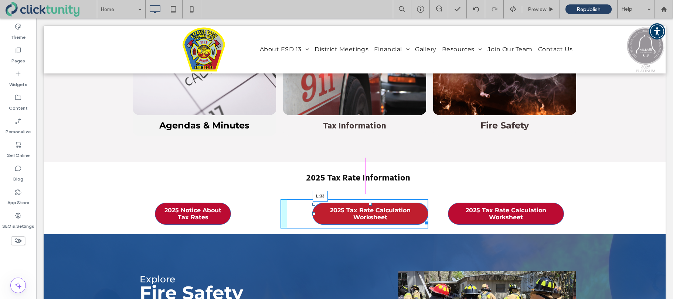
drag, startPoint x: 313, startPoint y: 187, endPoint x: 337, endPoint y: 205, distance: 29.8
click at [312, 212] on div "2024 Tax Rate Calculation Worksheet (opens in a new tab)" at bounding box center [313, 213] width 3 height 3
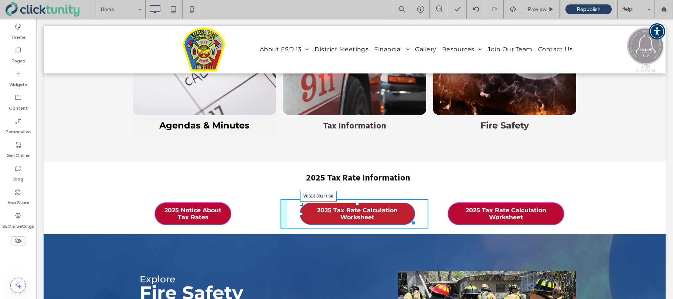
click at [413, 219] on div "2024 Tax Rate Calculation Worksheet (opens in a new tab)" at bounding box center [412, 222] width 6 height 6
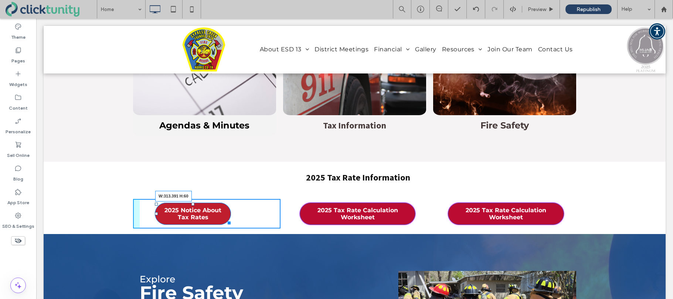
drag, startPoint x: 229, startPoint y: 195, endPoint x: 268, endPoint y: 196, distance: 39.5
click at [231, 219] on div "2024 Notice About Tax Rates (opens in a new tab)" at bounding box center [228, 222] width 6 height 6
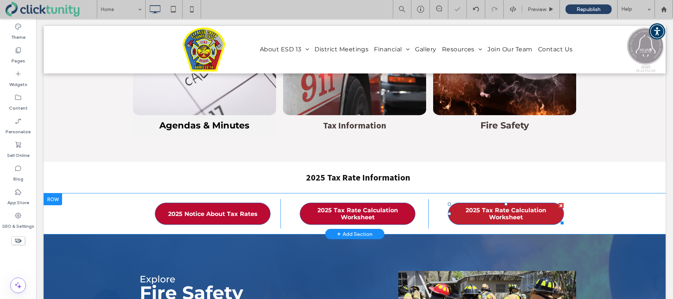
click at [517, 203] on span "2025 Tax Rate Calculation Worksheet" at bounding box center [505, 213] width 113 height 21
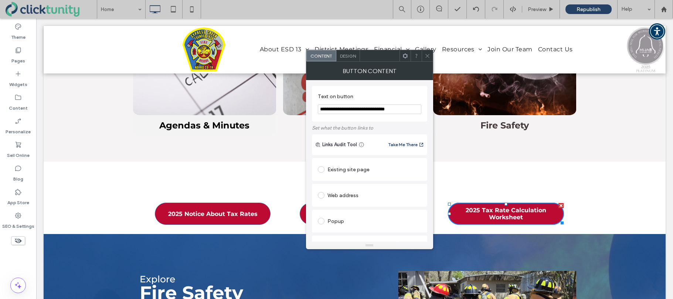
drag, startPoint x: 341, startPoint y: 110, endPoint x: 424, endPoint y: 108, distance: 82.4
click at [423, 108] on div "**********" at bounding box center [369, 103] width 115 height 35
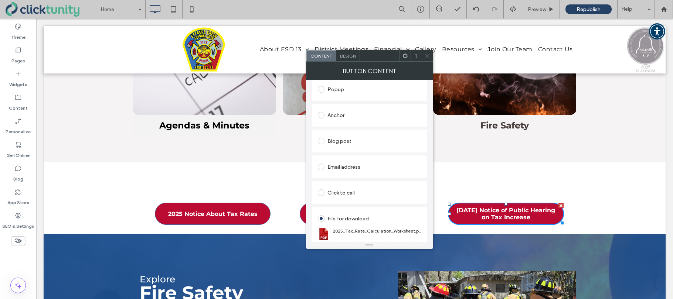
scroll to position [143, 0]
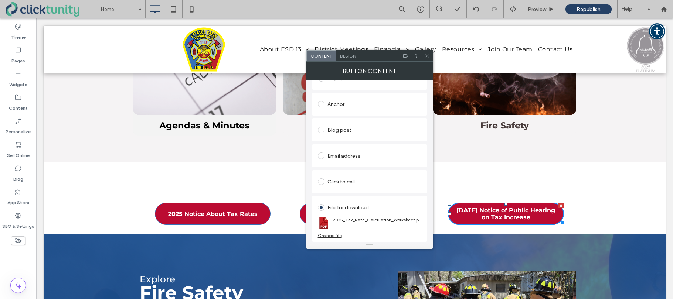
type input "**********"
click at [324, 237] on div "Change file" at bounding box center [330, 236] width 24 height 6
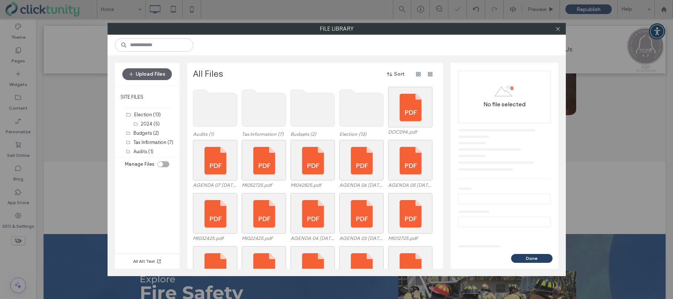
click at [268, 118] on use at bounding box center [264, 108] width 44 height 37
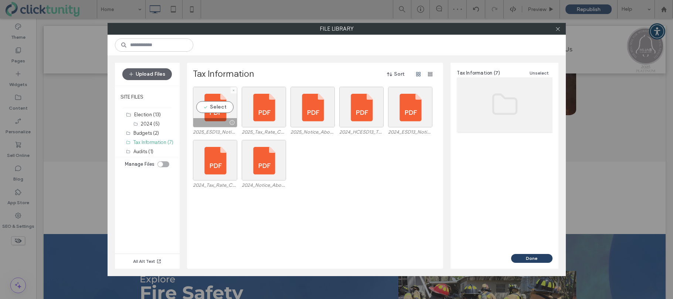
drag, startPoint x: 213, startPoint y: 107, endPoint x: 294, endPoint y: 136, distance: 86.2
click at [213, 107] on div "Select" at bounding box center [215, 107] width 44 height 41
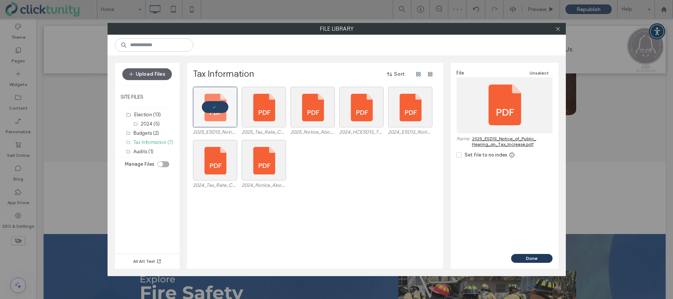
click at [519, 256] on button "Done" at bounding box center [531, 258] width 41 height 9
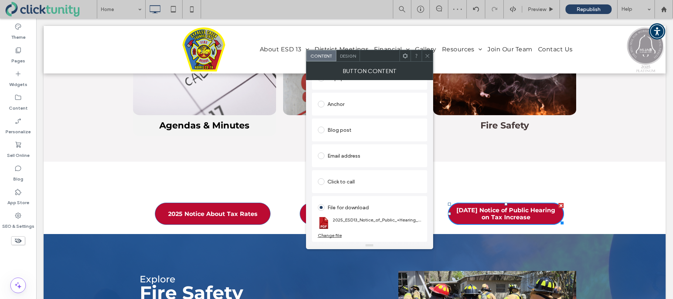
click at [428, 57] on icon at bounding box center [427, 56] width 6 height 6
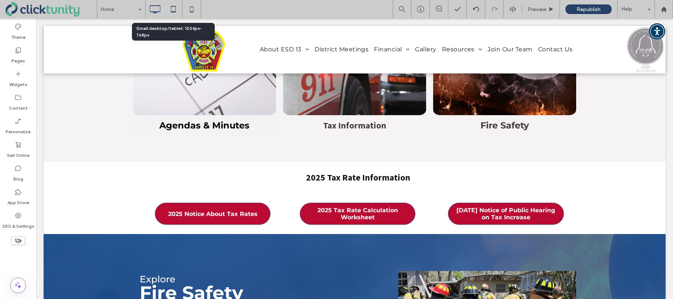
click at [174, 13] on icon at bounding box center [173, 9] width 15 height 15
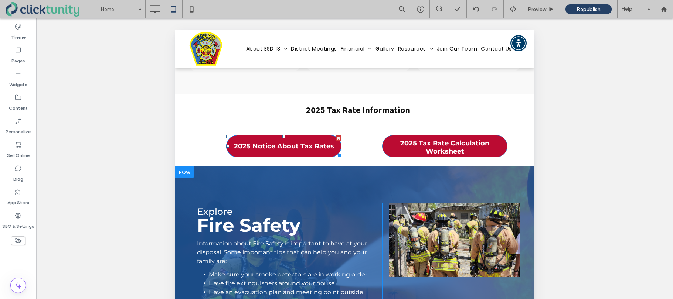
scroll to position [500, 0]
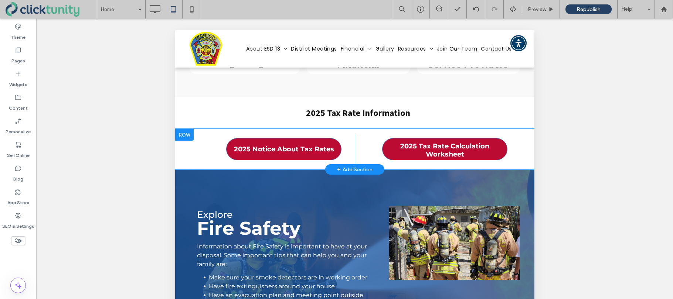
click at [188, 129] on div at bounding box center [184, 135] width 18 height 12
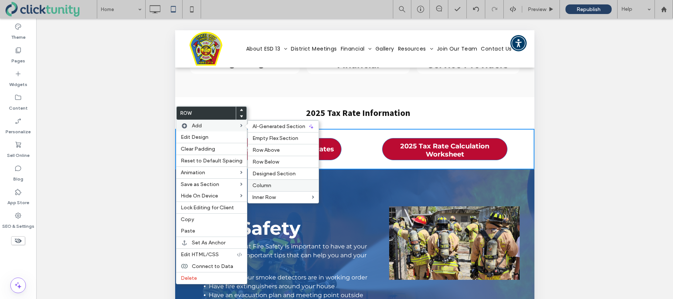
click at [261, 184] on span "Column" at bounding box center [261, 186] width 19 height 6
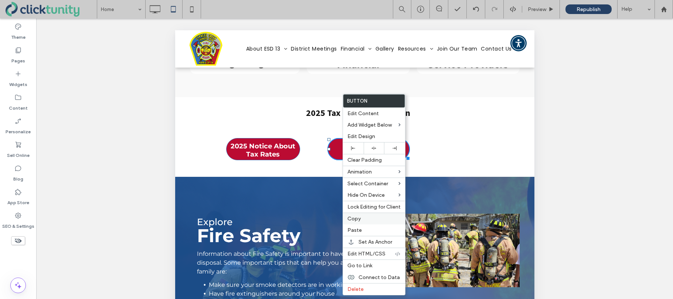
click at [361, 216] on label "Copy" at bounding box center [373, 219] width 53 height 6
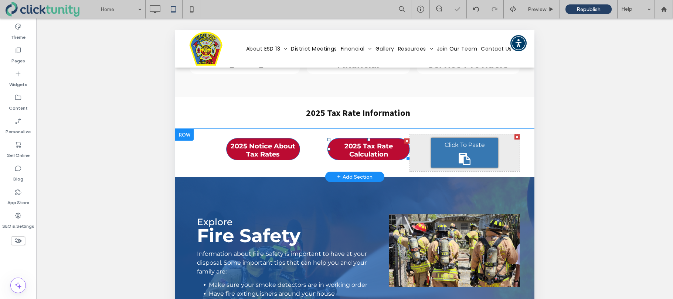
click at [460, 153] on icon at bounding box center [464, 159] width 12 height 12
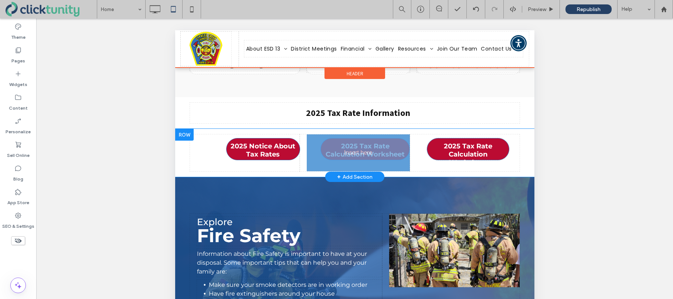
drag, startPoint x: 328, startPoint y: 127, endPoint x: 309, endPoint y: 126, distance: 18.9
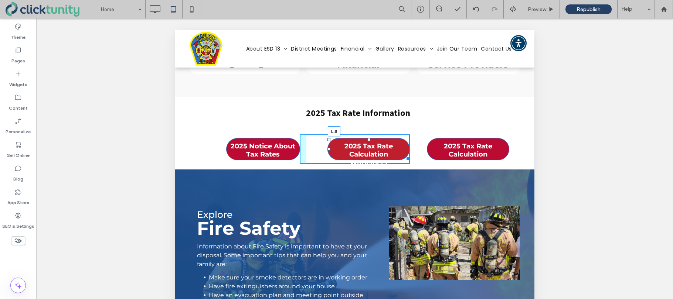
drag, startPoint x: 328, startPoint y: 126, endPoint x: 310, endPoint y: 126, distance: 18.5
click at [327, 148] on div "2024 Tax Rate Calculation Worksheet (opens in a new tab)" at bounding box center [328, 149] width 3 height 3
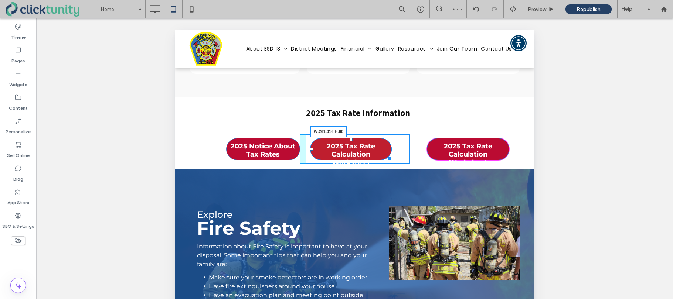
drag, startPoint x: 388, startPoint y: 136, endPoint x: 401, endPoint y: 136, distance: 12.9
click at [391, 154] on div "2024 Tax Rate Calculation Worksheet (opens in a new tab)" at bounding box center [388, 157] width 6 height 6
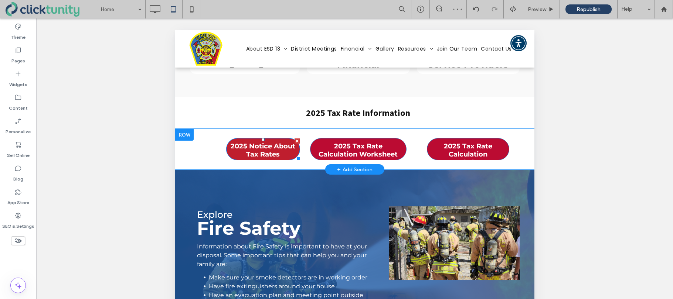
click at [227, 139] on span "2025 Notice About Tax Rates" at bounding box center [263, 151] width 72 height 24
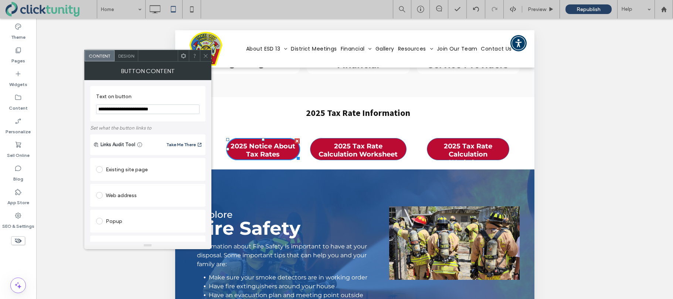
click at [206, 58] on icon at bounding box center [206, 56] width 6 height 6
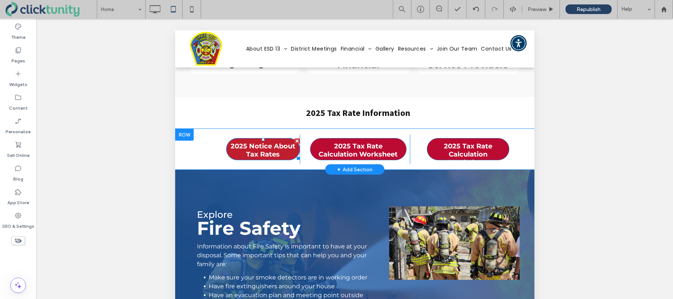
click at [227, 139] on span "2025 Notice About Tax Rates" at bounding box center [263, 151] width 72 height 24
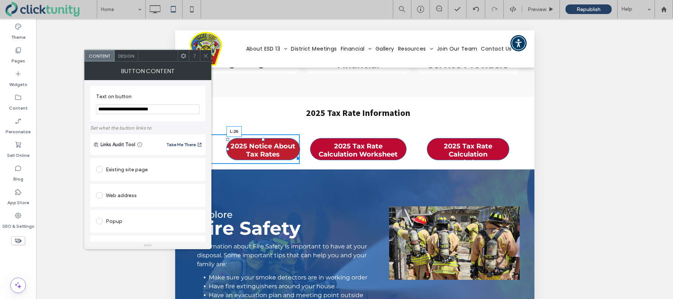
drag, startPoint x: 228, startPoint y: 127, endPoint x: 392, endPoint y: 158, distance: 167.3
click at [226, 148] on div "2024 Notice About Tax Rates (opens in a new tab)" at bounding box center [227, 149] width 3 height 3
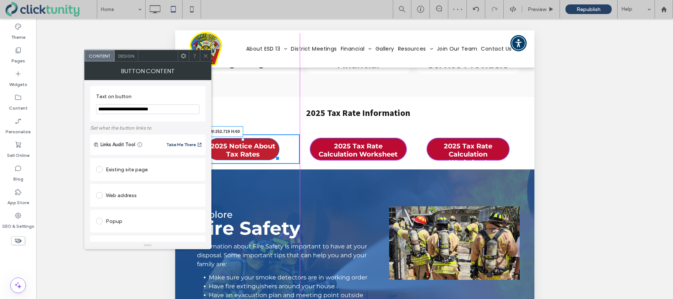
drag, startPoint x: 276, startPoint y: 136, endPoint x: 470, endPoint y: 167, distance: 196.1
click at [279, 154] on div "2024 Notice About Tax Rates (opens in a new tab)" at bounding box center [276, 157] width 6 height 6
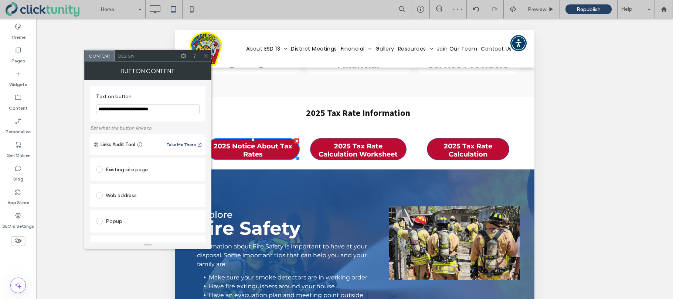
drag, startPoint x: 205, startPoint y: 55, endPoint x: 209, endPoint y: 57, distance: 4.8
click at [206, 55] on icon at bounding box center [206, 56] width 6 height 6
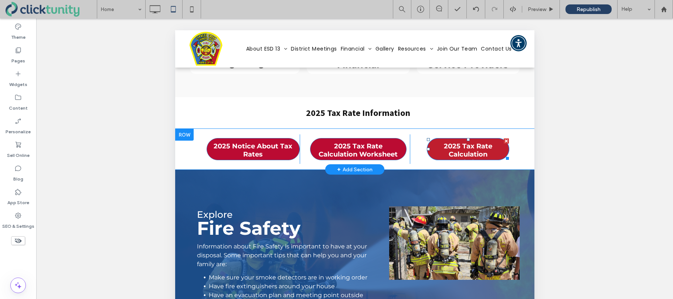
click at [447, 139] on span "2025 Tax Rate Calculation Worksheet" at bounding box center [467, 155] width 80 height 32
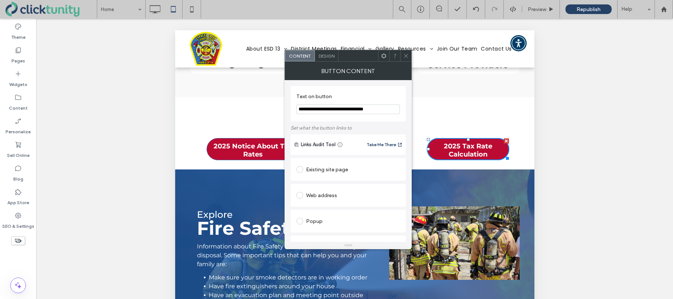
drag, startPoint x: 311, startPoint y: 110, endPoint x: 389, endPoint y: 110, distance: 78.3
click at [389, 110] on input "**********" at bounding box center [347, 110] width 103 height 10
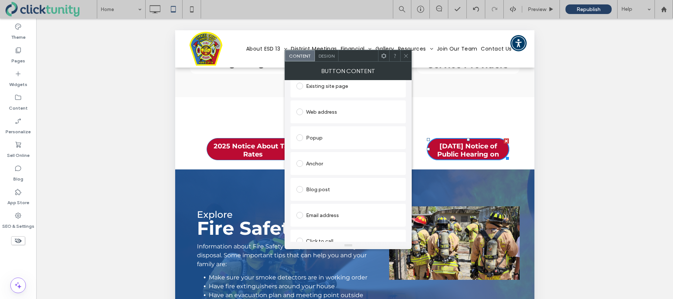
scroll to position [143, 0]
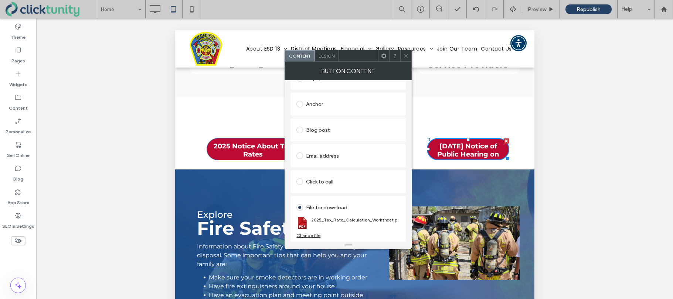
type input "**********"
click at [313, 235] on div "Change file" at bounding box center [308, 236] width 24 height 6
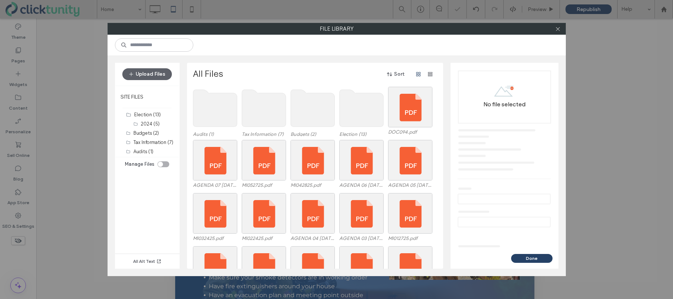
click at [247, 114] on use at bounding box center [264, 108] width 44 height 37
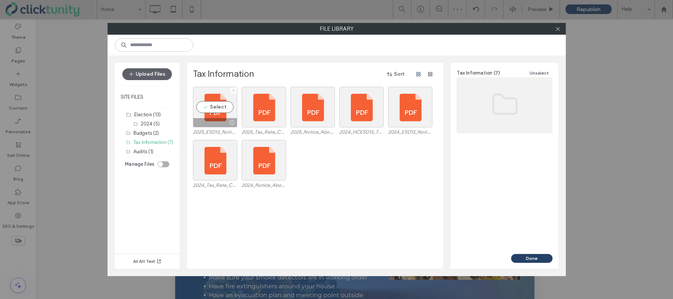
drag, startPoint x: 208, startPoint y: 110, endPoint x: 272, endPoint y: 130, distance: 67.3
click at [210, 110] on div "Select" at bounding box center [215, 107] width 44 height 41
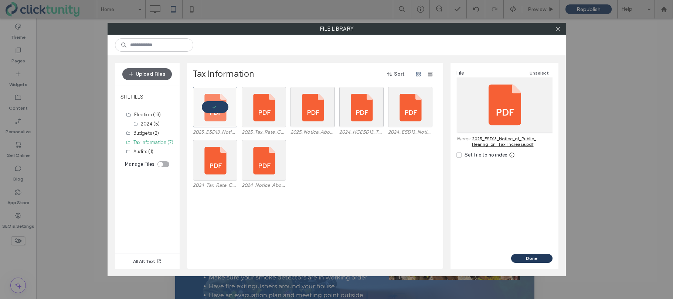
click at [533, 258] on button "Done" at bounding box center [531, 258] width 41 height 9
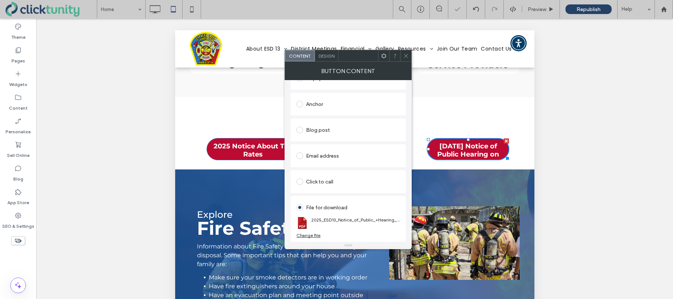
click at [404, 57] on icon at bounding box center [406, 56] width 6 height 6
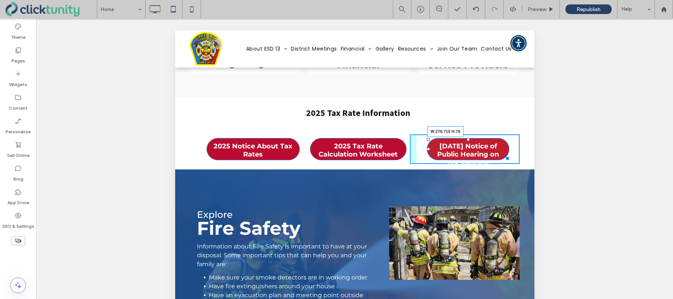
drag, startPoint x: 505, startPoint y: 135, endPoint x: 520, endPoint y: 141, distance: 16.2
click at [520, 141] on div "2025 Notice About Tax Rates Click To Paste 2025 Tax Rate Calculation Worksheet …" at bounding box center [354, 149] width 359 height 41
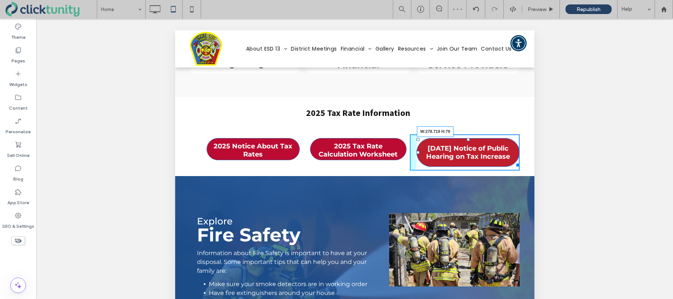
drag, startPoint x: 516, startPoint y: 142, endPoint x: 690, endPoint y: 173, distance: 176.6
click at [518, 161] on div "2024 Tax Rate Calculation Worksheet (opens in a new tab)" at bounding box center [516, 164] width 6 height 6
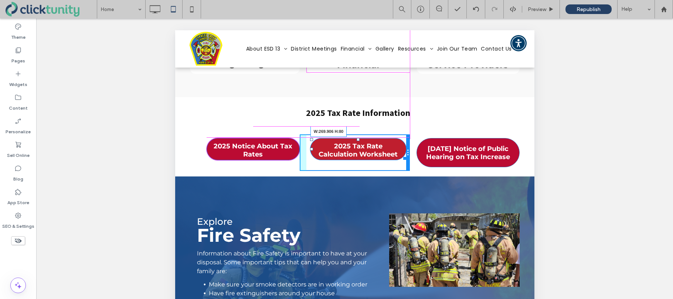
drag, startPoint x: 403, startPoint y: 135, endPoint x: 409, endPoint y: 142, distance: 9.5
click at [409, 142] on div "2025 Tax Rate Calculation Worksheet W:269.906 H:80 Click To Paste" at bounding box center [354, 152] width 110 height 37
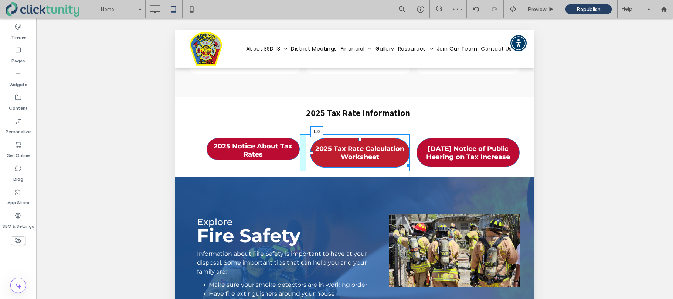
drag, startPoint x: 311, startPoint y: 130, endPoint x: 303, endPoint y: 130, distance: 7.8
drag, startPoint x: 306, startPoint y: 130, endPoint x: 294, endPoint y: 129, distance: 11.8
click at [294, 134] on div "2025 Notice About Tax Rates Click To Paste 2025 Tax Rate Calculation Worksheet …" at bounding box center [355, 152] width 330 height 37
click at [406, 162] on div "2024 Tax Rate Calculation Worksheet (opens in a new tab)" at bounding box center [406, 165] width 6 height 6
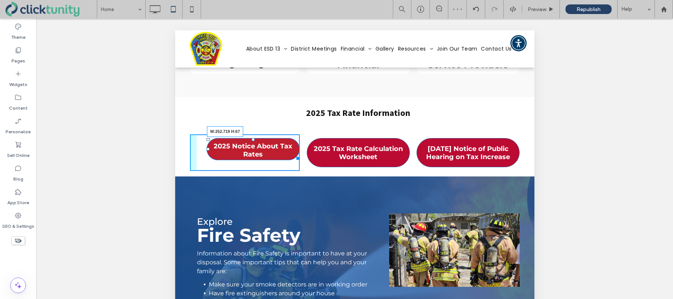
click at [297, 154] on div "2024 Notice About Tax Rates (opens in a new tab)" at bounding box center [296, 157] width 6 height 6
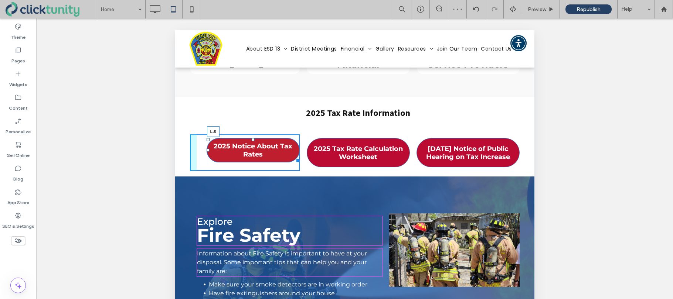
drag, startPoint x: 208, startPoint y: 126, endPoint x: 197, endPoint y: 126, distance: 11.8
click at [206, 149] on div "2024 Notice About Tax Rates (opens in a new tab)" at bounding box center [207, 150] width 3 height 3
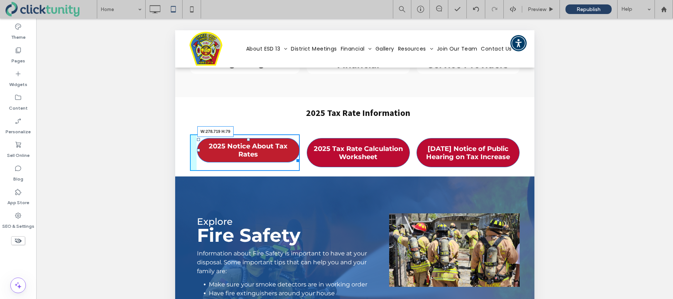
drag, startPoint x: 296, startPoint y: 138, endPoint x: 296, endPoint y: 143, distance: 4.8
click at [296, 157] on div "2024 Notice About Tax Rates (opens in a new tab)" at bounding box center [296, 160] width 6 height 6
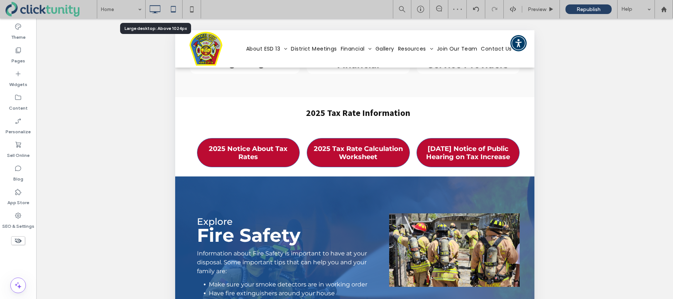
click at [156, 11] on use at bounding box center [155, 9] width 11 height 8
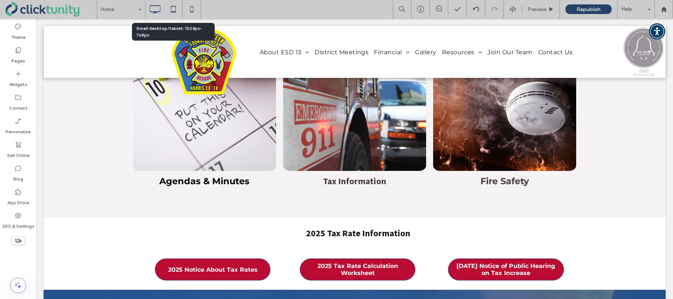
click at [175, 10] on icon at bounding box center [173, 9] width 15 height 15
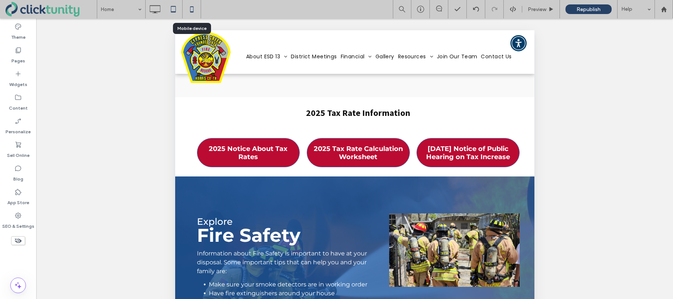
click at [191, 9] on icon at bounding box center [191, 9] width 15 height 15
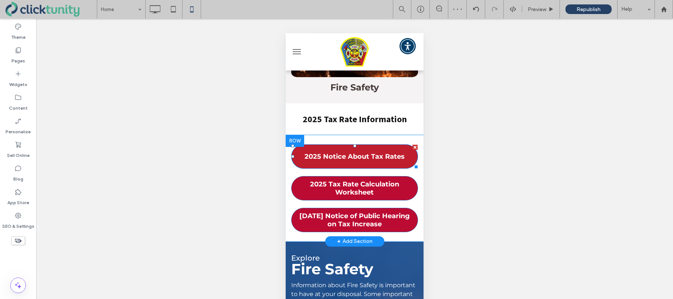
scroll to position [729, 0]
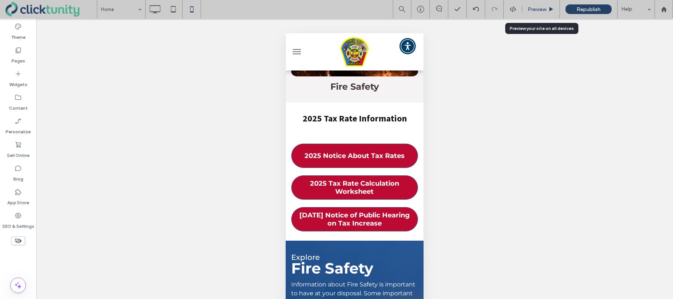
click at [534, 12] on span "Preview" at bounding box center [537, 9] width 18 height 6
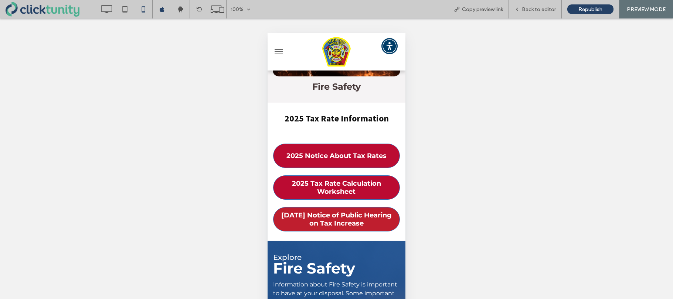
click at [351, 208] on span "2025 Aug. 25 Notice of Public Hearing on Tax Increase" at bounding box center [336, 220] width 123 height 24
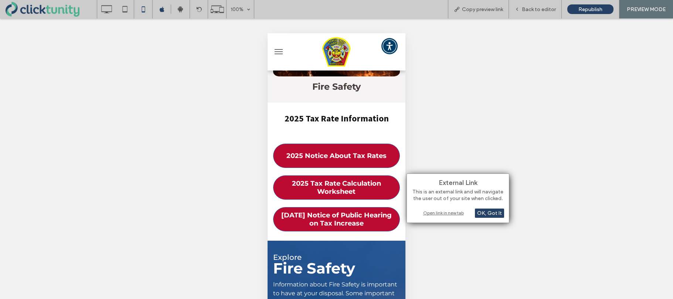
click at [428, 214] on div "Open link in new tab" at bounding box center [458, 213] width 92 height 8
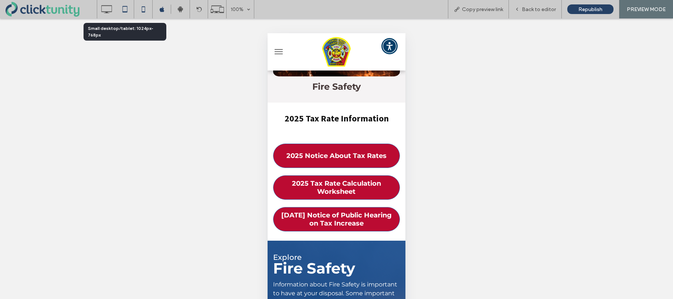
click at [127, 11] on icon at bounding box center [124, 9] width 15 height 15
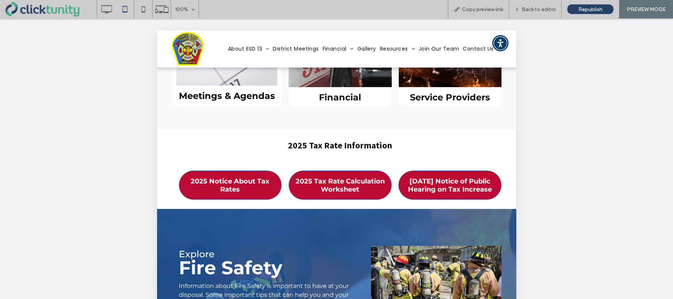
scroll to position [538, 0]
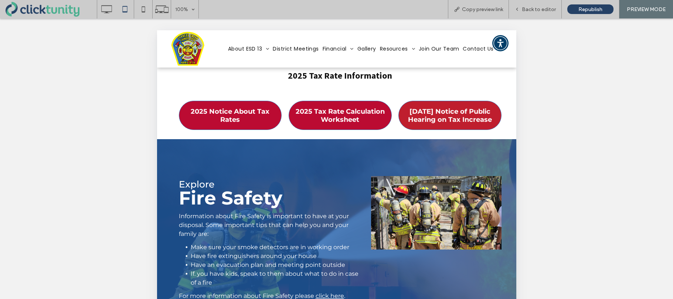
click at [444, 104] on span "2025 Aug. 25 Notice of Public Hearing on Tax Increase" at bounding box center [449, 116] width 100 height 24
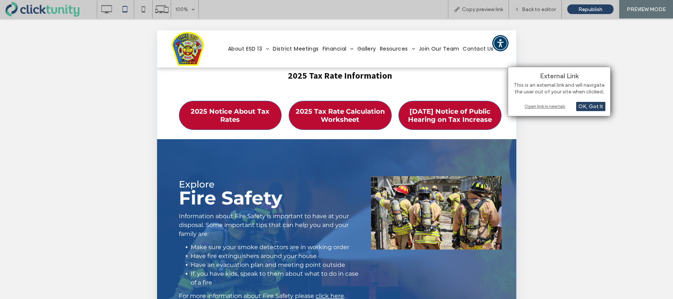
click at [535, 105] on div "Open link in new tab" at bounding box center [559, 106] width 92 height 8
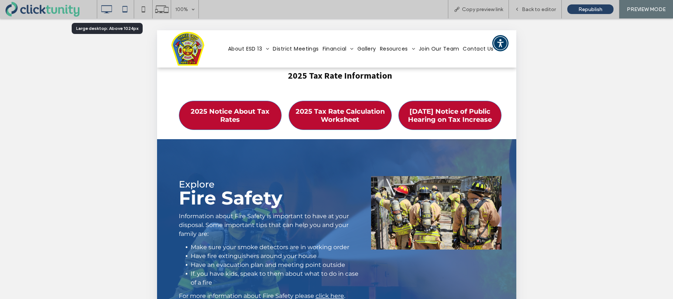
click at [105, 14] on icon at bounding box center [106, 9] width 15 height 15
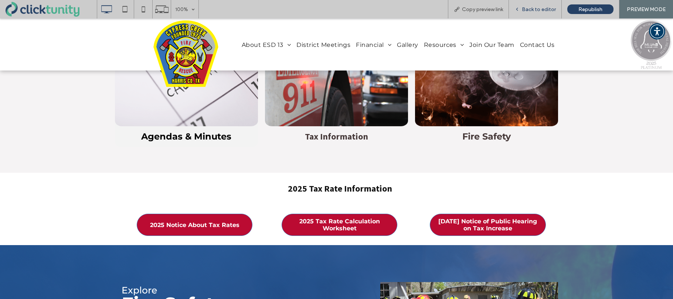
click at [545, 11] on span "Back to editor" at bounding box center [539, 9] width 34 height 6
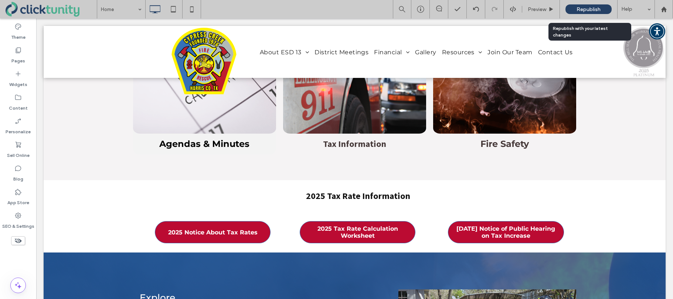
click at [587, 11] on span "Republish" at bounding box center [588, 9] width 24 height 6
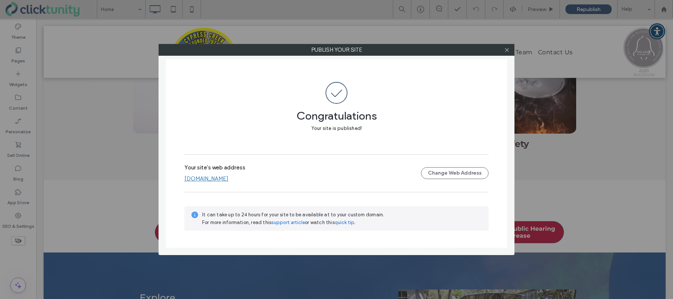
click at [222, 180] on link "[DOMAIN_NAME]" at bounding box center [206, 178] width 44 height 7
click at [503, 51] on div at bounding box center [506, 49] width 11 height 11
click at [505, 51] on icon at bounding box center [507, 50] width 6 height 6
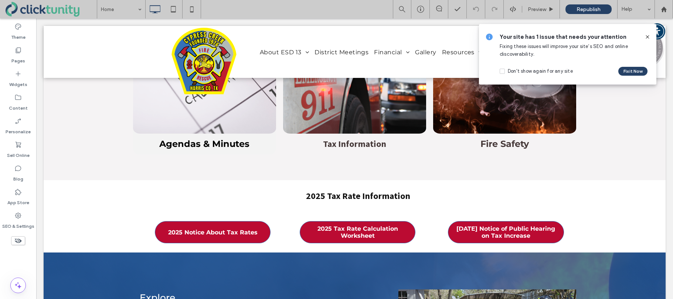
drag, startPoint x: 609, startPoint y: 23, endPoint x: 647, endPoint y: 38, distance: 40.8
click at [647, 38] on icon at bounding box center [647, 37] width 6 height 6
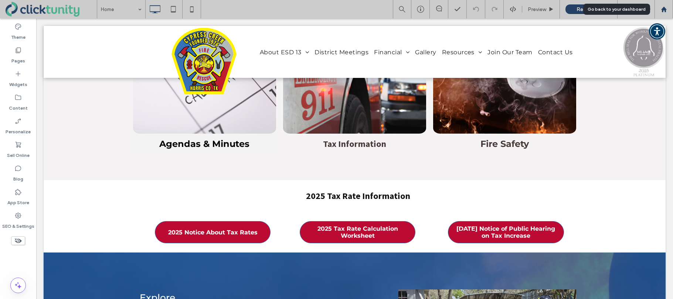
click at [664, 10] on use at bounding box center [664, 9] width 6 height 6
